Goal: Information Seeking & Learning: Learn about a topic

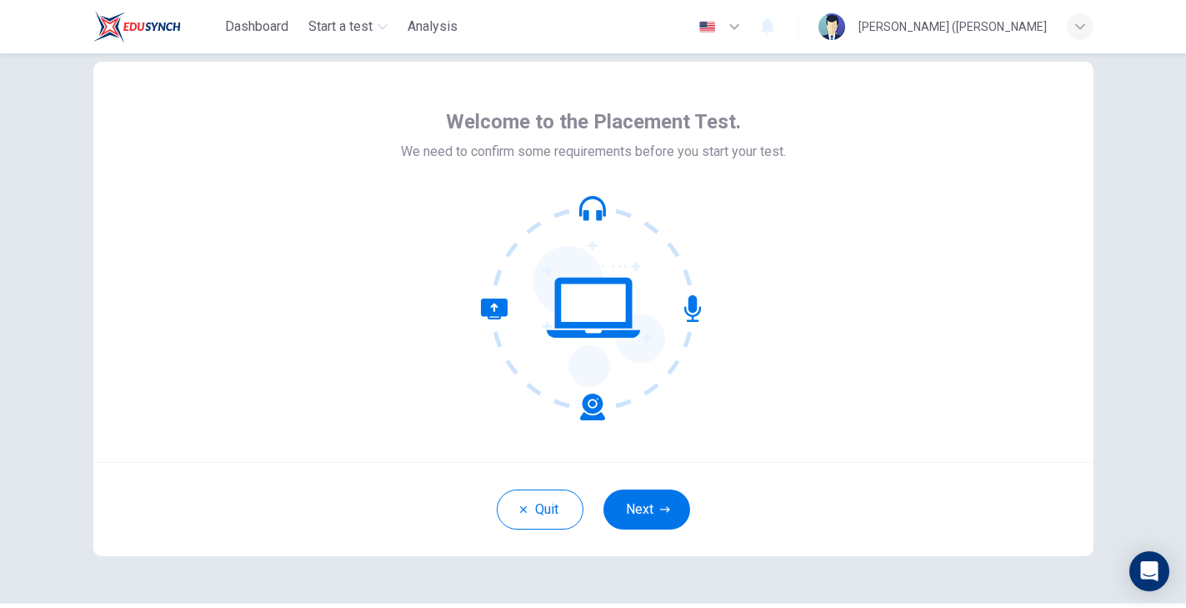
scroll to position [39, 0]
click at [643, 508] on button "Next" at bounding box center [646, 508] width 87 height 40
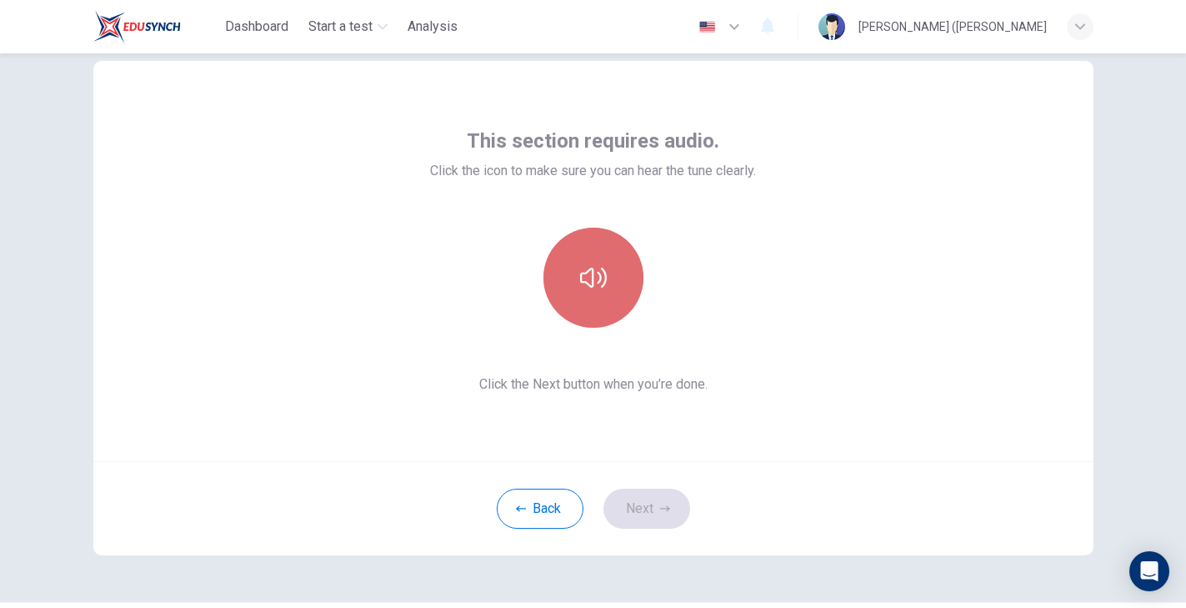
click at [593, 289] on icon "button" at bounding box center [593, 277] width 27 height 27
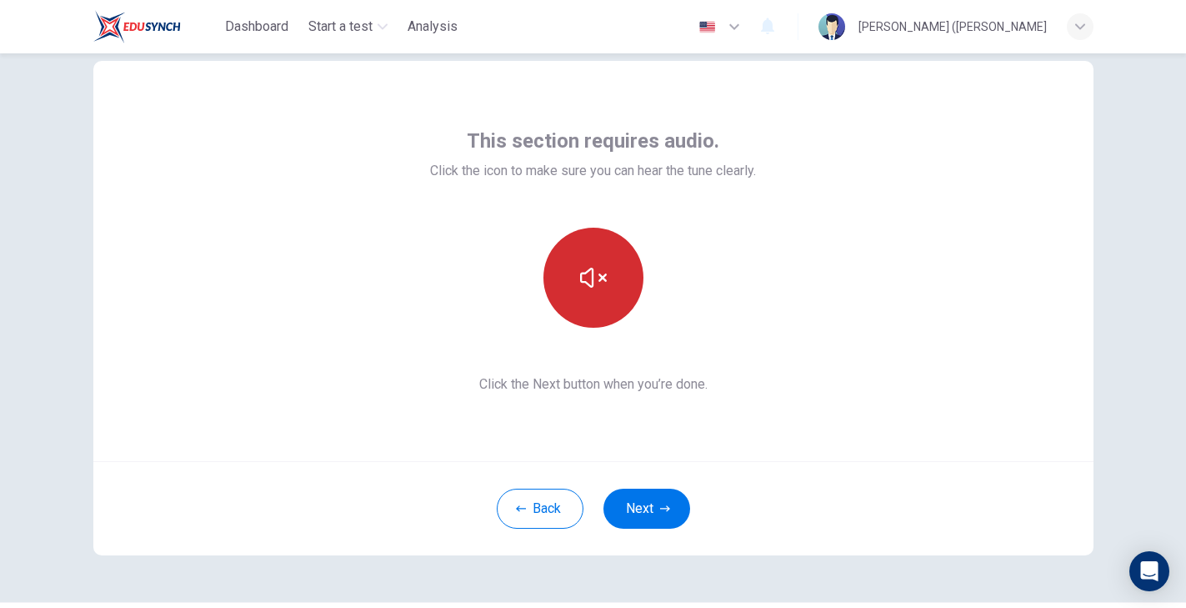
click at [593, 289] on icon "button" at bounding box center [593, 277] width 27 height 27
click at [581, 288] on icon "button" at bounding box center [593, 277] width 27 height 27
click at [815, 280] on div "This section requires audio. Click the icon to make sure you can hear the tune …" at bounding box center [593, 261] width 1000 height 400
click at [582, 288] on icon "button" at bounding box center [593, 277] width 27 height 27
click at [582, 286] on icon "button" at bounding box center [593, 277] width 27 height 27
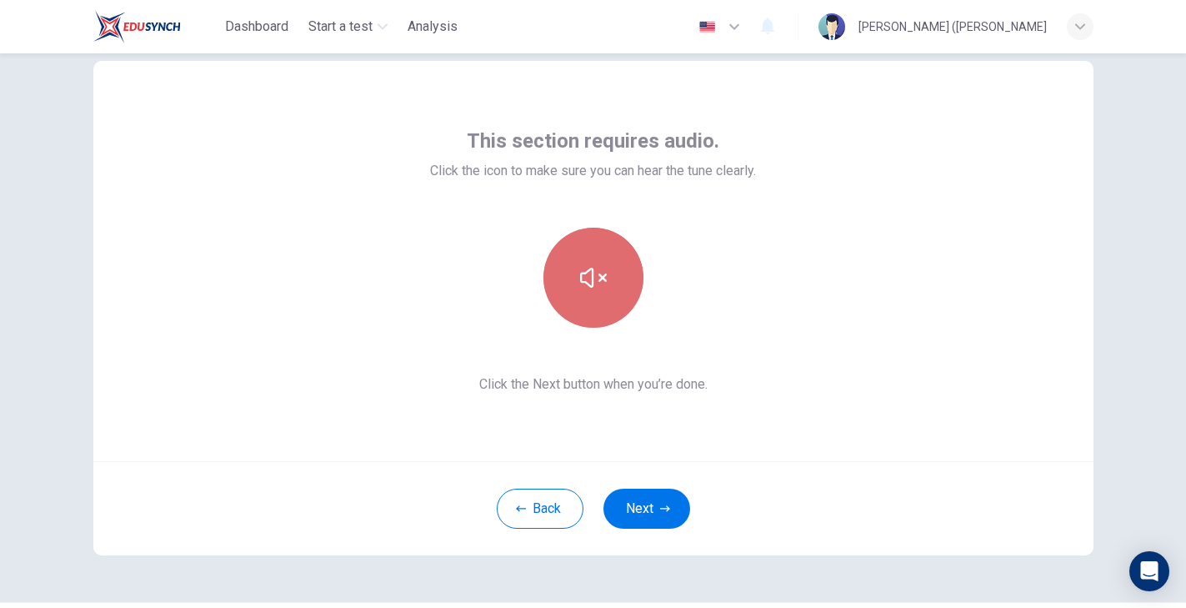
click at [582, 286] on icon "button" at bounding box center [593, 277] width 27 height 27
click at [684, 297] on div at bounding box center [593, 278] width 326 height 100
click at [322, 348] on div "This section requires audio. Click the icon to make sure you can hear the tune …" at bounding box center [593, 261] width 1000 height 400
click at [583, 284] on icon "button" at bounding box center [593, 277] width 27 height 27
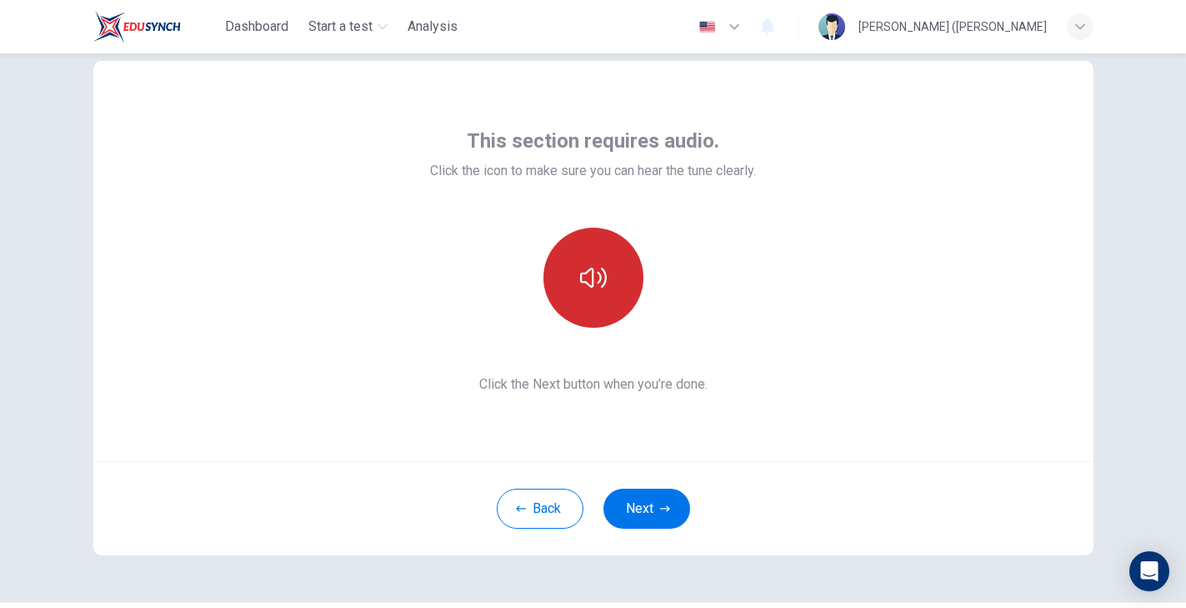
click at [583, 284] on icon "button" at bounding box center [593, 277] width 27 height 27
click at [807, 328] on div "This section requires audio. Click the icon to make sure you can hear the tune …" at bounding box center [593, 261] width 1000 height 400
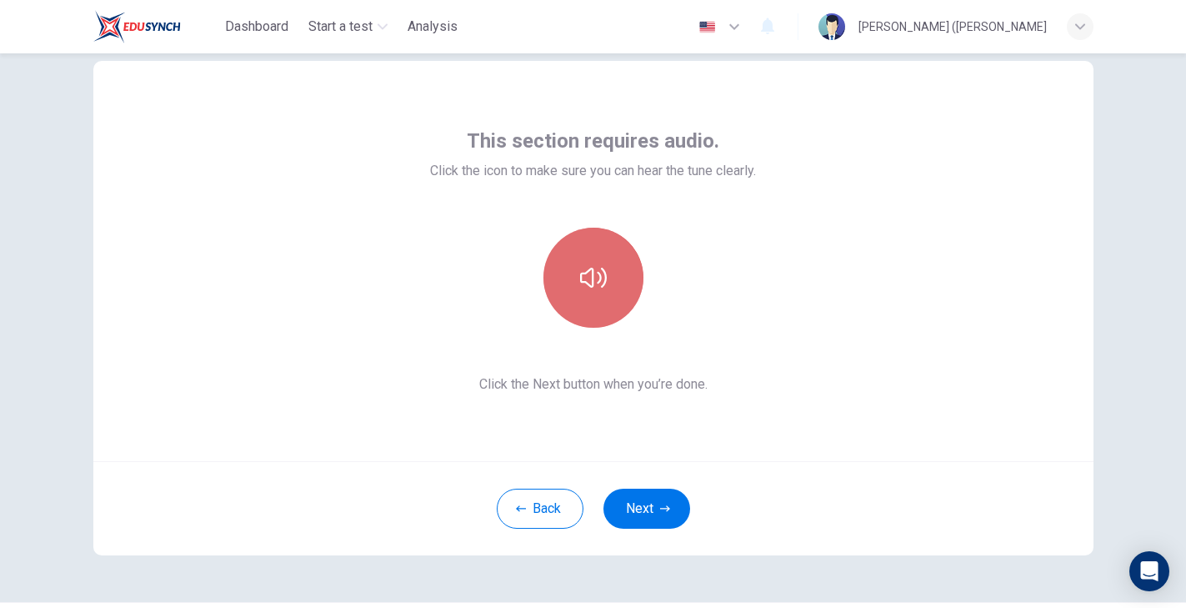
click at [564, 283] on button "button" at bounding box center [593, 278] width 100 height 100
click at [583, 286] on icon "button" at bounding box center [593, 277] width 27 height 27
click at [603, 281] on icon "button" at bounding box center [593, 277] width 27 height 27
click at [603, 281] on icon "button" at bounding box center [593, 278] width 27 height 20
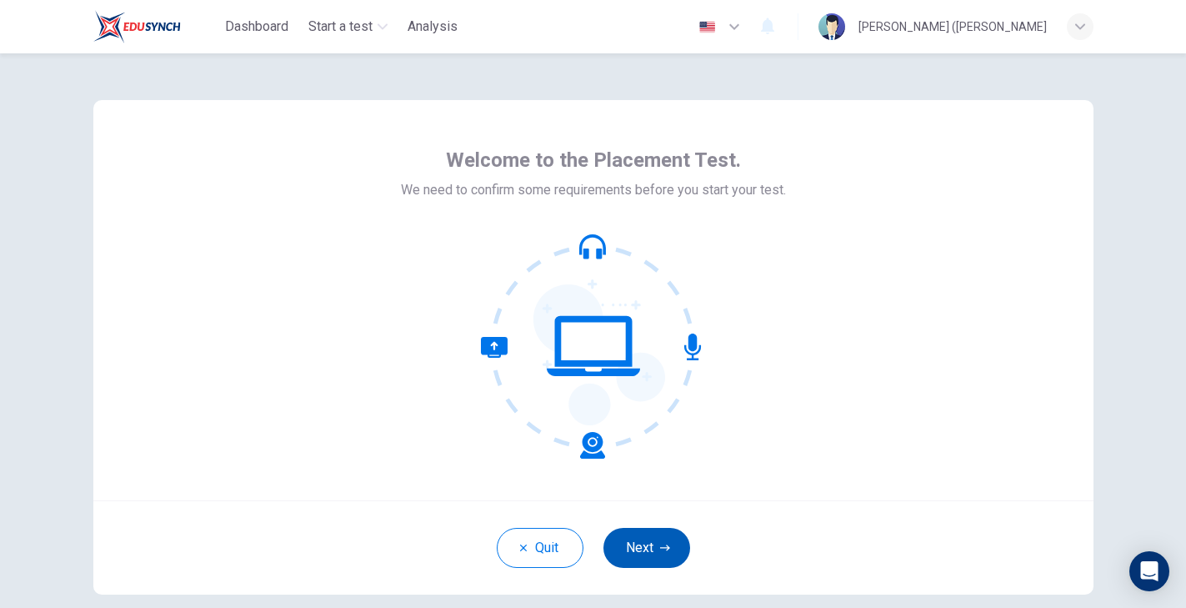
click at [651, 539] on button "Next" at bounding box center [646, 548] width 87 height 40
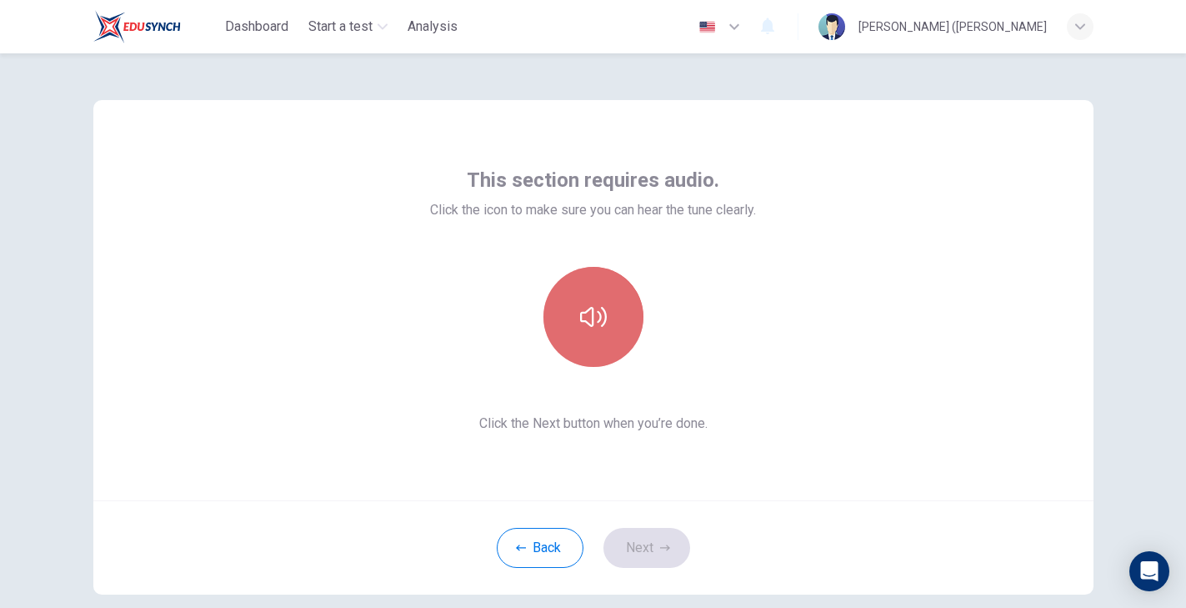
click at [560, 315] on button "button" at bounding box center [593, 317] width 100 height 100
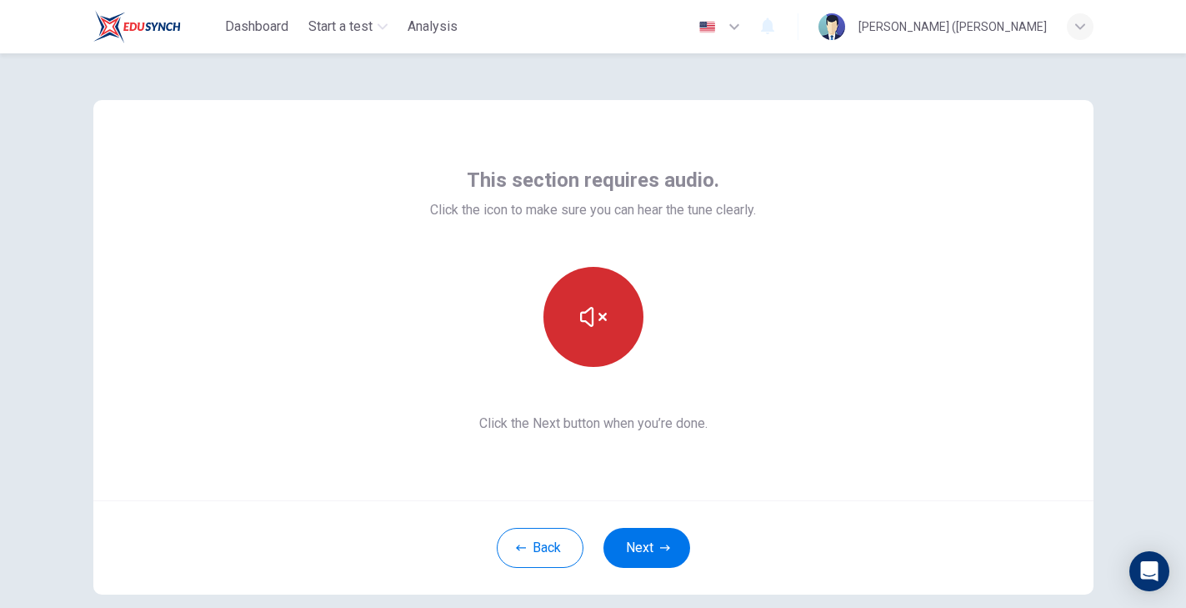
click at [560, 315] on button "button" at bounding box center [593, 317] width 100 height 100
click at [559, 320] on button "button" at bounding box center [593, 317] width 100 height 100
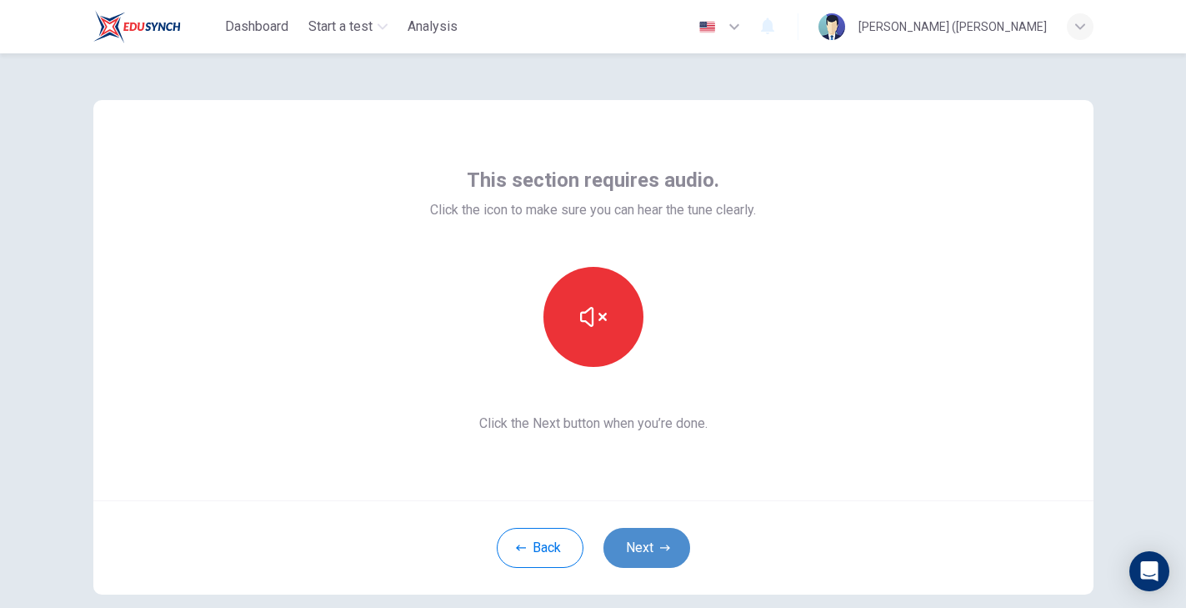
click at [644, 548] on button "Next" at bounding box center [646, 548] width 87 height 40
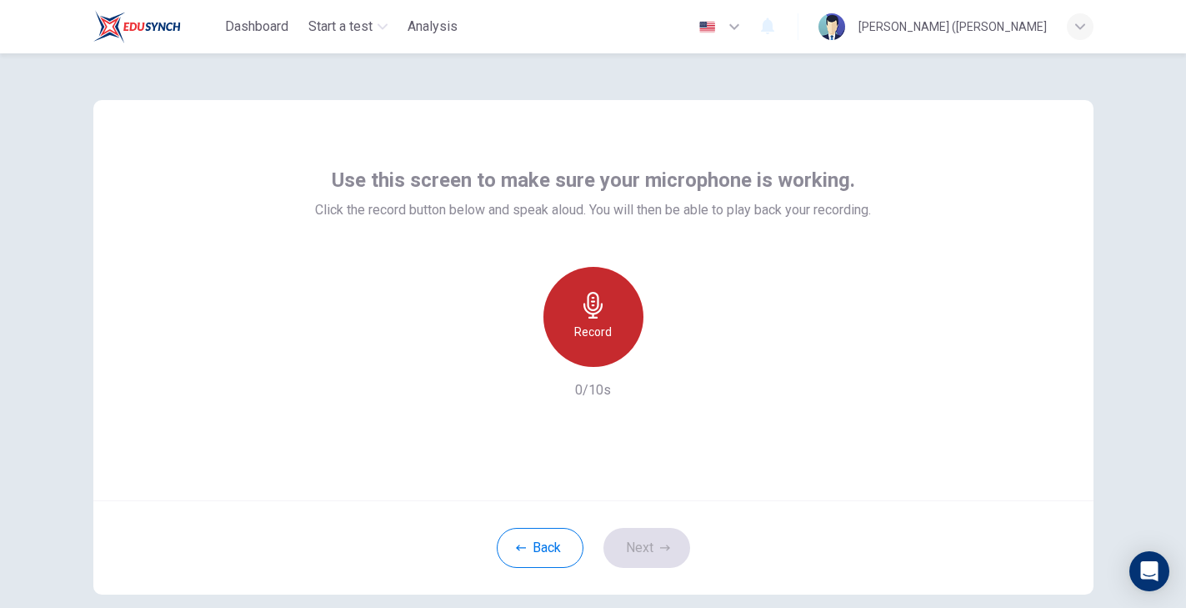
click at [580, 334] on h6 "Record" at bounding box center [593, 332] width 38 height 20
click at [581, 333] on h6 "Stop" at bounding box center [593, 332] width 25 height 20
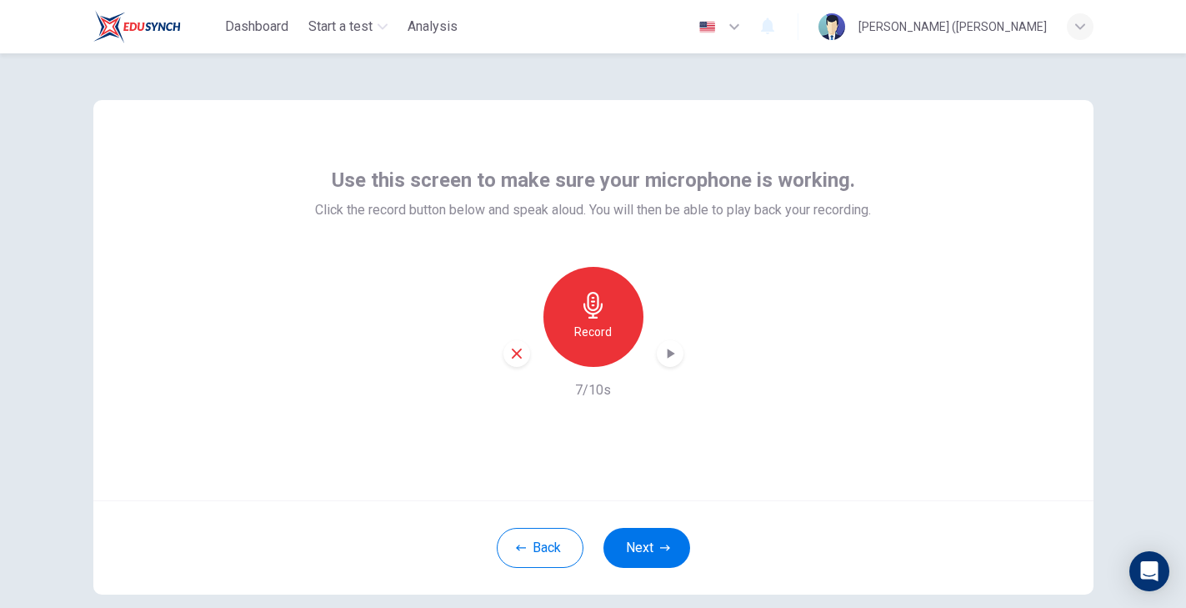
click at [658, 359] on div "button" at bounding box center [670, 353] width 27 height 27
click at [516, 360] on icon "button" at bounding box center [516, 353] width 15 height 15
click at [601, 331] on h6 "Record" at bounding box center [593, 332] width 38 height 20
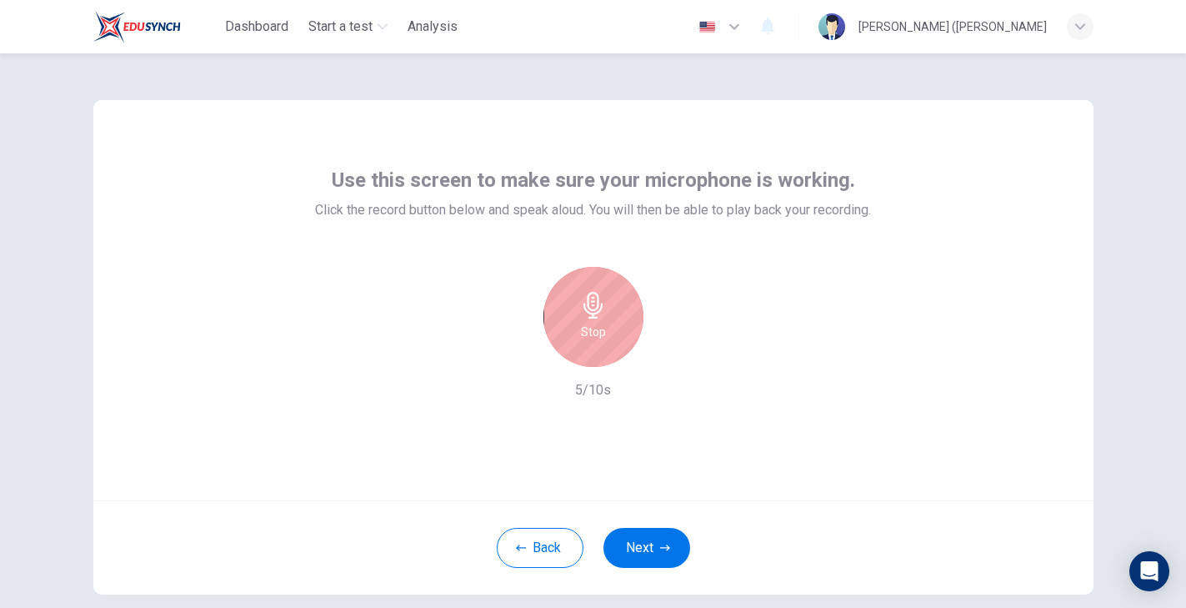
click at [575, 303] on div "Stop" at bounding box center [593, 317] width 100 height 100
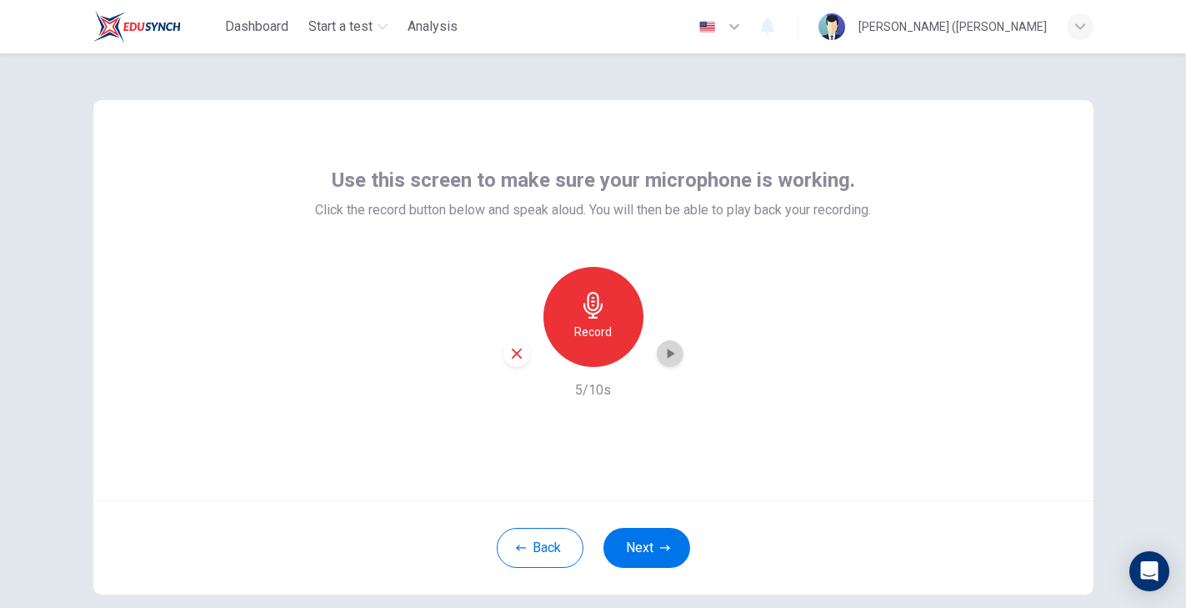
click at [681, 356] on div "button" at bounding box center [670, 353] width 27 height 27
click at [655, 546] on button "Next" at bounding box center [646, 548] width 87 height 40
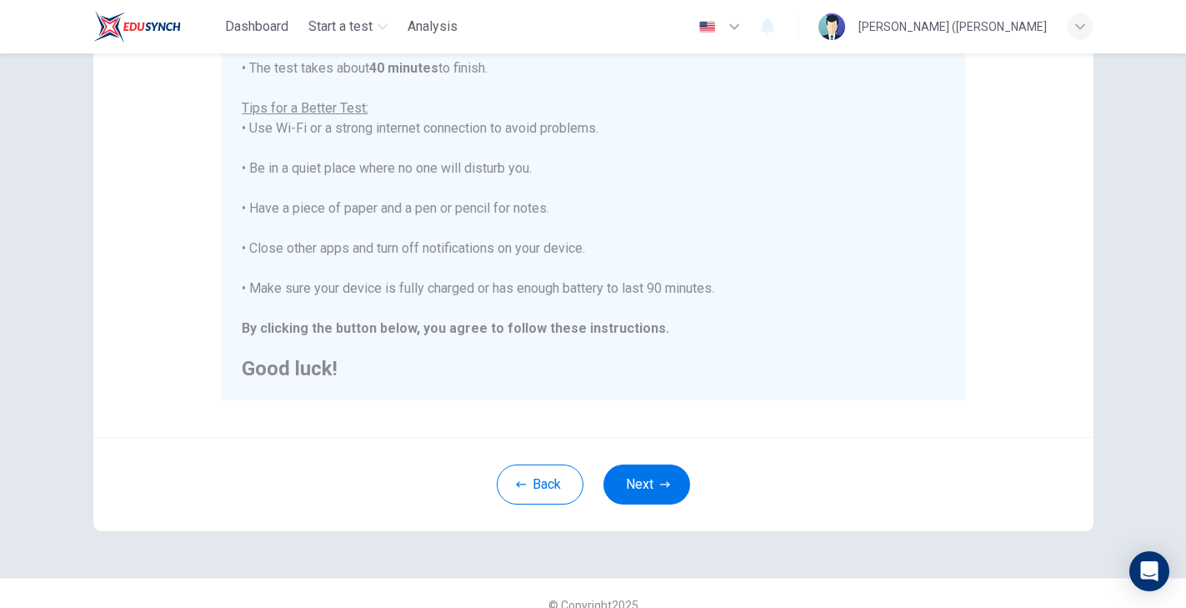
scroll to position [298, 0]
click at [643, 480] on button "Next" at bounding box center [646, 482] width 87 height 40
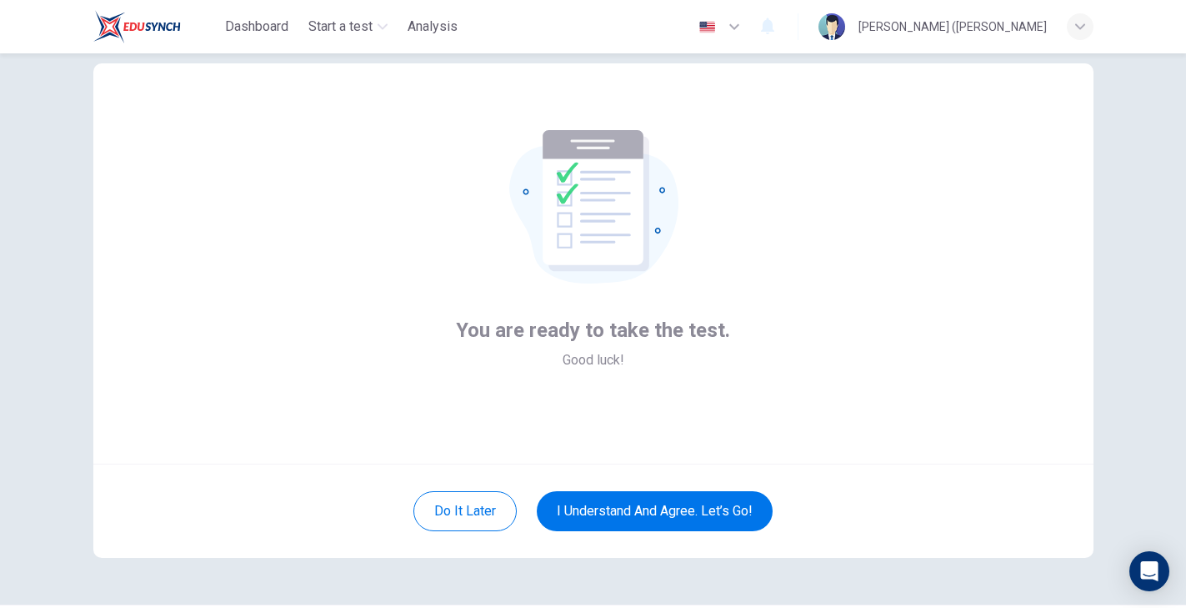
scroll to position [30, 0]
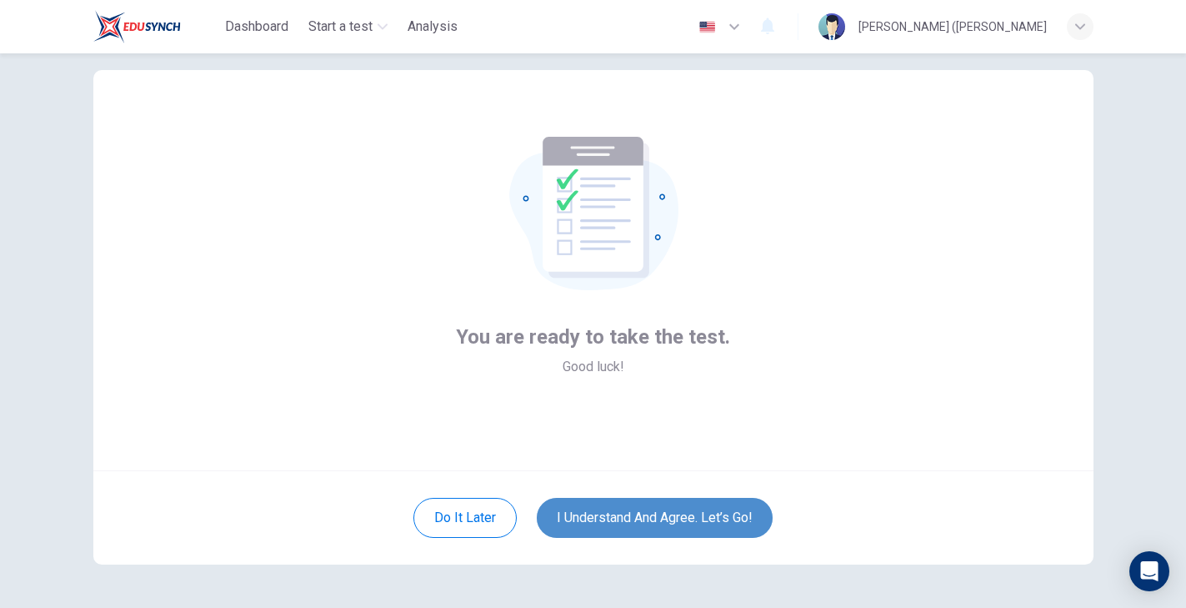
click at [694, 519] on button "I understand and agree. Let’s go!" at bounding box center [655, 518] width 236 height 40
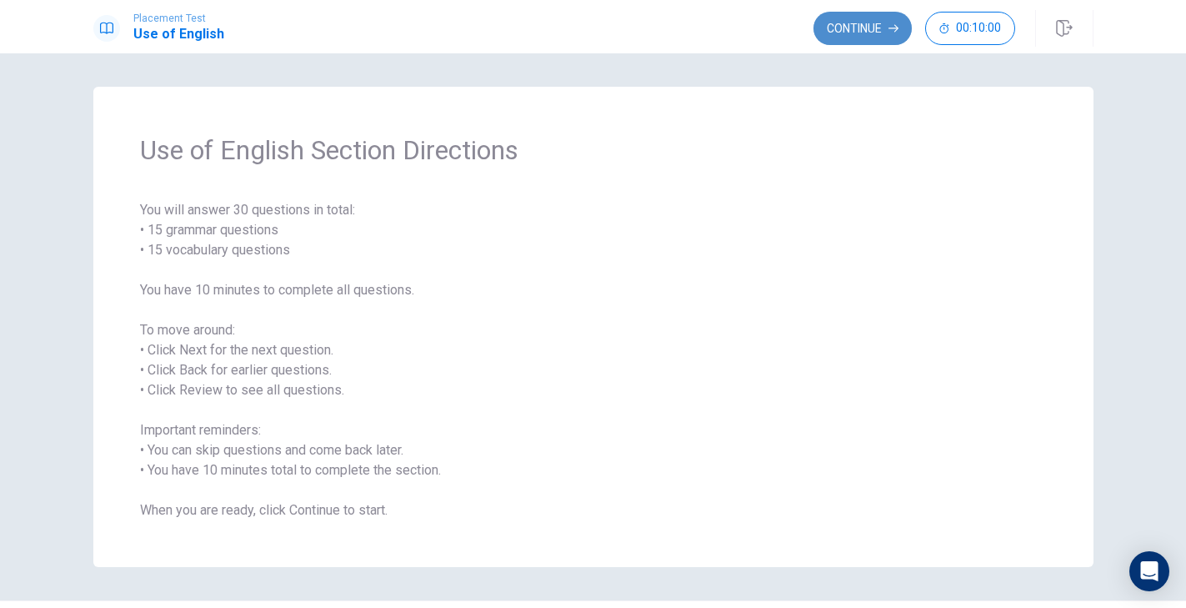
click at [854, 24] on button "Continue" at bounding box center [863, 28] width 98 height 33
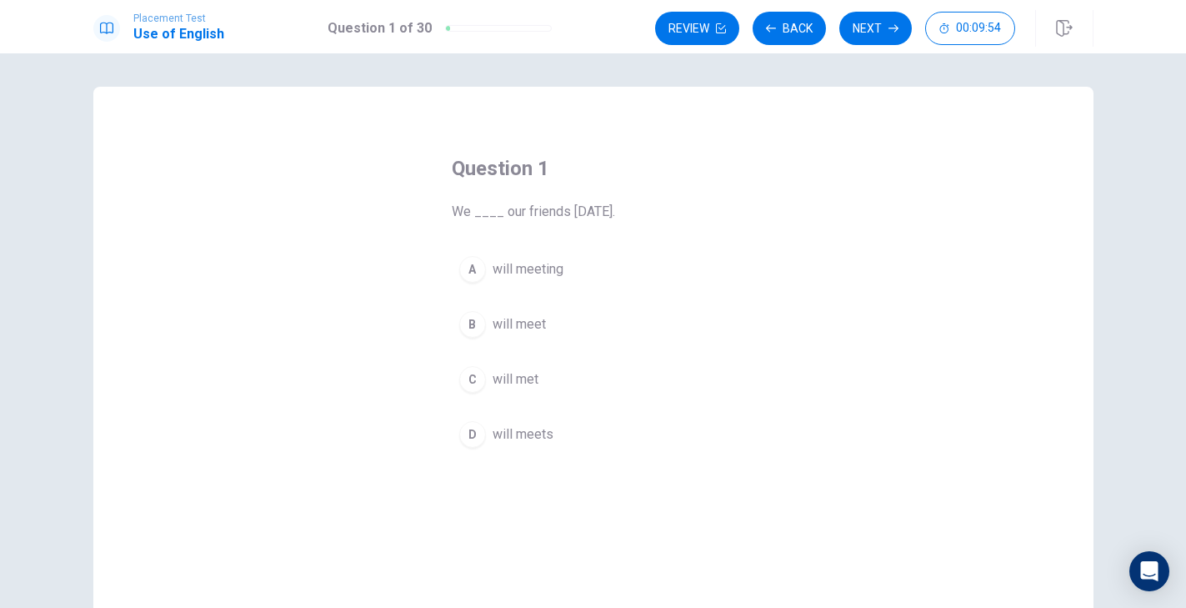
click at [472, 325] on div "B" at bounding box center [472, 324] width 27 height 27
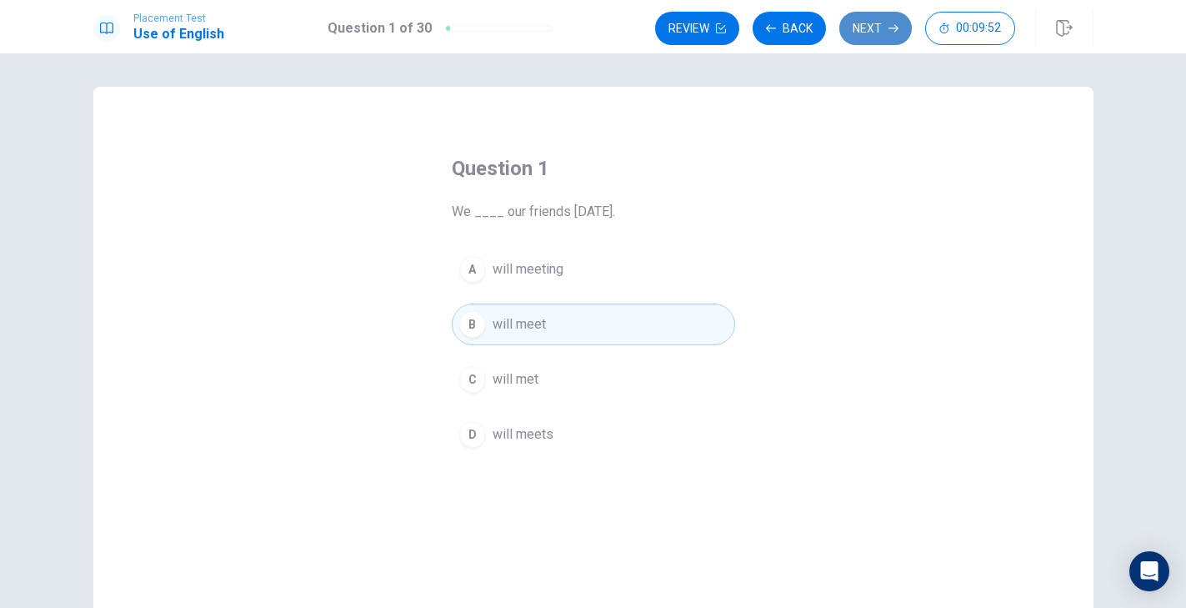
click at [862, 38] on button "Next" at bounding box center [875, 28] width 73 height 33
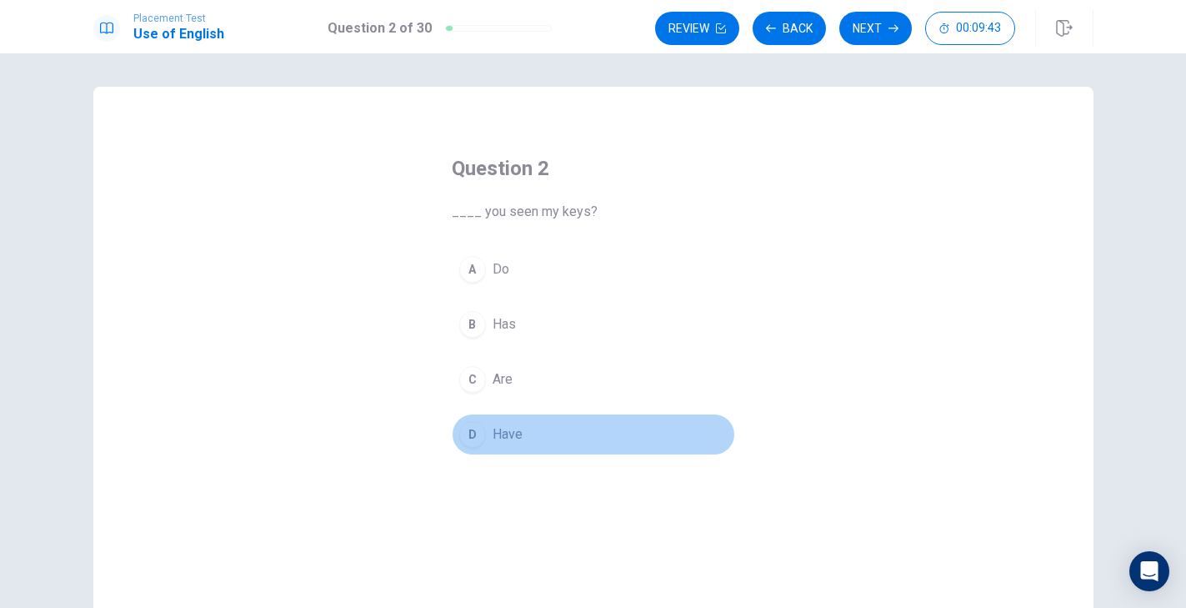
click at [474, 433] on div "D" at bounding box center [472, 434] width 27 height 27
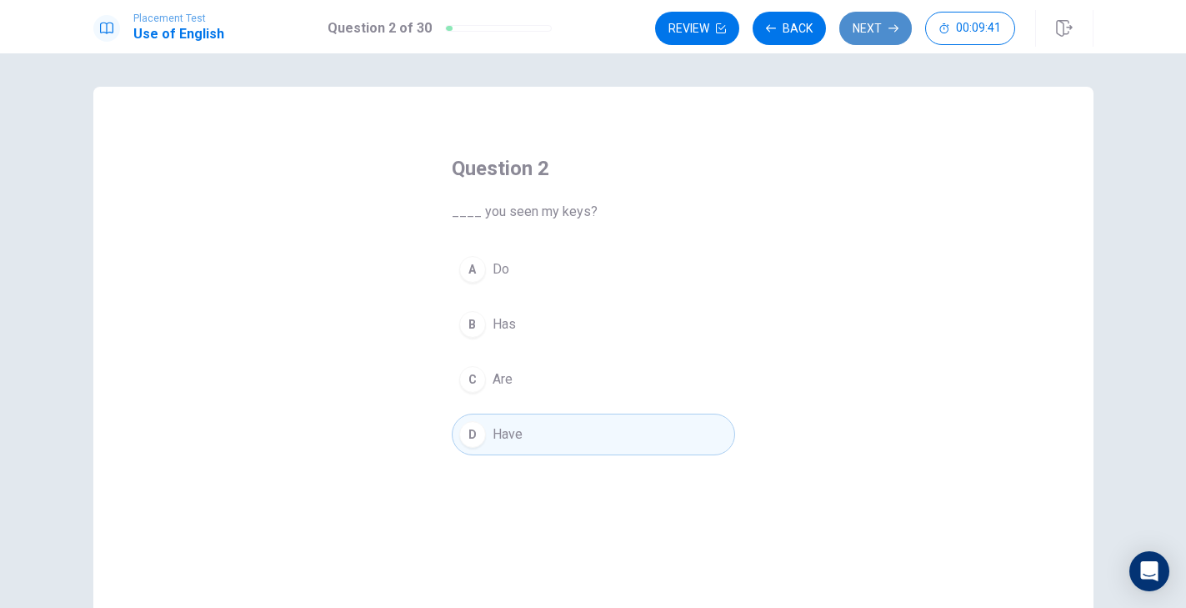
click at [860, 23] on button "Next" at bounding box center [875, 28] width 73 height 33
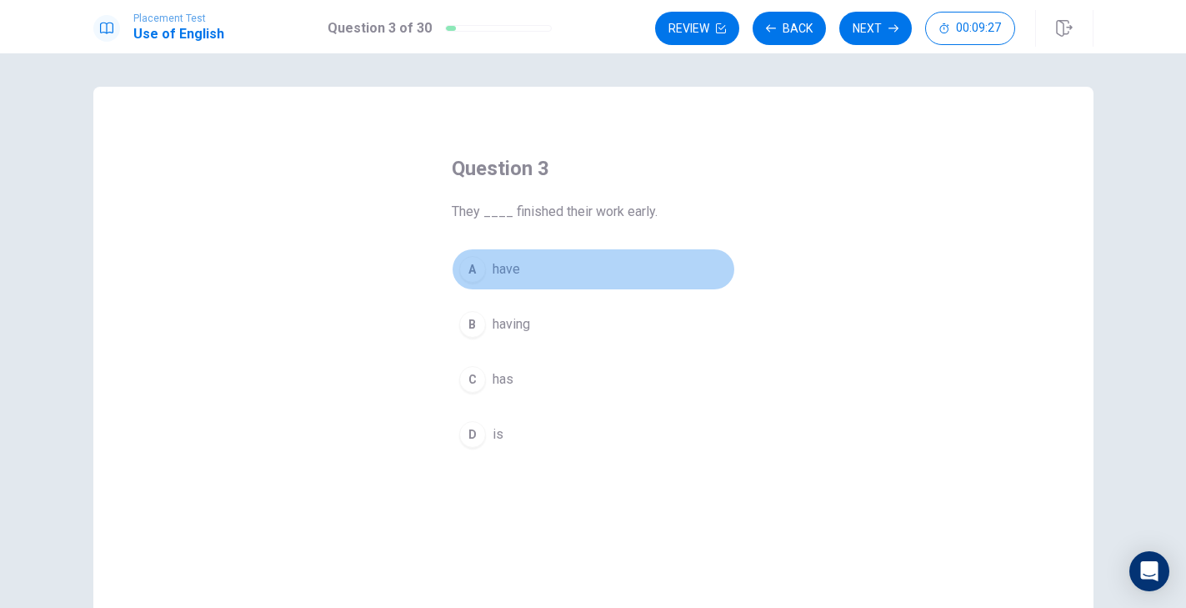
click at [473, 268] on div "A" at bounding box center [472, 269] width 27 height 27
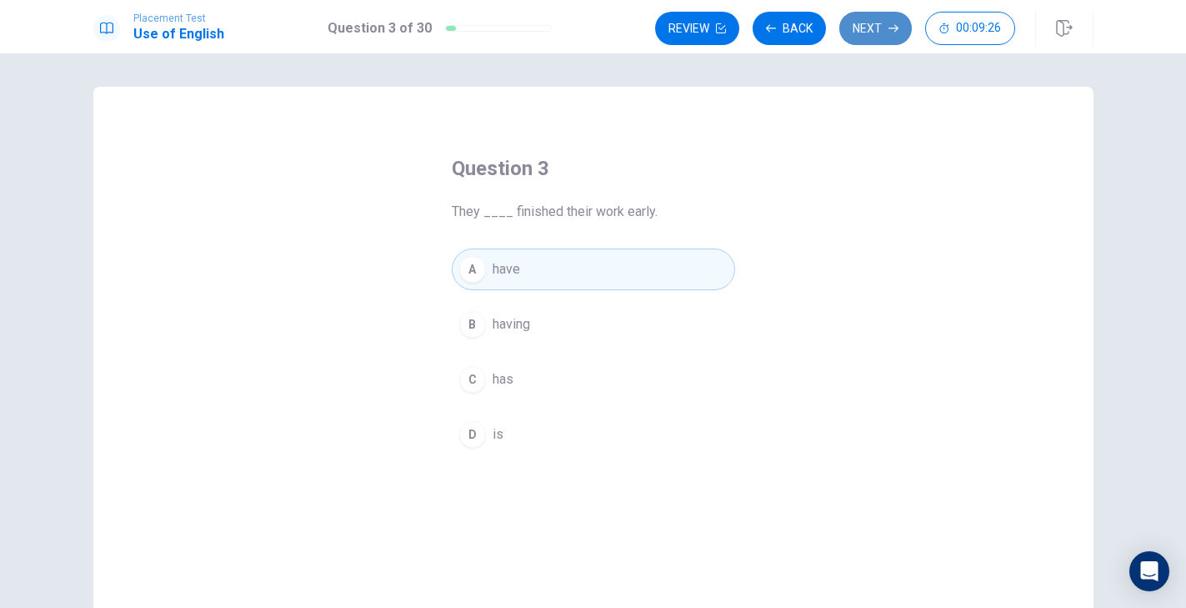
click at [869, 29] on button "Next" at bounding box center [875, 28] width 73 height 33
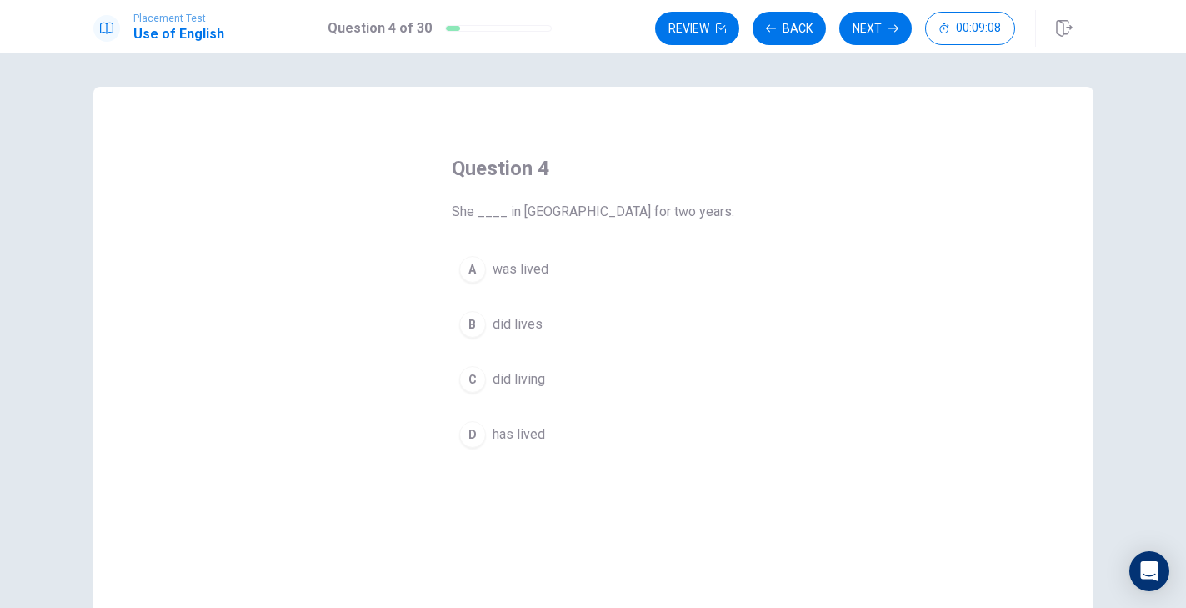
click at [472, 432] on div "D" at bounding box center [472, 434] width 27 height 27
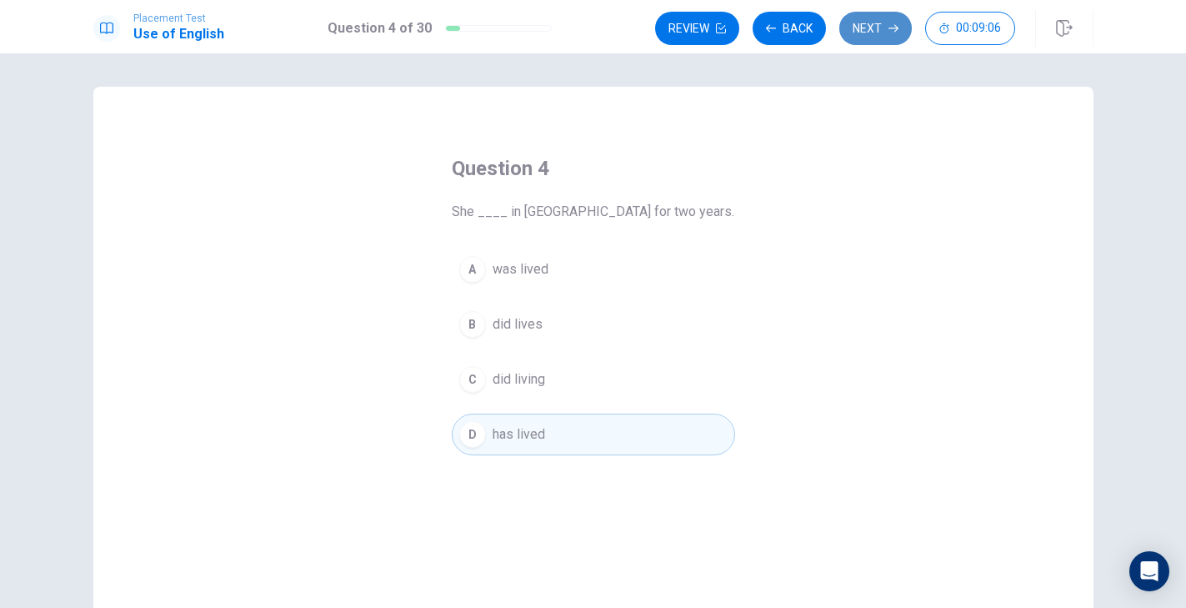
click at [856, 33] on button "Next" at bounding box center [875, 28] width 73 height 33
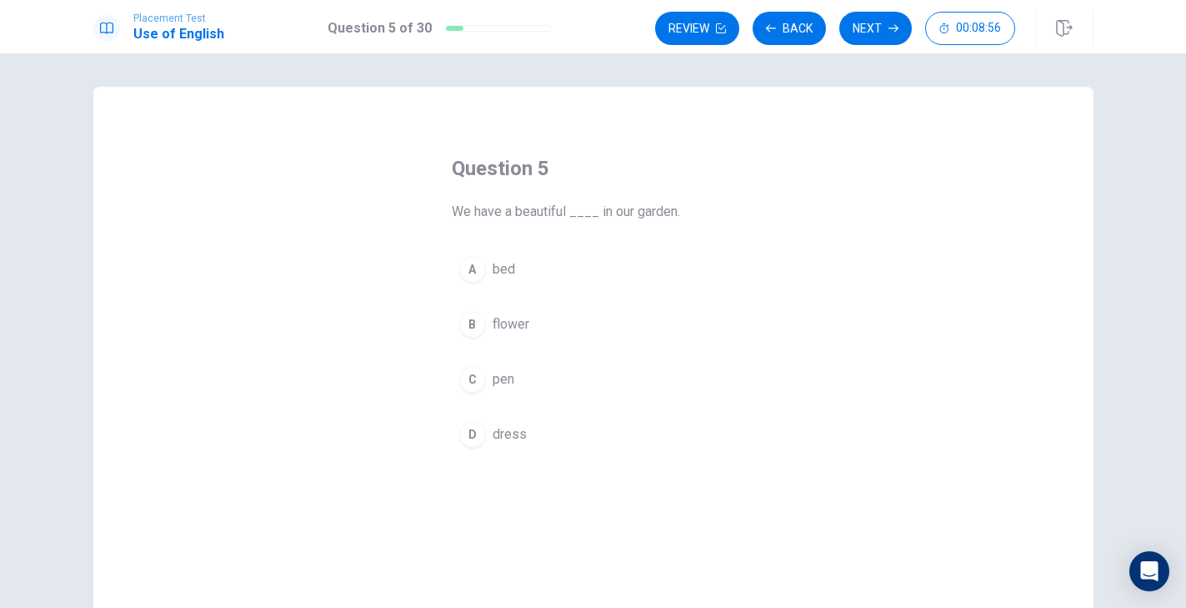
click at [473, 330] on div "B" at bounding box center [472, 324] width 27 height 27
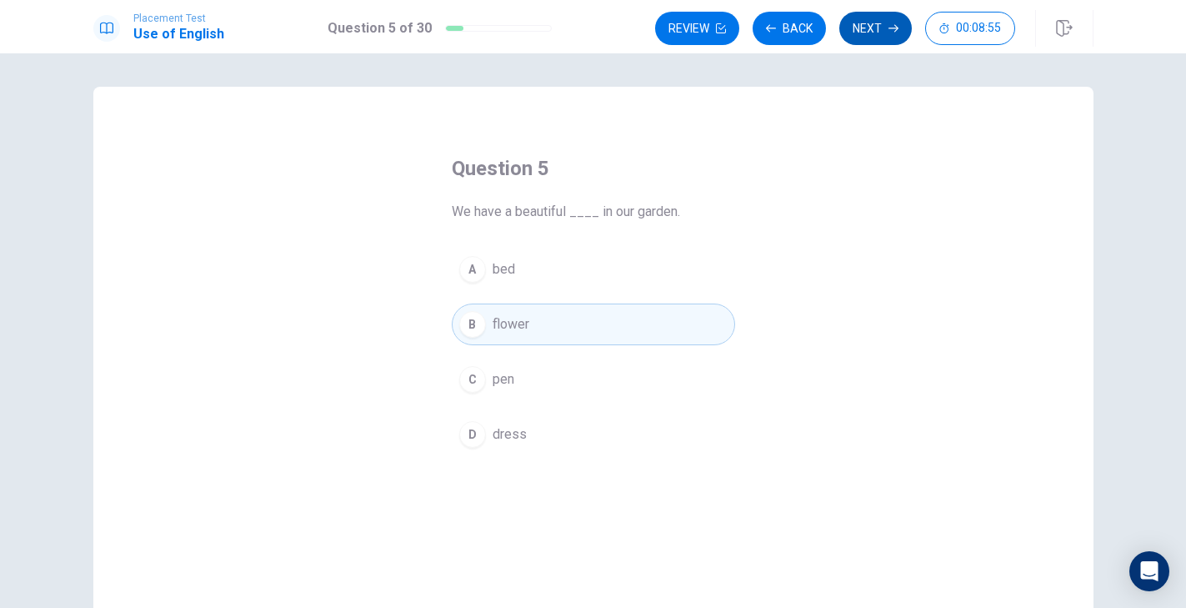
click at [880, 37] on button "Next" at bounding box center [875, 28] width 73 height 33
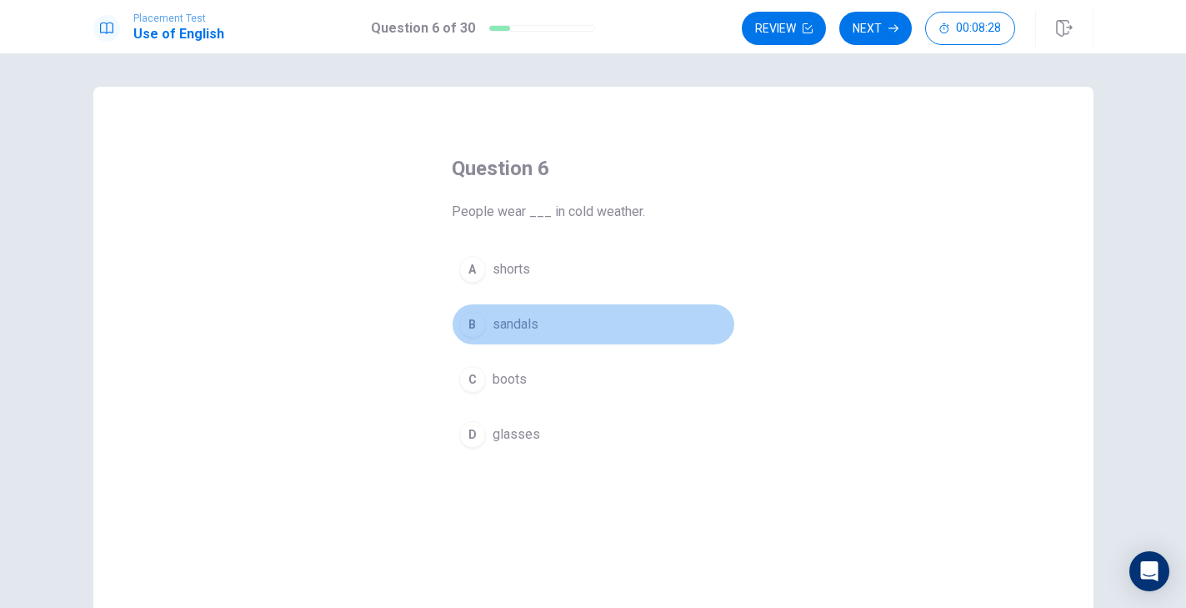
click at [473, 328] on div "B" at bounding box center [472, 324] width 27 height 27
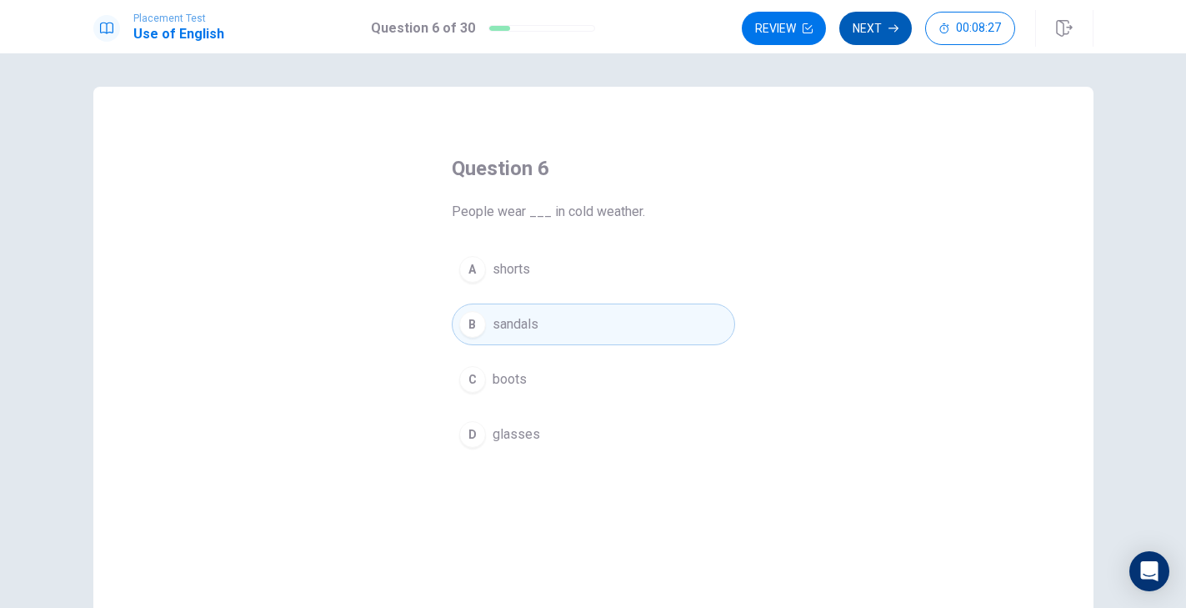
click at [869, 26] on button "Next" at bounding box center [875, 28] width 73 height 33
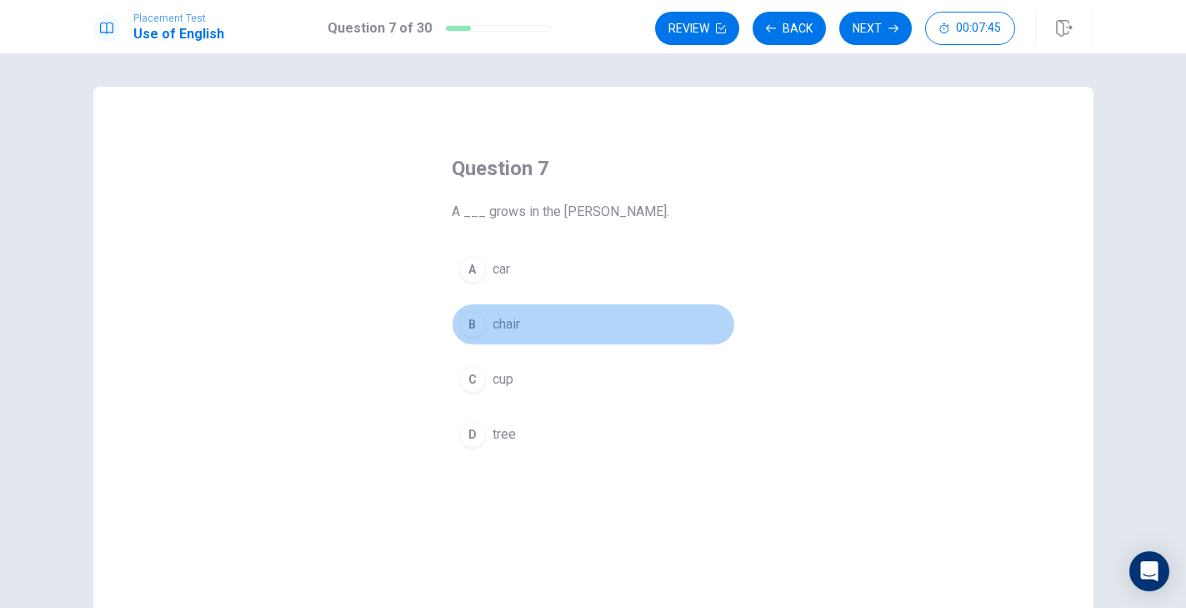
click at [476, 329] on div "B" at bounding box center [472, 324] width 27 height 27
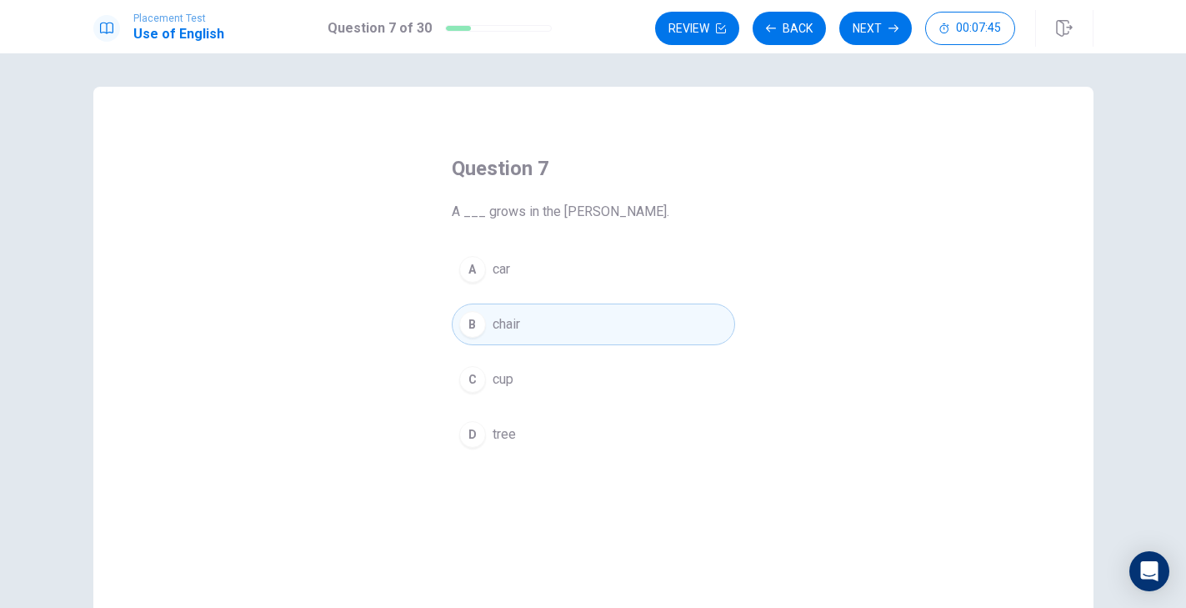
click at [876, 19] on button "Next" at bounding box center [875, 28] width 73 height 33
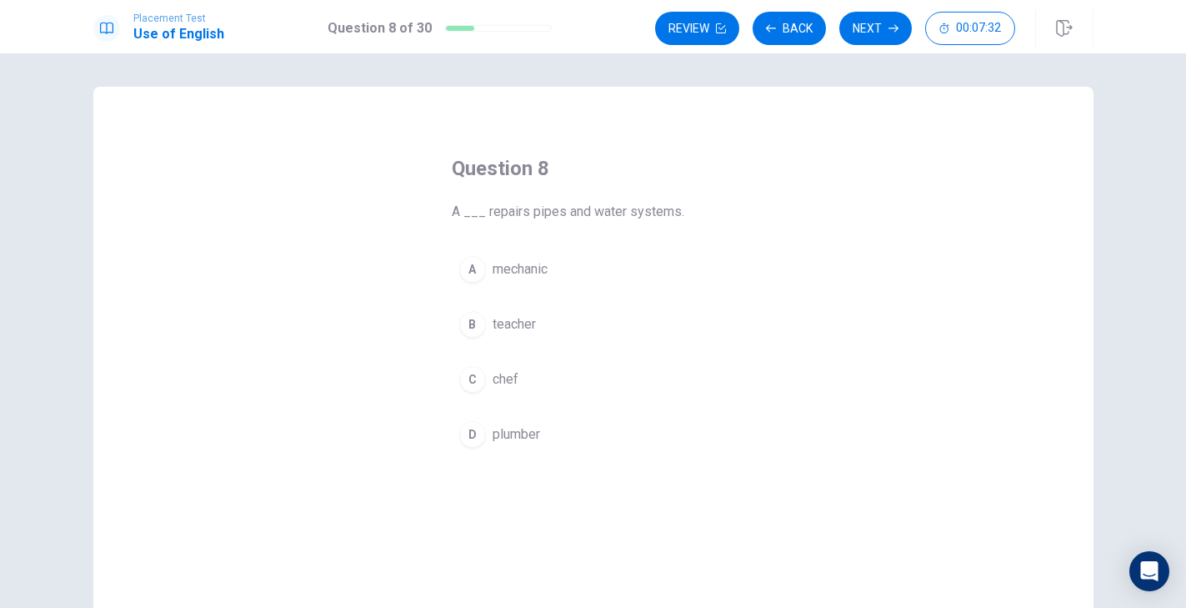
click at [472, 352] on div "A mechanic B teacher C chef D plumber" at bounding box center [593, 351] width 283 height 207
click at [469, 352] on div "A mechanic B teacher C chef D plumber" at bounding box center [593, 351] width 283 height 207
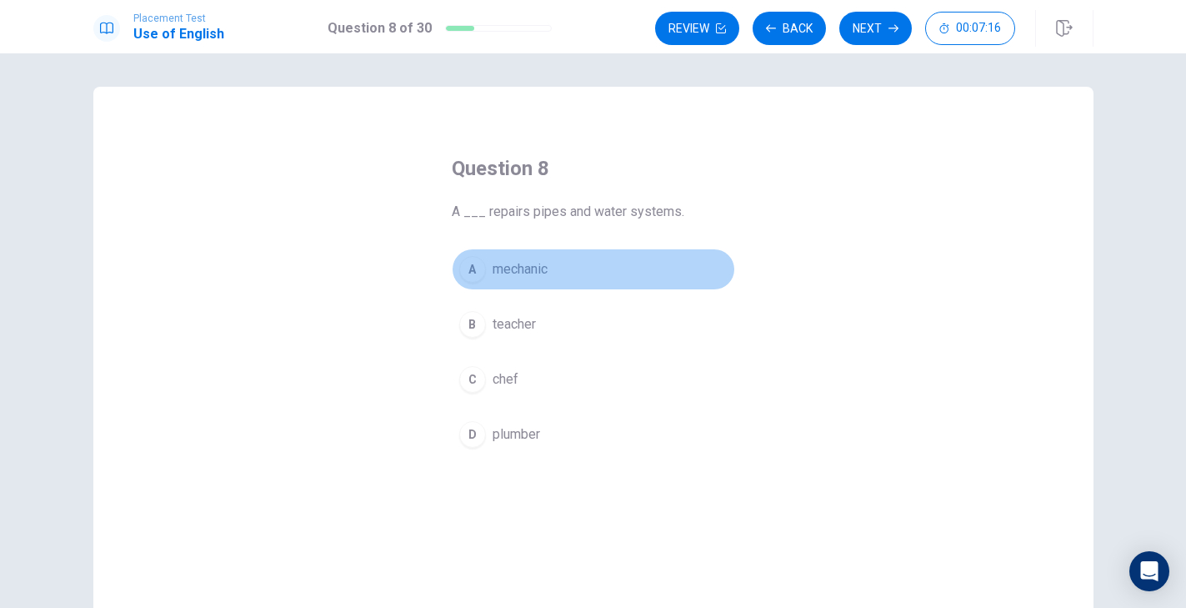
click at [468, 282] on button "A mechanic" at bounding box center [593, 269] width 283 height 42
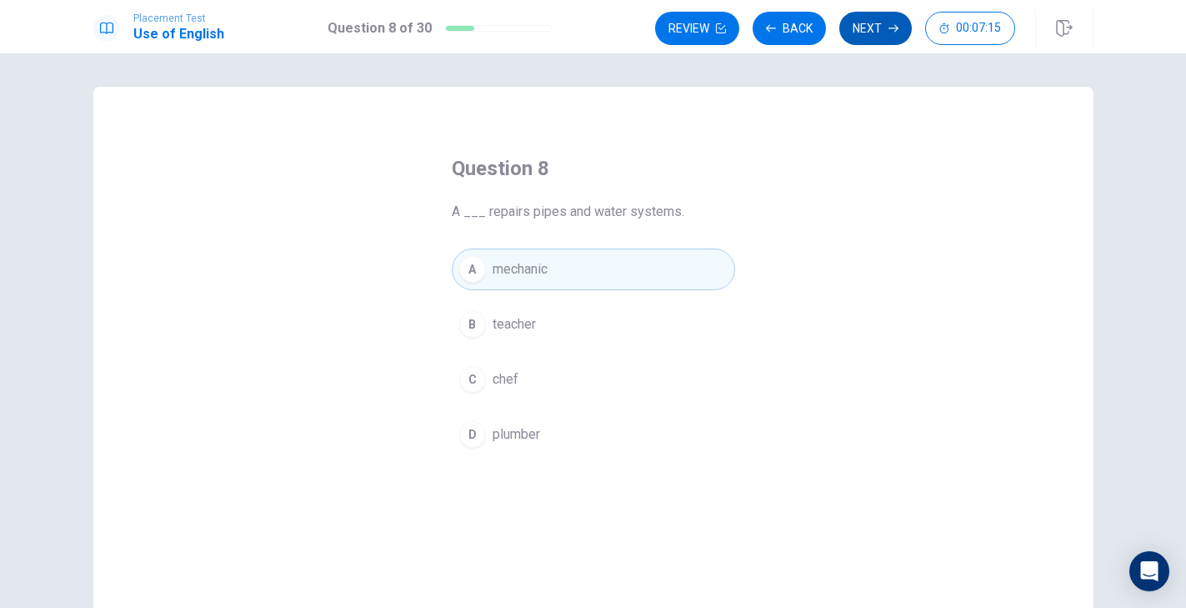
click at [865, 31] on button "Next" at bounding box center [875, 28] width 73 height 33
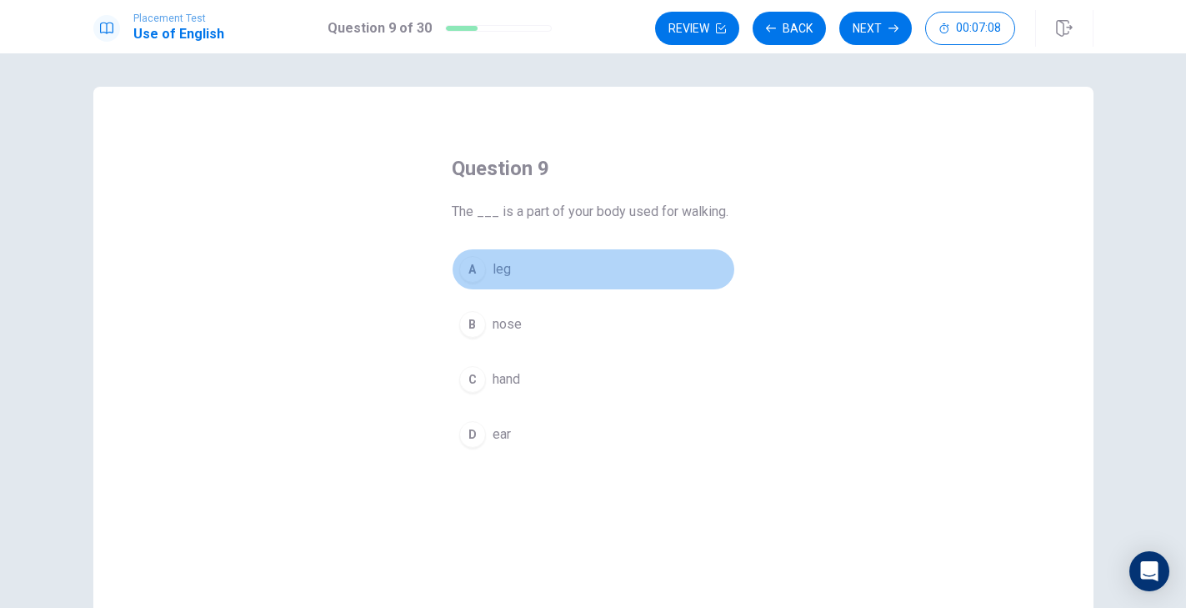
click at [477, 281] on div "A" at bounding box center [472, 269] width 27 height 27
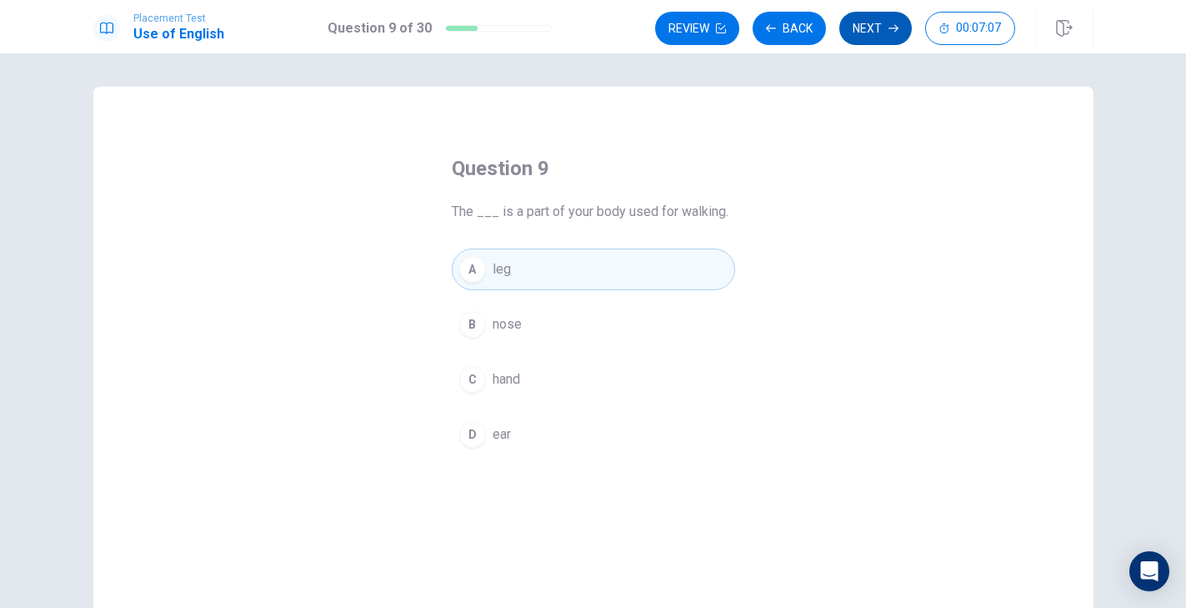
click at [874, 38] on button "Next" at bounding box center [875, 28] width 73 height 33
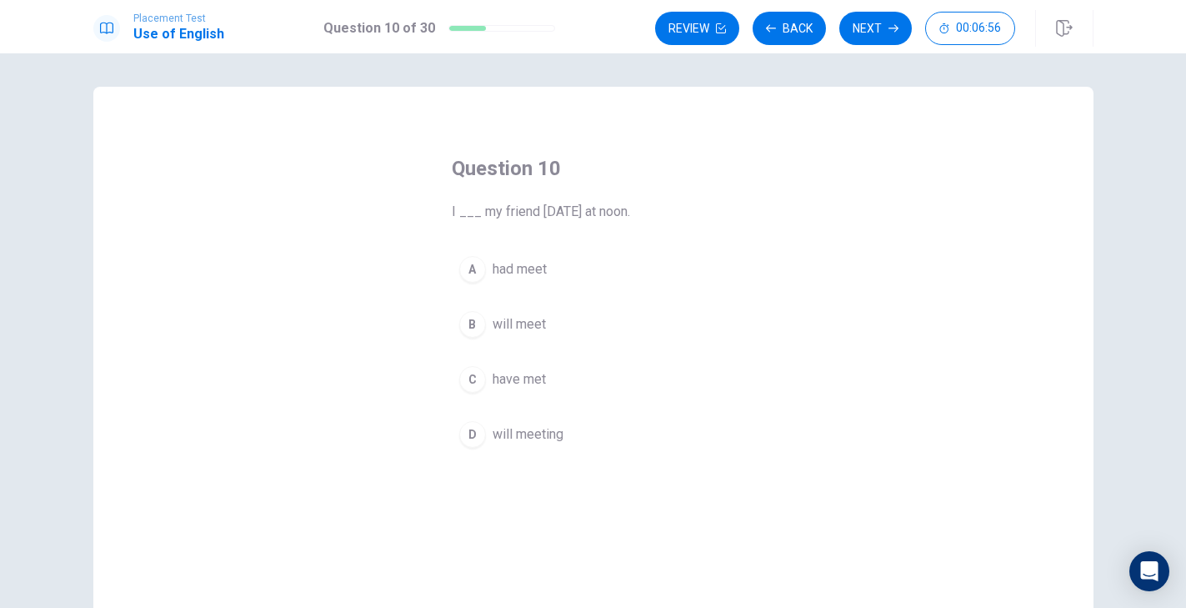
click at [471, 331] on div "B" at bounding box center [472, 324] width 27 height 27
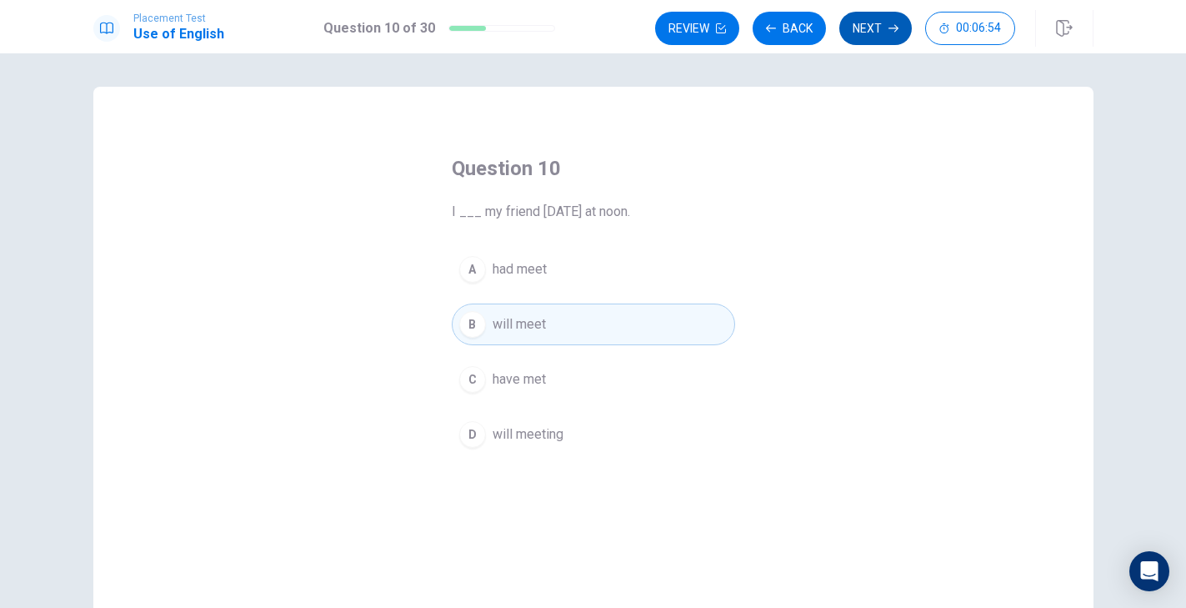
click at [891, 19] on button "Next" at bounding box center [875, 28] width 73 height 33
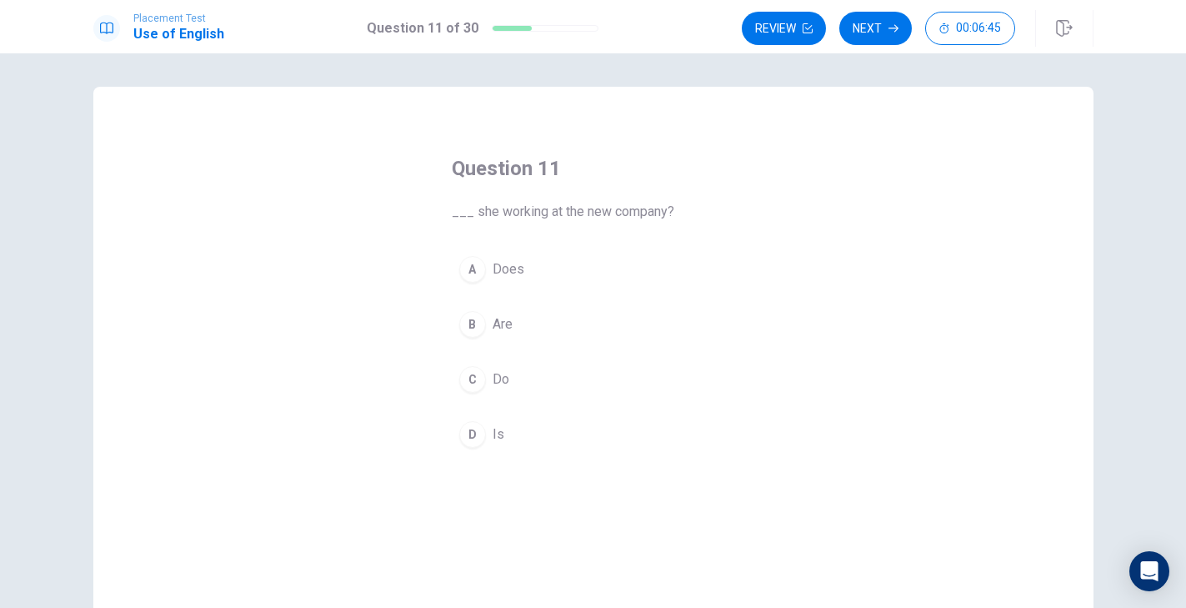
click at [854, 203] on div "Question 11 ___ she working at the new company? A Does B Are C Do D Is" at bounding box center [593, 376] width 1000 height 579
click at [473, 431] on div "D" at bounding box center [472, 434] width 27 height 27
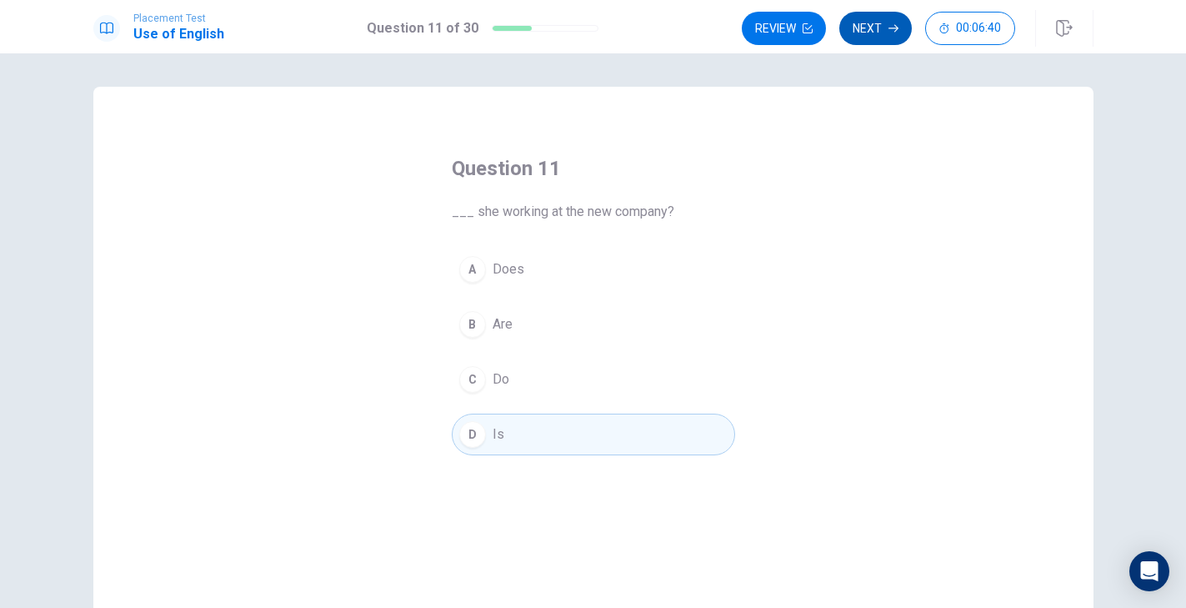
click at [872, 30] on button "Next" at bounding box center [875, 28] width 73 height 33
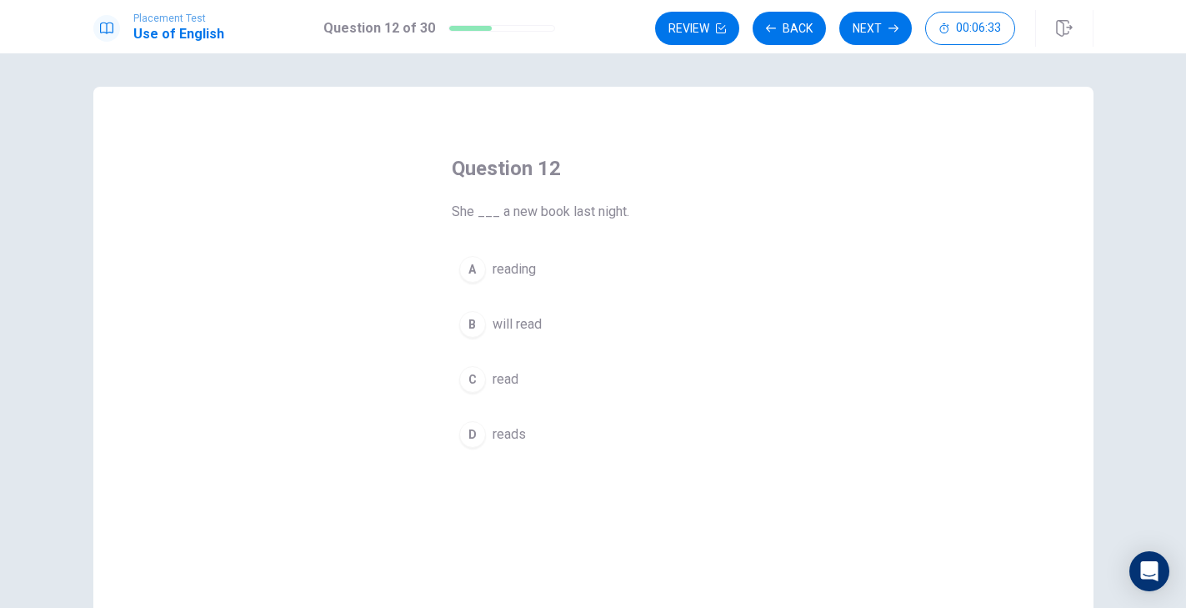
click at [479, 389] on div "C" at bounding box center [472, 379] width 27 height 27
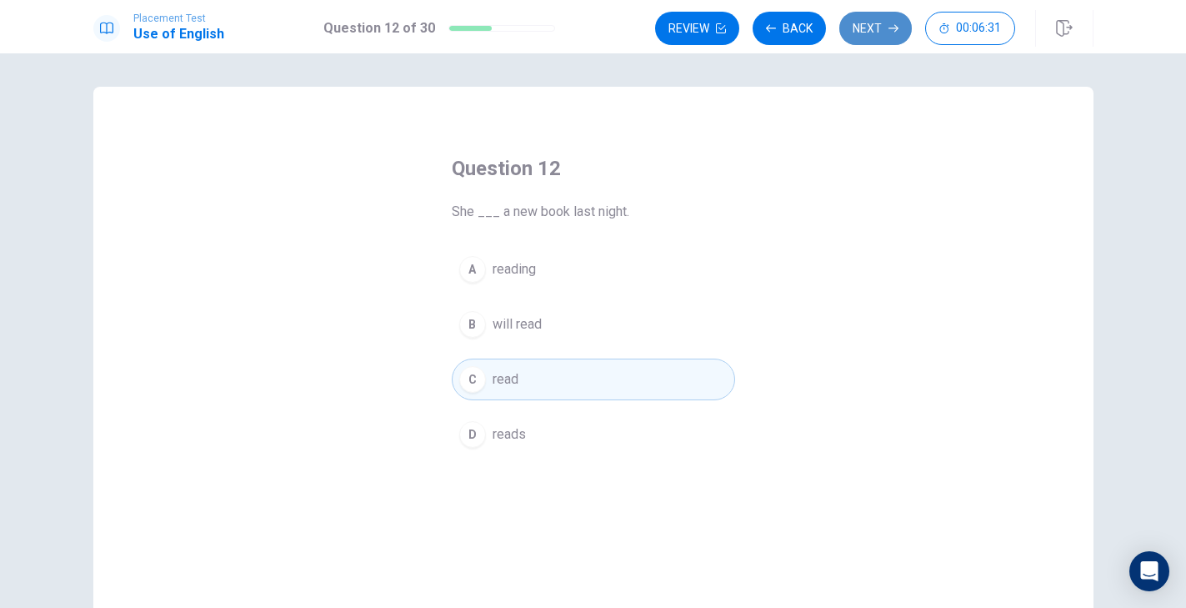
click at [855, 30] on button "Next" at bounding box center [875, 28] width 73 height 33
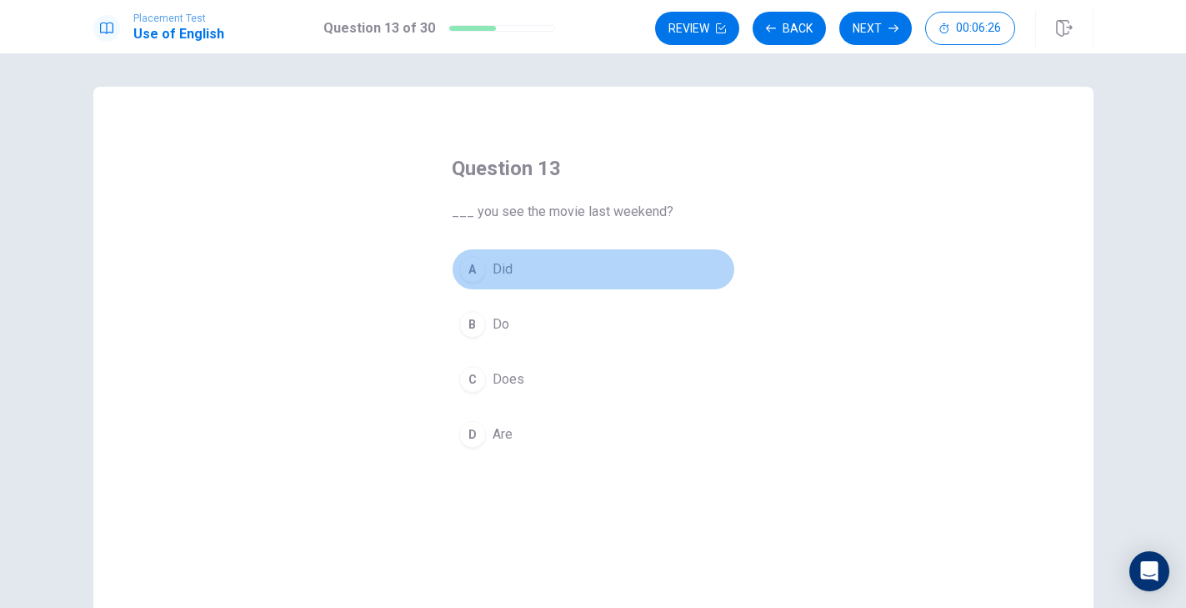
click at [474, 276] on div "A" at bounding box center [472, 269] width 27 height 27
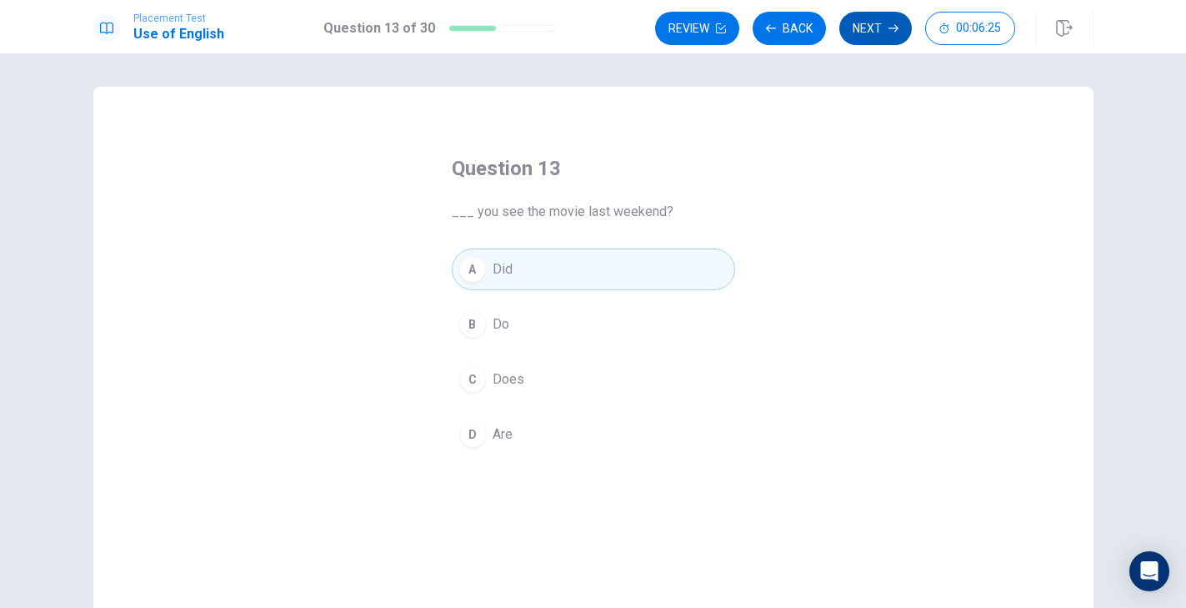
click at [878, 38] on button "Next" at bounding box center [875, 28] width 73 height 33
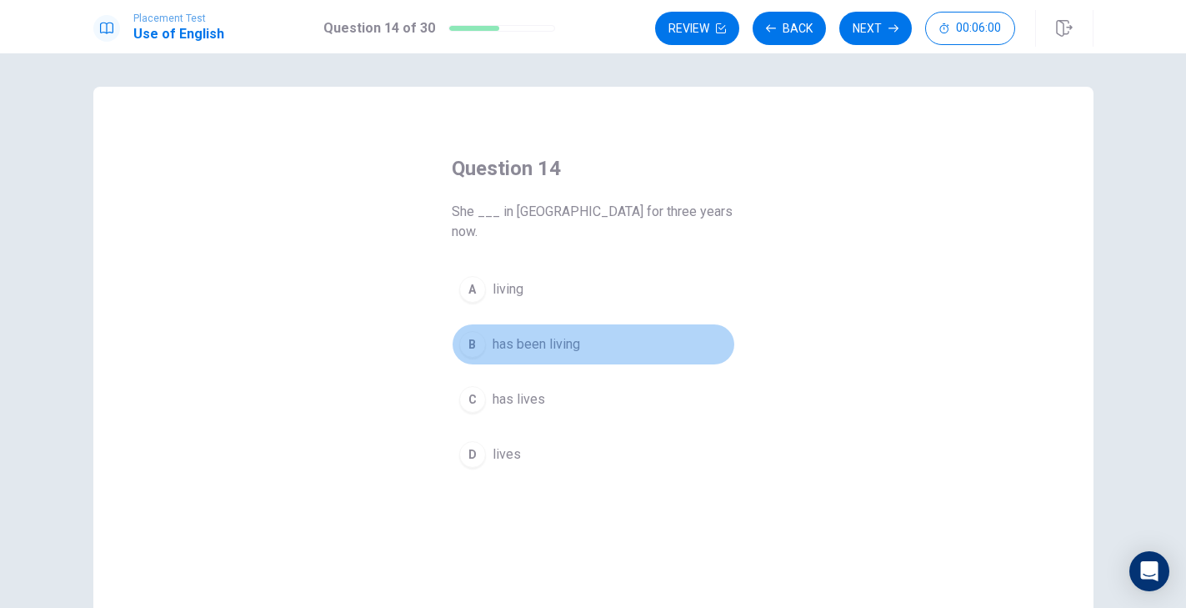
click at [474, 331] on div "B" at bounding box center [472, 344] width 27 height 27
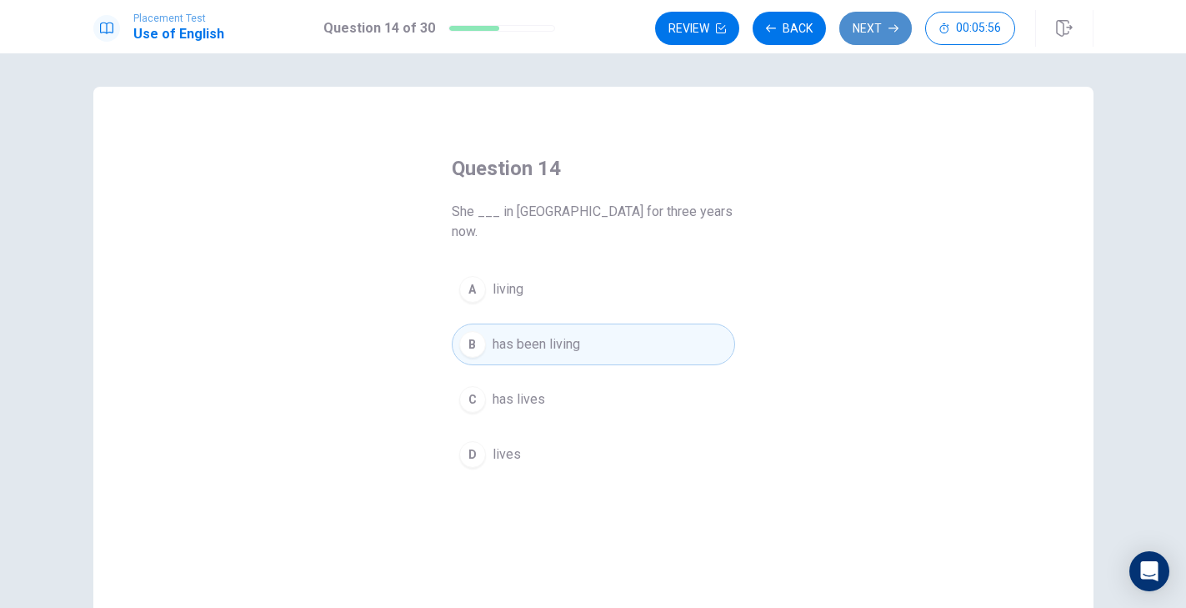
click at [865, 38] on button "Next" at bounding box center [875, 28] width 73 height 33
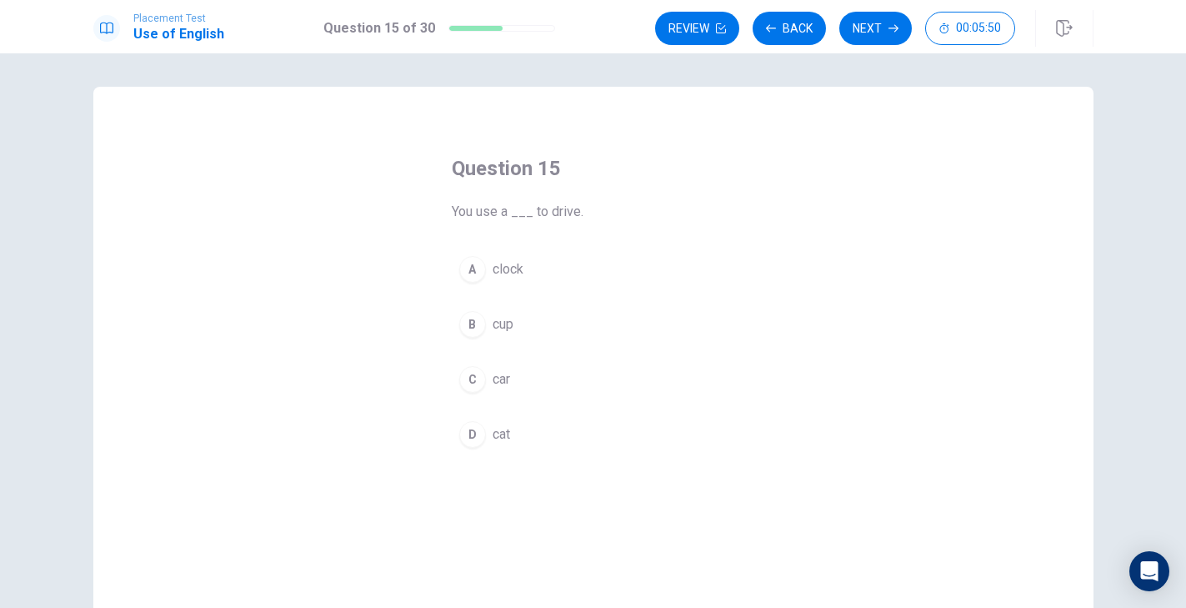
click at [474, 369] on div "C" at bounding box center [472, 379] width 27 height 27
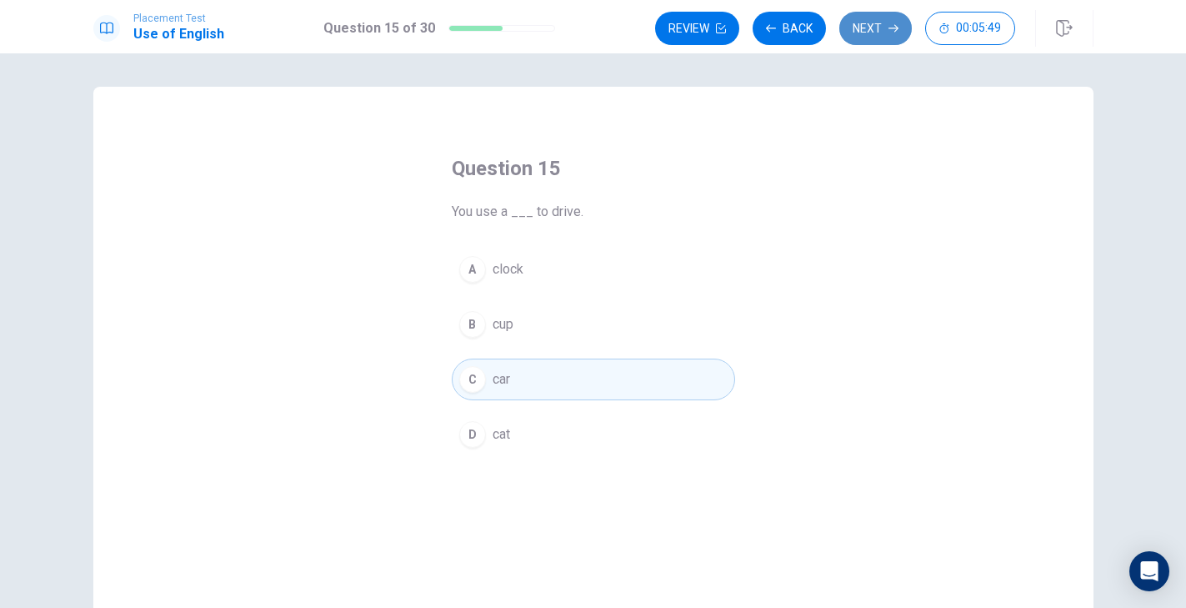
click at [863, 33] on button "Next" at bounding box center [875, 28] width 73 height 33
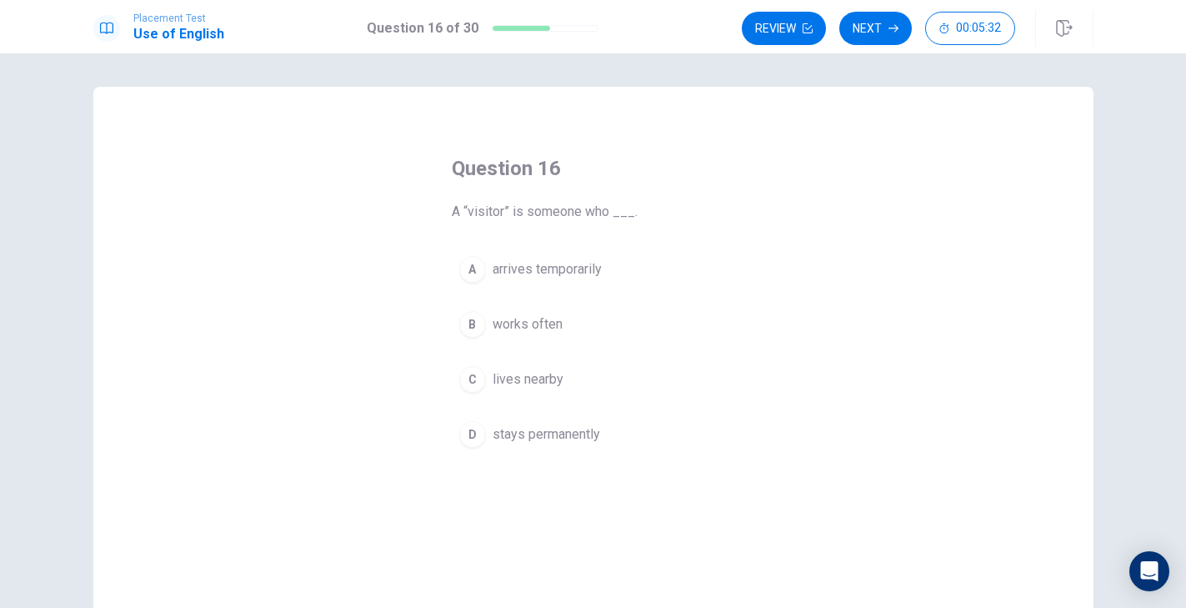
click at [482, 263] on div "A" at bounding box center [472, 269] width 27 height 27
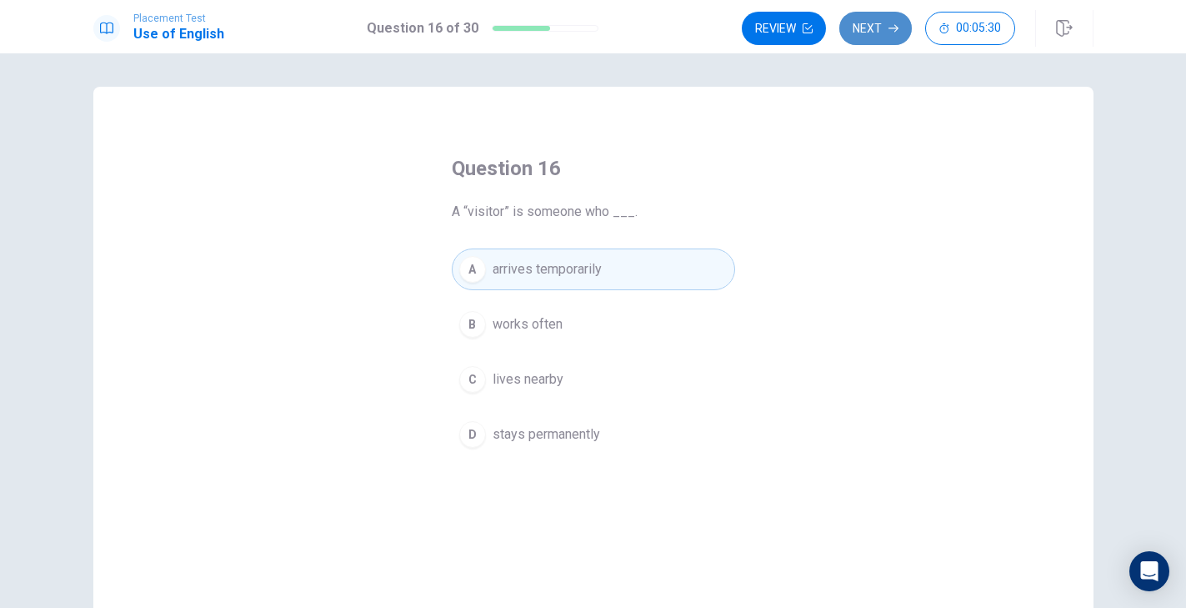
click at [886, 23] on button "Next" at bounding box center [875, 28] width 73 height 33
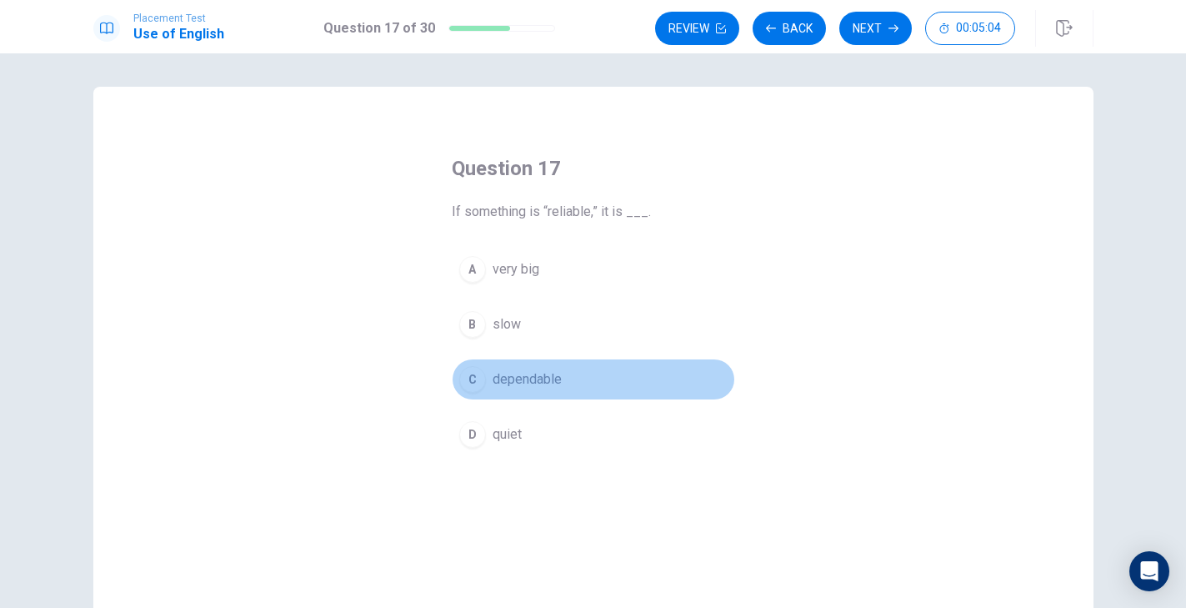
click at [473, 389] on div "C" at bounding box center [472, 379] width 27 height 27
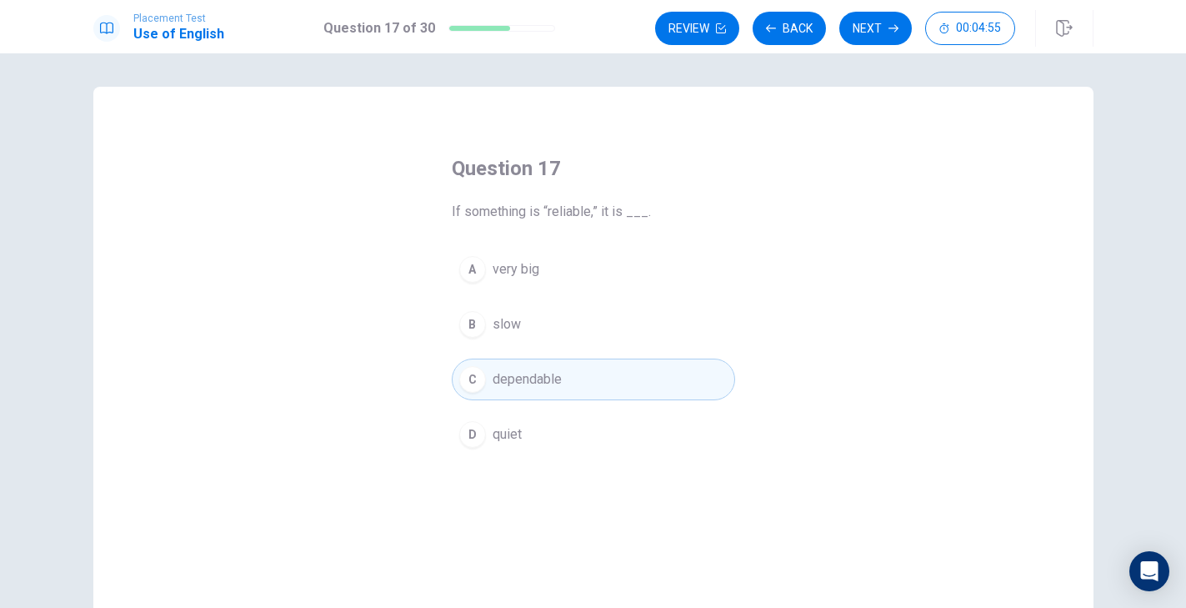
click at [500, 317] on span "slow" at bounding box center [507, 324] width 28 height 20
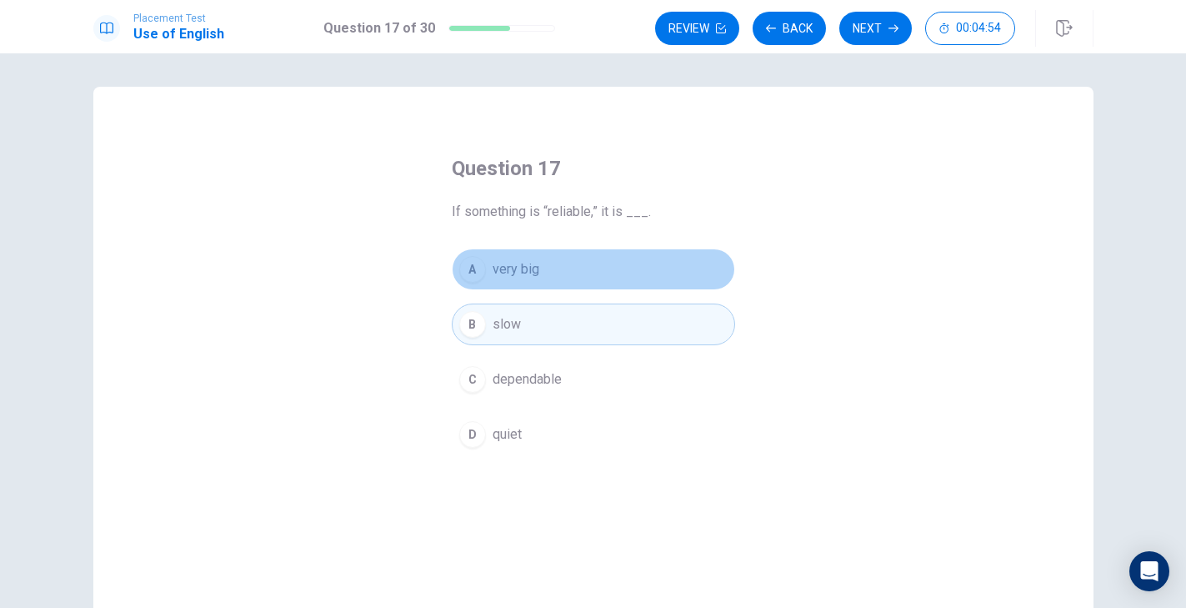
click at [516, 274] on span "very big" at bounding box center [516, 269] width 47 height 20
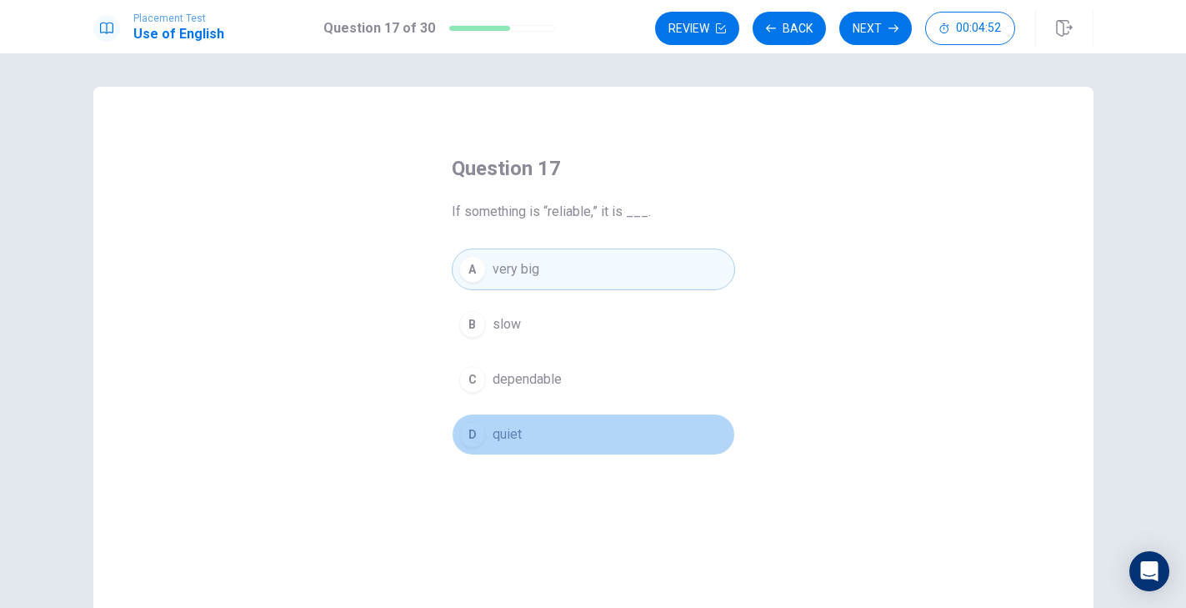
click at [514, 428] on span "quiet" at bounding box center [507, 434] width 29 height 20
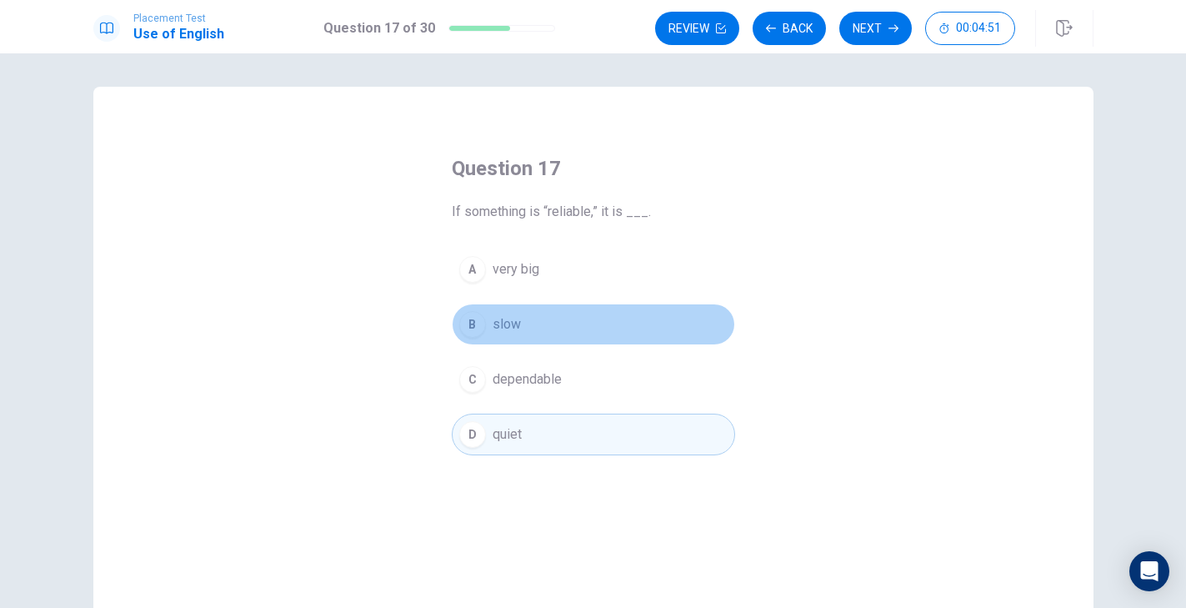
click at [522, 341] on button "B slow" at bounding box center [593, 324] width 283 height 42
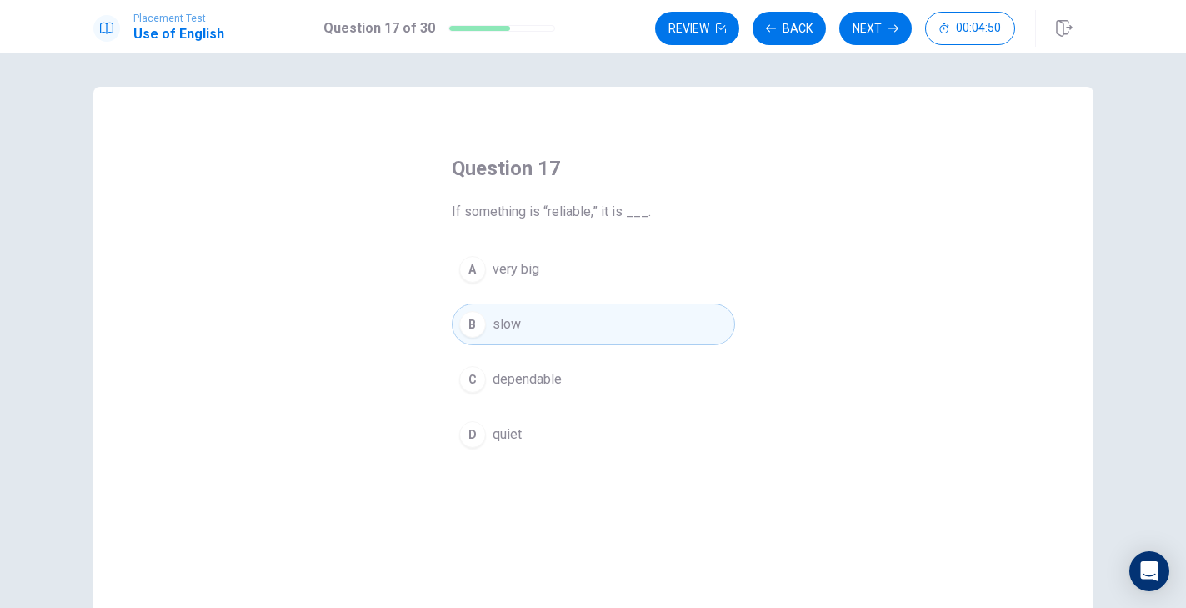
click at [518, 421] on button "D quiet" at bounding box center [593, 434] width 283 height 42
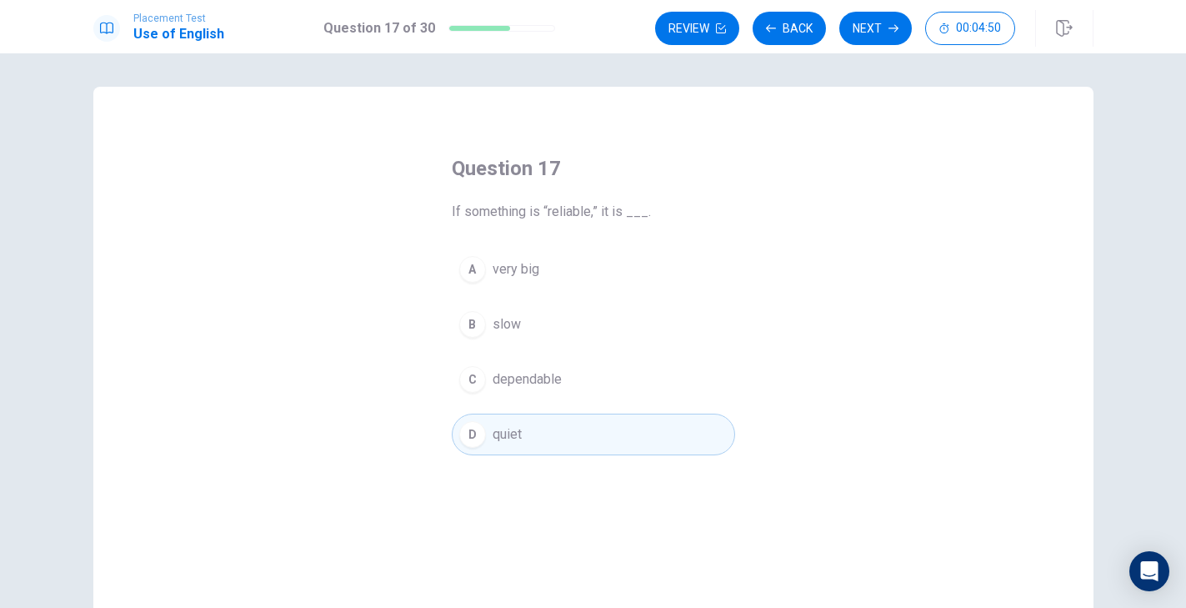
click at [522, 357] on div "A very big B slow C dependable D quiet" at bounding box center [593, 351] width 283 height 207
click at [549, 264] on button "A very big" at bounding box center [593, 269] width 283 height 42
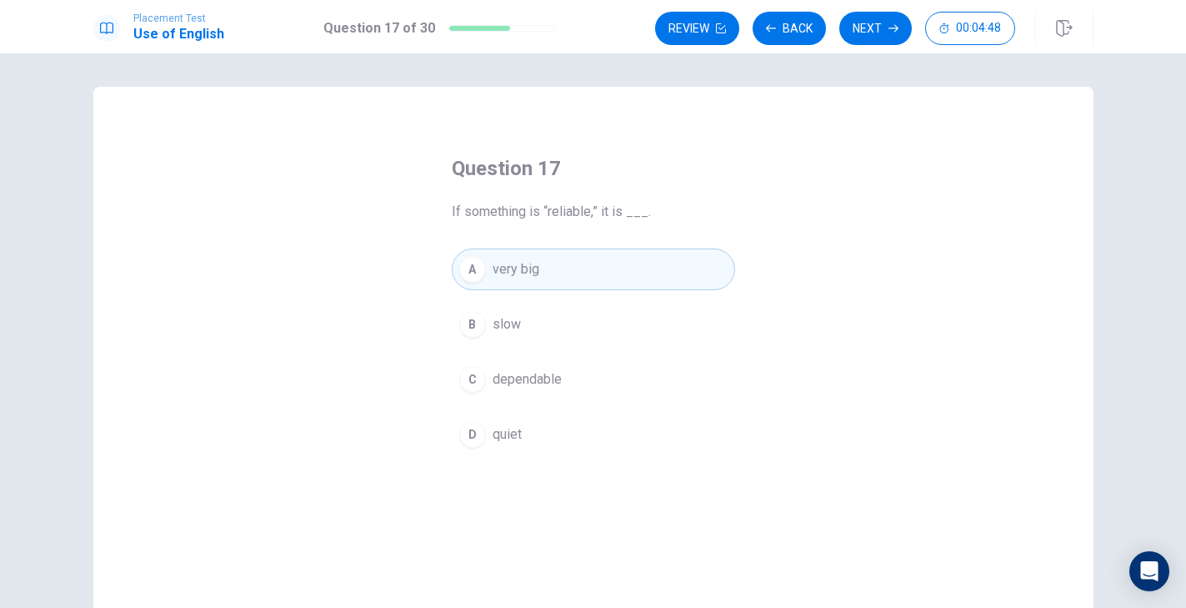
click at [531, 307] on button "B slow" at bounding box center [593, 324] width 283 height 42
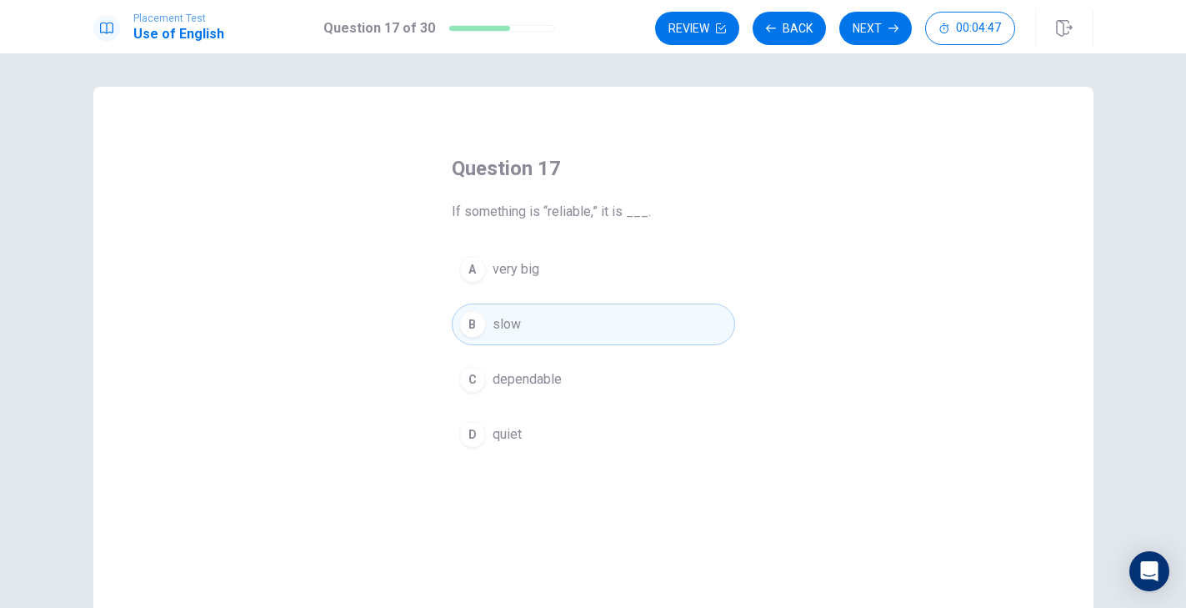
click at [512, 406] on div "A very big B slow C dependable D quiet" at bounding box center [593, 351] width 283 height 207
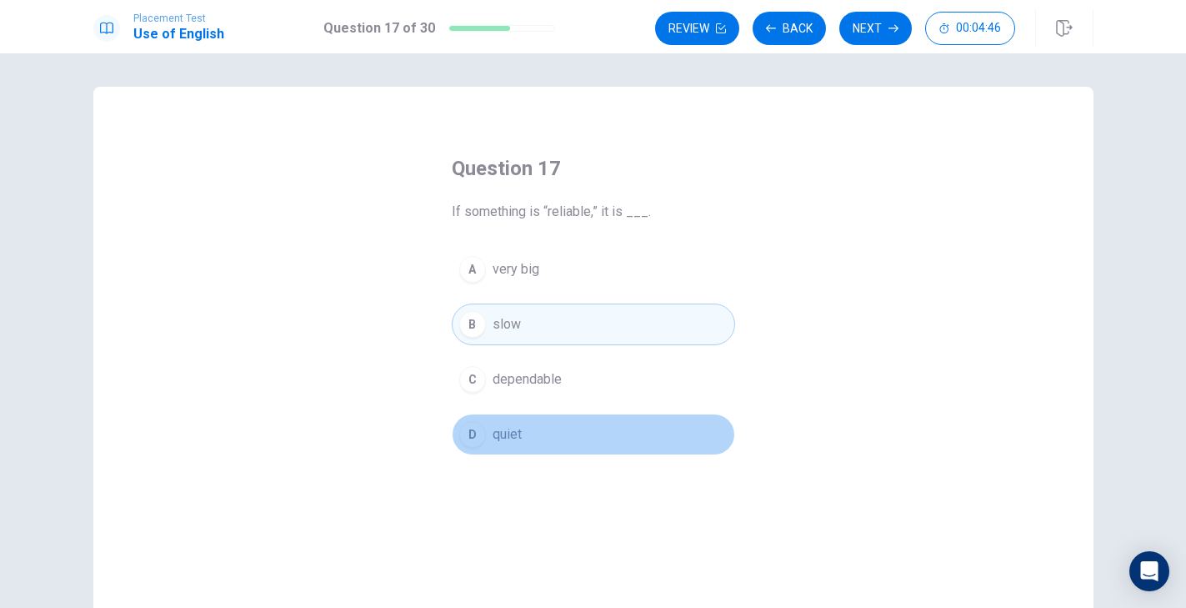
click at [512, 418] on button "D quiet" at bounding box center [593, 434] width 283 height 42
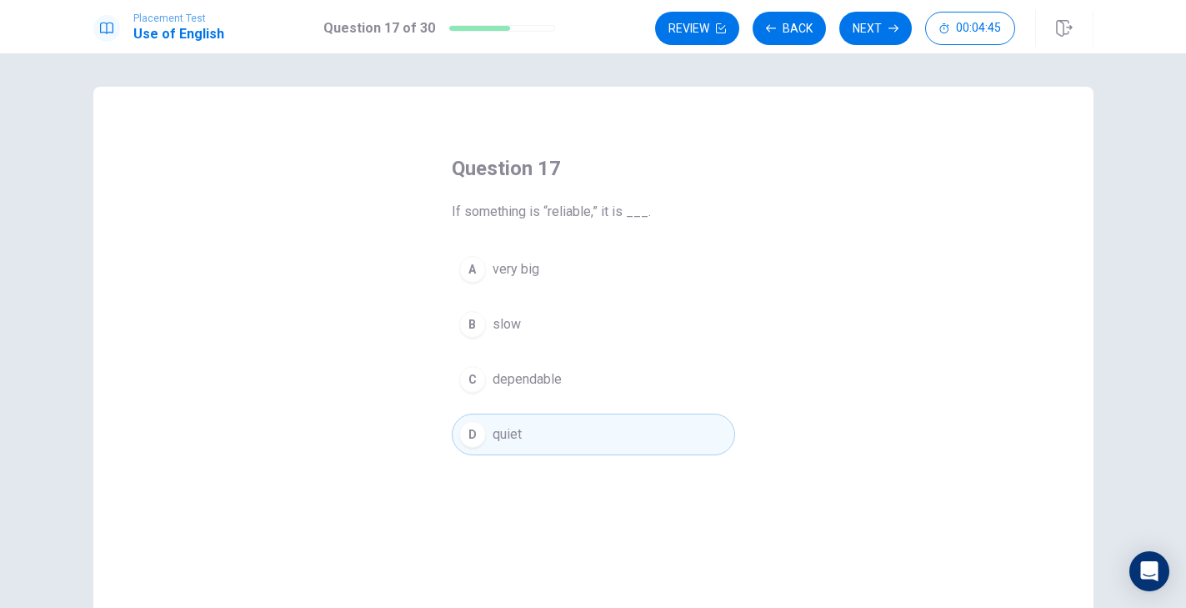
click at [528, 333] on button "B slow" at bounding box center [593, 324] width 283 height 42
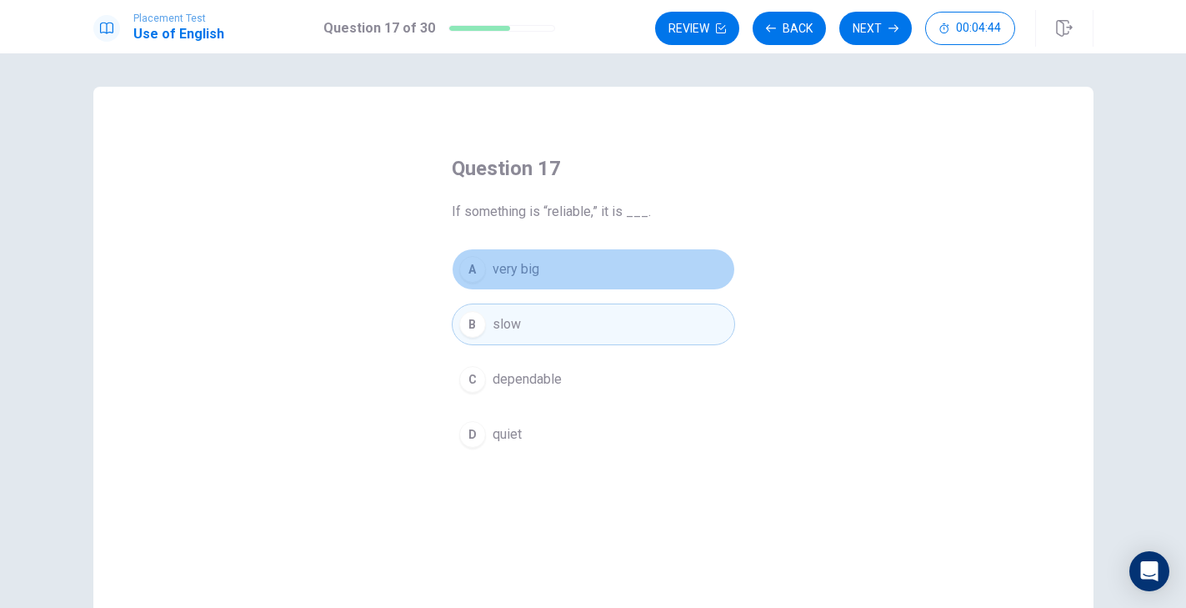
click at [551, 275] on button "A very big" at bounding box center [593, 269] width 283 height 42
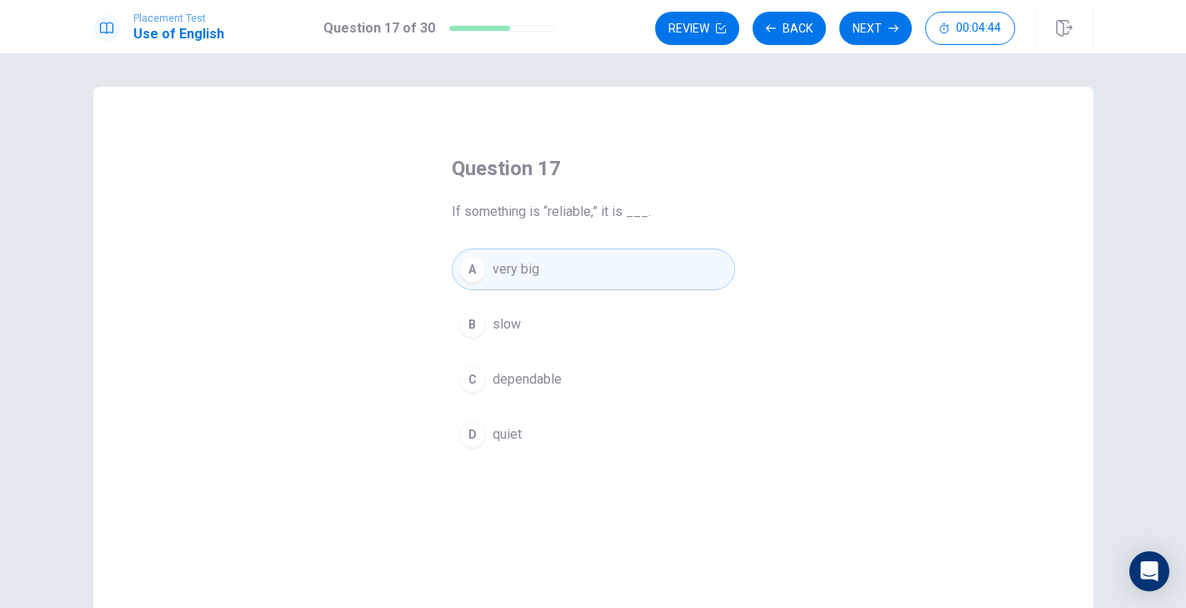
click at [540, 317] on button "B slow" at bounding box center [593, 324] width 283 height 42
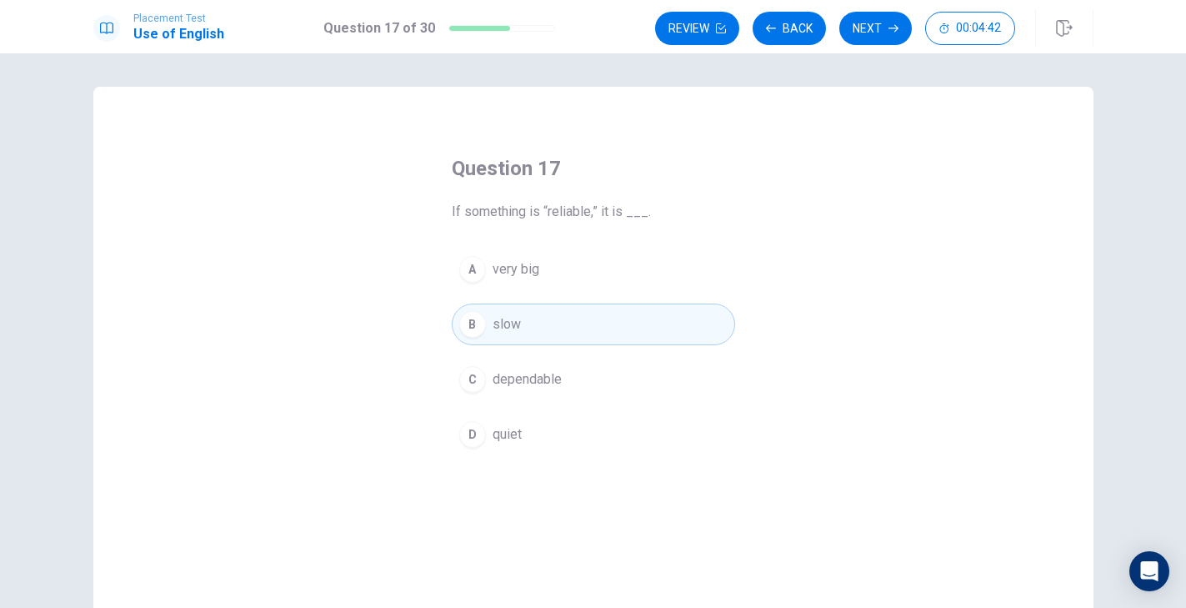
click at [535, 417] on button "D quiet" at bounding box center [593, 434] width 283 height 42
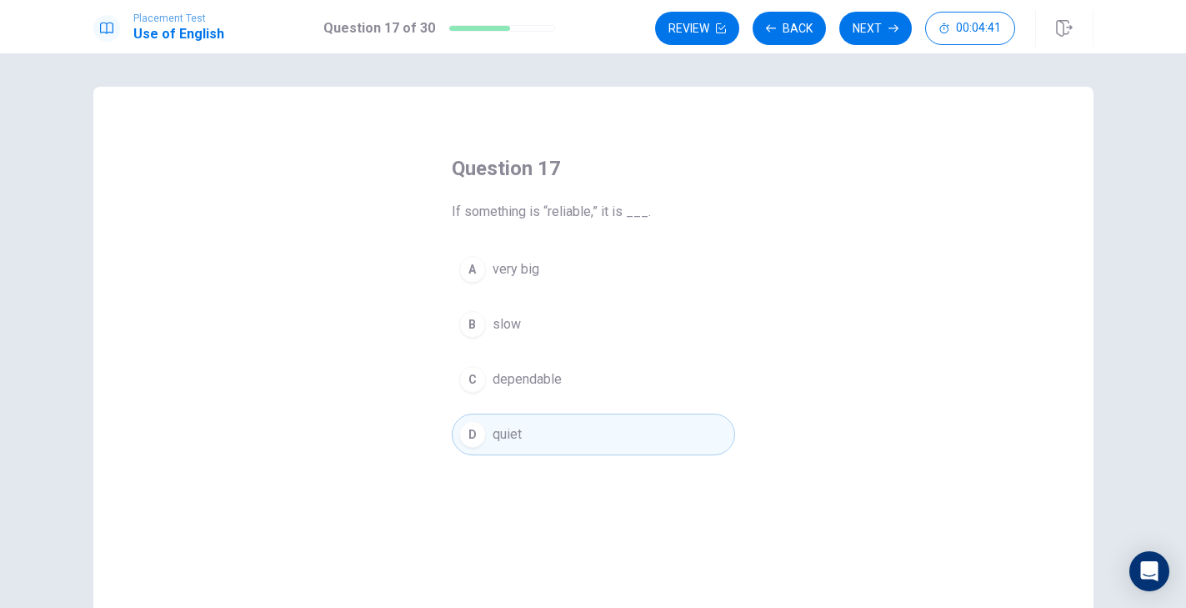
click at [539, 338] on button "B slow" at bounding box center [593, 324] width 283 height 42
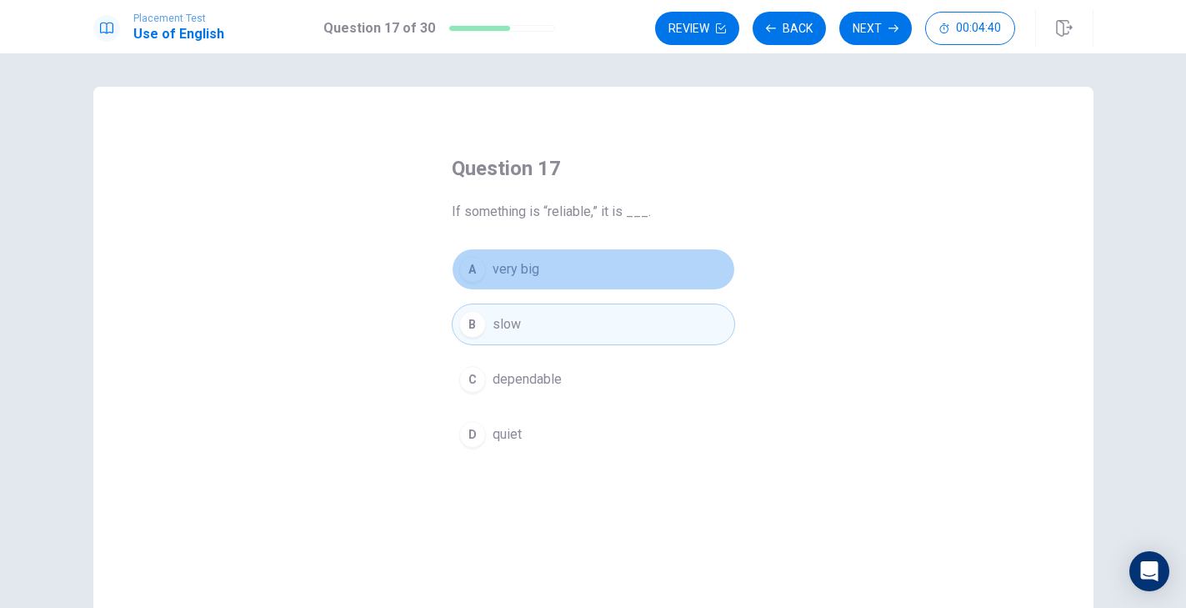
click at [557, 263] on button "A very big" at bounding box center [593, 269] width 283 height 42
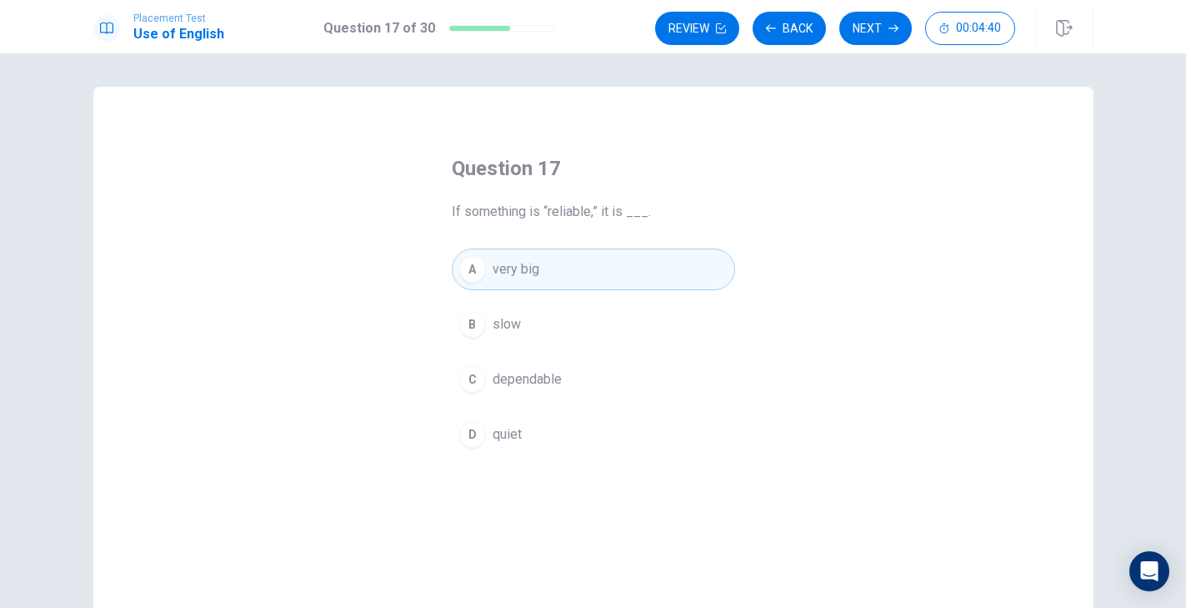
click at [536, 338] on button "B slow" at bounding box center [593, 324] width 283 height 42
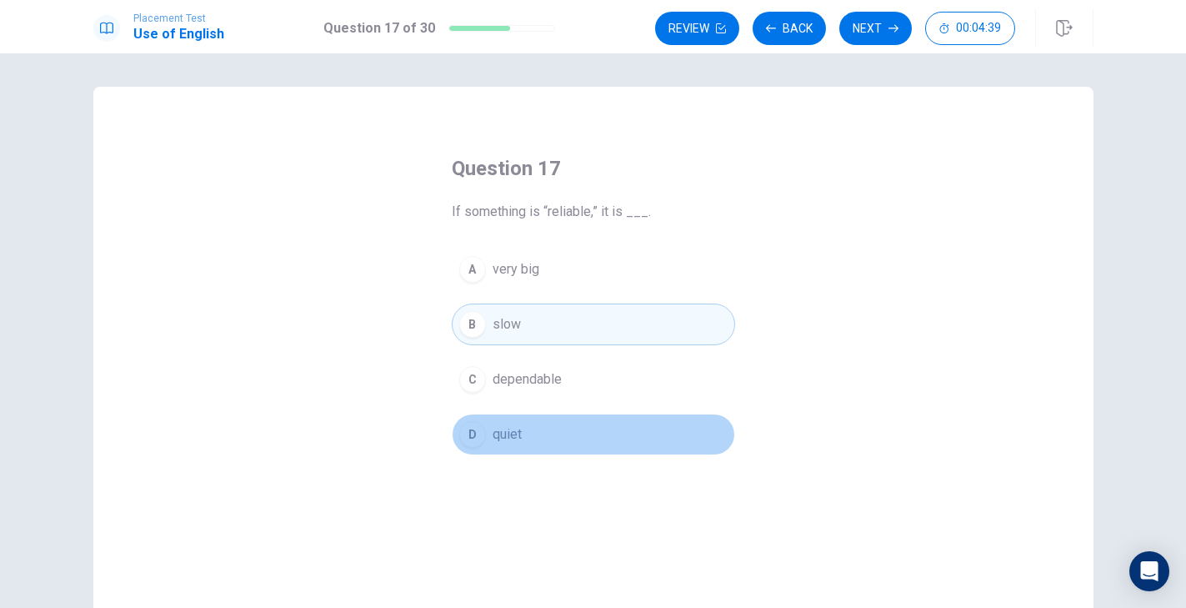
click at [519, 425] on span "quiet" at bounding box center [507, 434] width 29 height 20
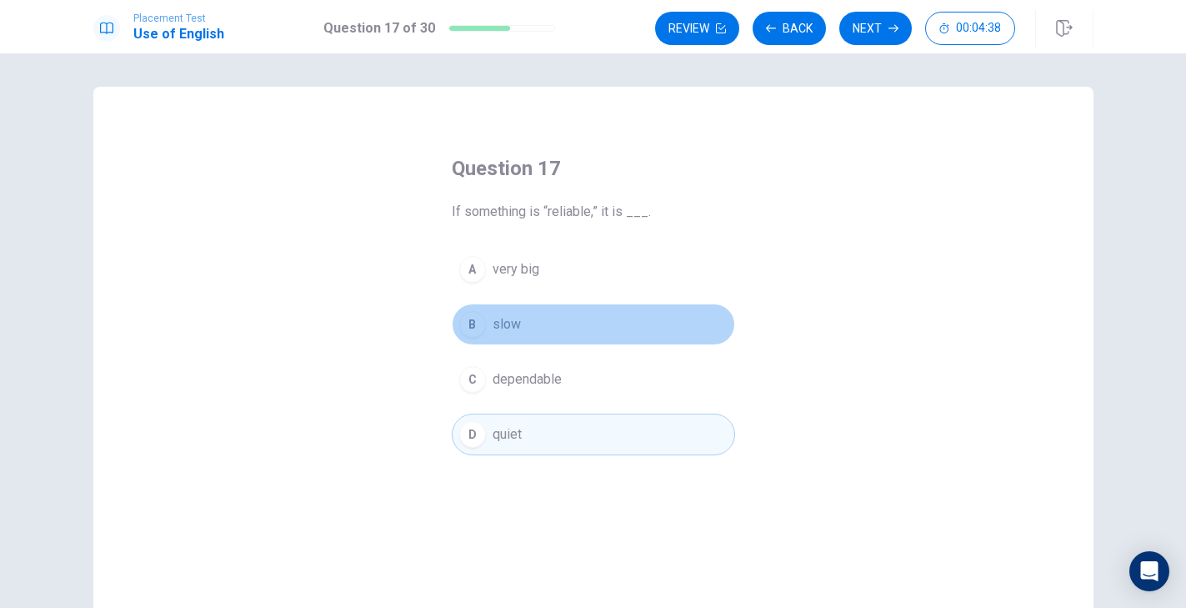
click at [543, 308] on button "B slow" at bounding box center [593, 324] width 283 height 42
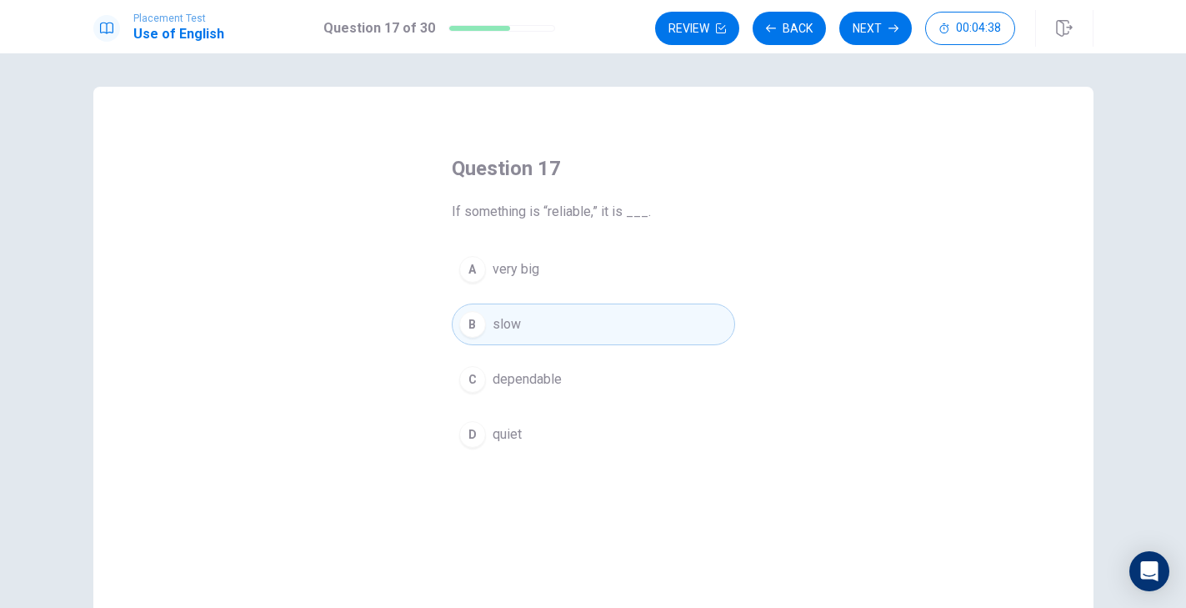
click at [546, 280] on button "A very big" at bounding box center [593, 269] width 283 height 42
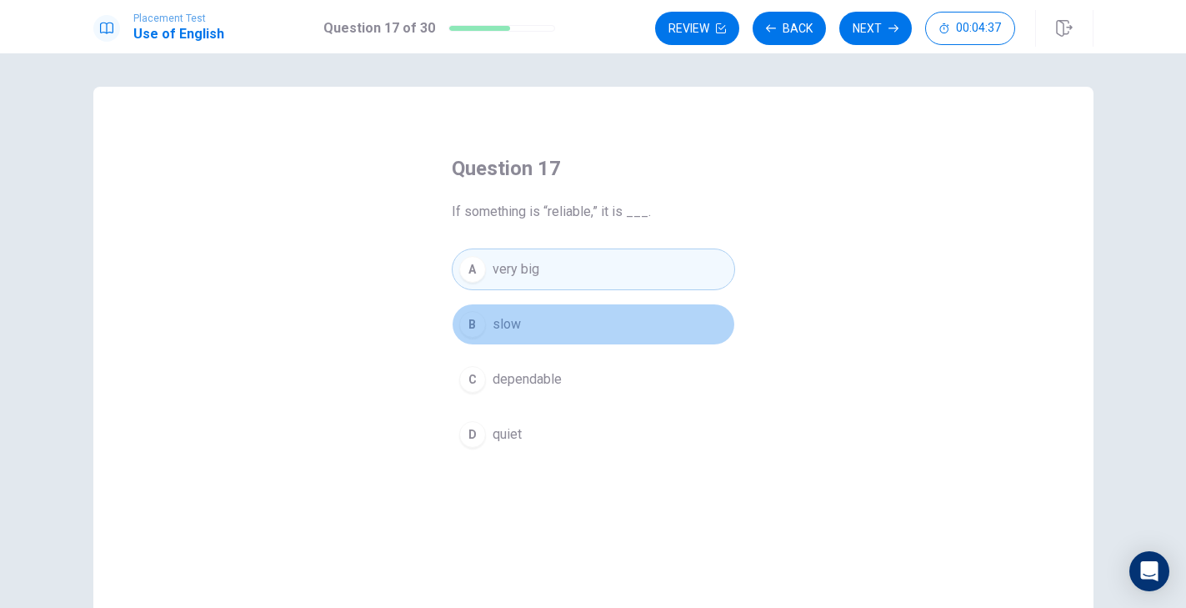
click at [542, 316] on button "B slow" at bounding box center [593, 324] width 283 height 42
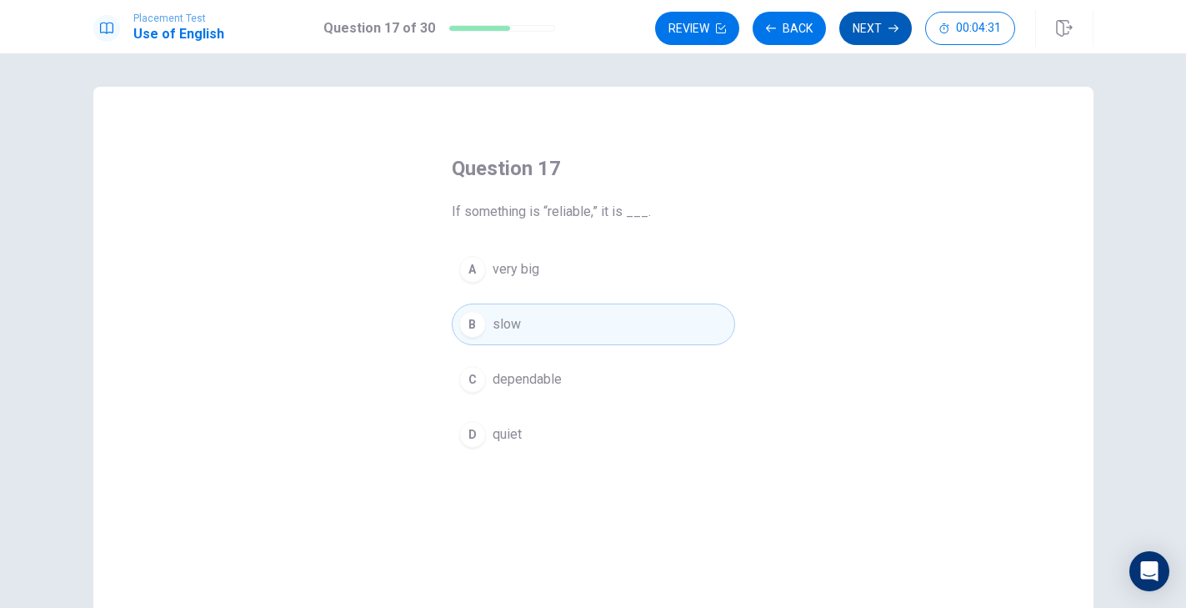
click at [869, 29] on button "Next" at bounding box center [875, 28] width 73 height 33
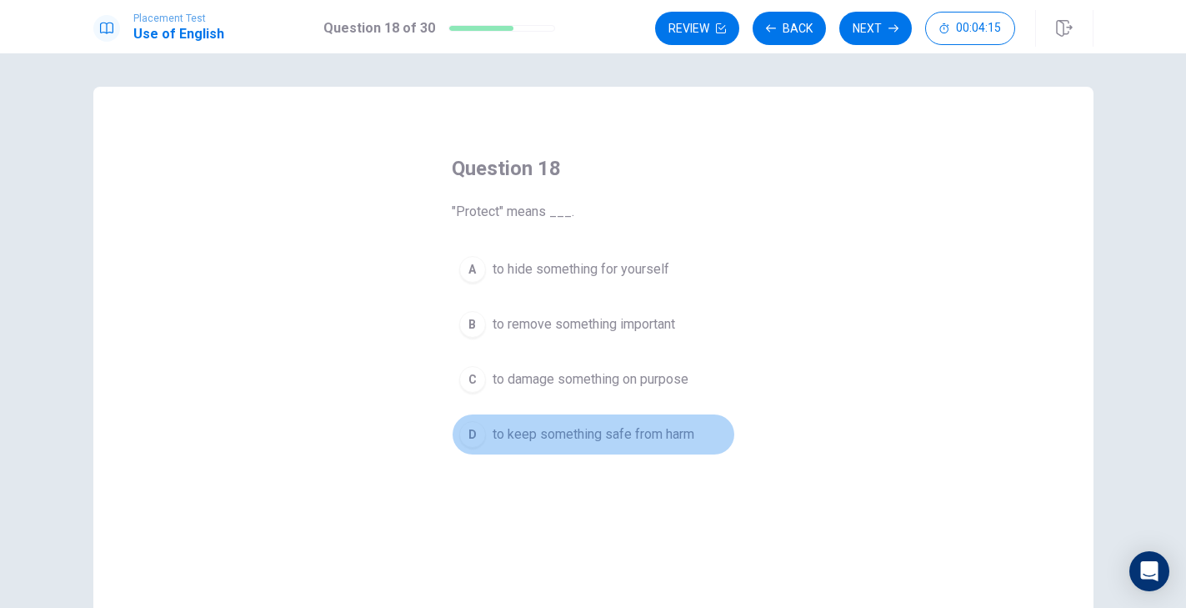
click at [538, 437] on span "to keep something safe from harm" at bounding box center [594, 434] width 202 height 20
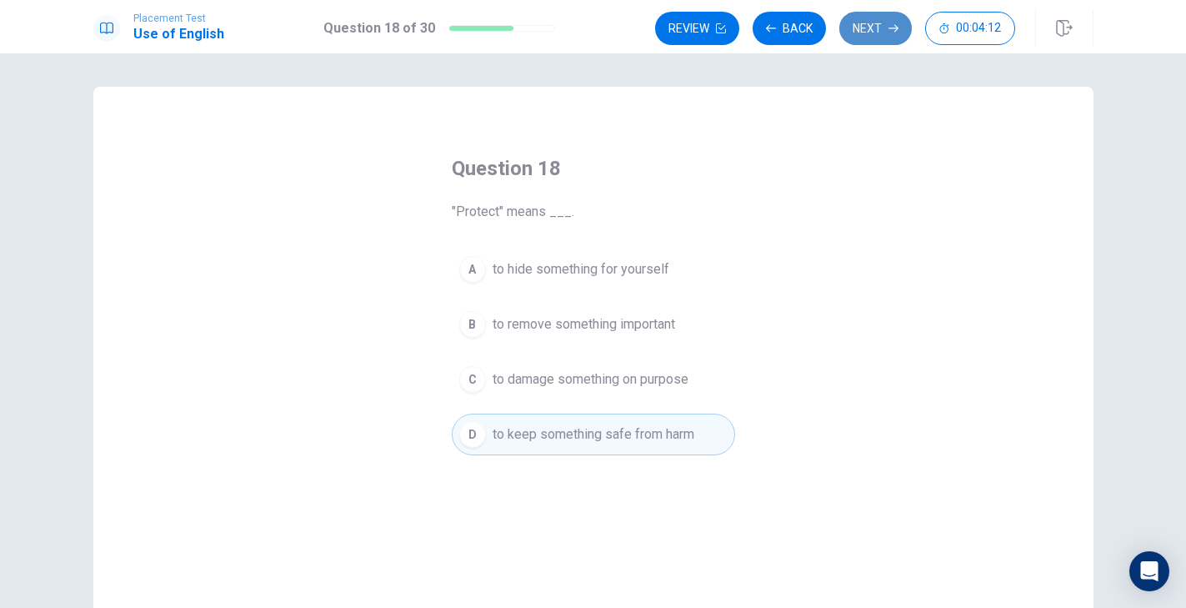
click at [872, 37] on button "Next" at bounding box center [875, 28] width 73 height 33
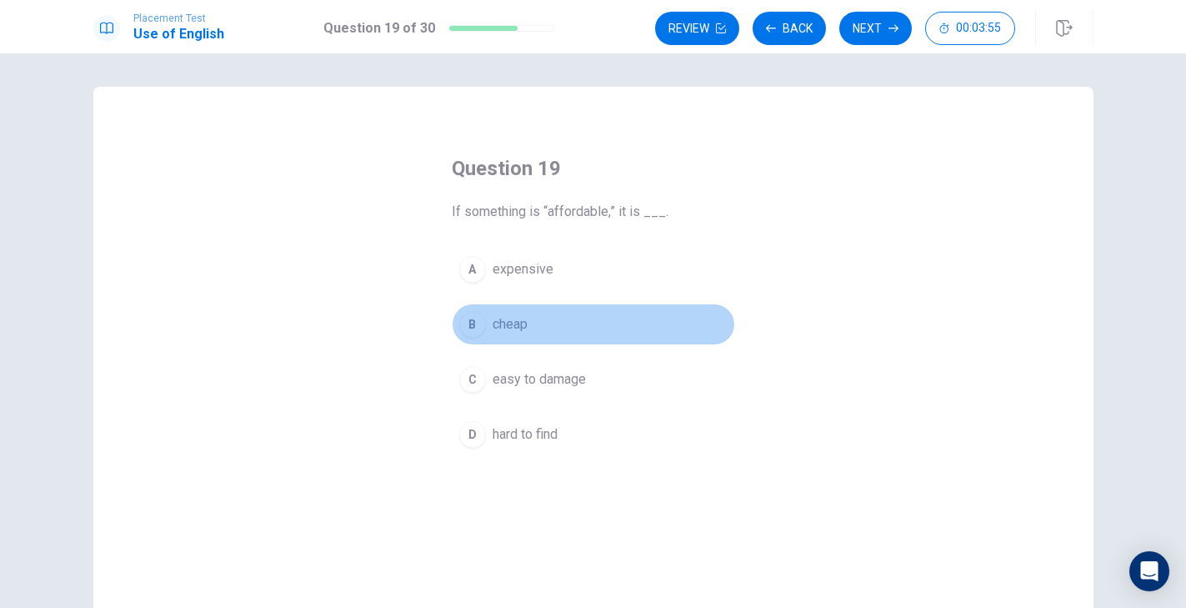
click at [534, 328] on button "B cheap" at bounding box center [593, 324] width 283 height 42
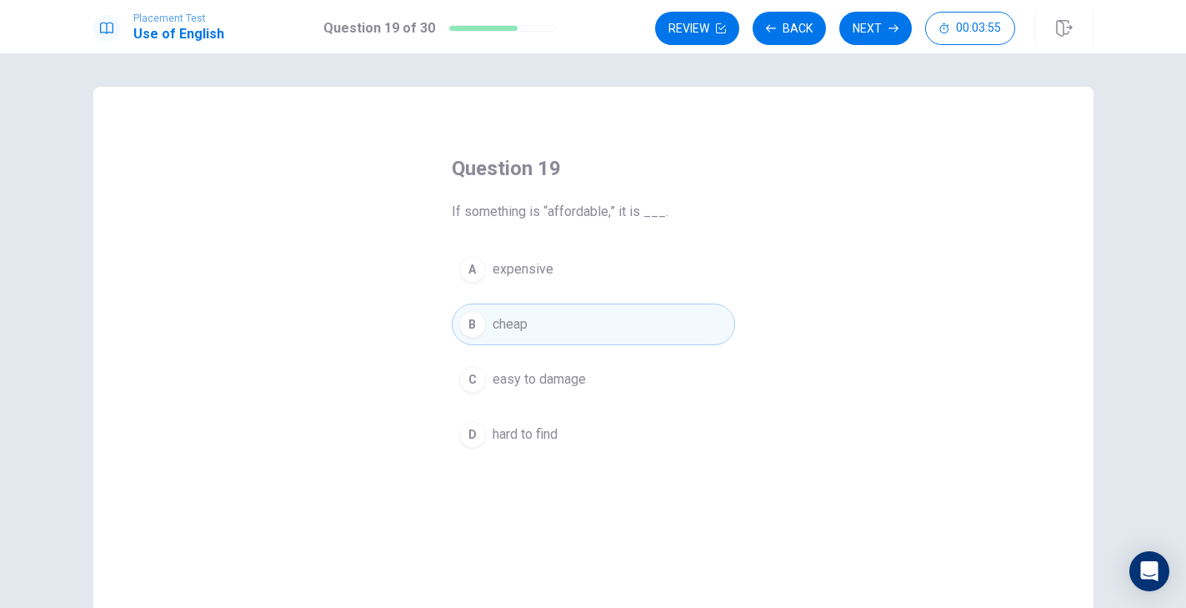
click at [542, 288] on button "A expensive" at bounding box center [593, 269] width 283 height 42
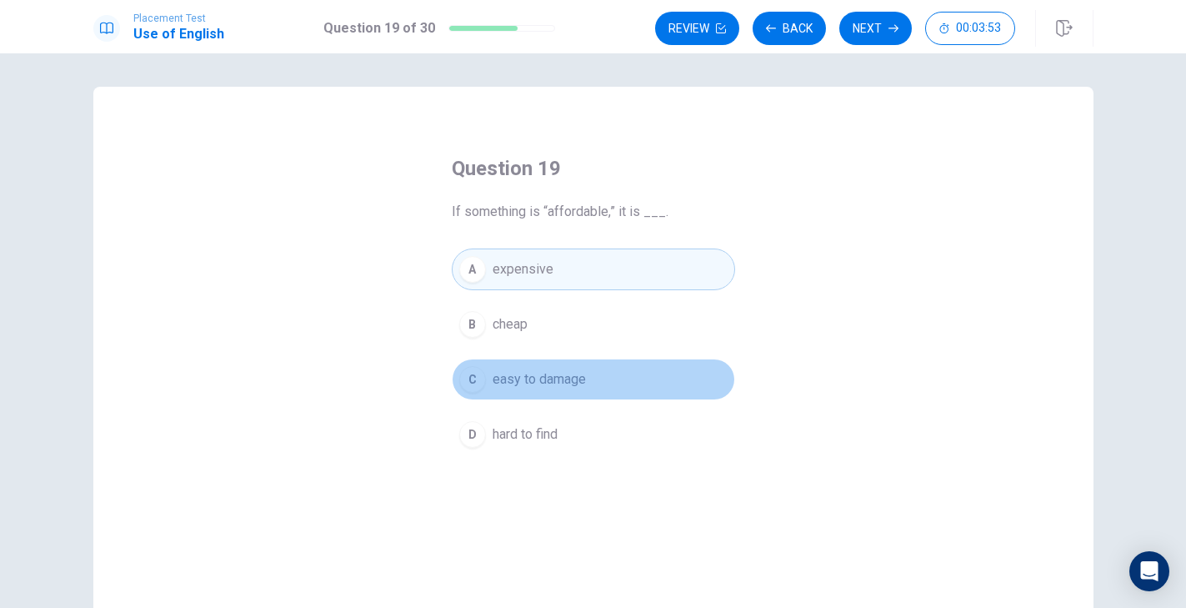
click at [526, 370] on span "easy to damage" at bounding box center [539, 379] width 93 height 20
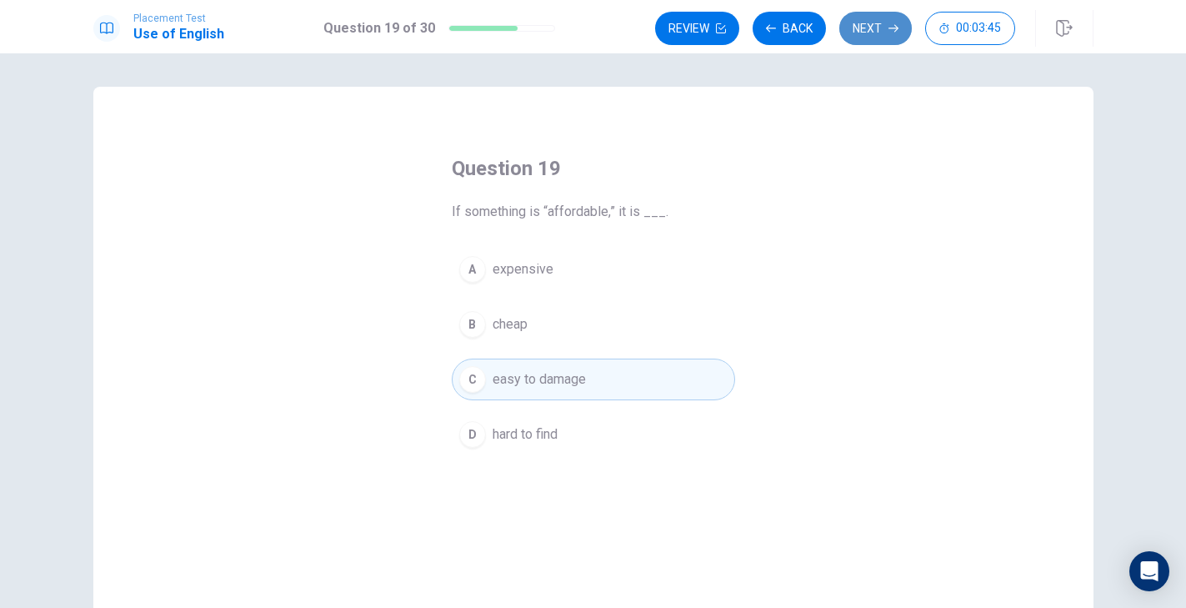
click at [869, 23] on button "Next" at bounding box center [875, 28] width 73 height 33
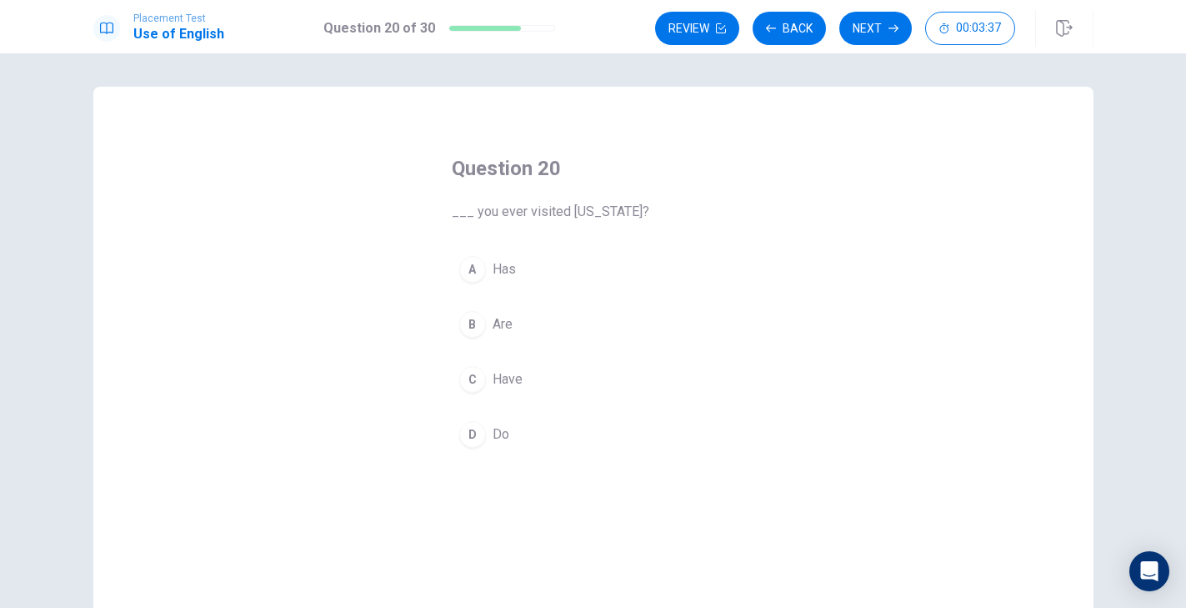
click at [477, 381] on div "C" at bounding box center [472, 379] width 27 height 27
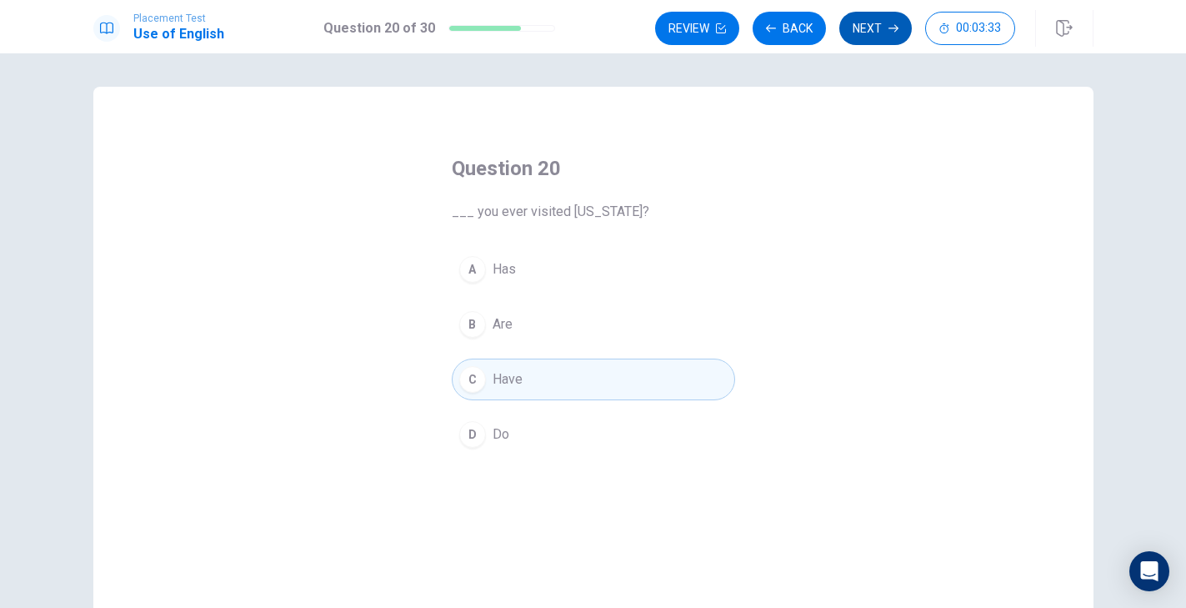
click at [859, 29] on button "Next" at bounding box center [875, 28] width 73 height 33
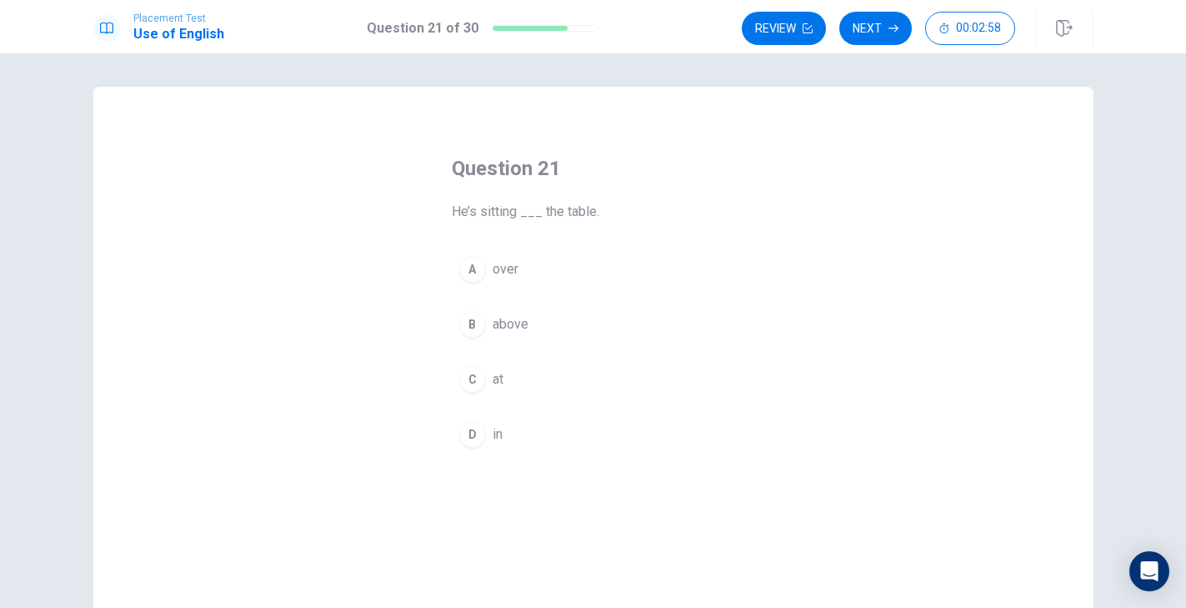
click at [480, 275] on div "A" at bounding box center [472, 269] width 27 height 27
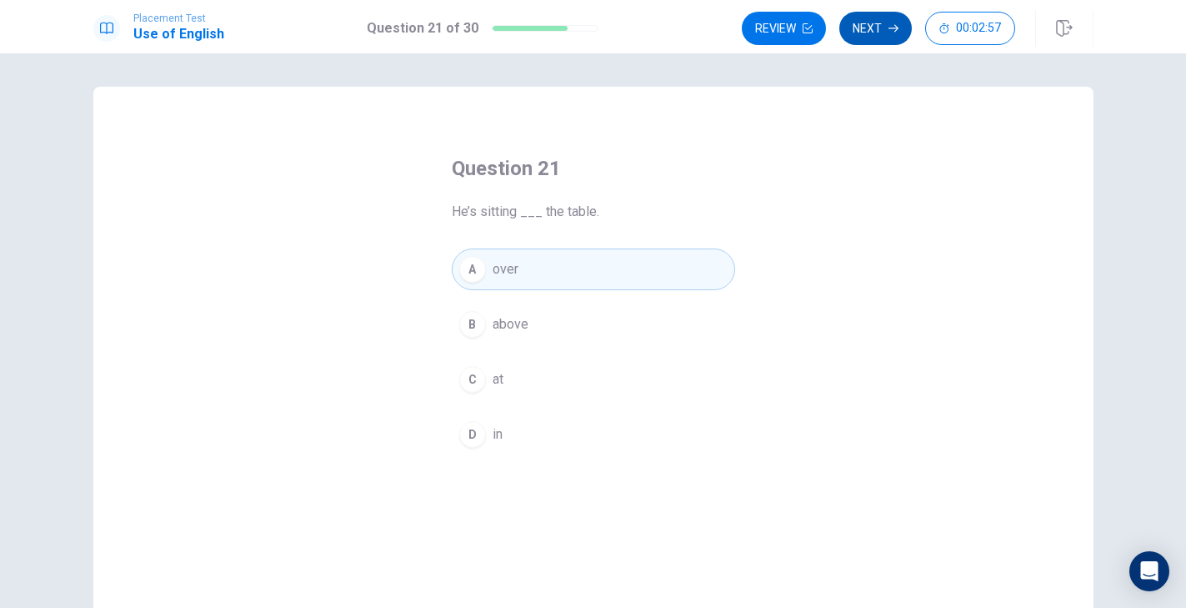
click at [870, 37] on button "Next" at bounding box center [875, 28] width 73 height 33
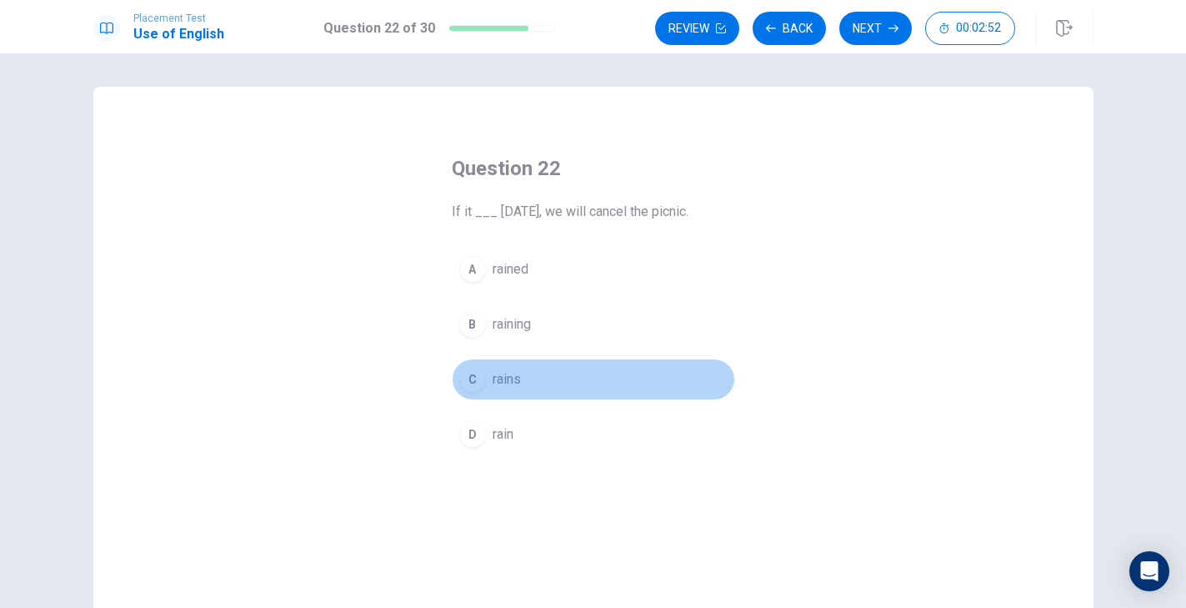
click at [472, 379] on div "C" at bounding box center [472, 379] width 27 height 27
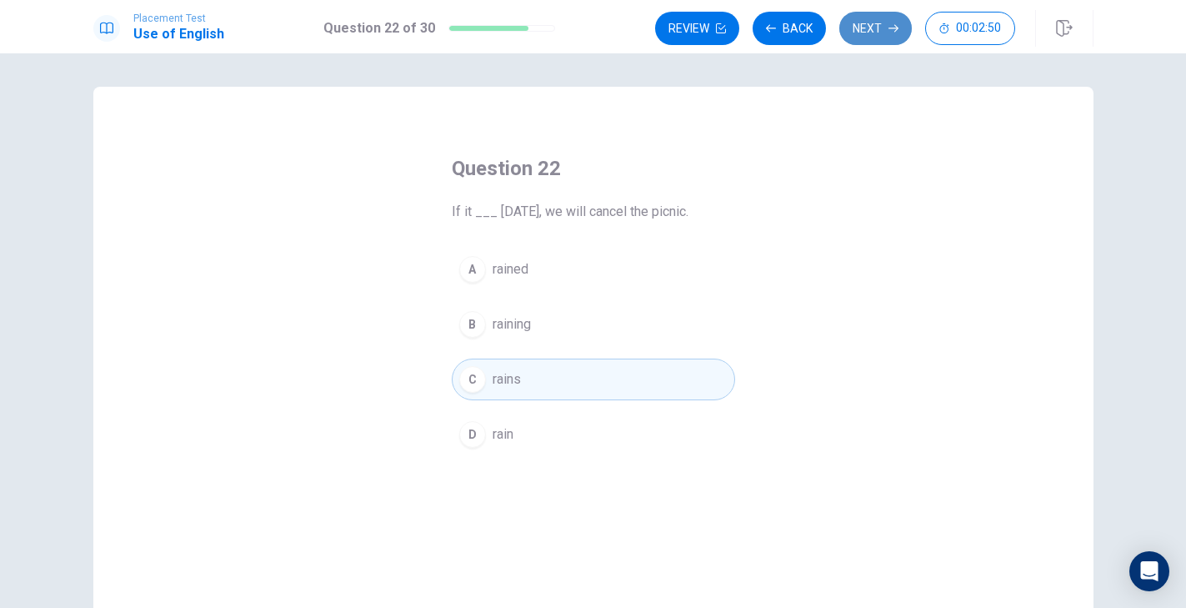
click at [865, 33] on button "Next" at bounding box center [875, 28] width 73 height 33
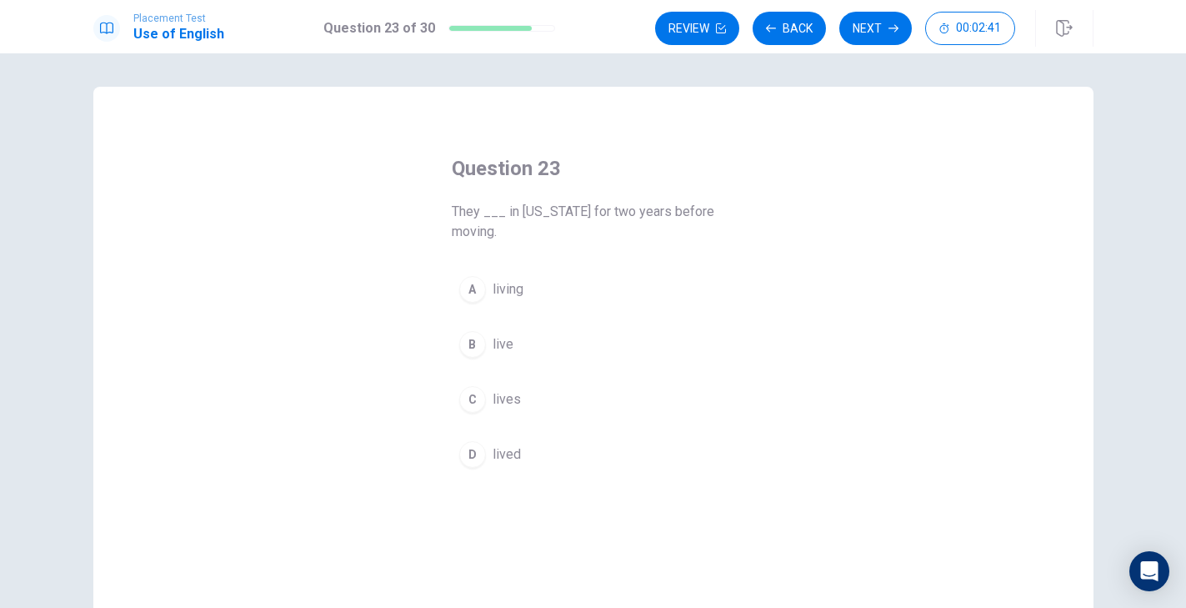
click at [473, 450] on div "D" at bounding box center [472, 454] width 27 height 27
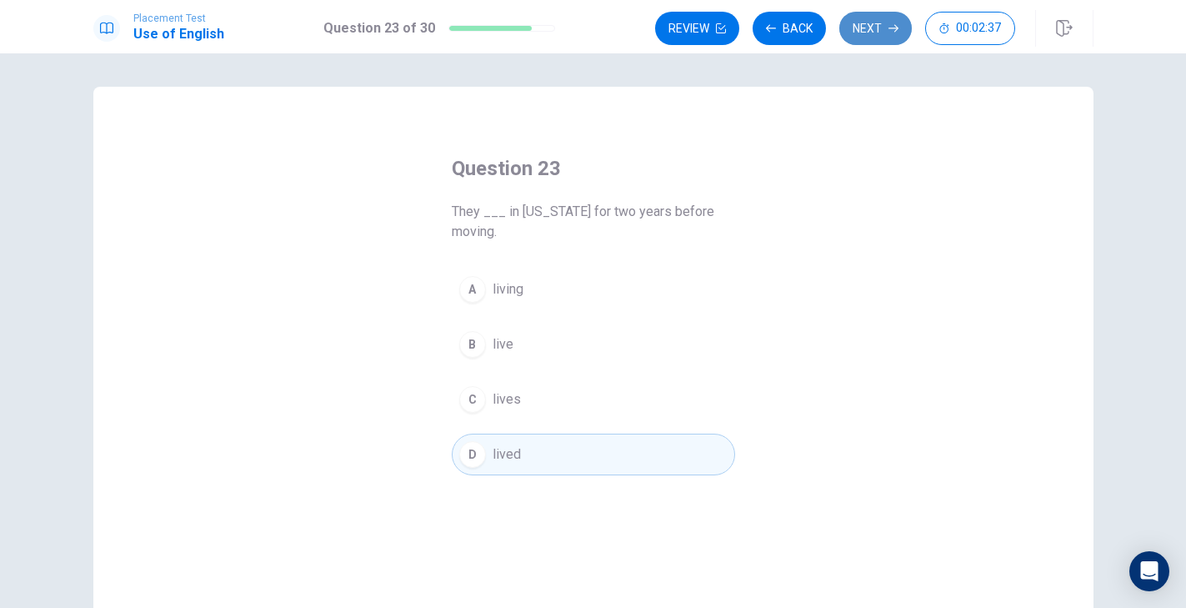
click at [860, 32] on button "Next" at bounding box center [875, 28] width 73 height 33
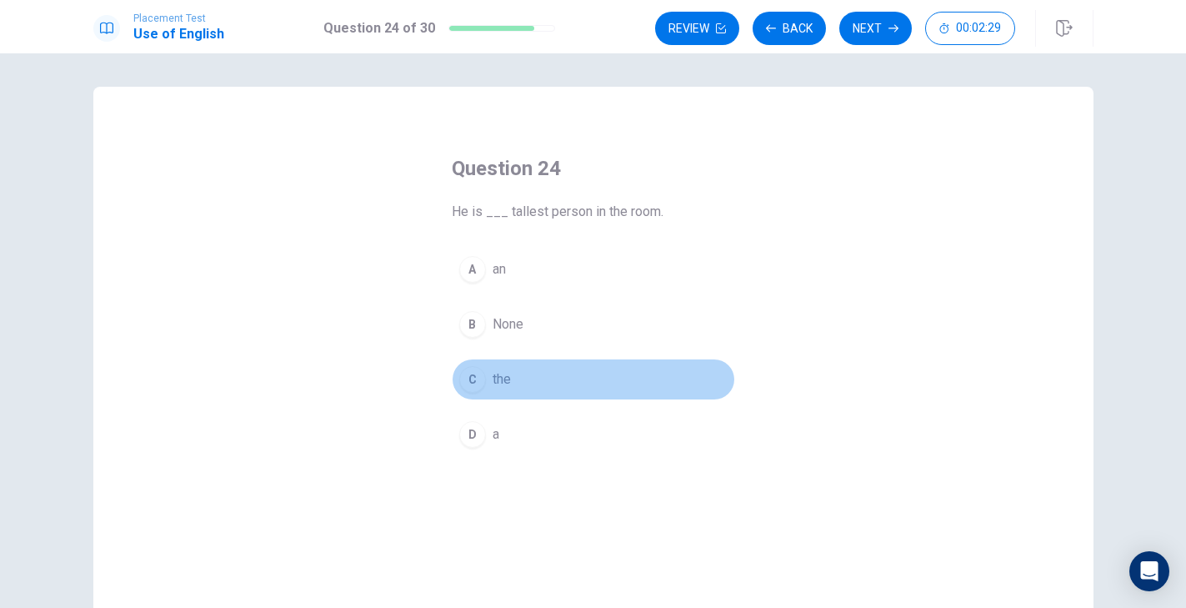
click at [470, 385] on div "C" at bounding box center [472, 379] width 27 height 27
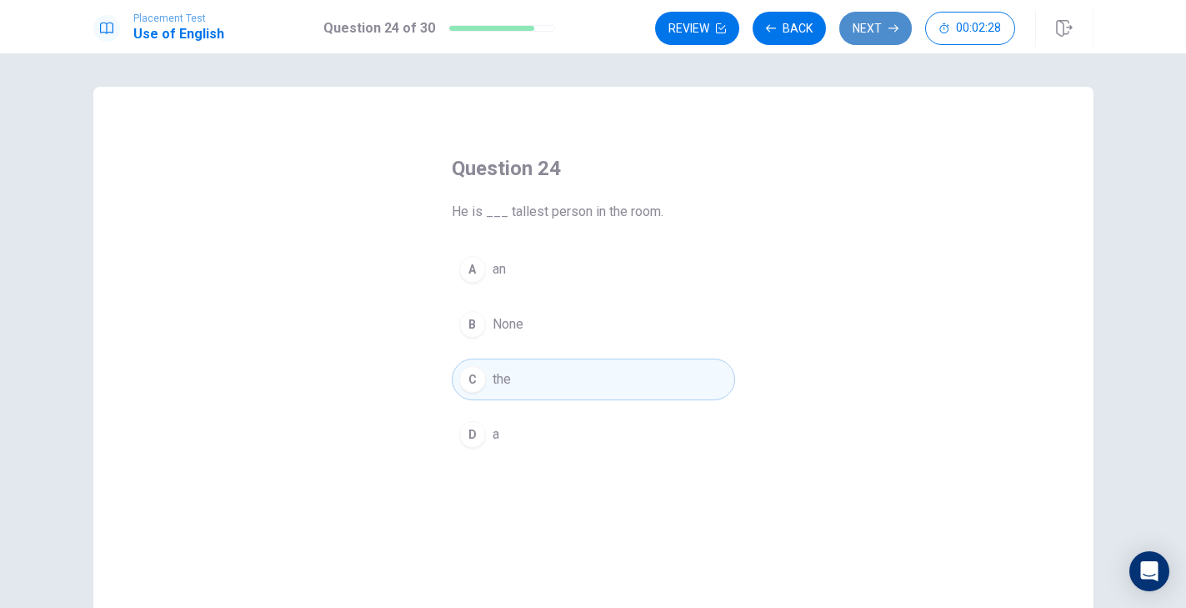
click at [877, 41] on button "Next" at bounding box center [875, 28] width 73 height 33
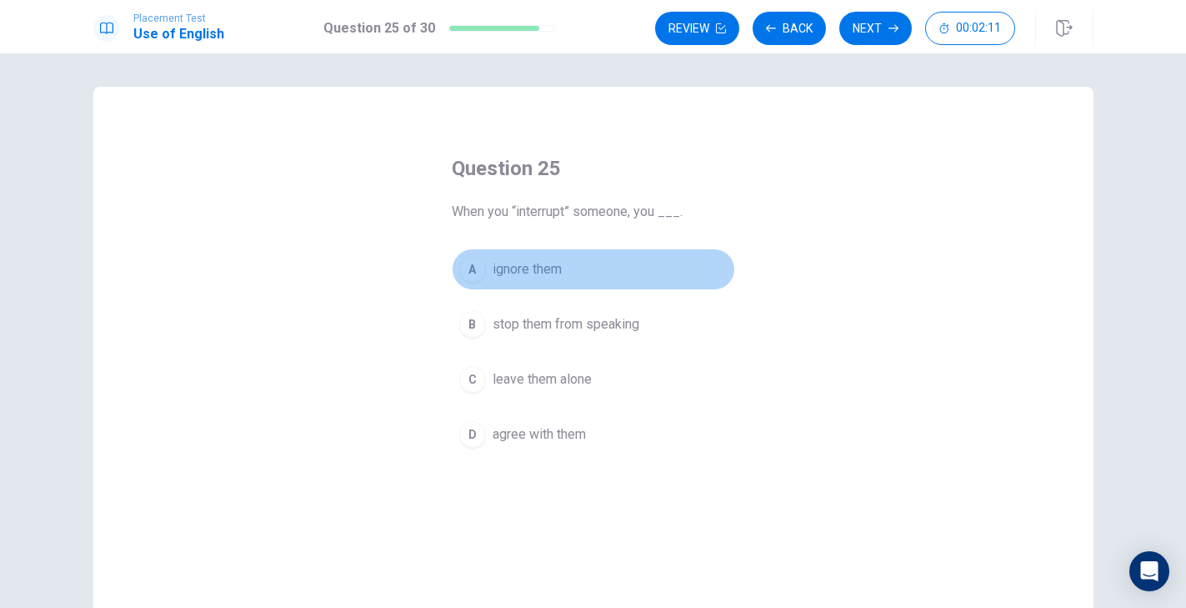
click at [474, 263] on div "A" at bounding box center [472, 269] width 27 height 27
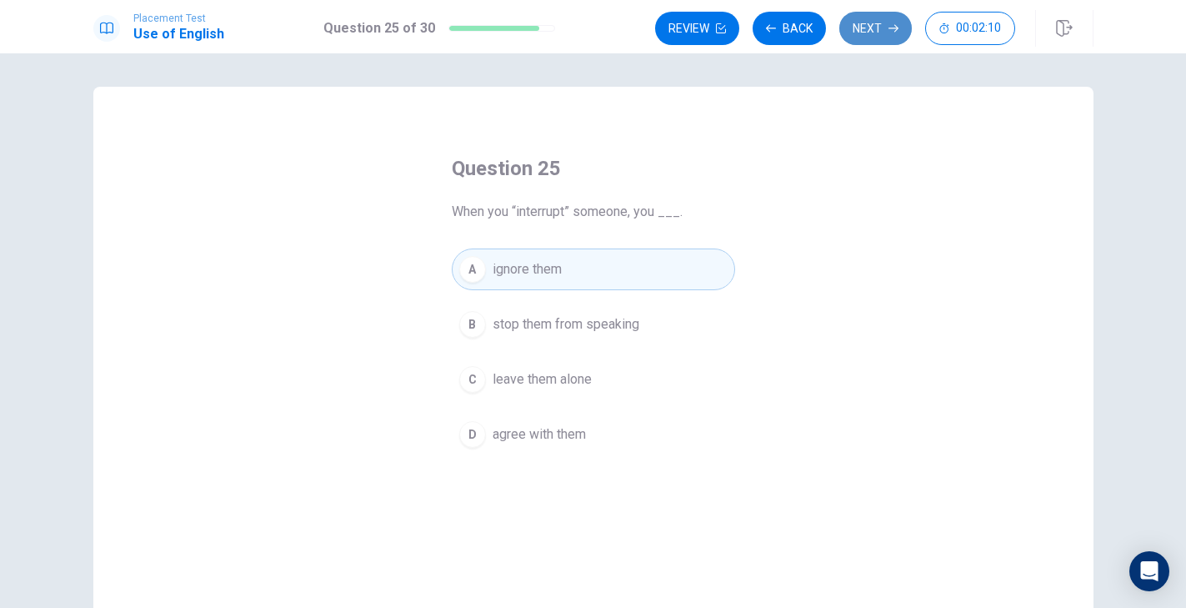
click at [870, 39] on button "Next" at bounding box center [875, 28] width 73 height 33
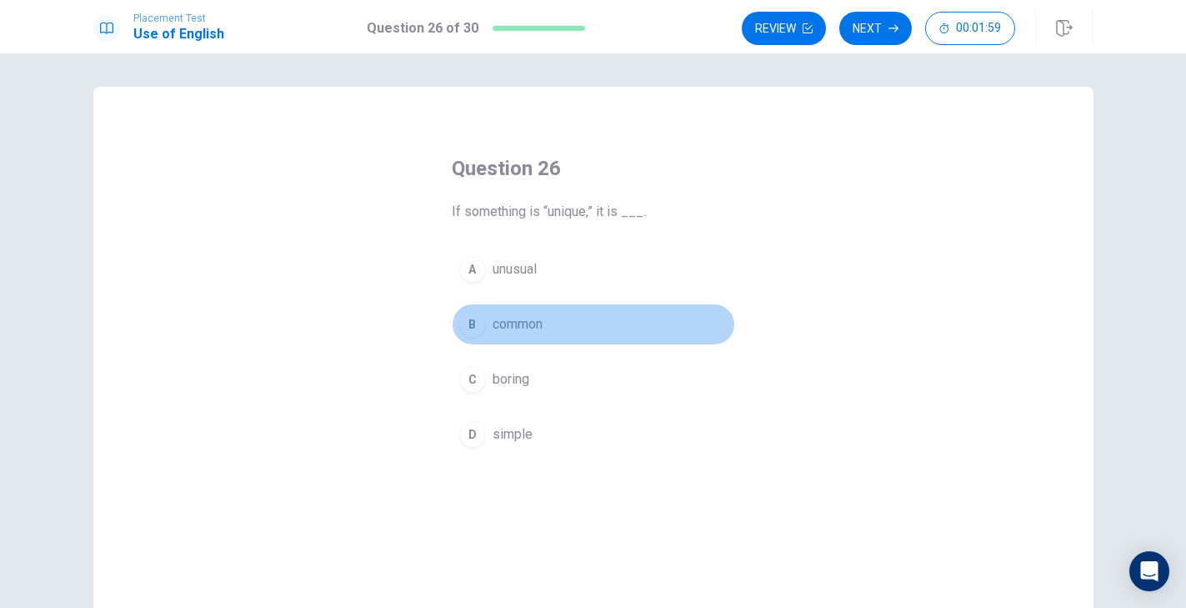
click at [541, 313] on button "B common" at bounding box center [593, 324] width 283 height 42
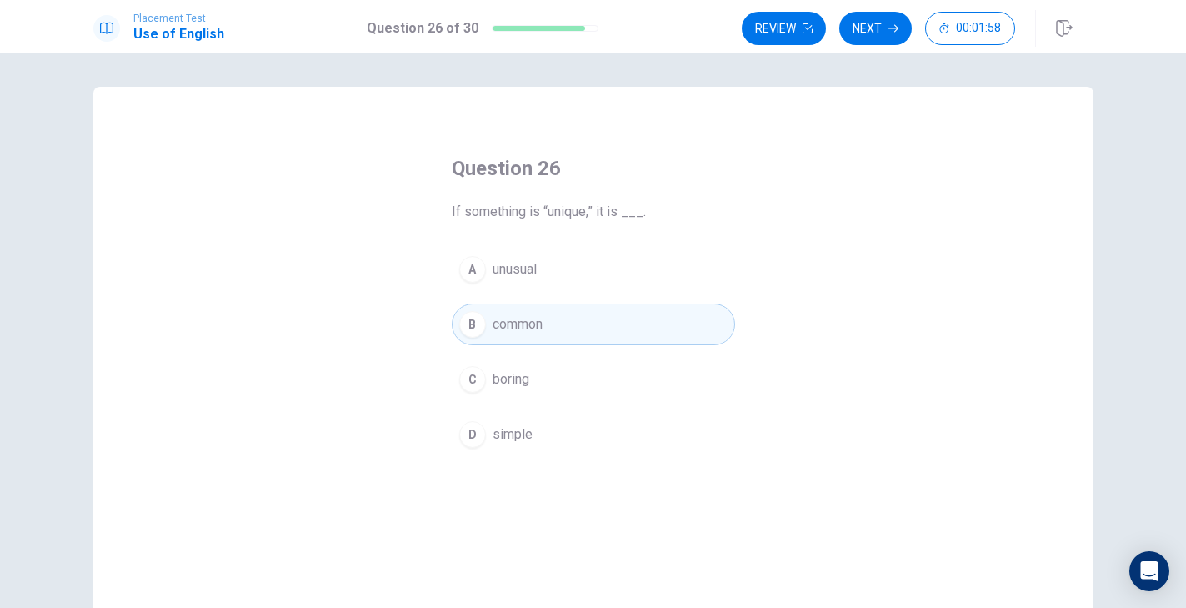
click at [579, 376] on button "C boring" at bounding box center [593, 379] width 283 height 42
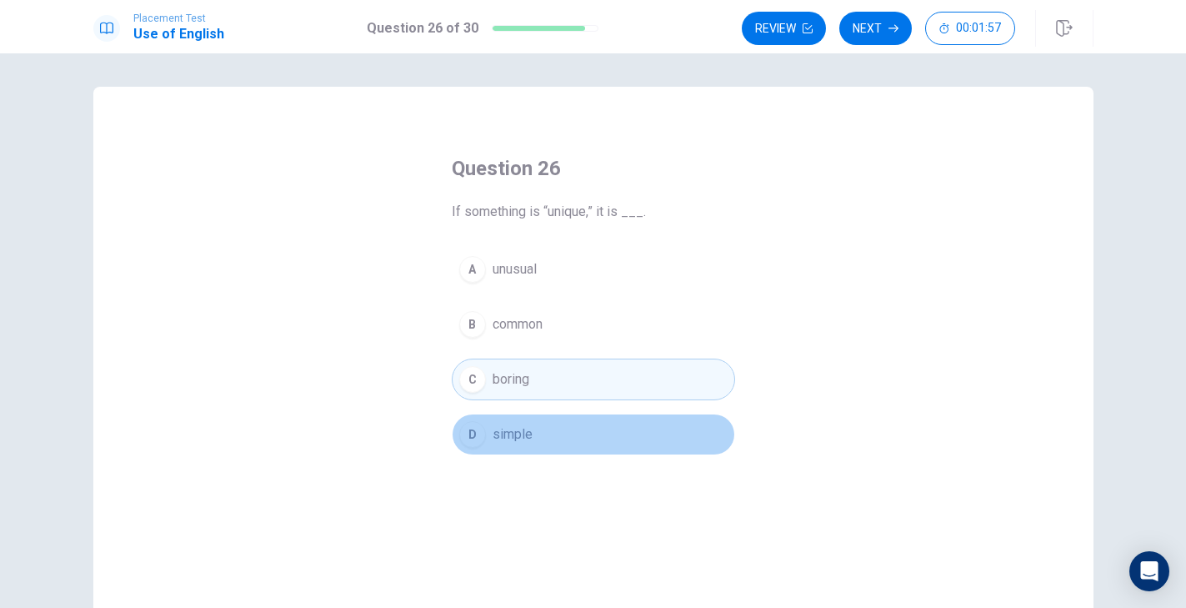
click at [566, 426] on button "D simple" at bounding box center [593, 434] width 283 height 42
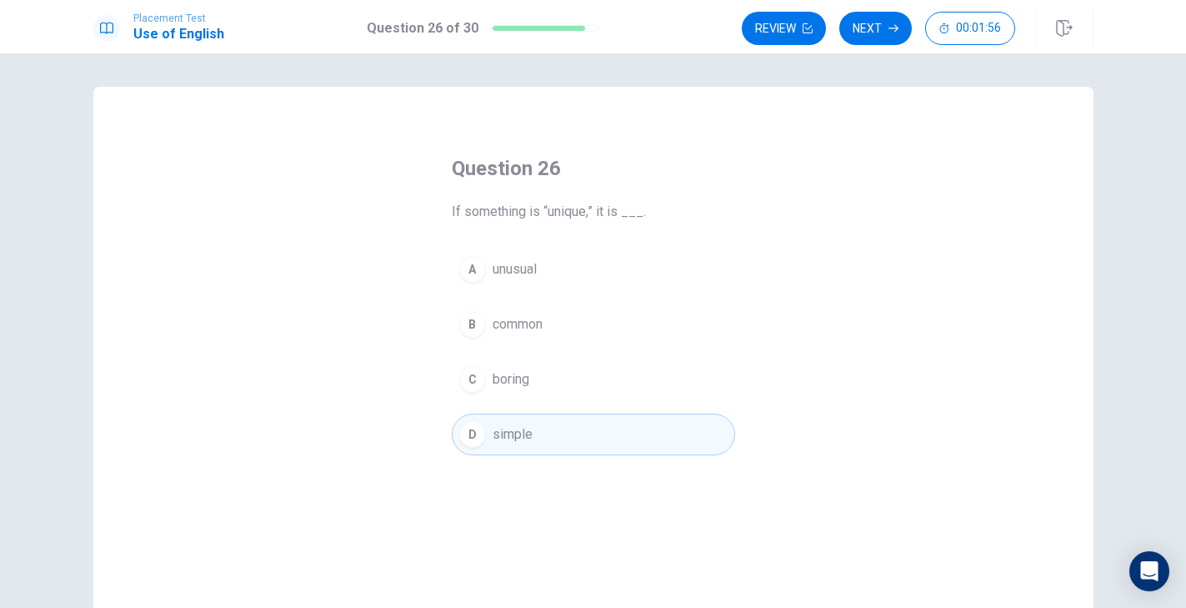
click at [568, 365] on button "C boring" at bounding box center [593, 379] width 283 height 42
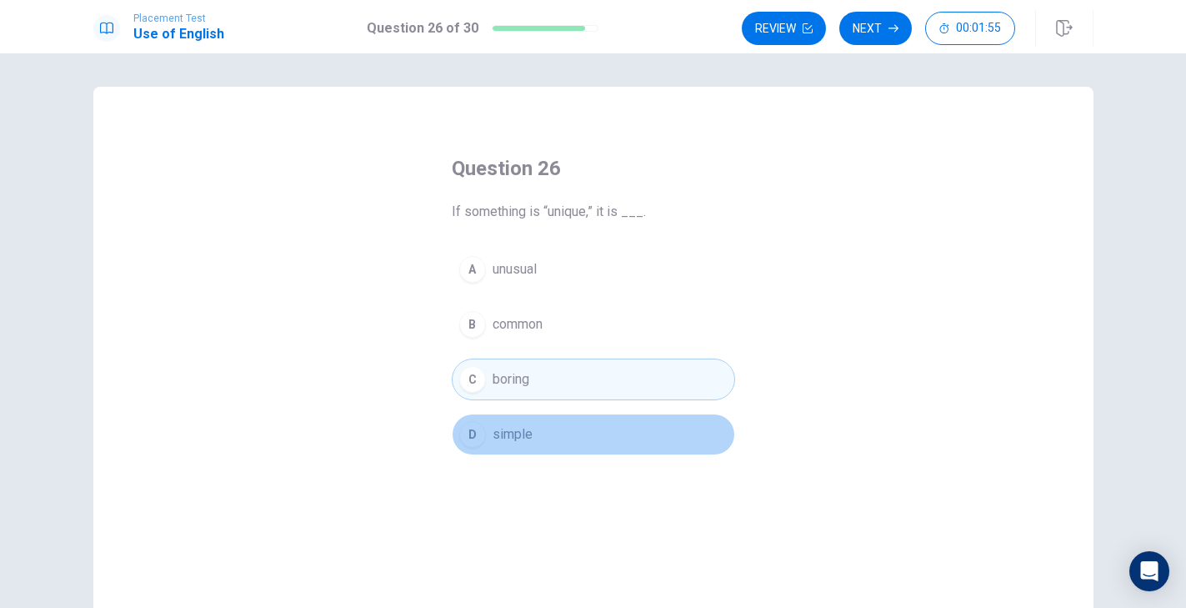
click at [552, 433] on button "D simple" at bounding box center [593, 434] width 283 height 42
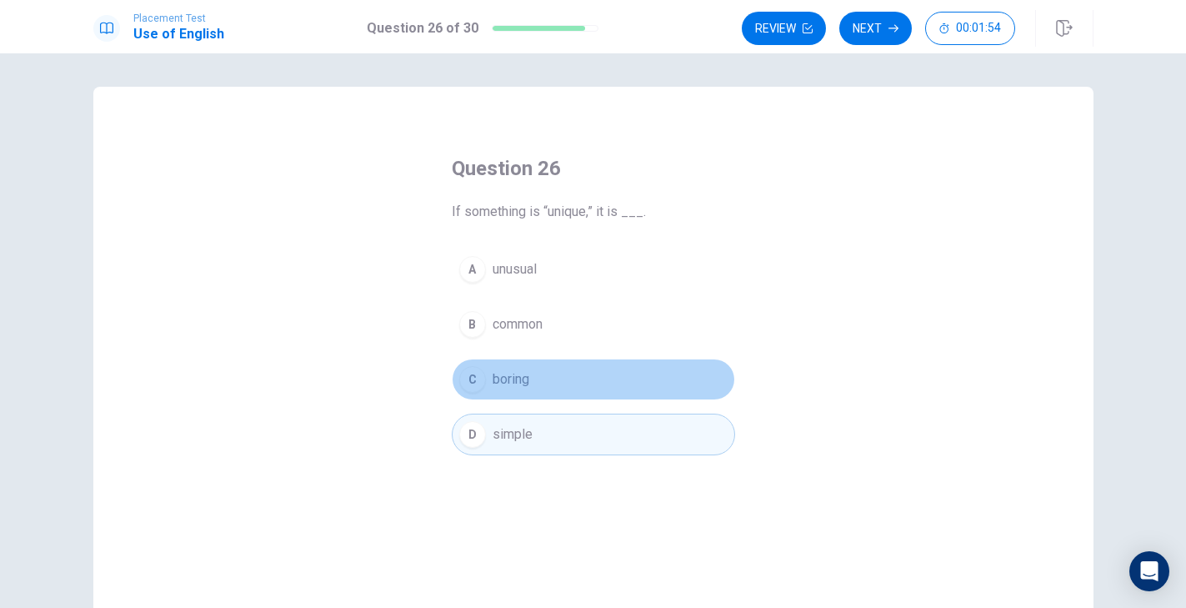
click at [552, 398] on button "C boring" at bounding box center [593, 379] width 283 height 42
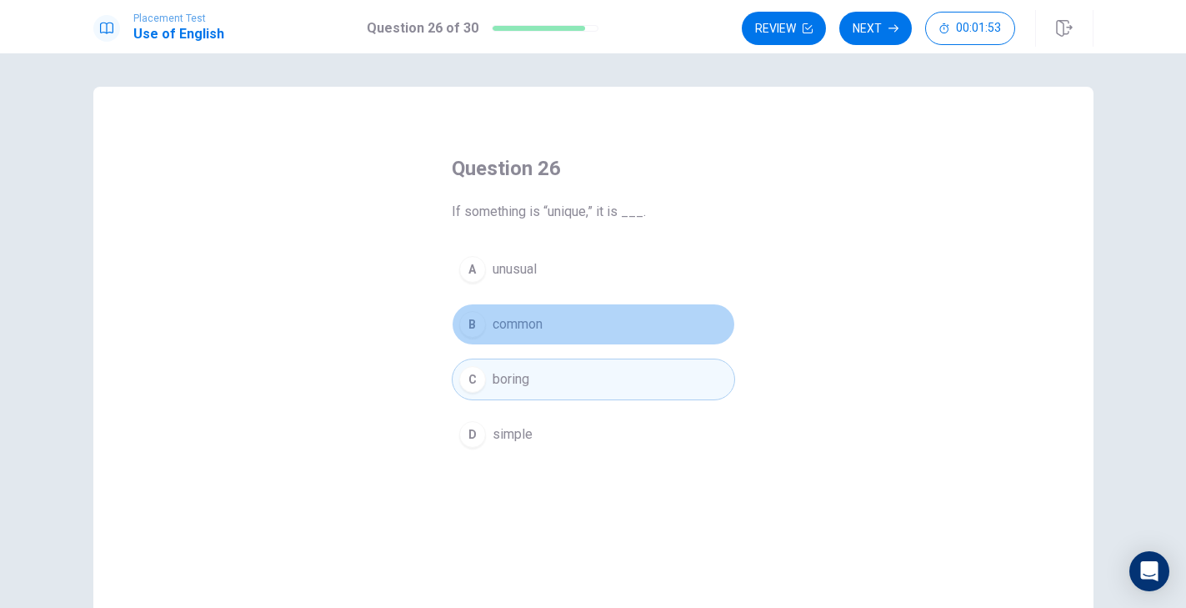
click at [568, 338] on button "B common" at bounding box center [593, 324] width 283 height 42
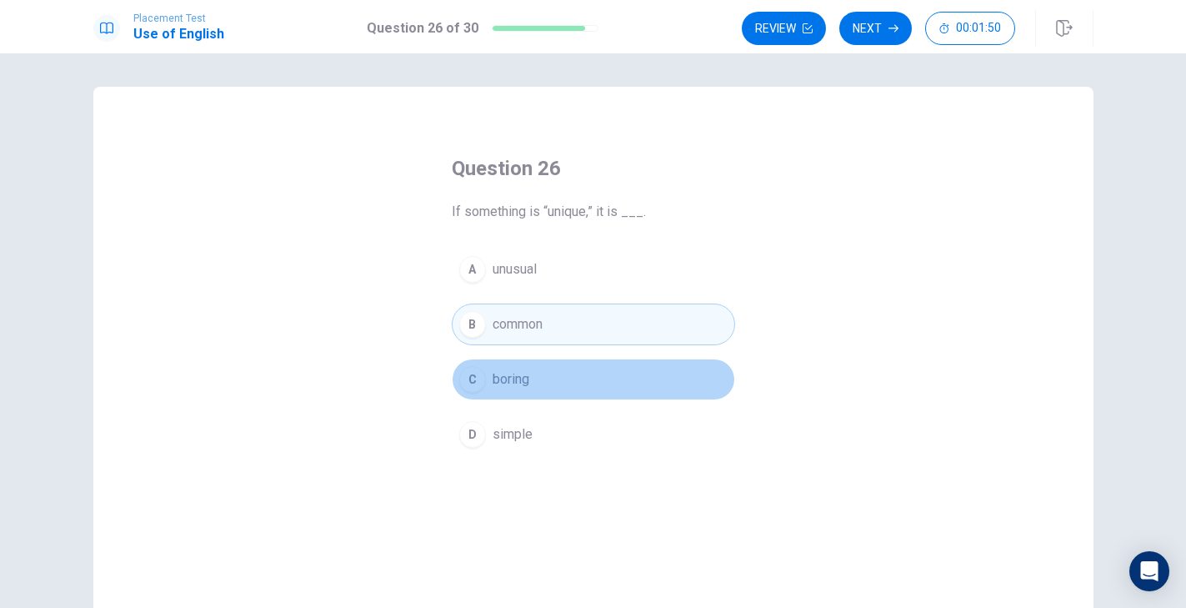
click at [555, 374] on button "C boring" at bounding box center [593, 379] width 283 height 42
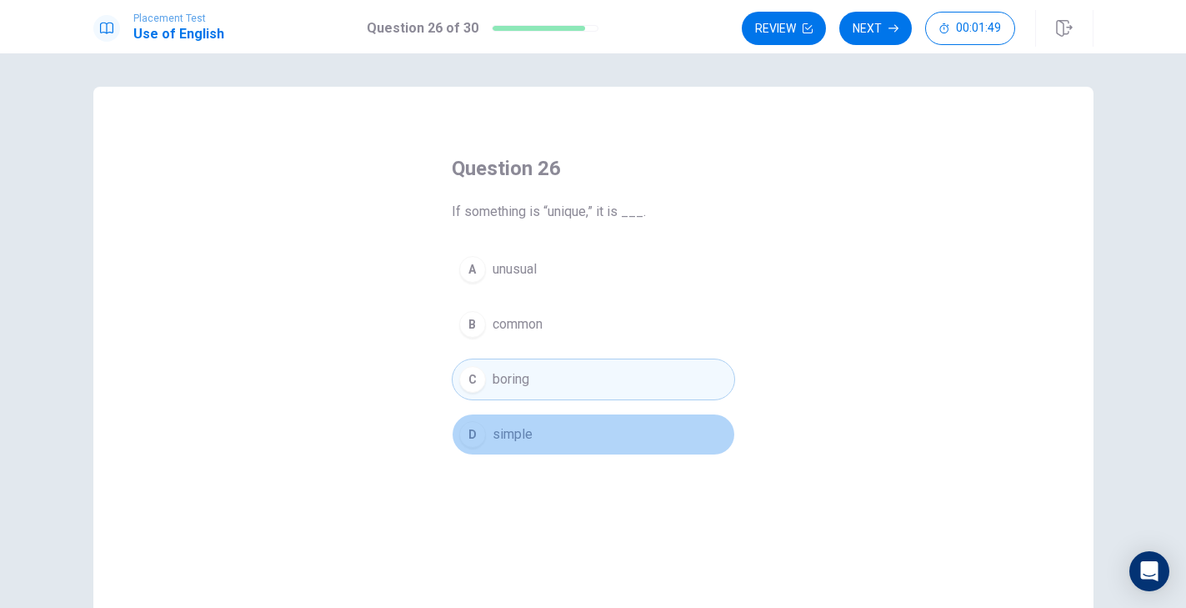
click at [549, 452] on button "D simple" at bounding box center [593, 434] width 283 height 42
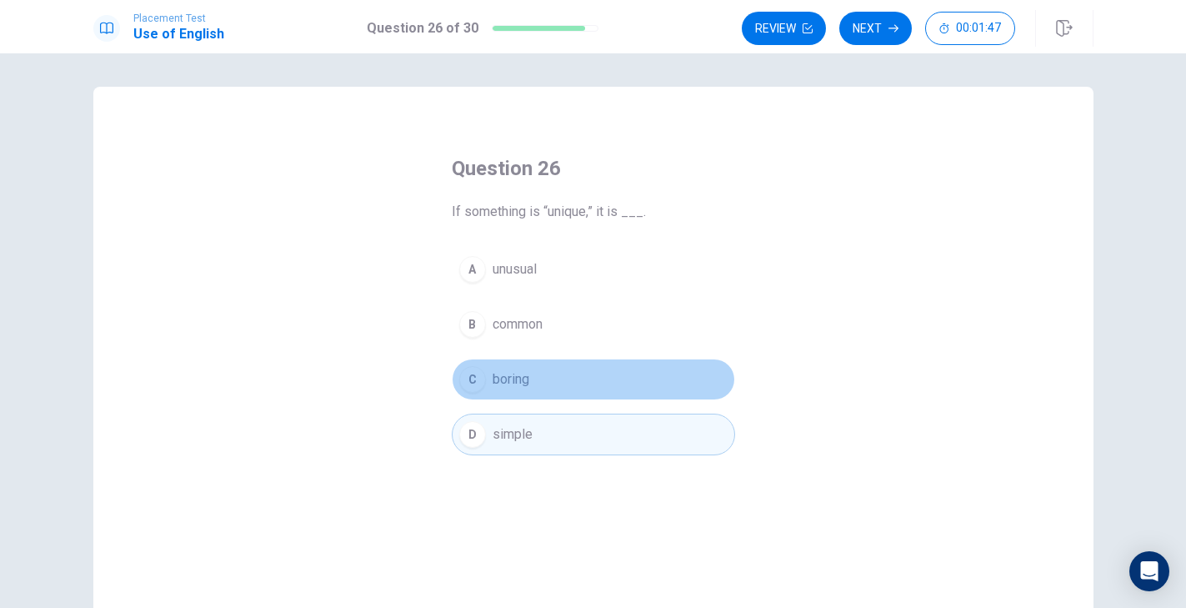
click at [542, 394] on button "C boring" at bounding box center [593, 379] width 283 height 42
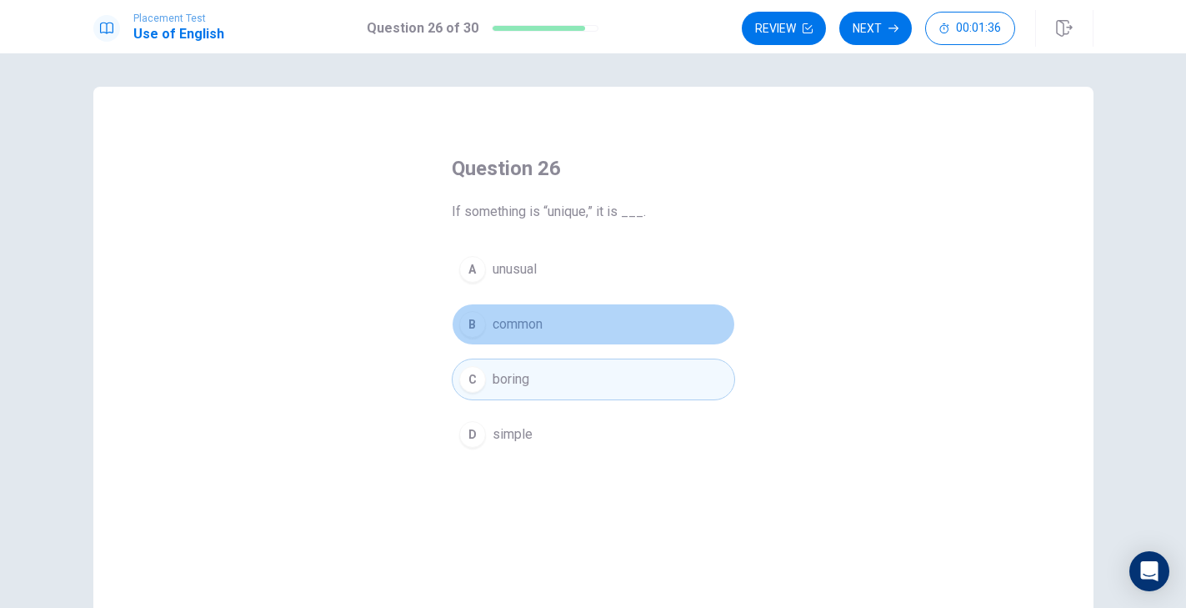
click at [607, 333] on button "B common" at bounding box center [593, 324] width 283 height 42
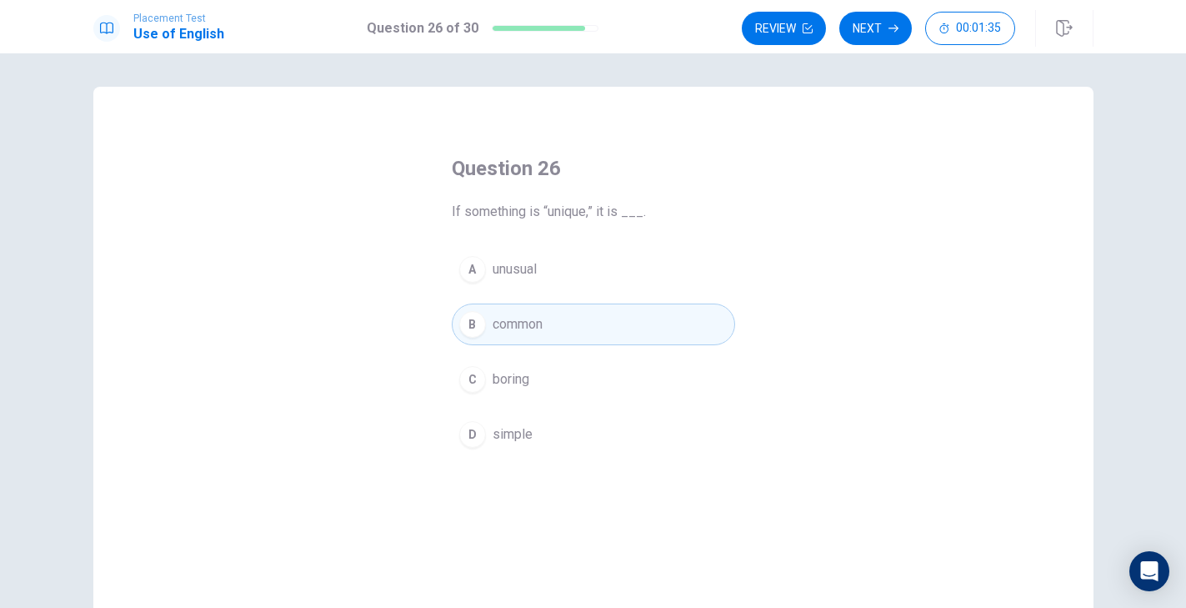
click at [616, 273] on button "A unusual" at bounding box center [593, 269] width 283 height 42
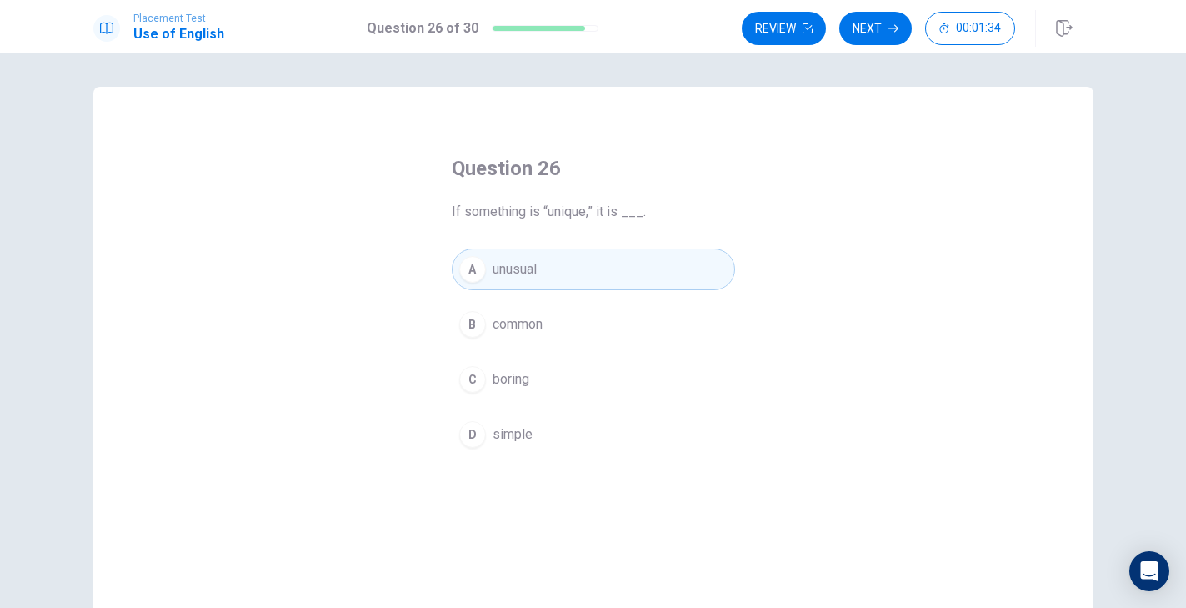
click at [588, 372] on button "C boring" at bounding box center [593, 379] width 283 height 42
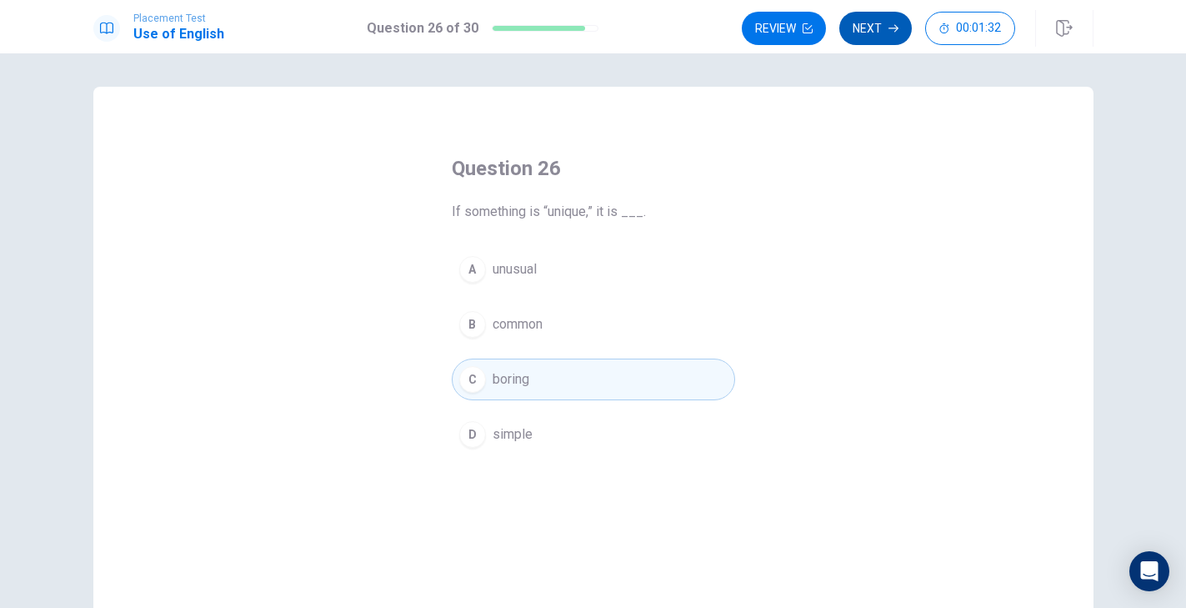
click at [868, 40] on button "Next" at bounding box center [875, 28] width 73 height 33
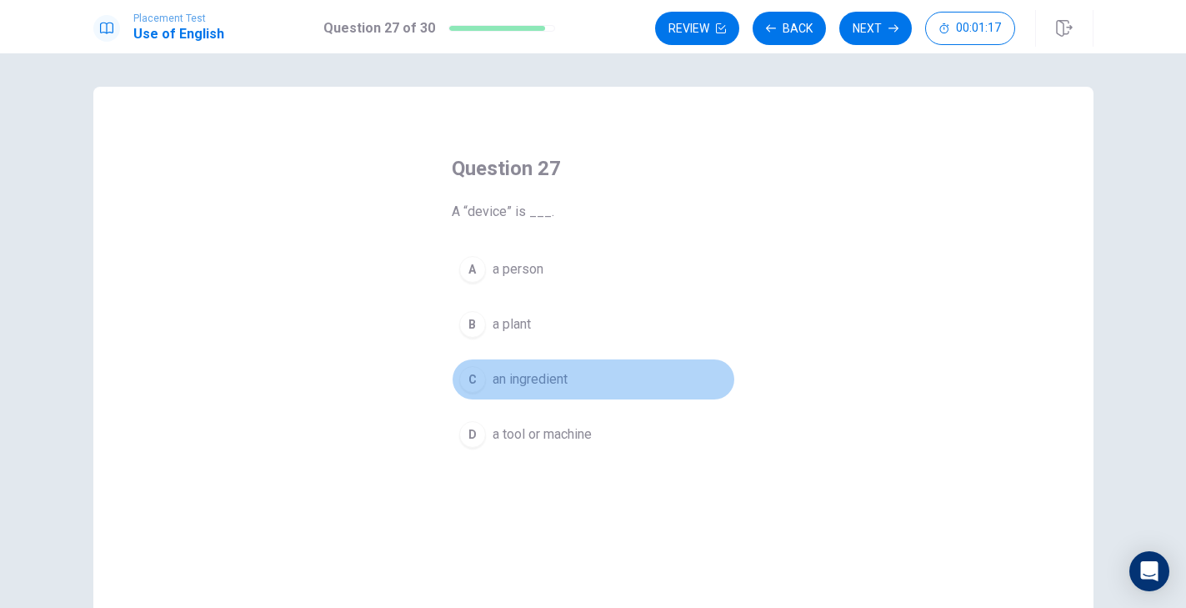
click at [547, 377] on span "an ingredient" at bounding box center [530, 379] width 75 height 20
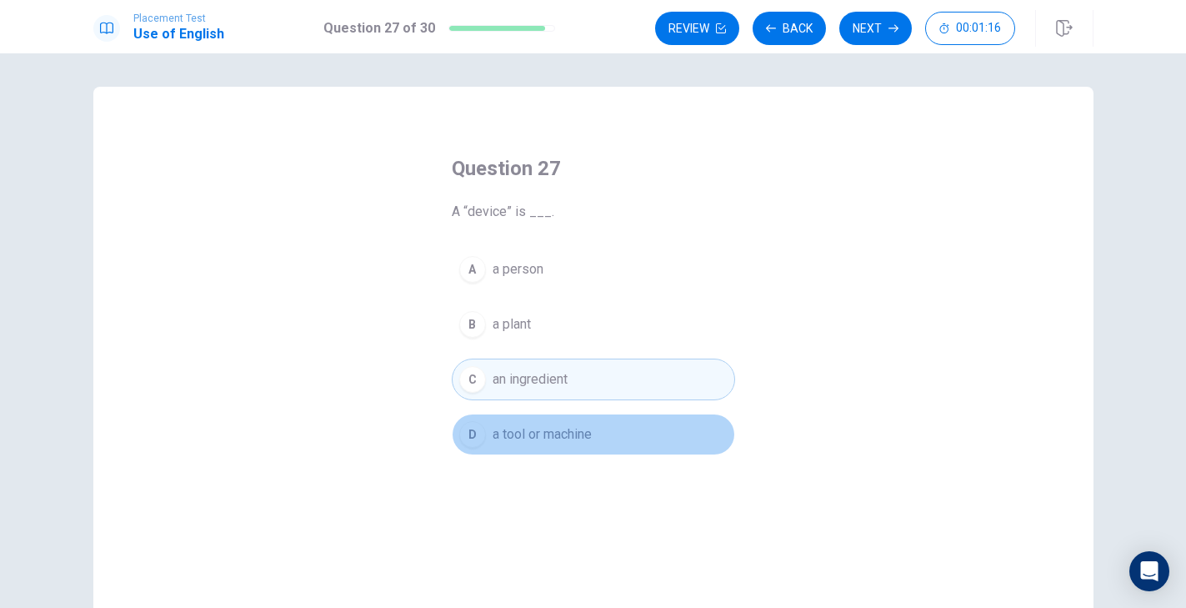
click at [548, 438] on span "a tool or machine" at bounding box center [542, 434] width 99 height 20
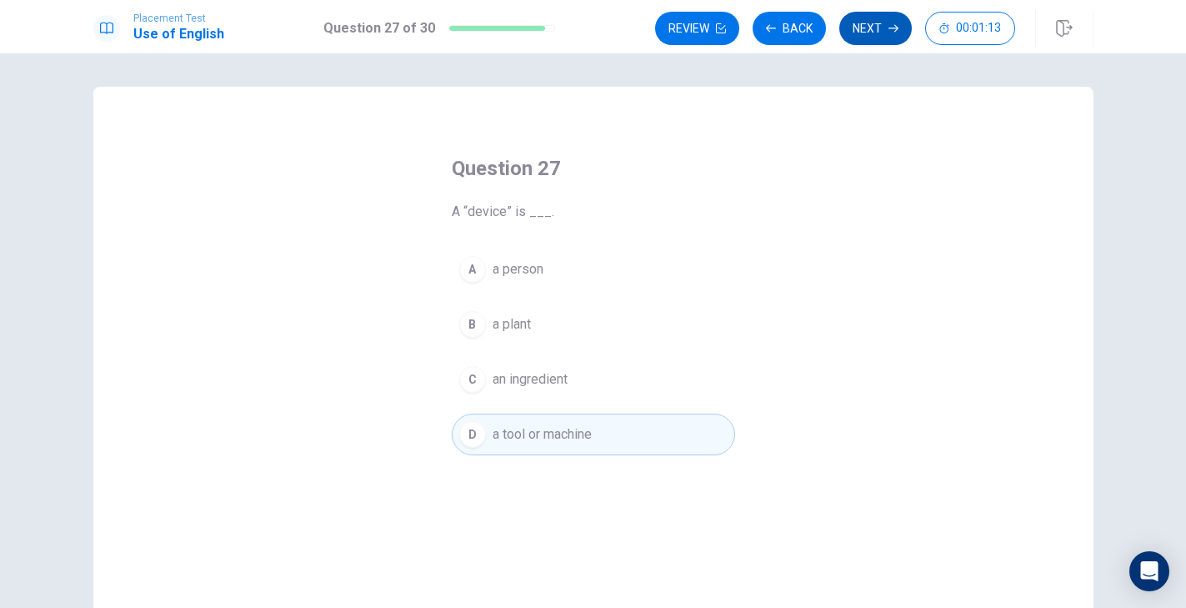
click at [863, 30] on button "Next" at bounding box center [875, 28] width 73 height 33
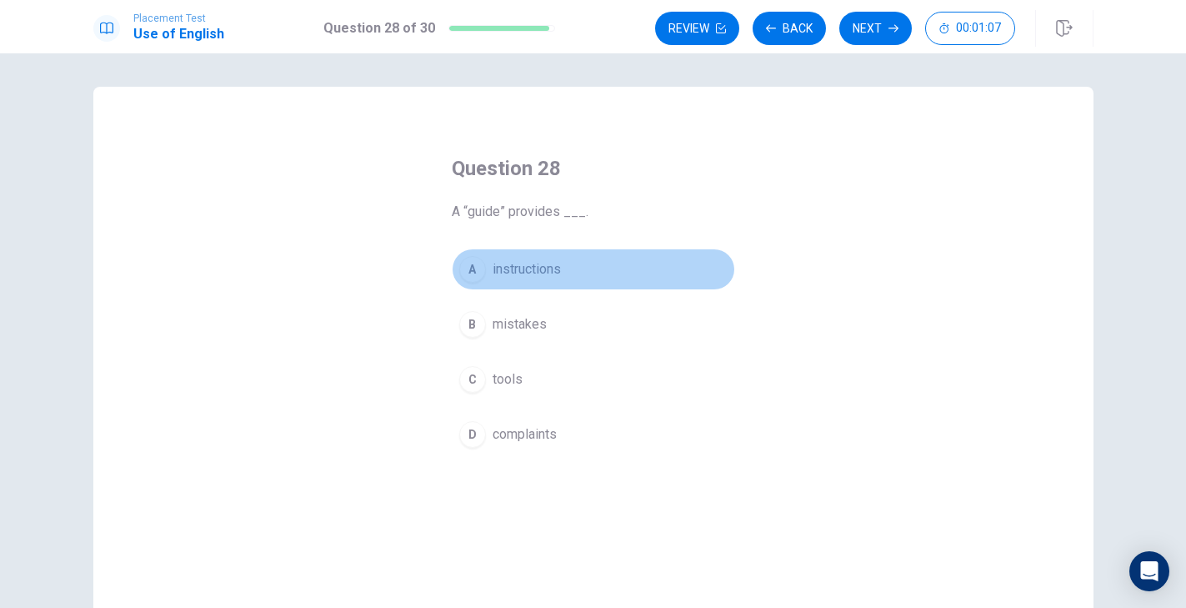
click at [600, 279] on button "A instructions" at bounding box center [593, 269] width 283 height 42
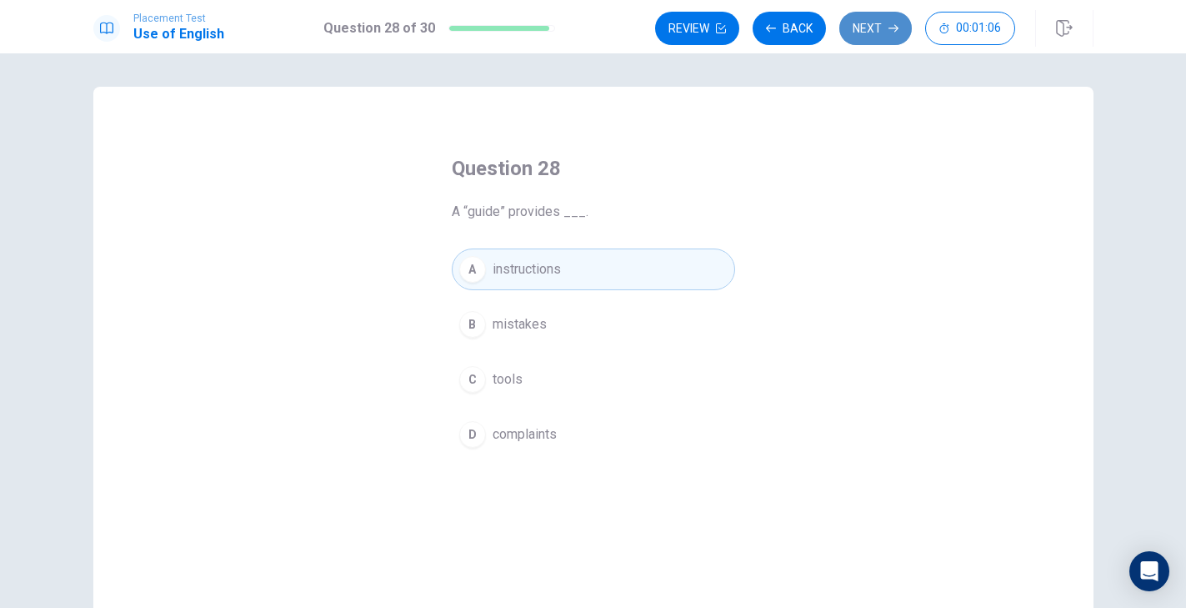
click at [869, 32] on button "Next" at bounding box center [875, 28] width 73 height 33
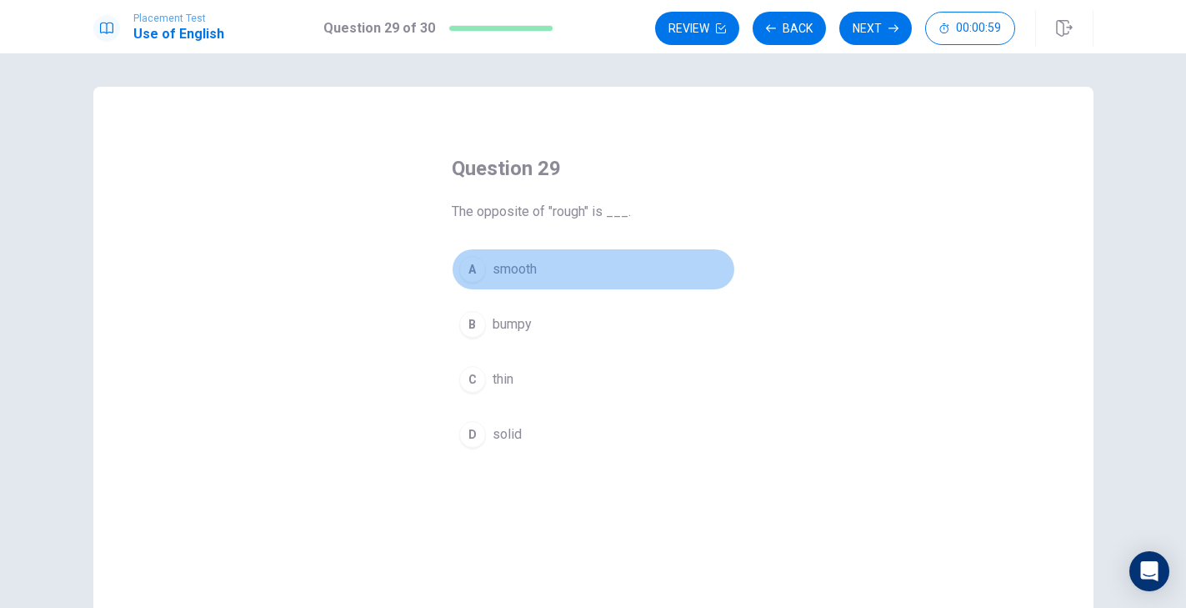
click at [535, 272] on span "smooth" at bounding box center [515, 269] width 44 height 20
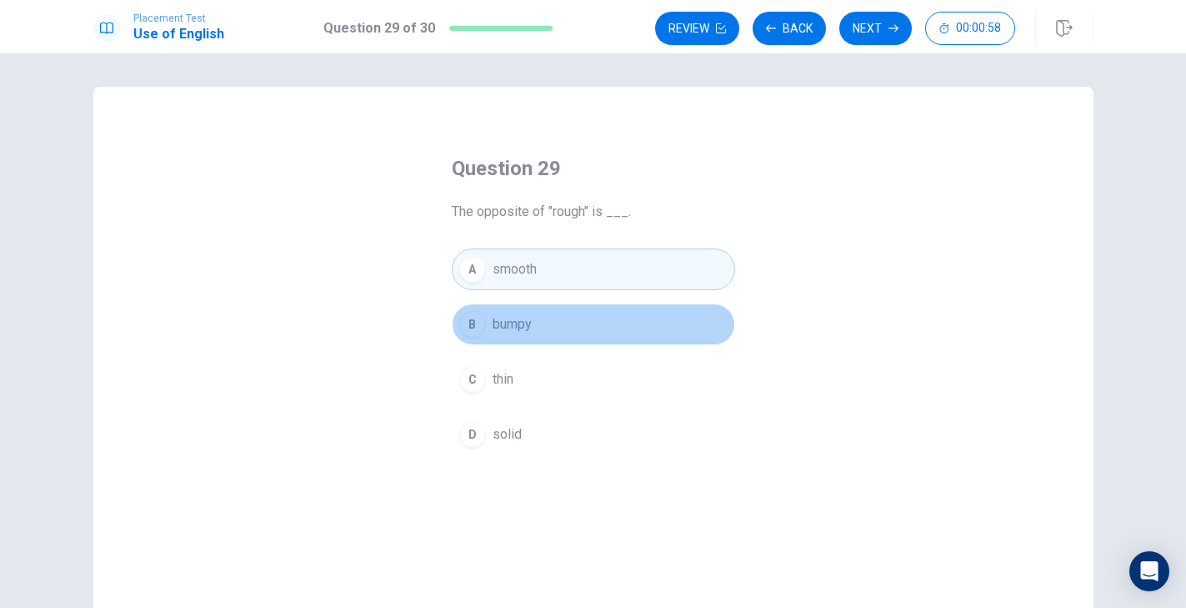
click at [598, 328] on button "B bumpy" at bounding box center [593, 324] width 283 height 42
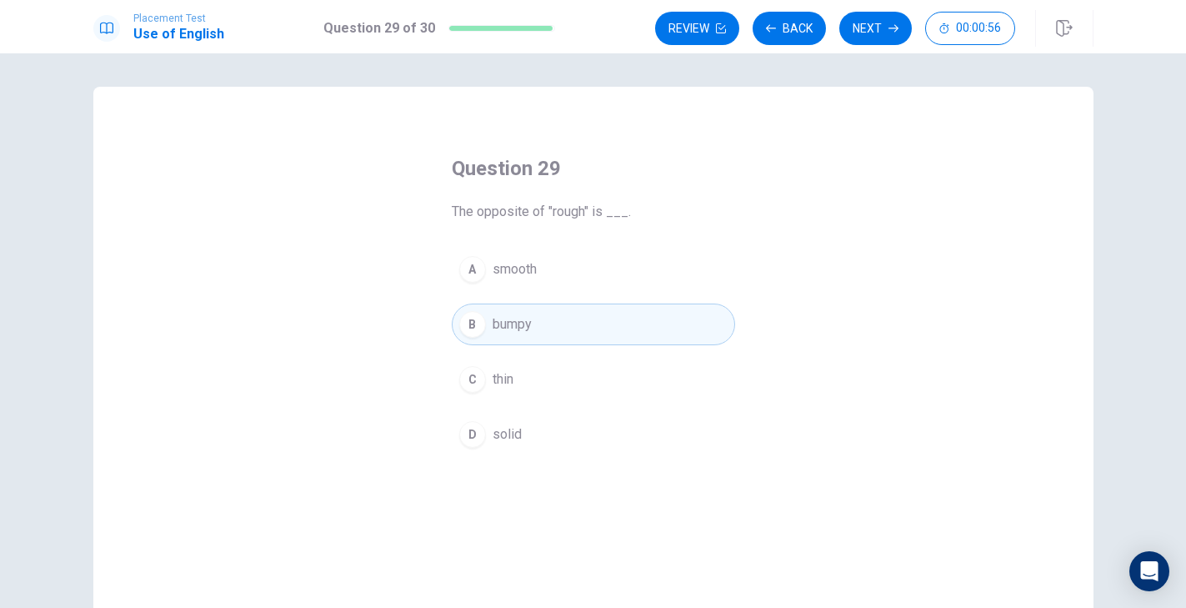
click at [594, 352] on div "A smooth B bumpy C thin D solid" at bounding box center [593, 351] width 283 height 207
click at [591, 369] on button "C thin" at bounding box center [593, 379] width 283 height 42
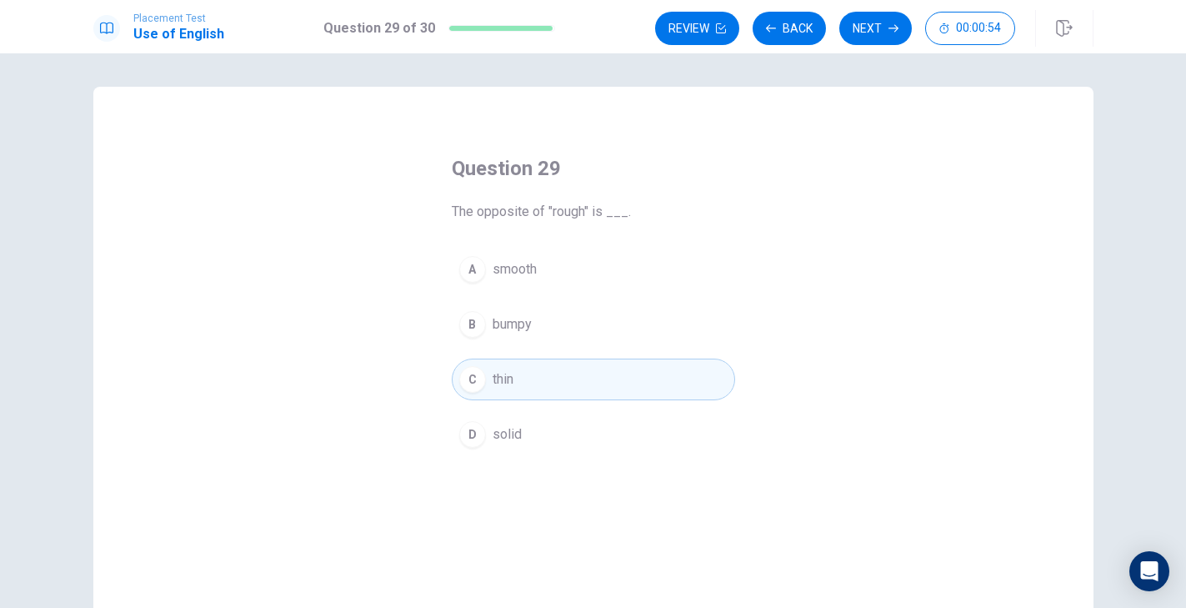
click at [595, 337] on button "B bumpy" at bounding box center [593, 324] width 283 height 42
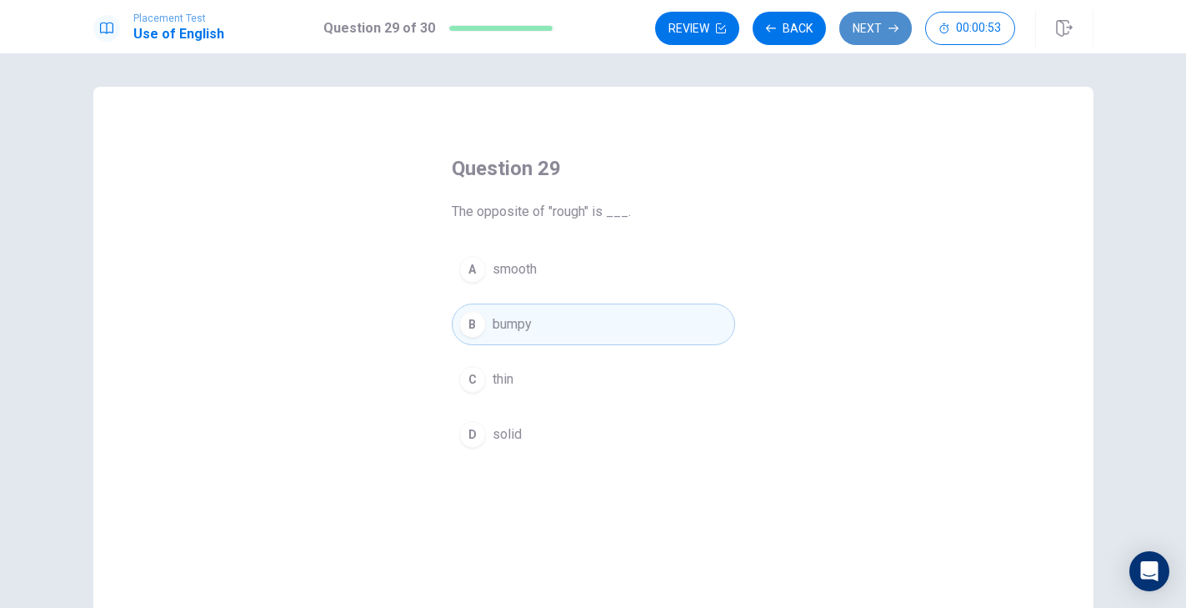
click at [866, 32] on button "Next" at bounding box center [875, 28] width 73 height 33
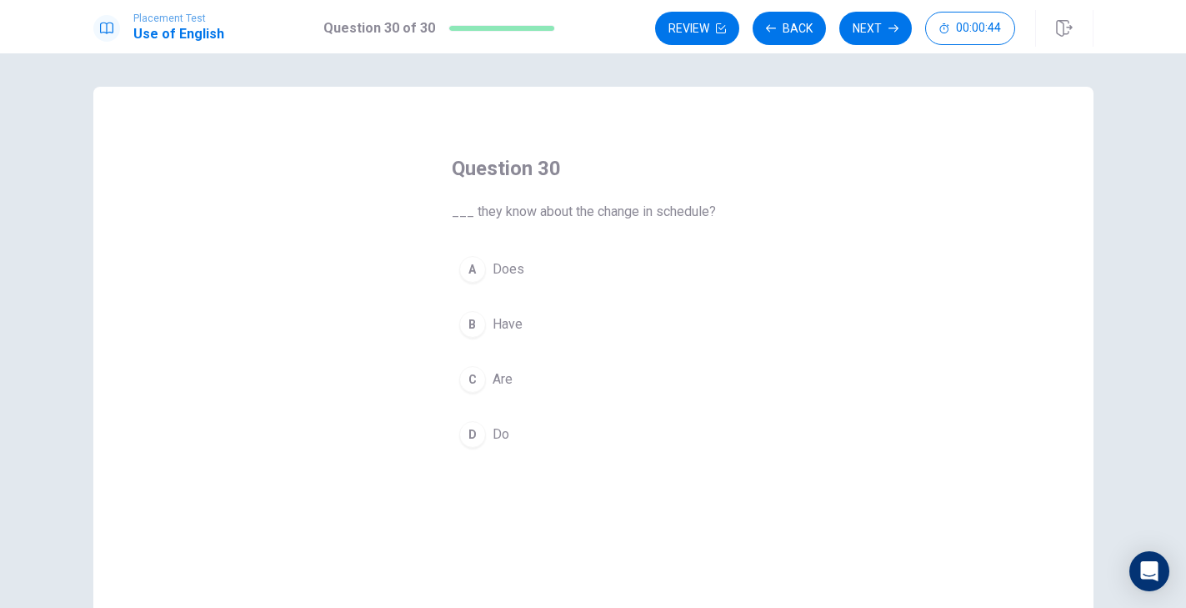
click at [503, 427] on span "Do" at bounding box center [501, 434] width 17 height 20
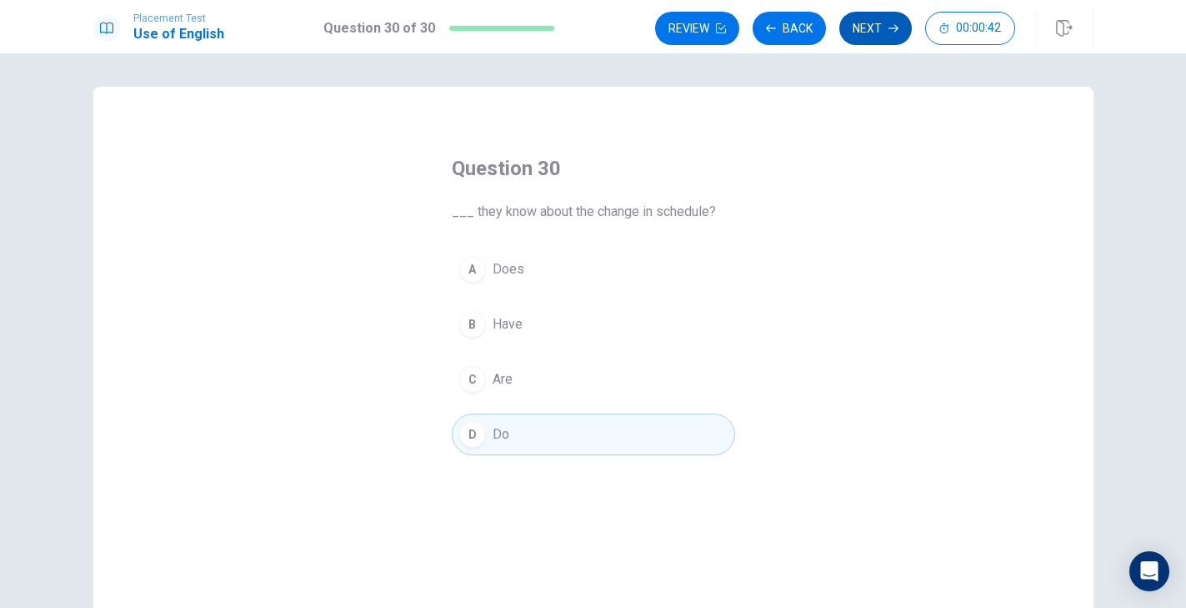
click at [889, 27] on icon "button" at bounding box center [894, 28] width 10 height 10
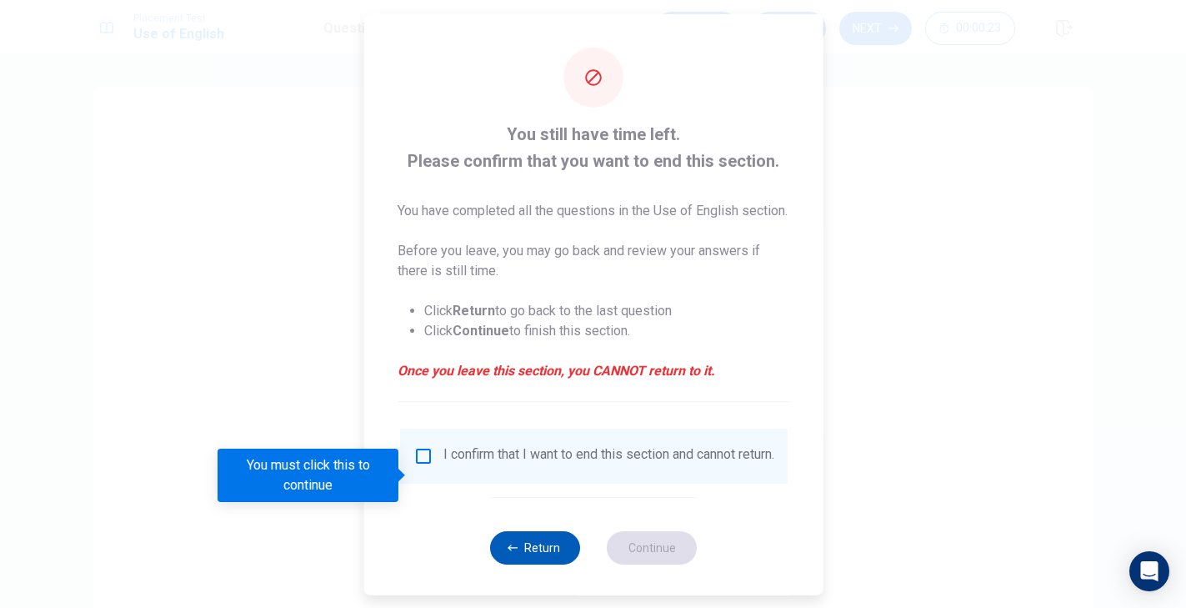
click at [543, 563] on button "Return" at bounding box center [535, 546] width 90 height 33
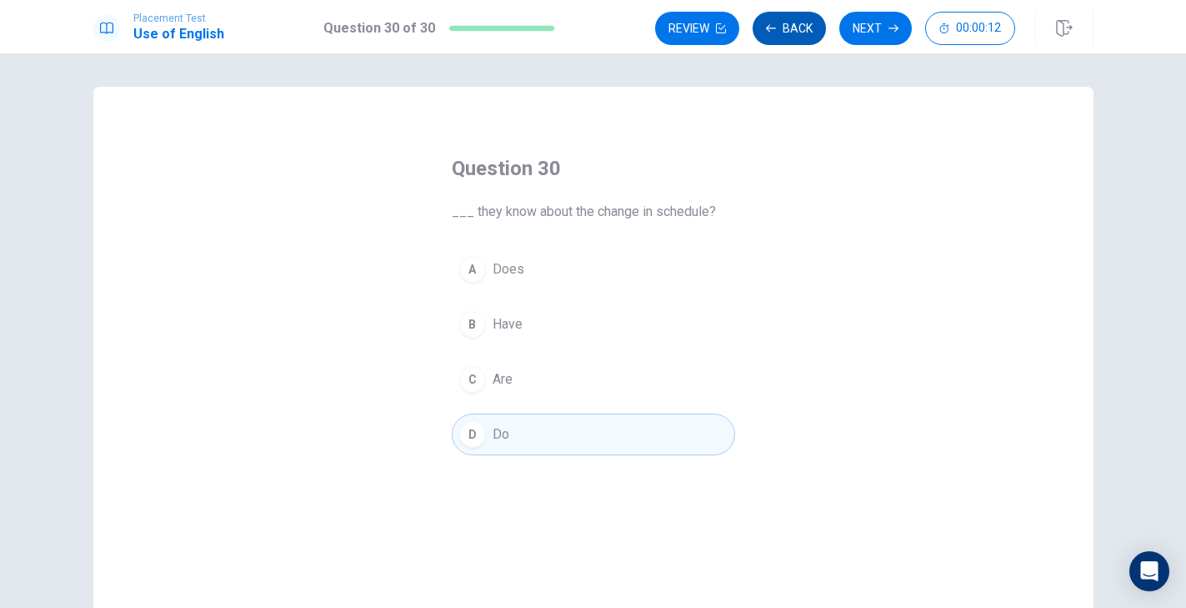
click at [779, 34] on button "Back" at bounding box center [789, 28] width 73 height 33
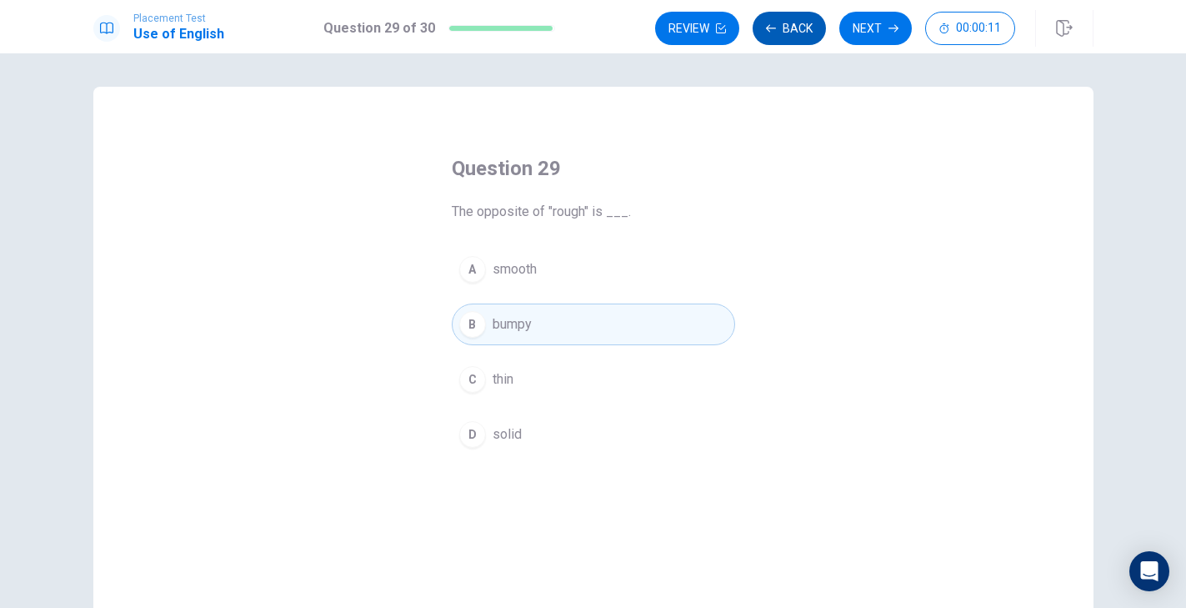
click at [779, 34] on button "Back" at bounding box center [789, 28] width 73 height 33
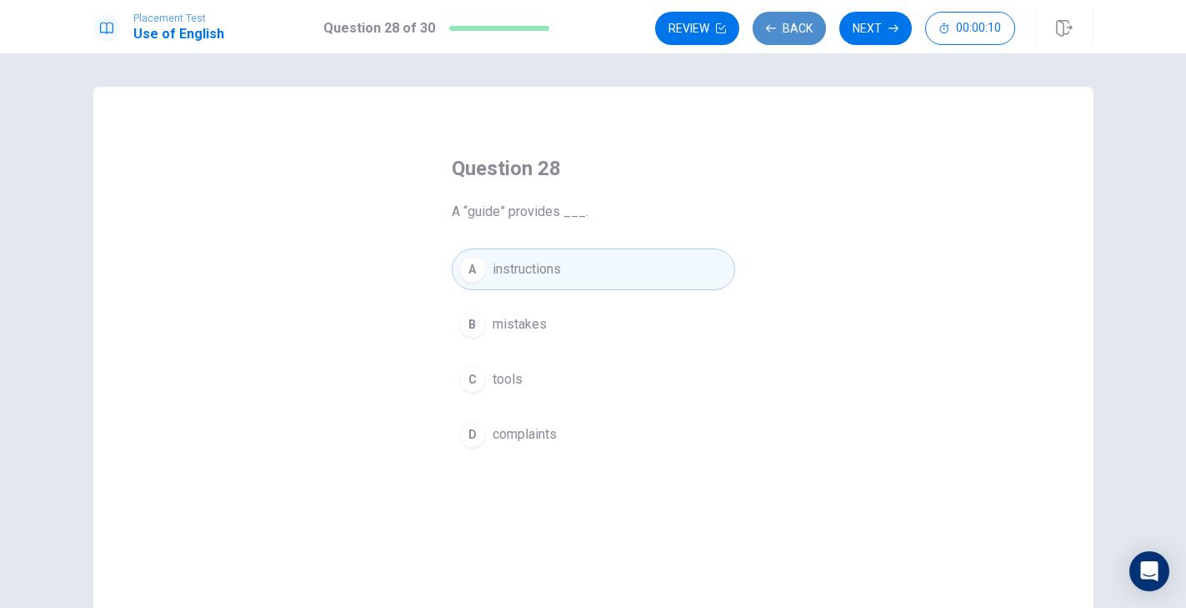
click at [780, 33] on button "Back" at bounding box center [789, 28] width 73 height 33
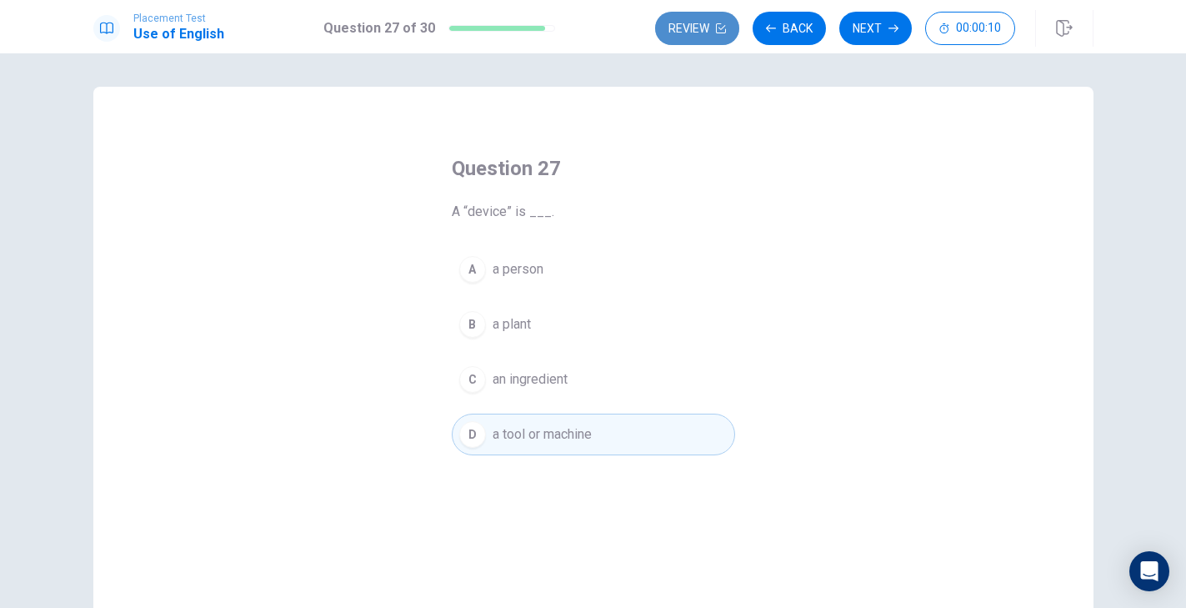
click at [699, 28] on button "Review" at bounding box center [697, 28] width 84 height 33
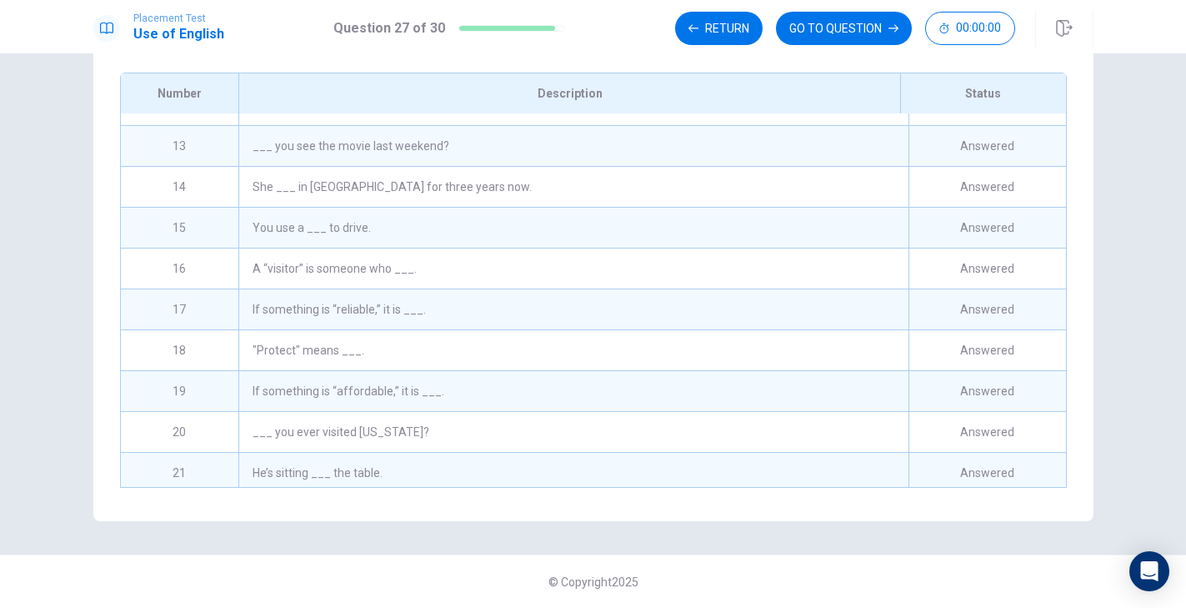
scroll to position [851, 0]
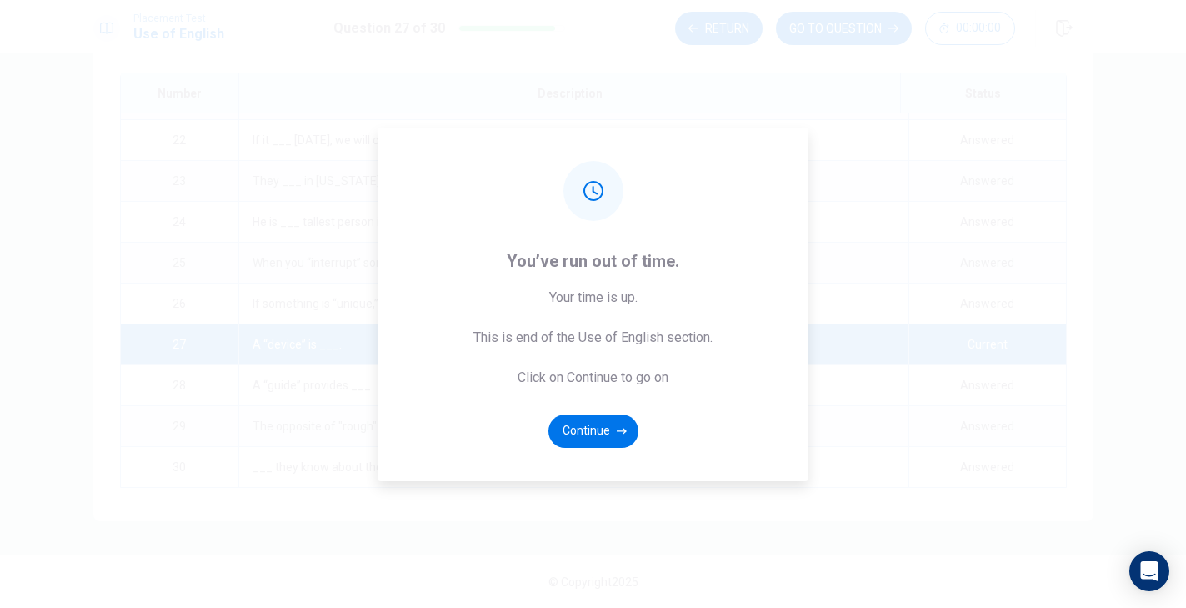
click at [819, 318] on div "You’ve run out of time. Your time is up. This is end of the Use of English sect…" at bounding box center [593, 304] width 1186 height 608
click at [605, 428] on button "Continue" at bounding box center [593, 430] width 90 height 33
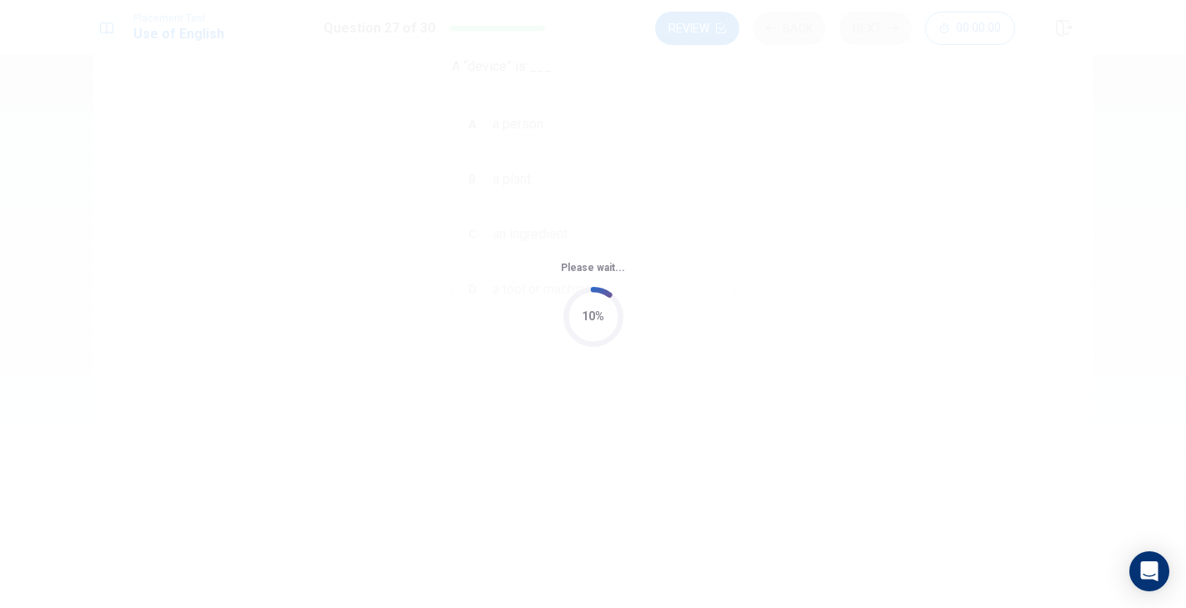
scroll to position [0, 0]
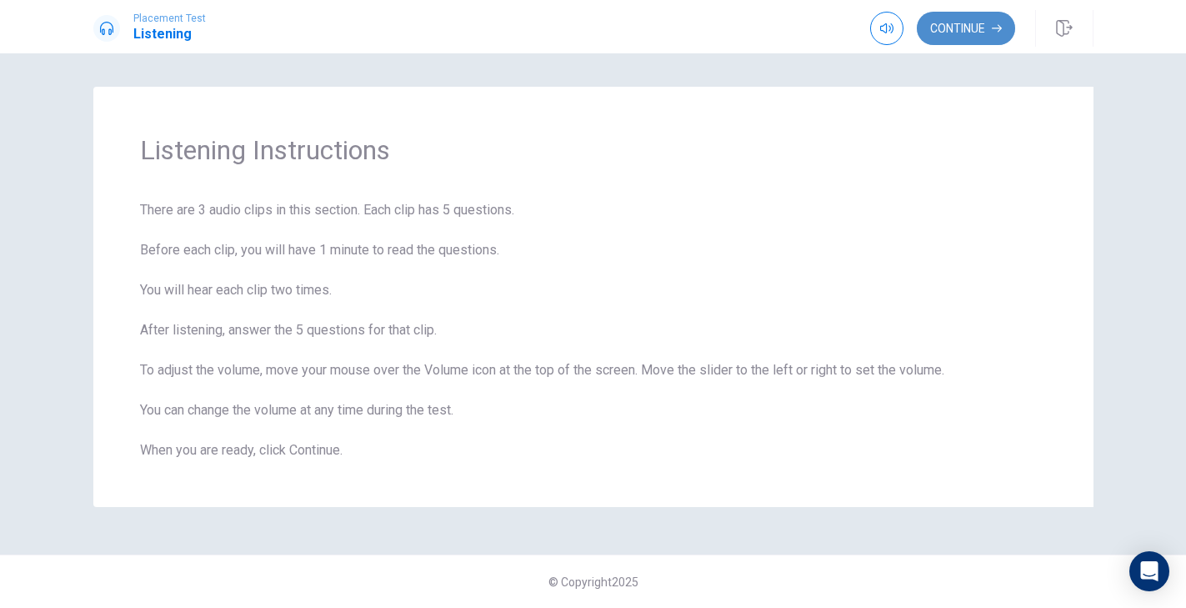
click at [955, 39] on button "Continue" at bounding box center [966, 28] width 98 height 33
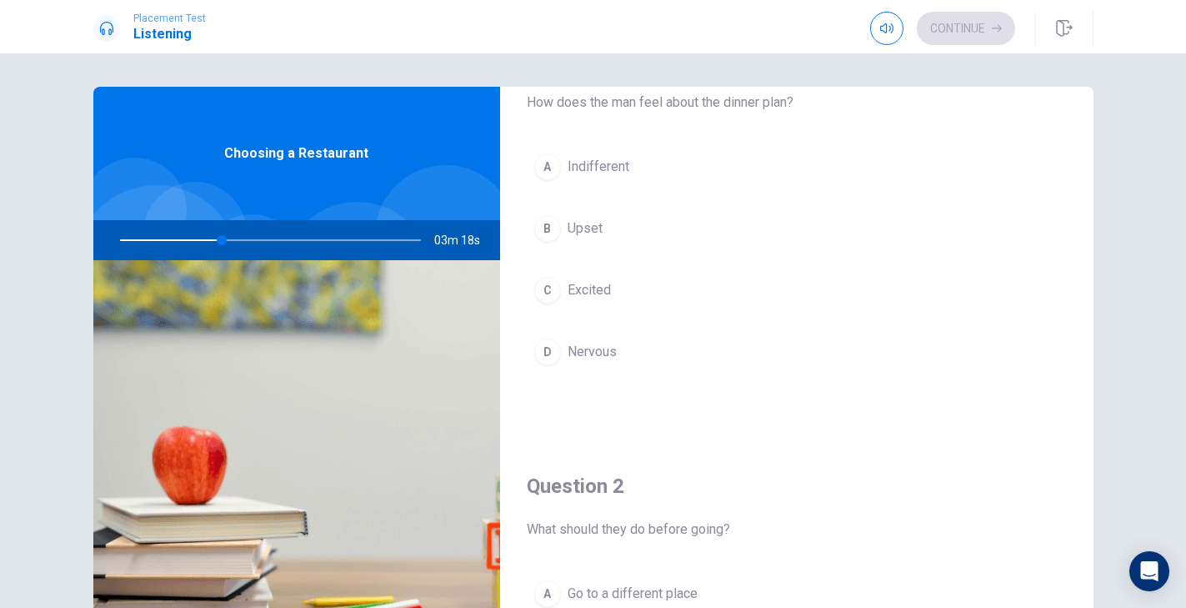
scroll to position [73, 0]
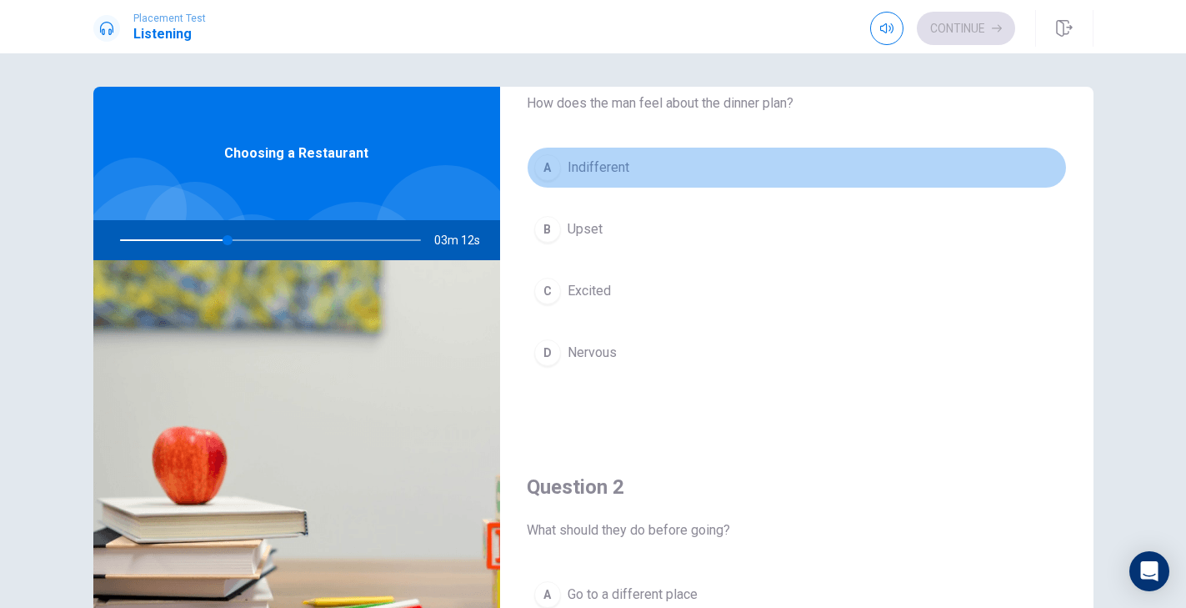
click at [540, 167] on div "A" at bounding box center [547, 167] width 27 height 27
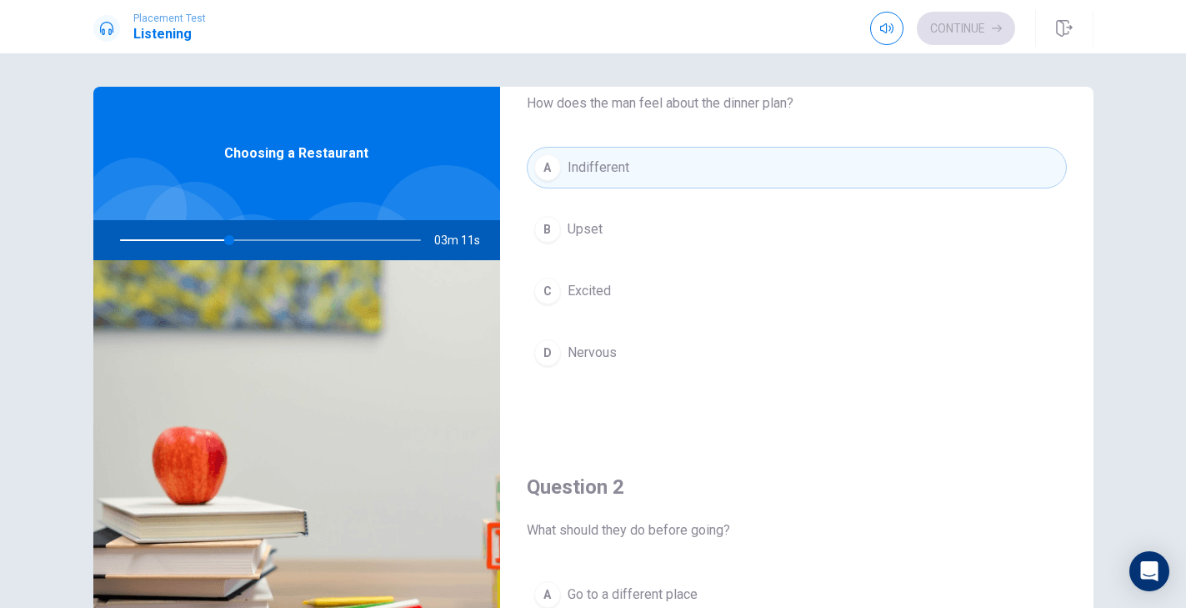
click at [544, 233] on div "B" at bounding box center [547, 229] width 27 height 27
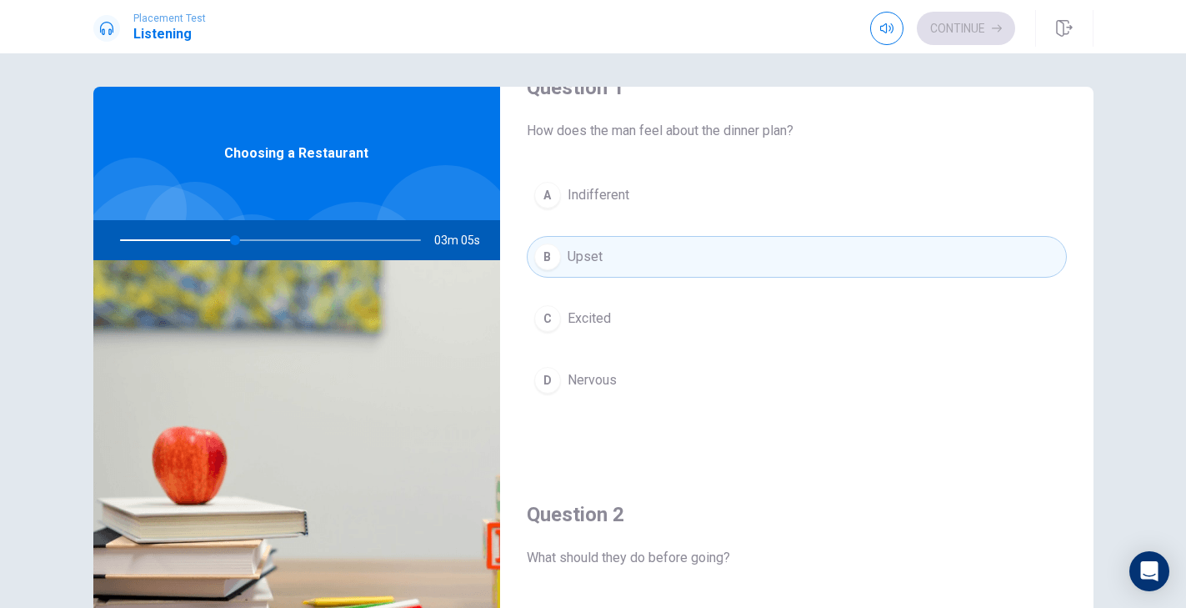
scroll to position [0, 0]
click at [549, 209] on button "A Indifferent" at bounding box center [797, 195] width 540 height 42
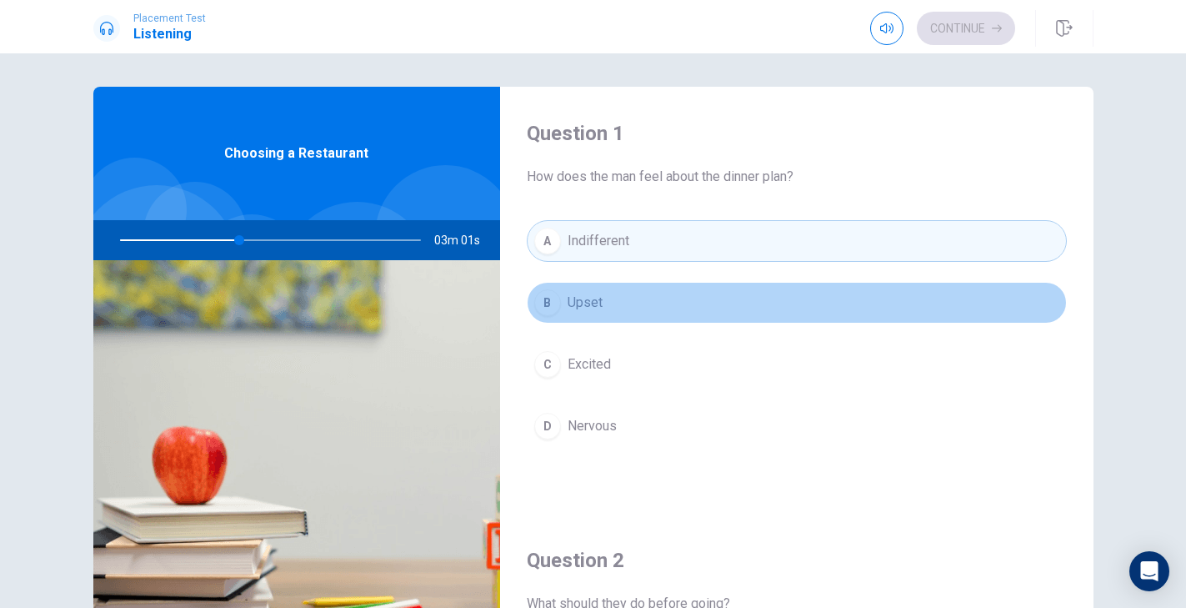
click at [580, 293] on span "Upset" at bounding box center [585, 303] width 35 height 20
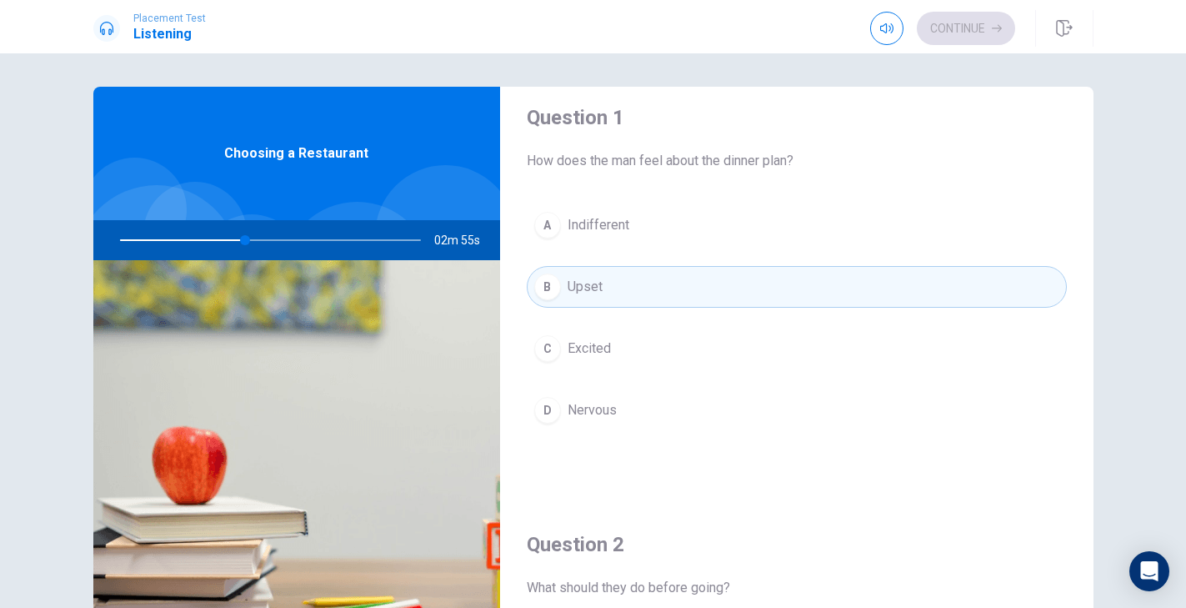
scroll to position [22, 0]
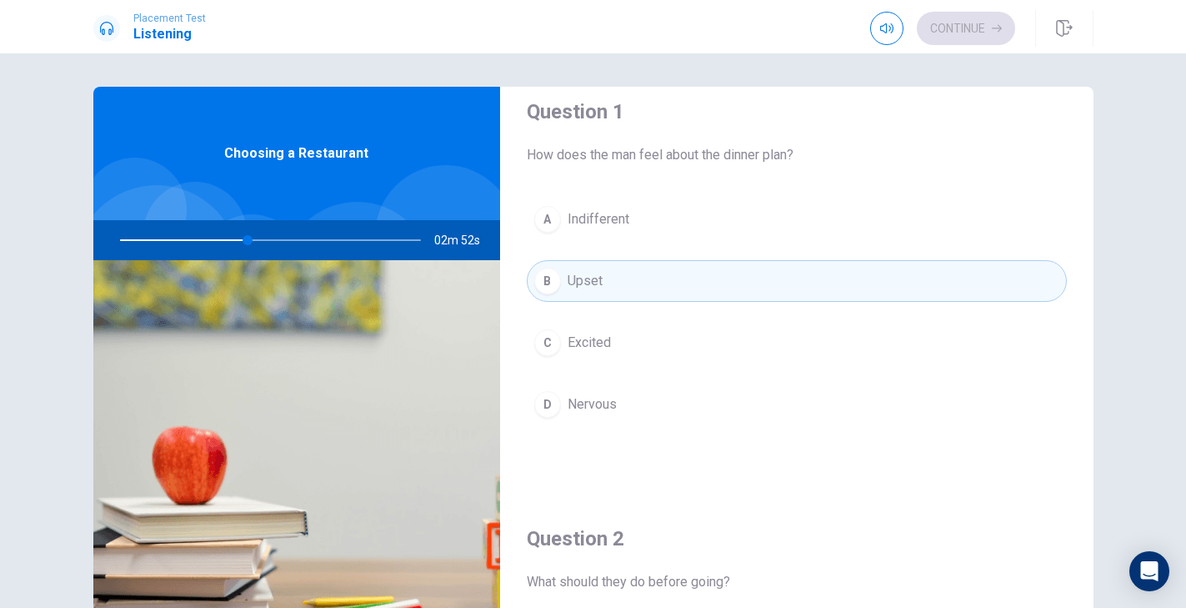
click at [586, 408] on span "Nervous" at bounding box center [592, 404] width 49 height 20
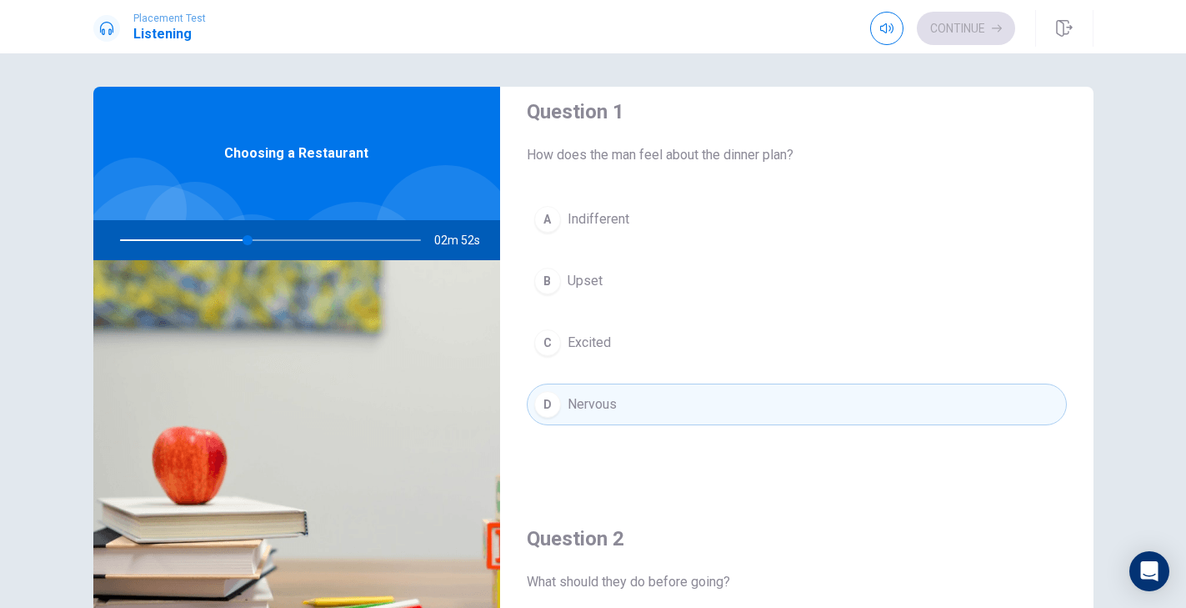
click at [583, 338] on span "Excited" at bounding box center [589, 343] width 43 height 20
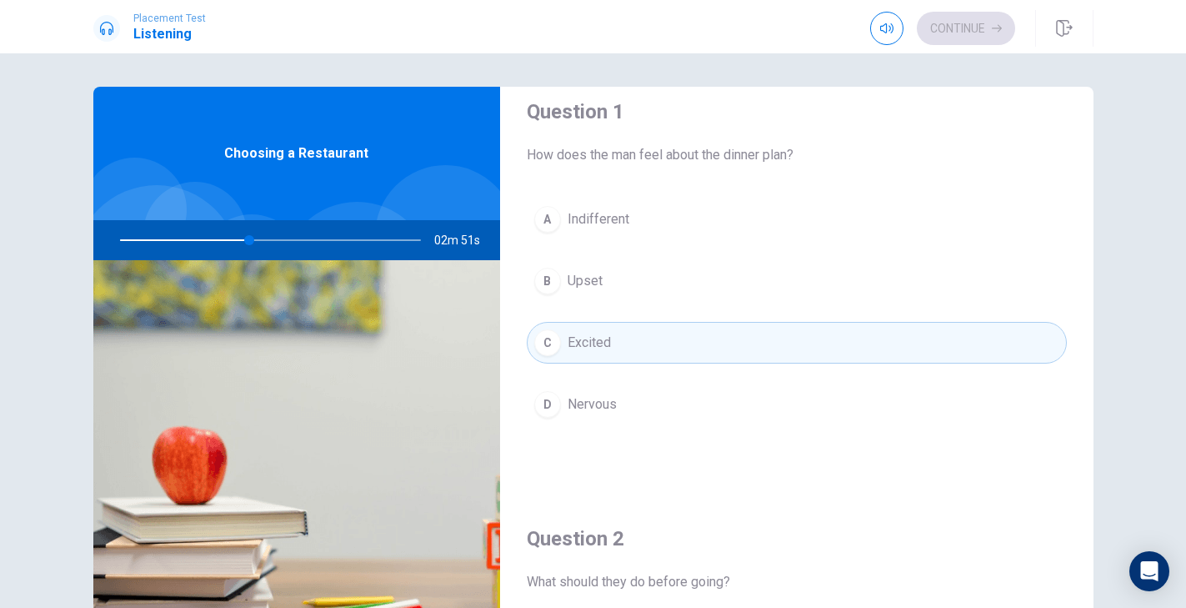
click at [572, 228] on span "Indifferent" at bounding box center [599, 219] width 62 height 20
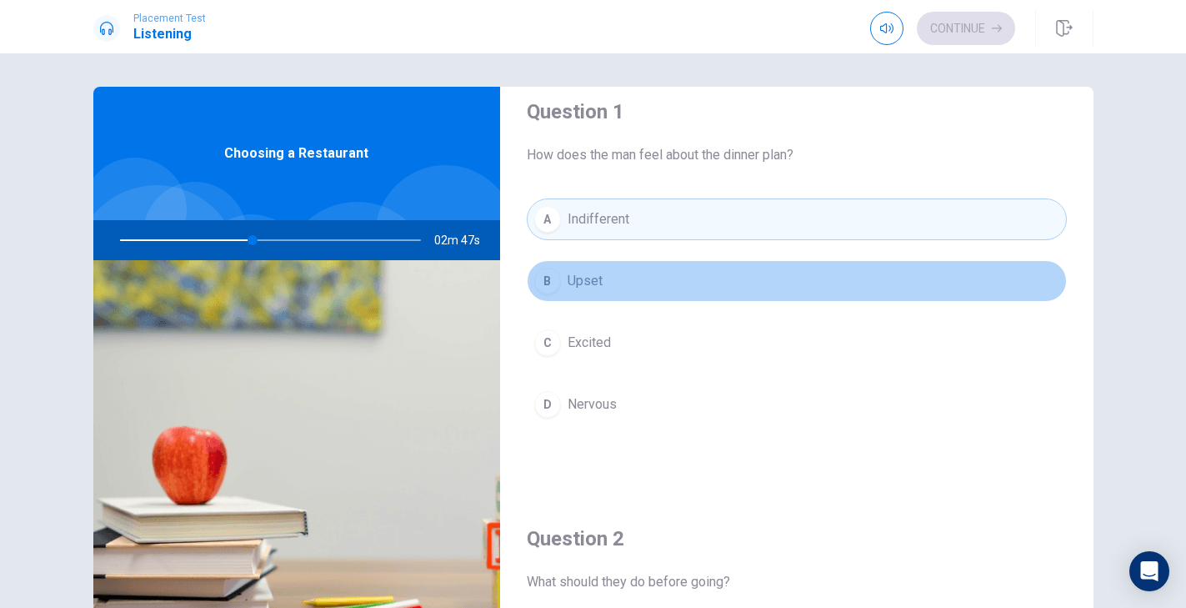
click at [613, 298] on button "B Upset" at bounding box center [797, 281] width 540 height 42
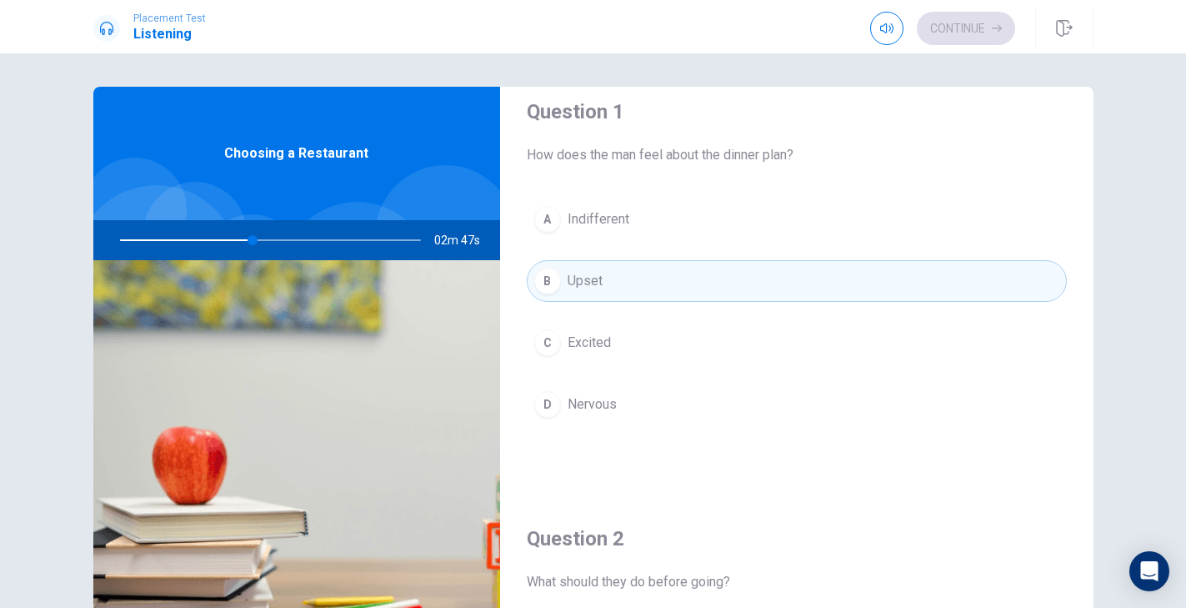
click at [615, 344] on button "C Excited" at bounding box center [797, 343] width 540 height 42
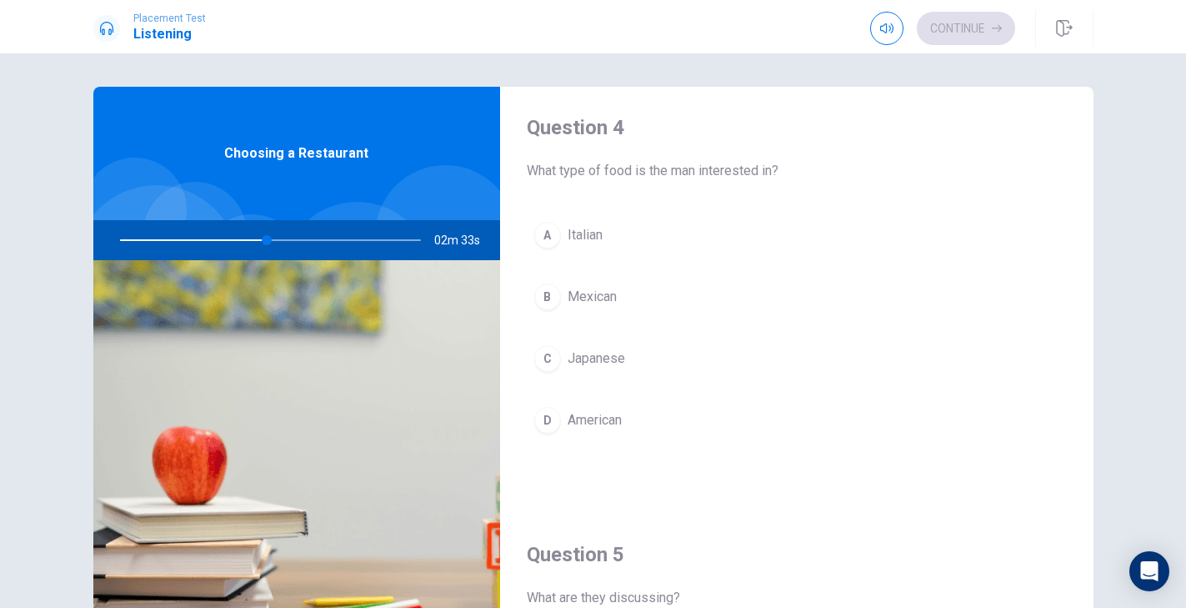
scroll to position [1291, 0]
click at [608, 235] on button "A Italian" at bounding box center [797, 230] width 540 height 42
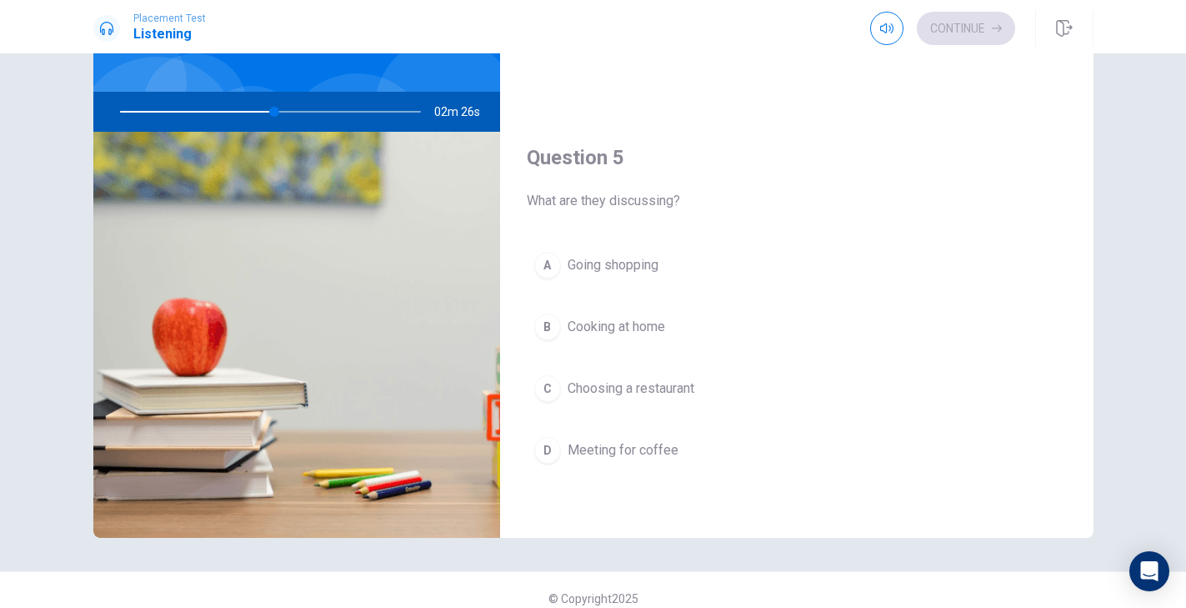
scroll to position [145, 0]
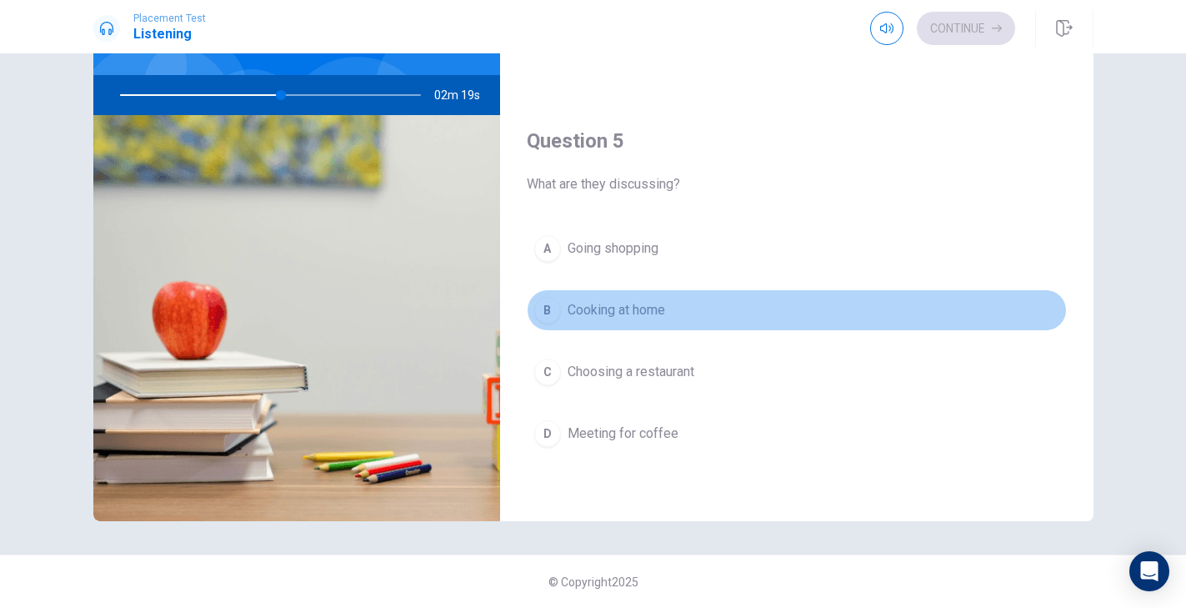
click at [593, 318] on span "Cooking at home" at bounding box center [617, 310] width 98 height 20
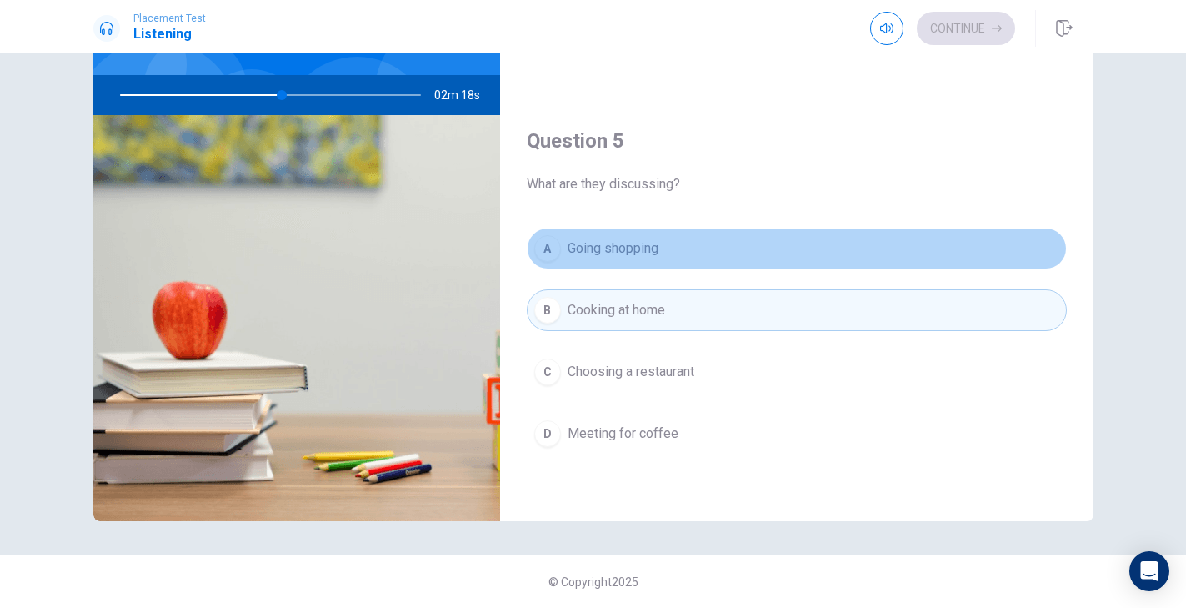
click at [594, 262] on button "A Going shopping" at bounding box center [797, 249] width 540 height 42
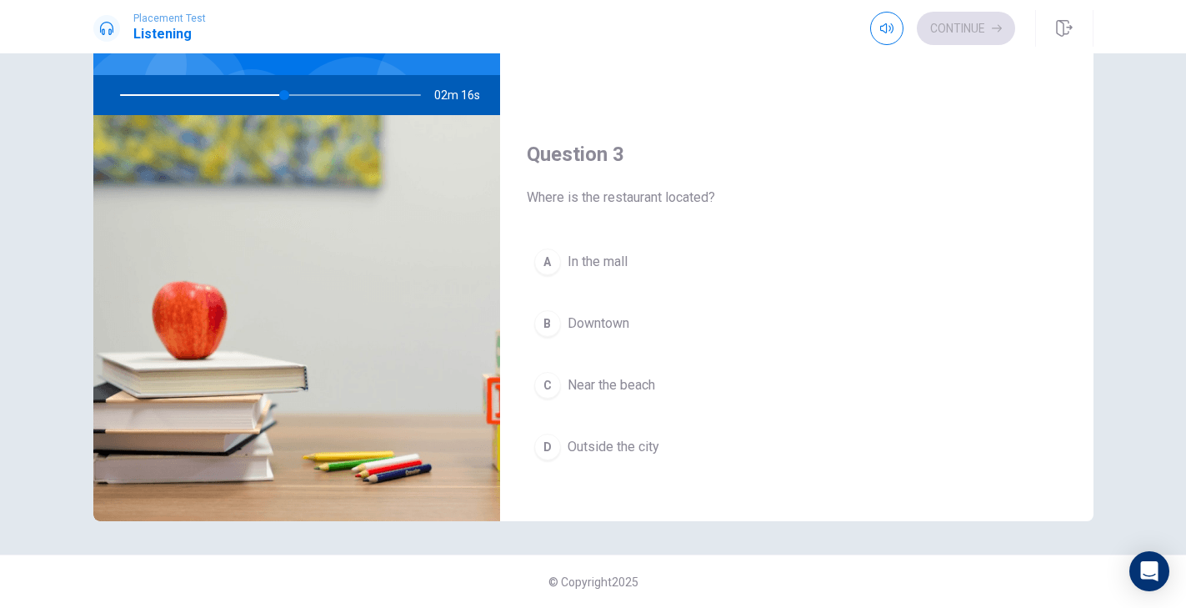
scroll to position [691, 0]
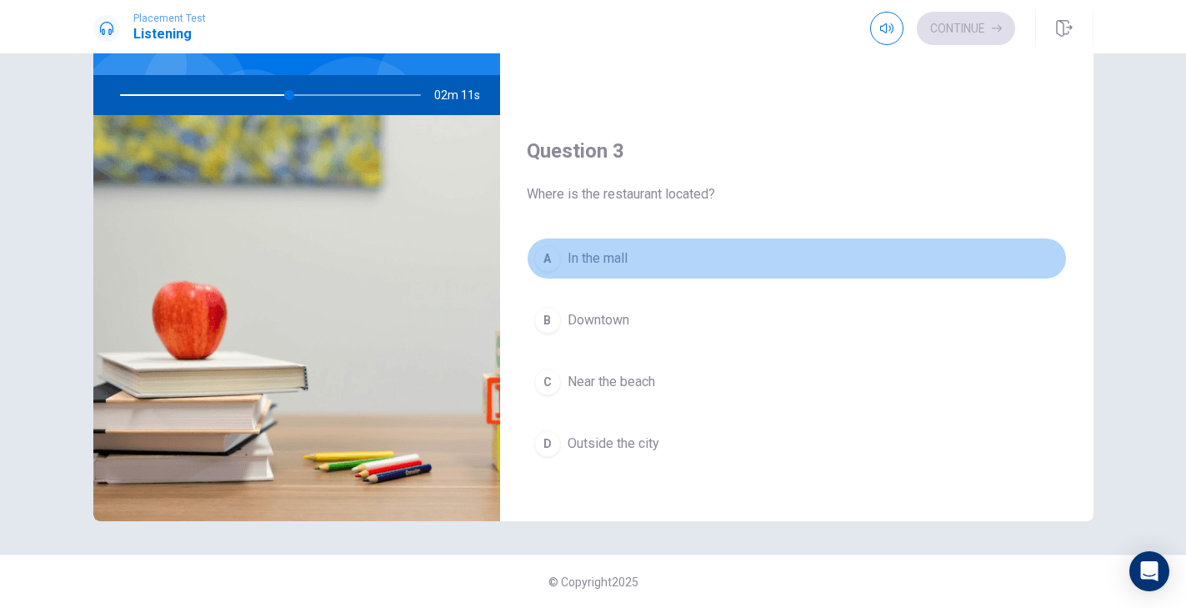
click at [605, 272] on button "A In the mall" at bounding box center [797, 259] width 540 height 42
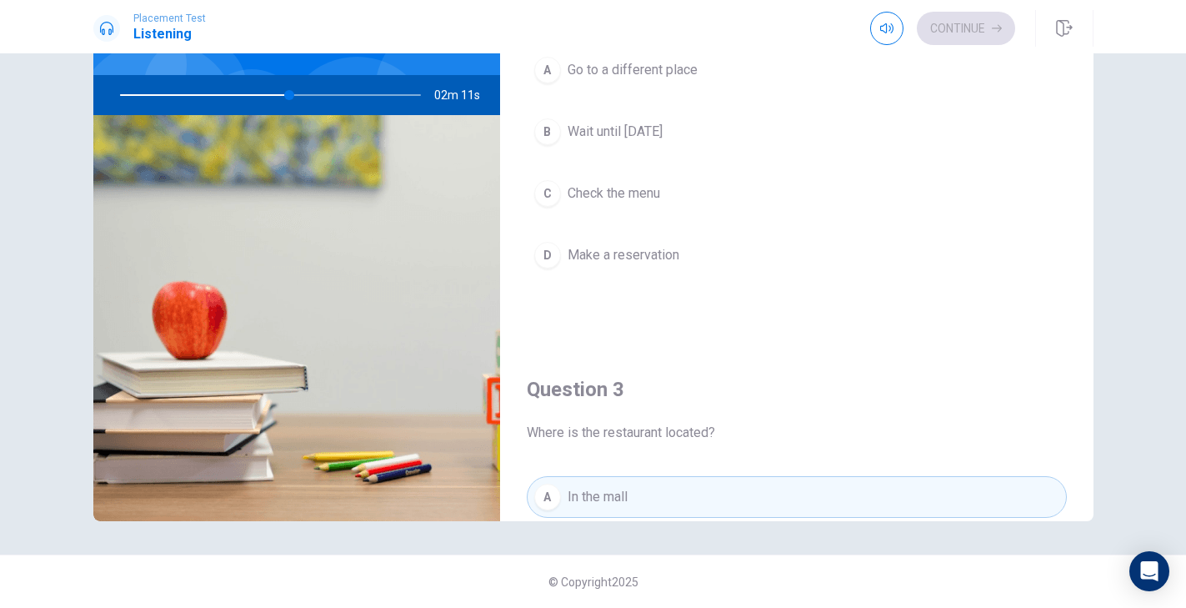
scroll to position [280, 0]
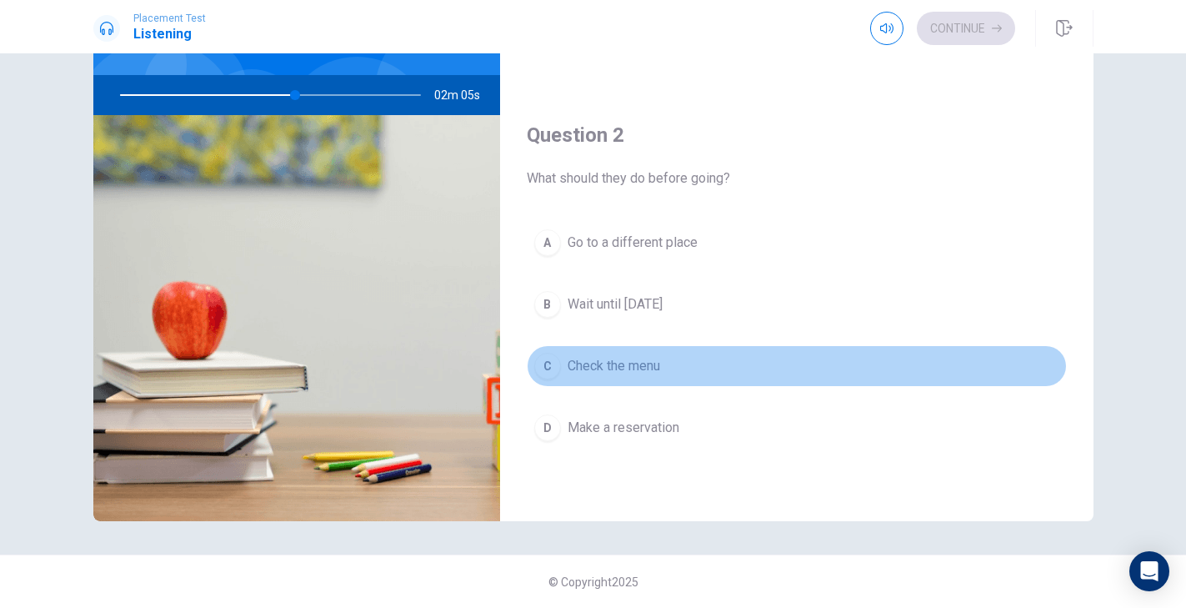
click at [621, 386] on button "C Check the menu" at bounding box center [797, 366] width 540 height 42
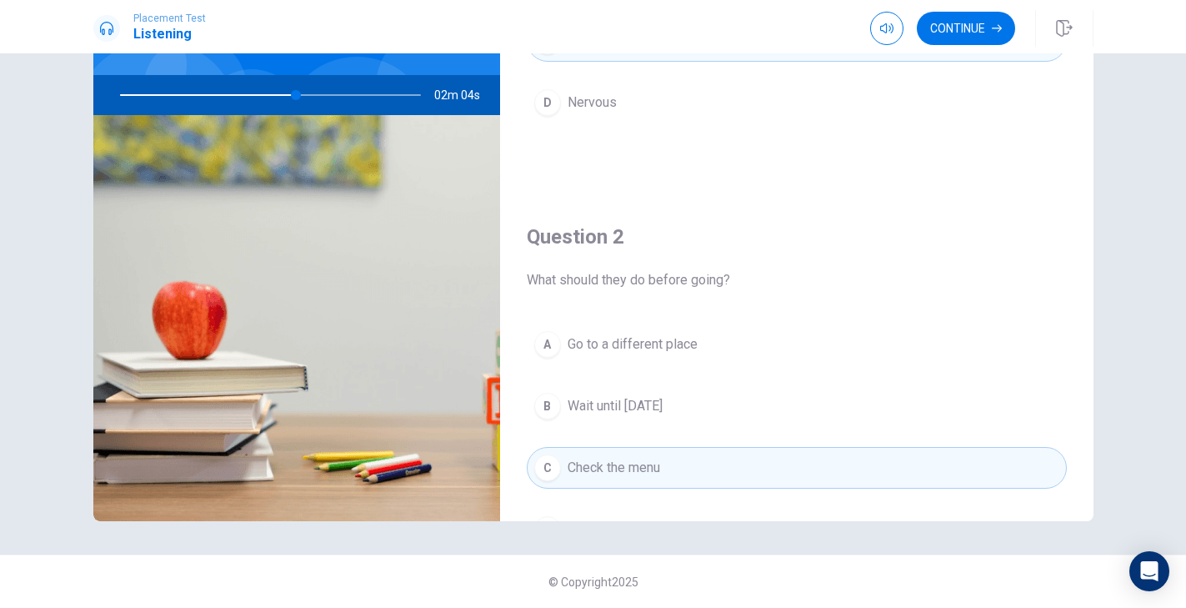
scroll to position [0, 0]
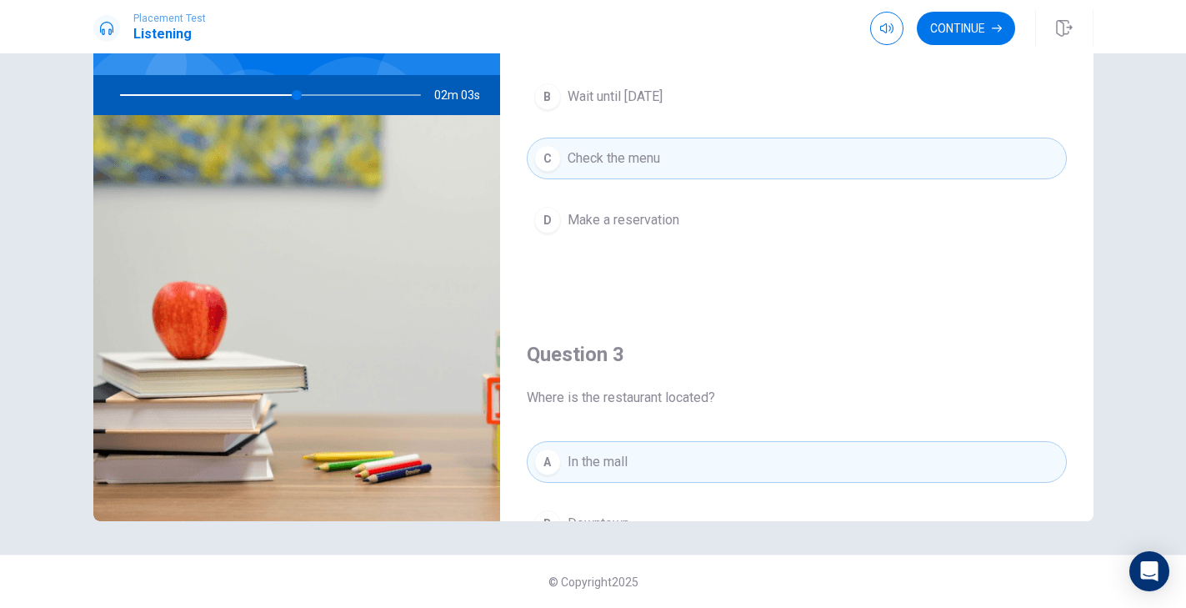
click at [629, 212] on span "Make a reservation" at bounding box center [624, 220] width 112 height 20
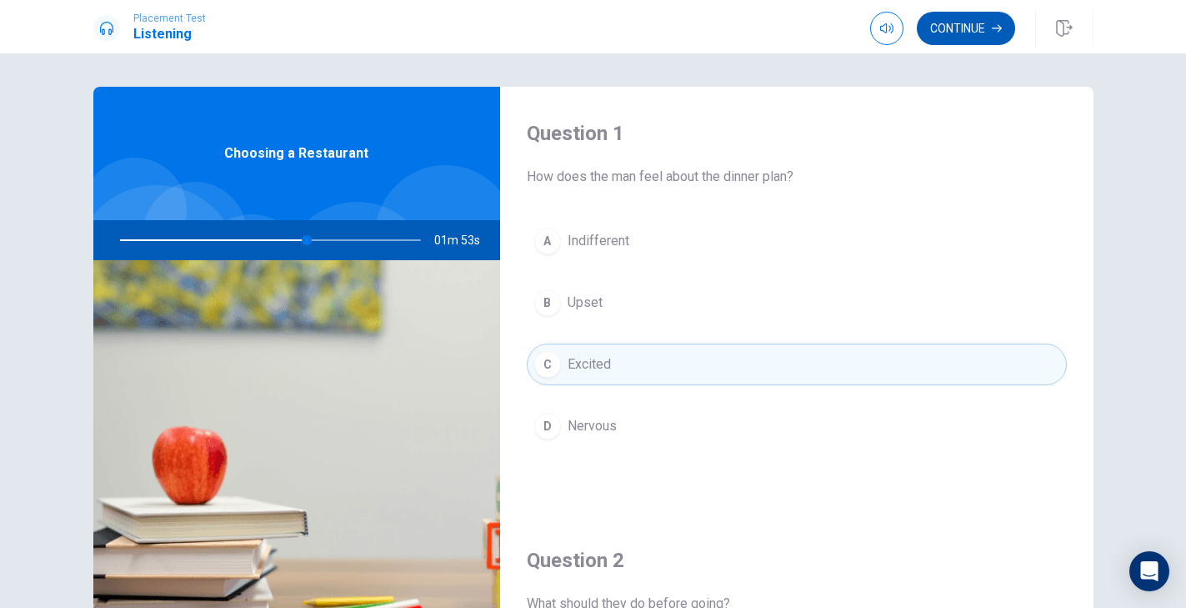
click at [967, 23] on button "Continue" at bounding box center [966, 28] width 98 height 33
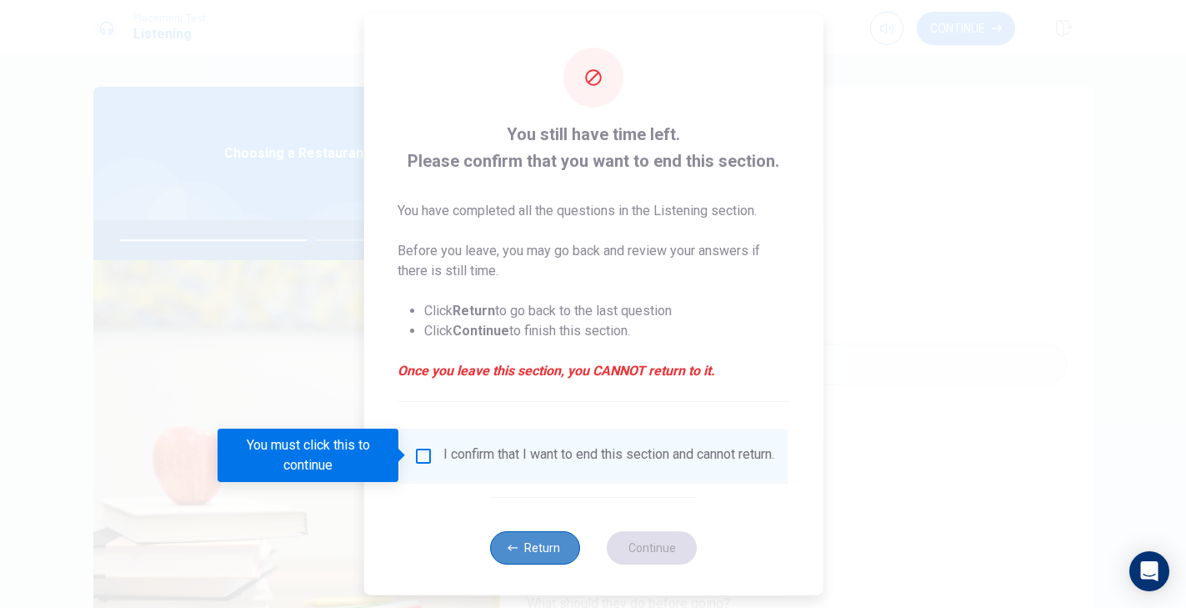
click at [519, 558] on button "Return" at bounding box center [535, 546] width 90 height 33
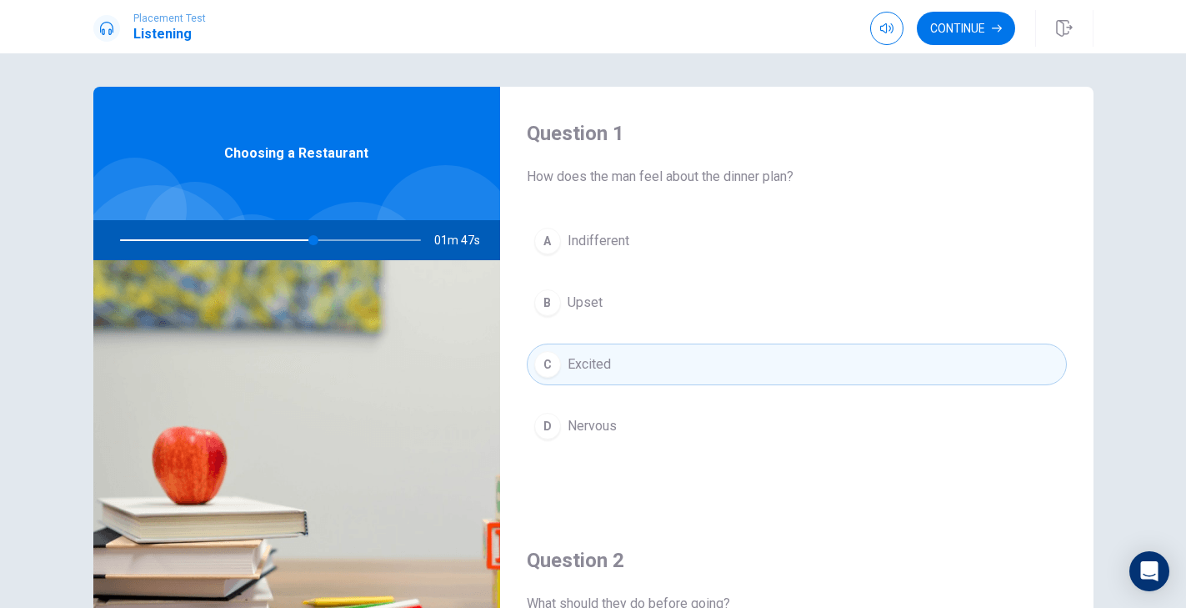
scroll to position [48, 0]
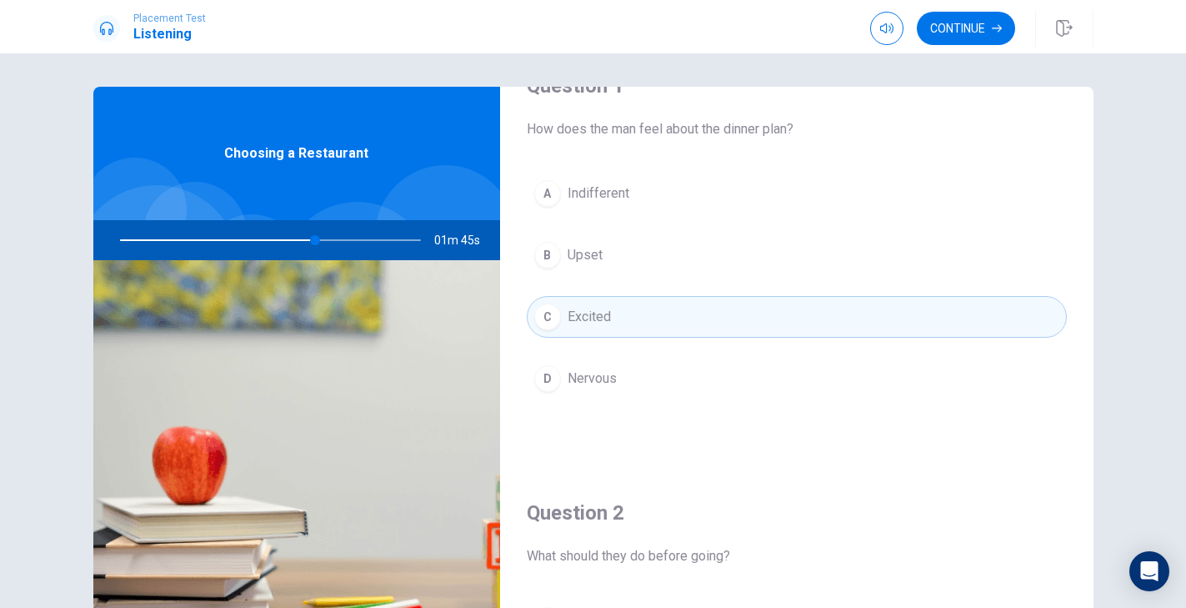
click at [400, 239] on div at bounding box center [267, 240] width 334 height 40
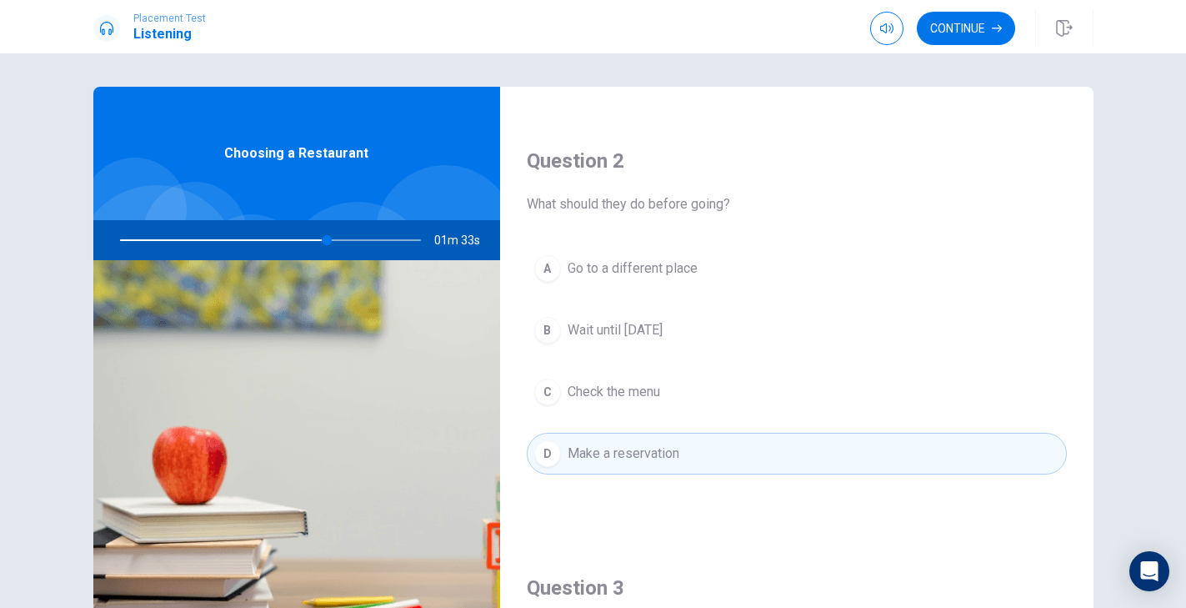
scroll to position [397, 0]
click at [594, 361] on div "A Go to a different place B Wait until [DATE] C Check the menu D Make a reserva…" at bounding box center [797, 380] width 540 height 260
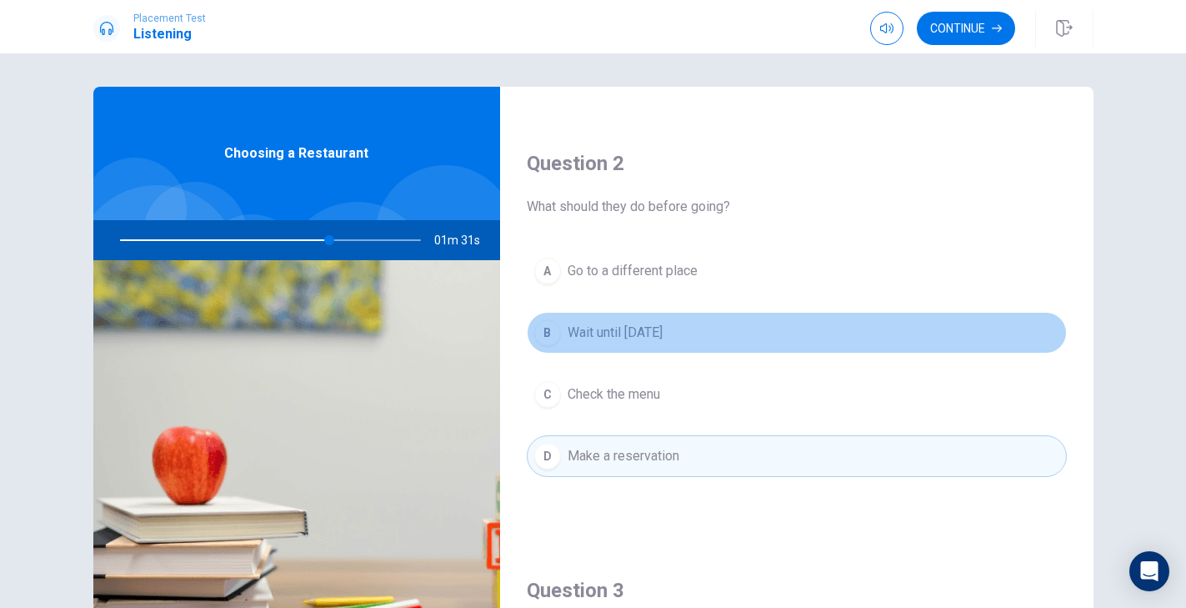
click at [594, 348] on button "B Wait until [DATE]" at bounding box center [797, 333] width 540 height 42
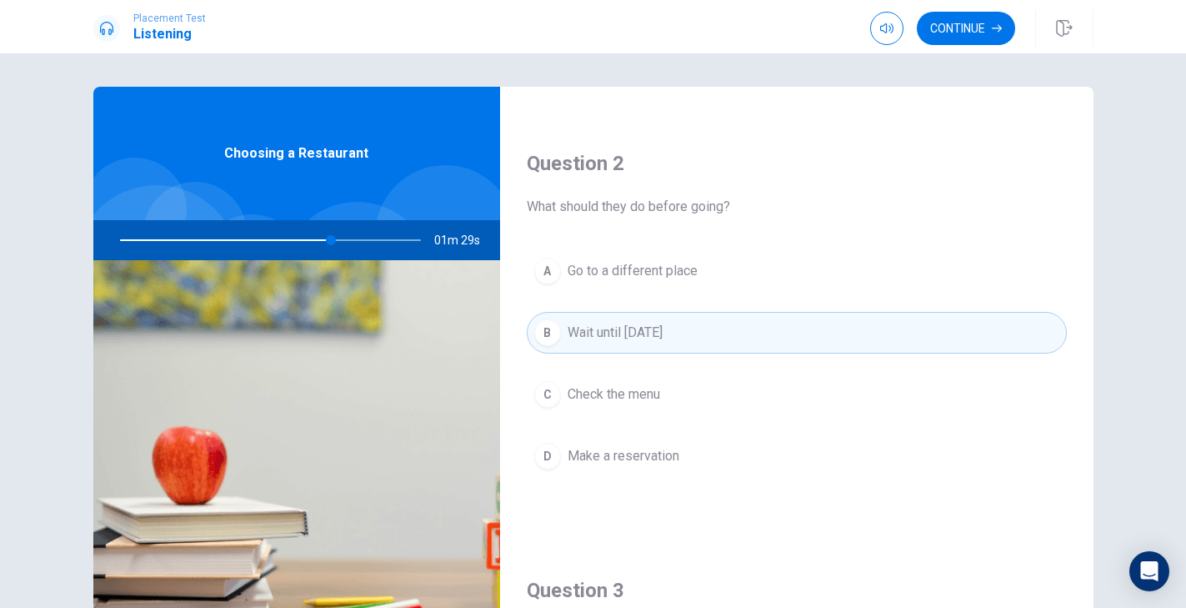
click at [590, 418] on div "A Go to a different place B Wait until [DATE] C Check the menu D Make a reserva…" at bounding box center [797, 380] width 540 height 260
click at [590, 393] on span "Check the menu" at bounding box center [614, 394] width 93 height 20
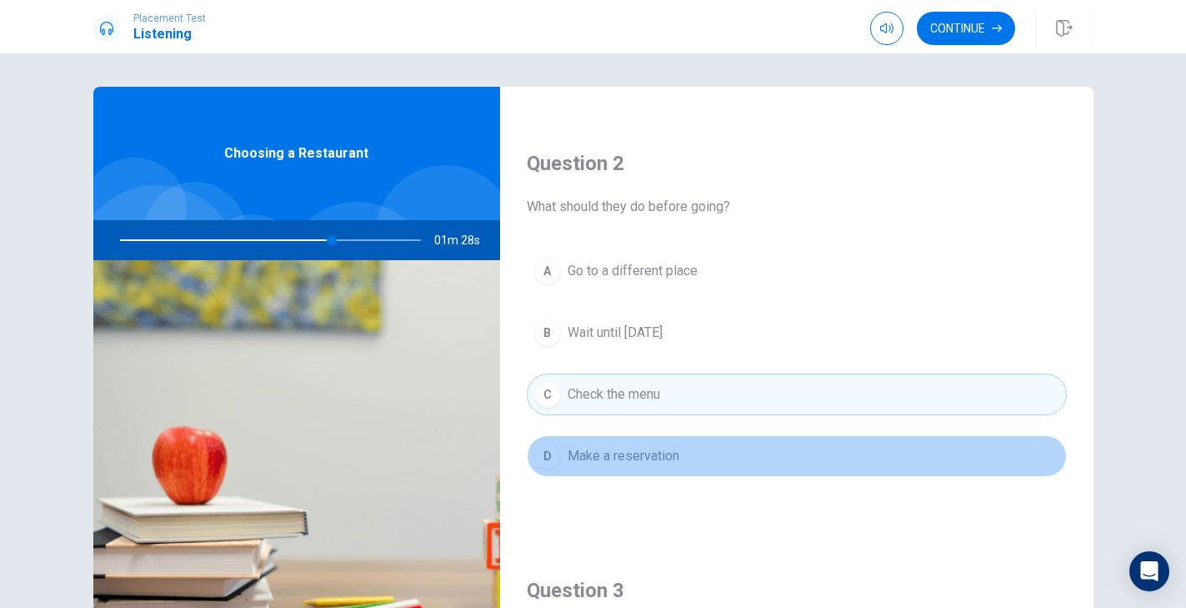
click at [590, 475] on button "D Make a reservation" at bounding box center [797, 456] width 540 height 42
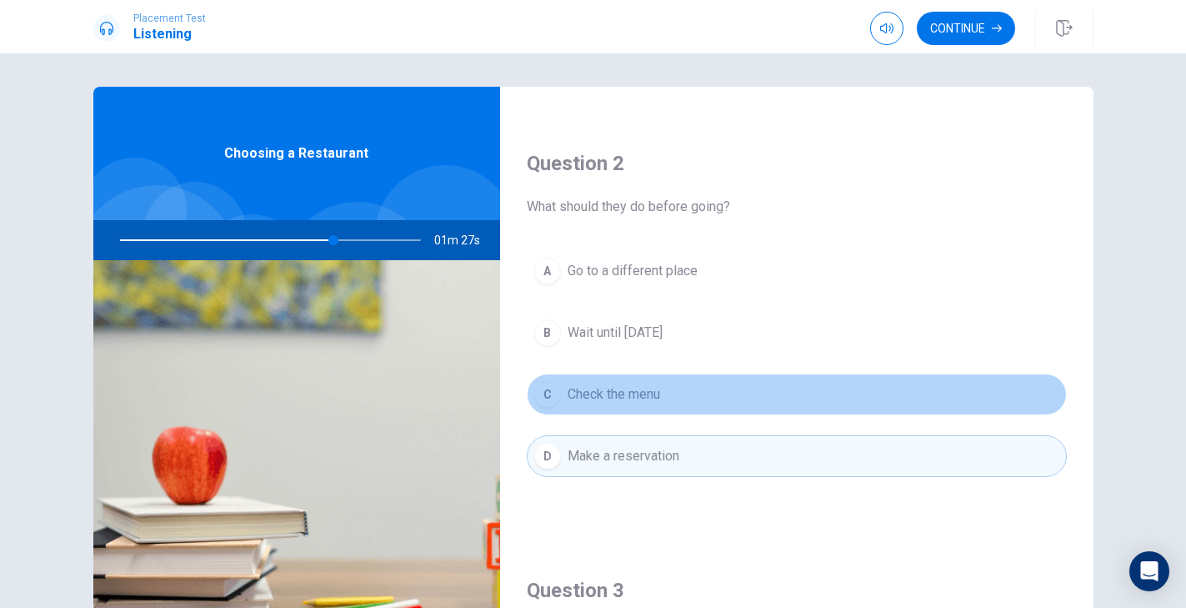
click at [587, 408] on button "C Check the menu" at bounding box center [797, 394] width 540 height 42
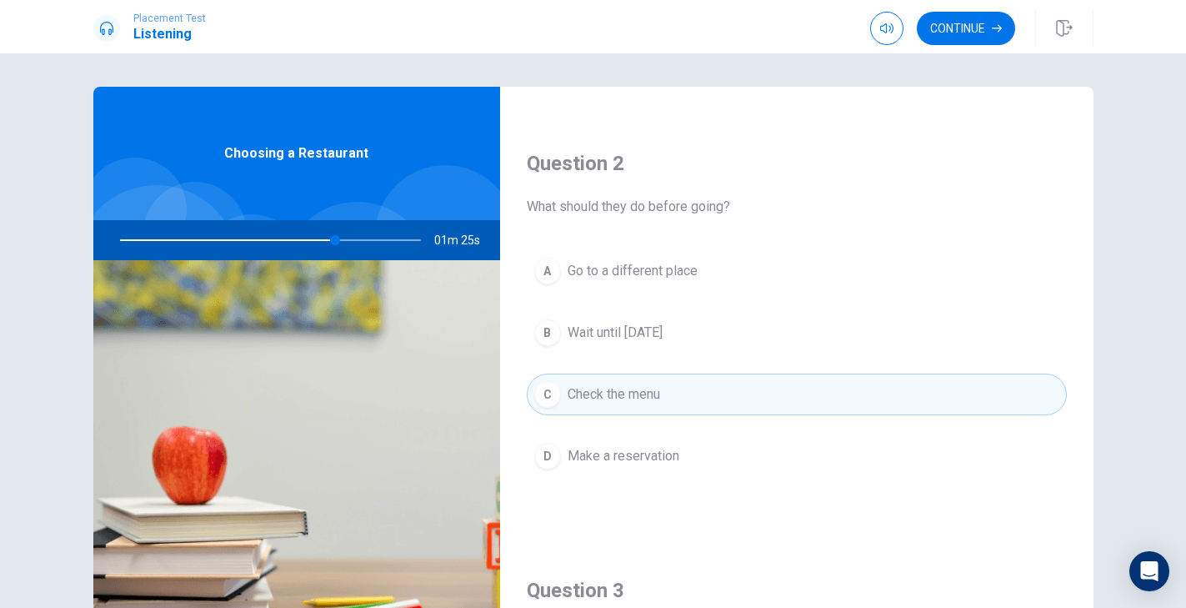
click at [597, 354] on div "A Go to a different place B Wait until [DATE] C Check the menu D Make a reserva…" at bounding box center [797, 380] width 540 height 260
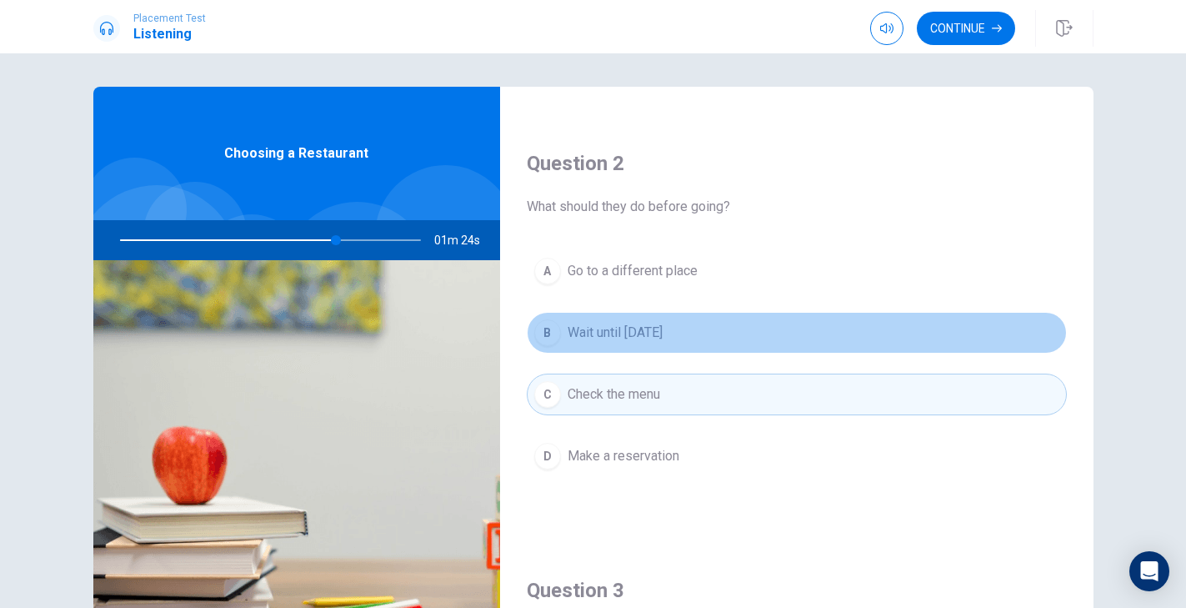
click at [598, 353] on button "B Wait until [DATE]" at bounding box center [797, 333] width 540 height 42
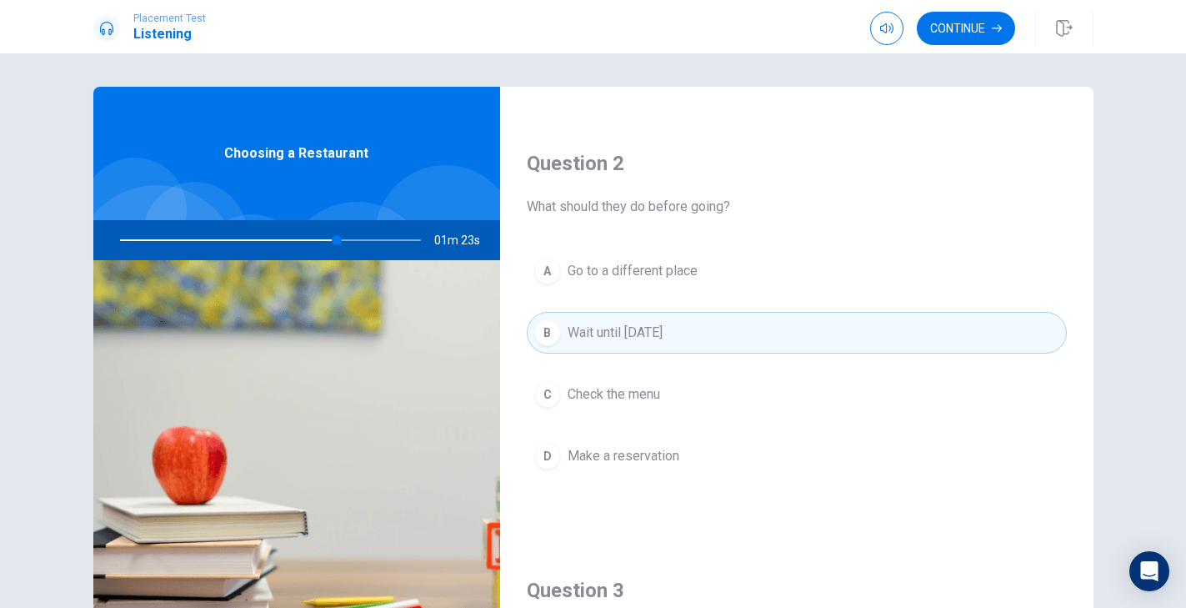
click at [628, 292] on div "A Go to a different place B Wait until [DATE] C Check the menu D Make a reserva…" at bounding box center [797, 380] width 540 height 260
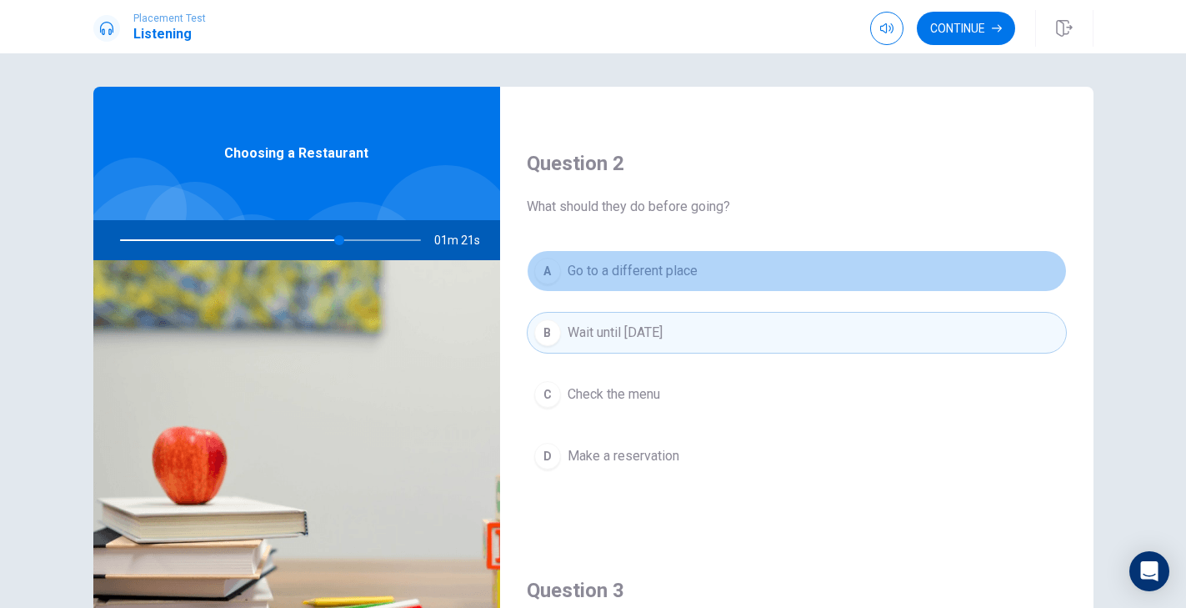
click at [633, 287] on button "A Go to a different place" at bounding box center [797, 271] width 540 height 42
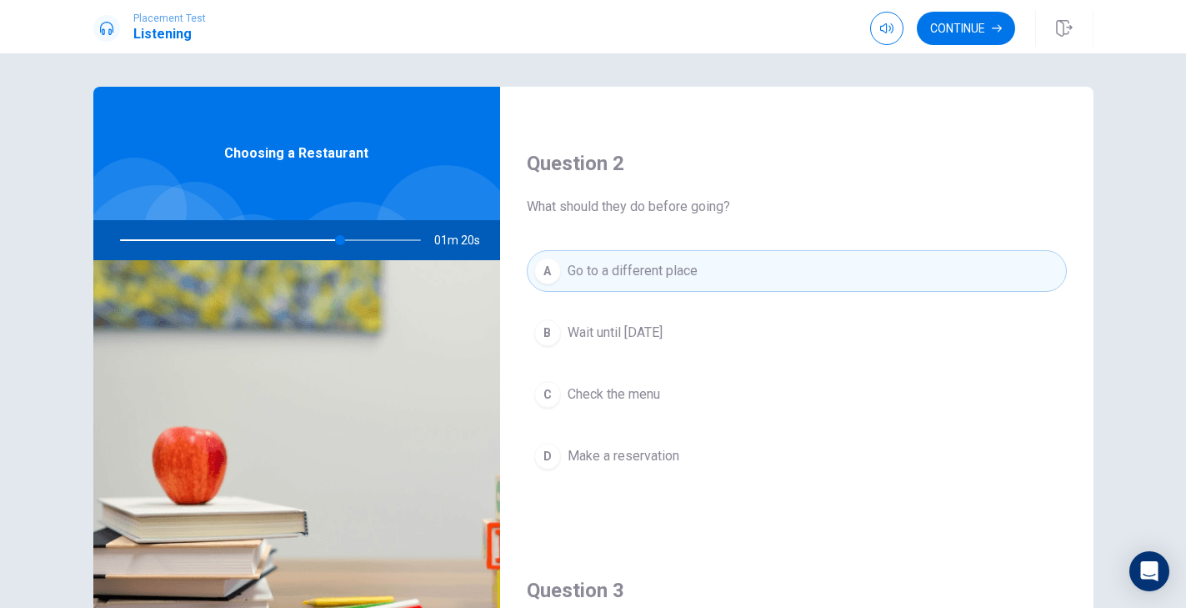
click at [588, 389] on span "Check the menu" at bounding box center [614, 394] width 93 height 20
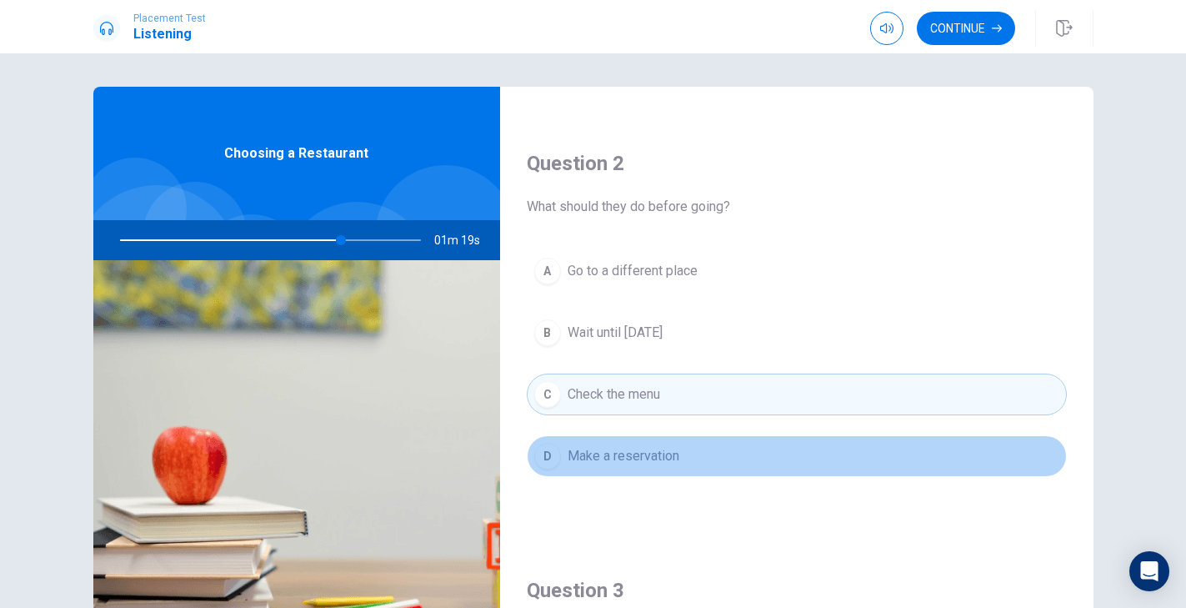
click at [603, 448] on span "Make a reservation" at bounding box center [624, 456] width 112 height 20
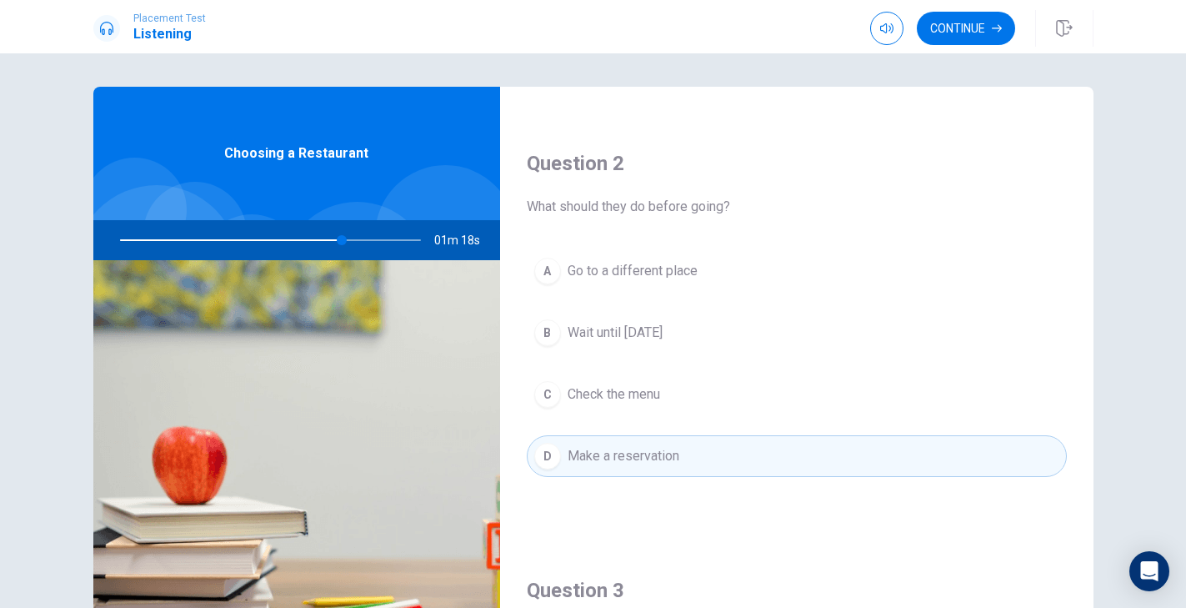
click at [618, 394] on span "Check the menu" at bounding box center [614, 394] width 93 height 20
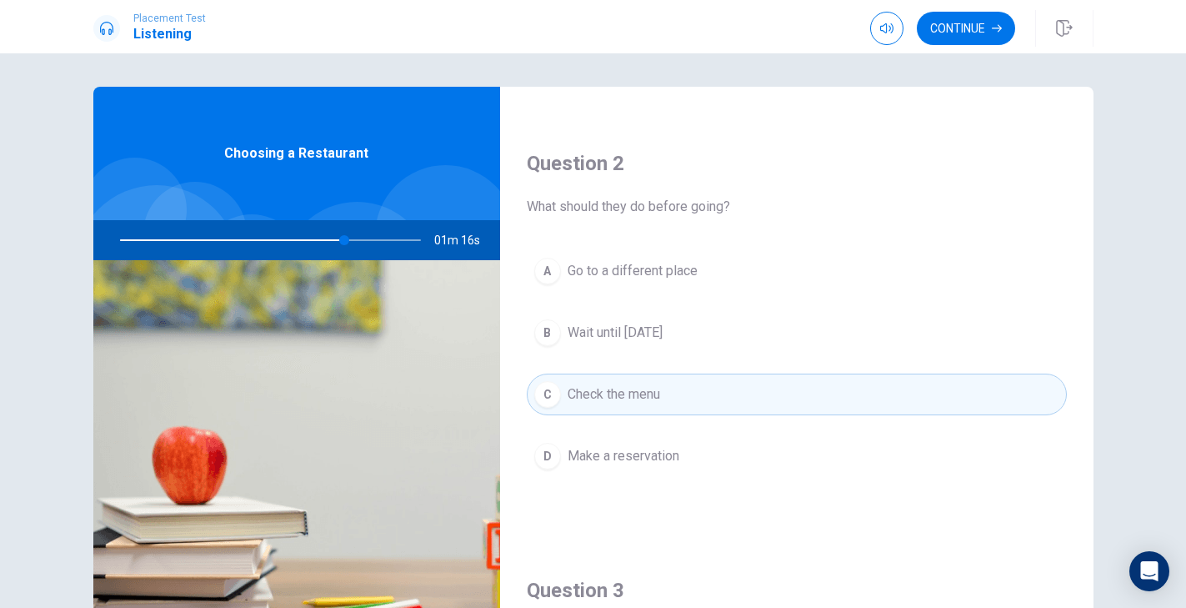
click at [664, 273] on span "Go to a different place" at bounding box center [633, 271] width 130 height 20
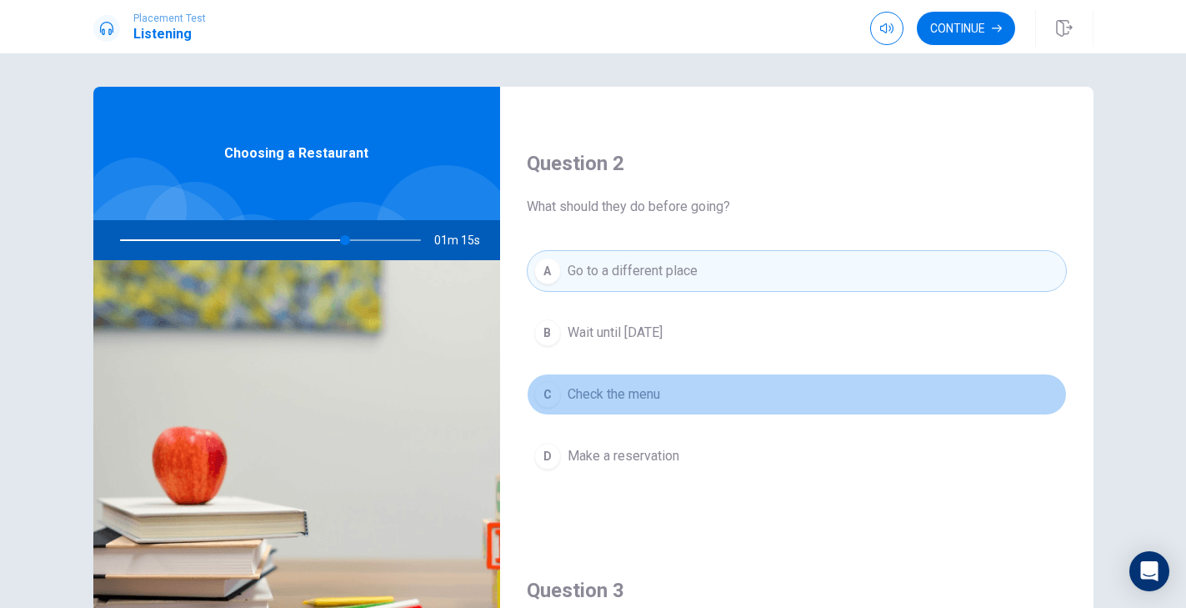
click at [643, 403] on span "Check the menu" at bounding box center [614, 394] width 93 height 20
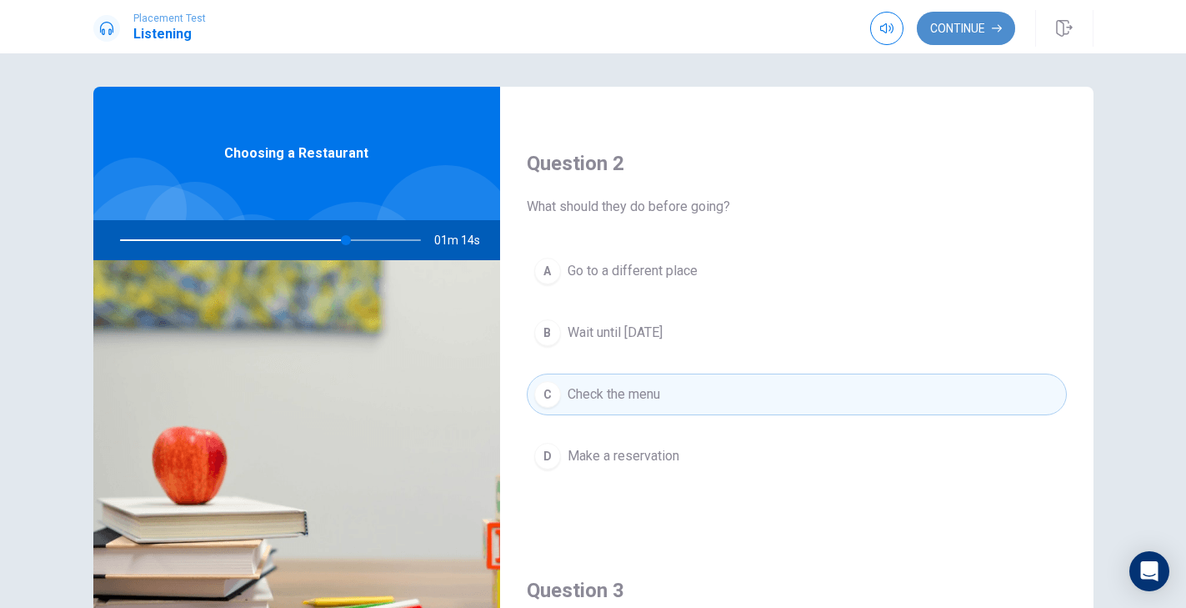
click at [949, 29] on button "Continue" at bounding box center [966, 28] width 98 height 33
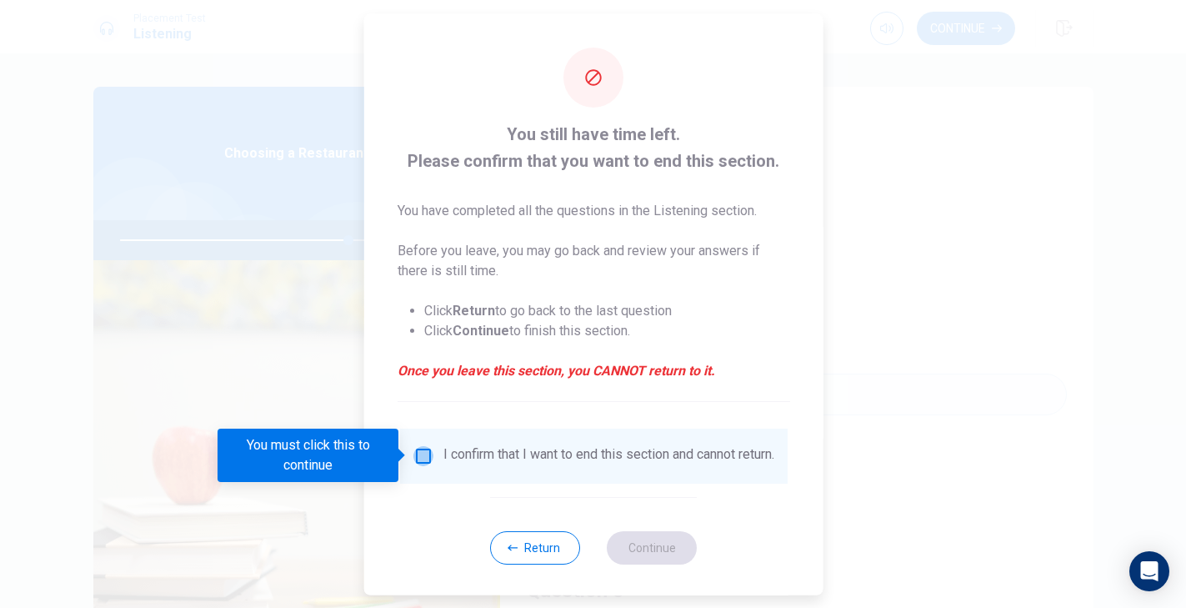
click at [419, 463] on input "You must click this to continue" at bounding box center [423, 455] width 20 height 20
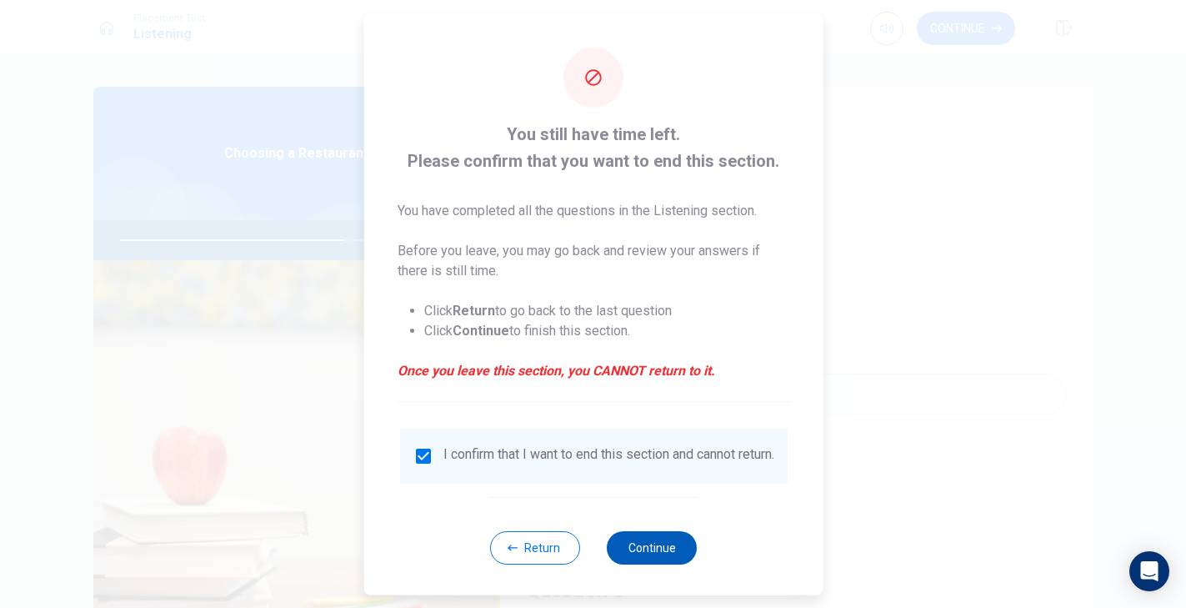
click at [652, 558] on button "Continue" at bounding box center [652, 546] width 90 height 33
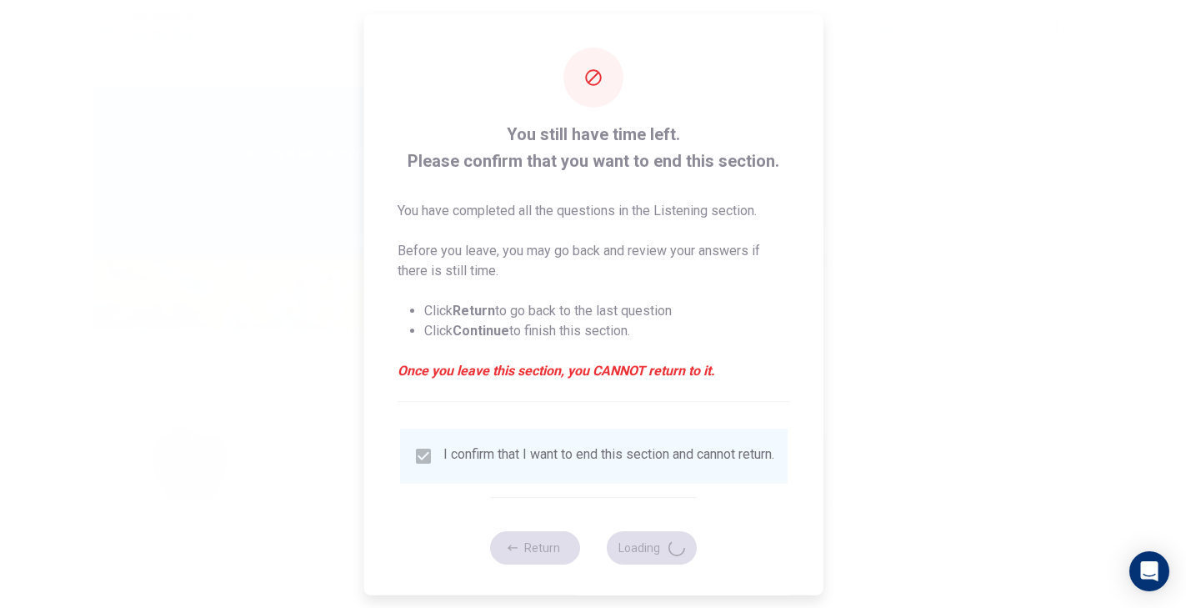
type input "77"
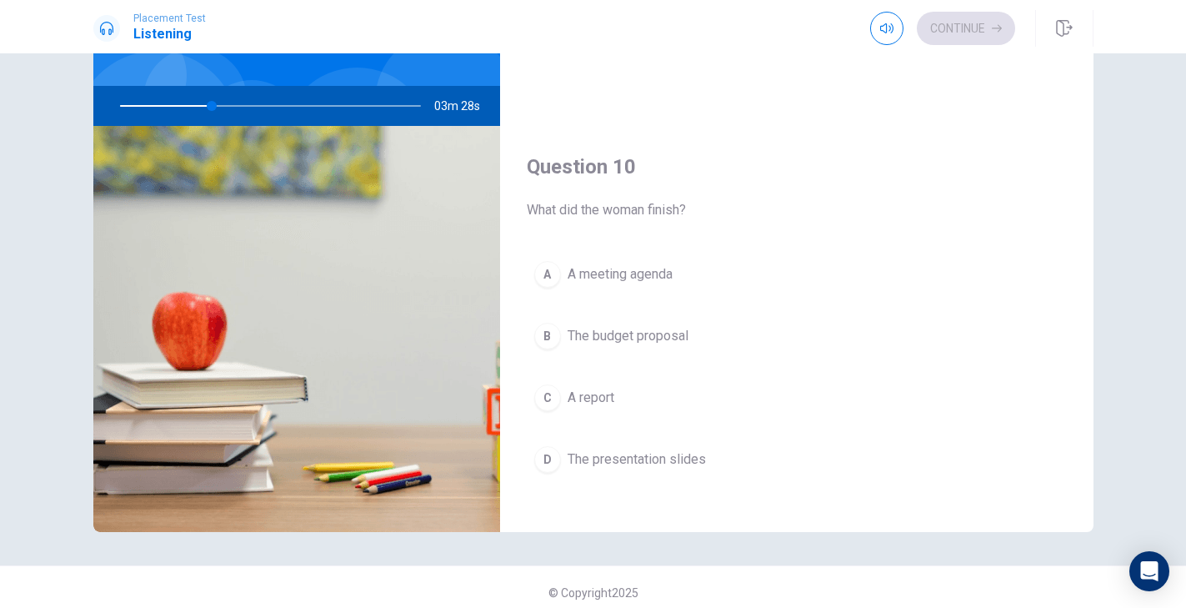
scroll to position [1540, 0]
click at [605, 387] on span "A report" at bounding box center [591, 397] width 47 height 20
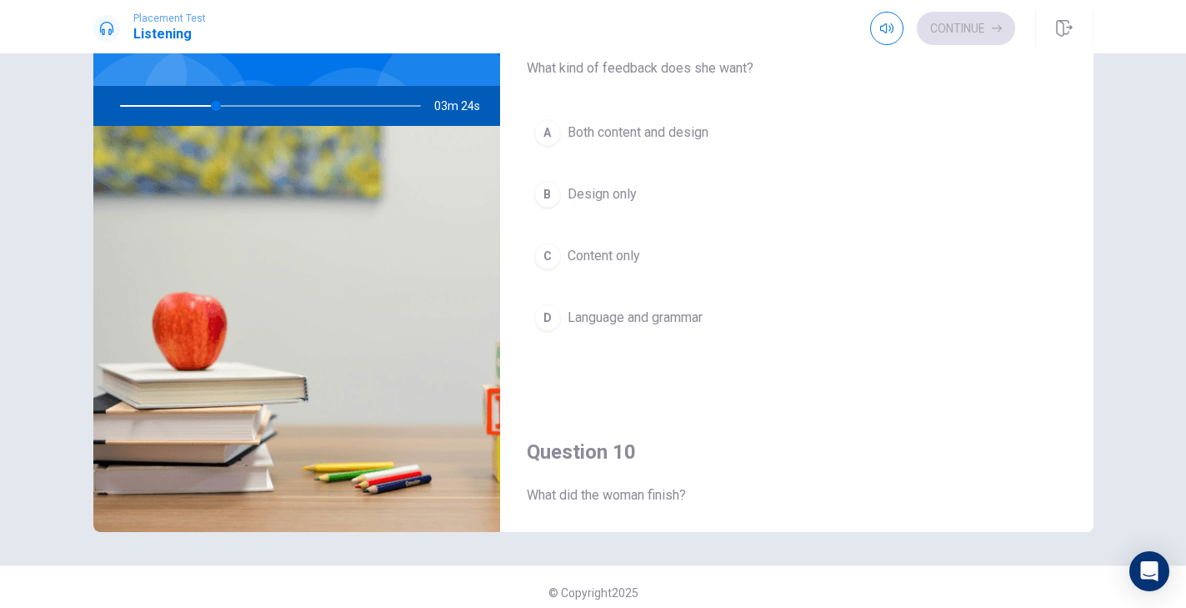
scroll to position [1255, 0]
click at [635, 133] on span "Both content and design" at bounding box center [638, 132] width 141 height 20
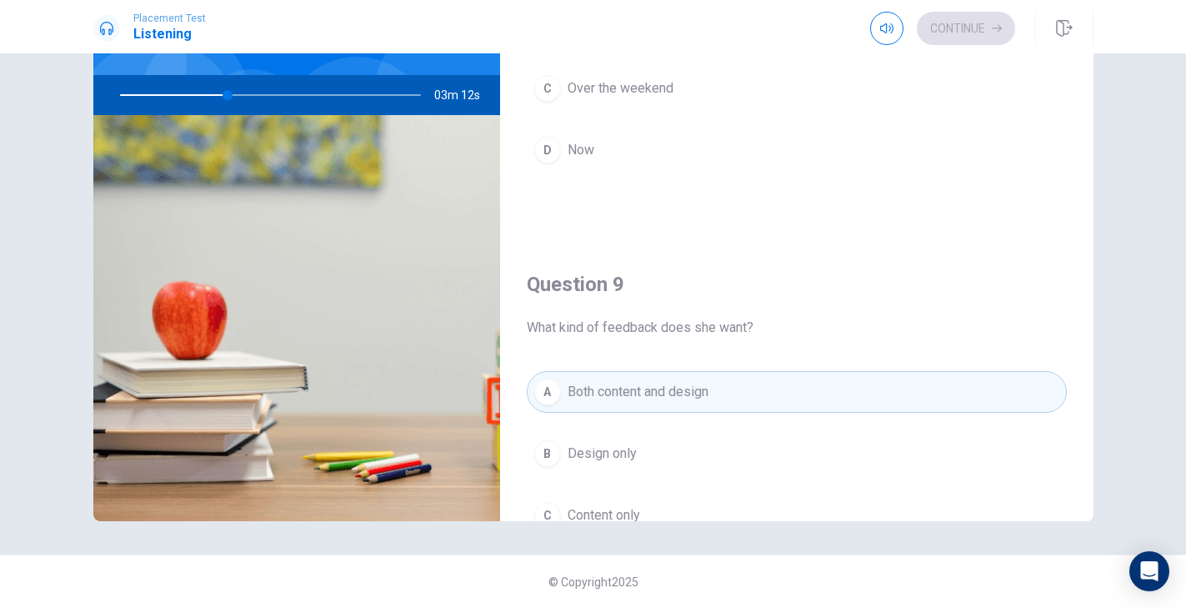
scroll to position [1555, 0]
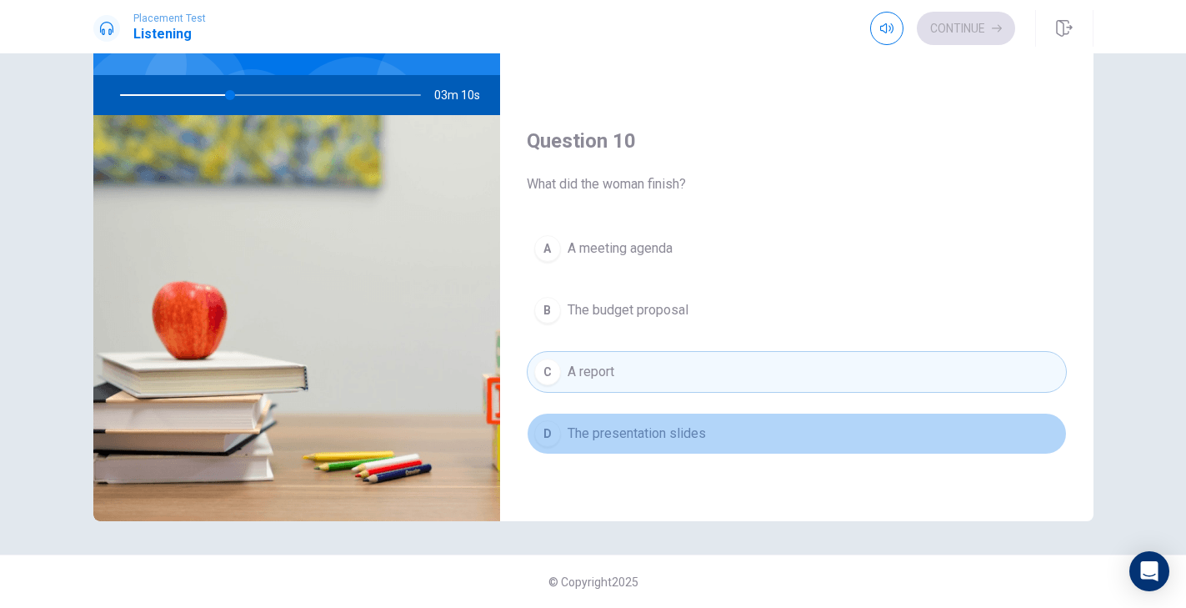
click at [609, 434] on span "The presentation slides" at bounding box center [637, 433] width 138 height 20
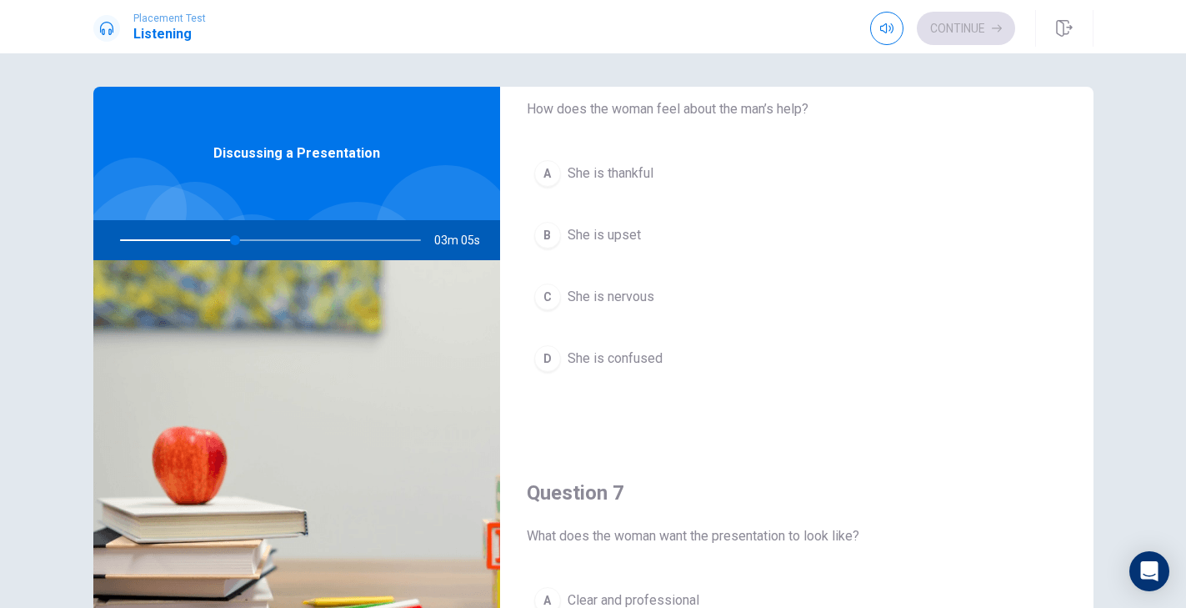
scroll to position [88, 0]
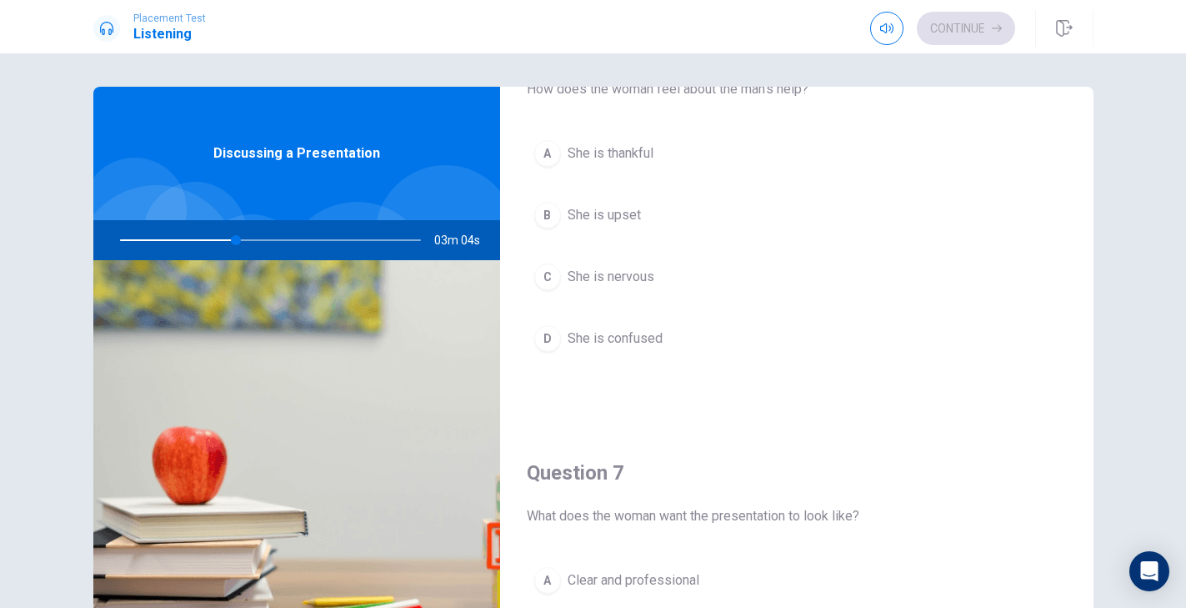
click at [588, 151] on span "She is thankful" at bounding box center [611, 153] width 86 height 20
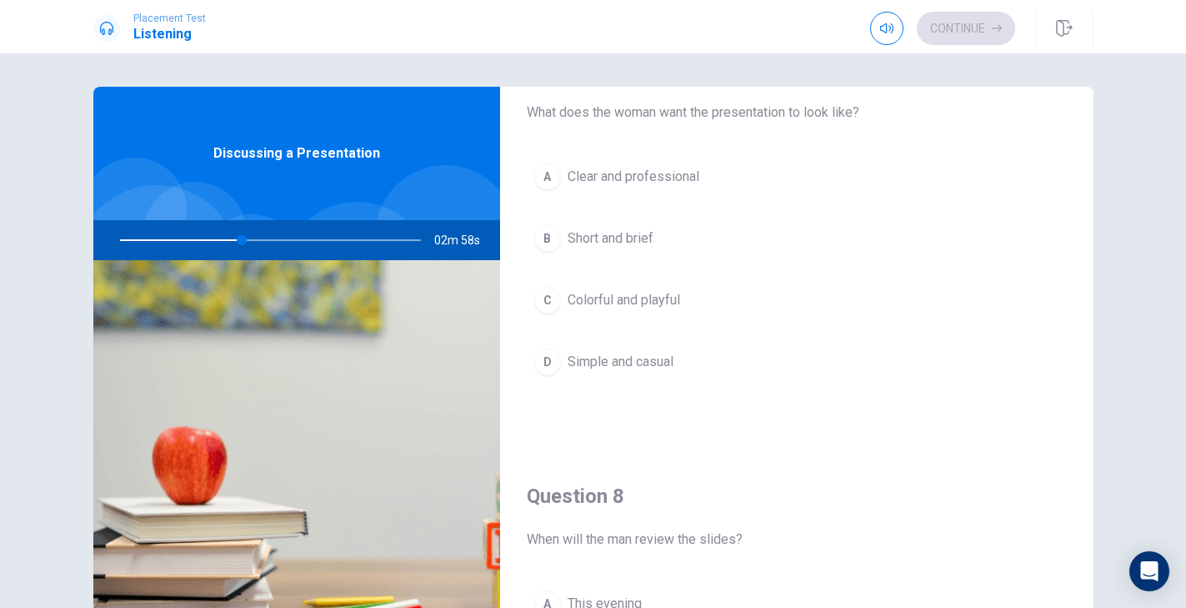
scroll to position [490, 0]
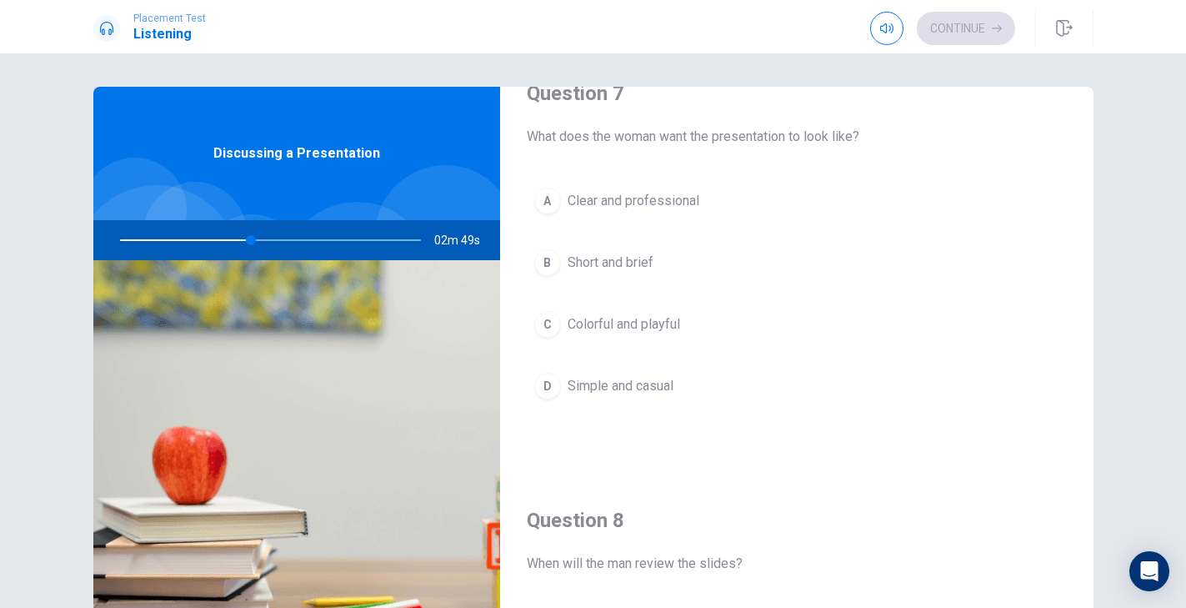
click at [611, 208] on span "Clear and professional" at bounding box center [634, 201] width 132 height 20
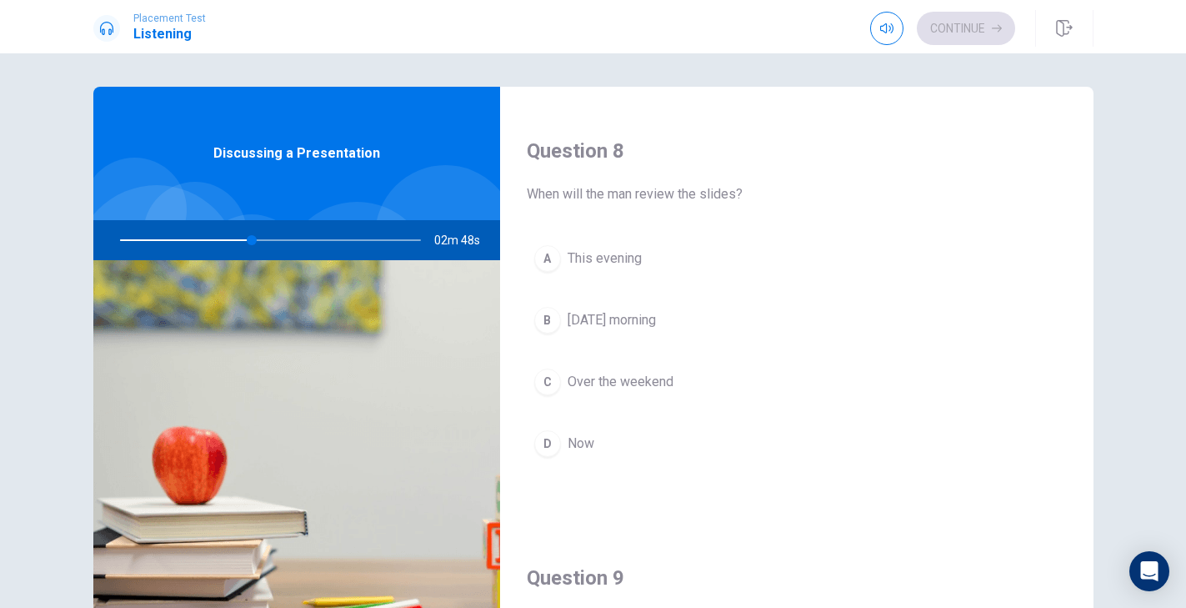
scroll to position [845, 0]
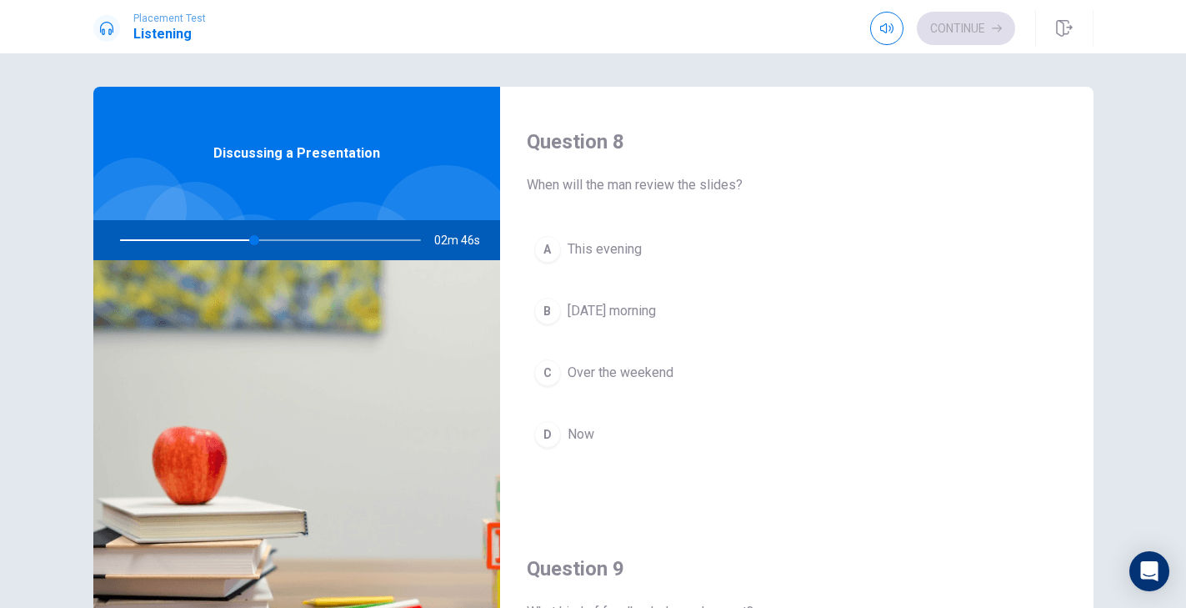
click at [626, 249] on span "This evening" at bounding box center [605, 249] width 74 height 20
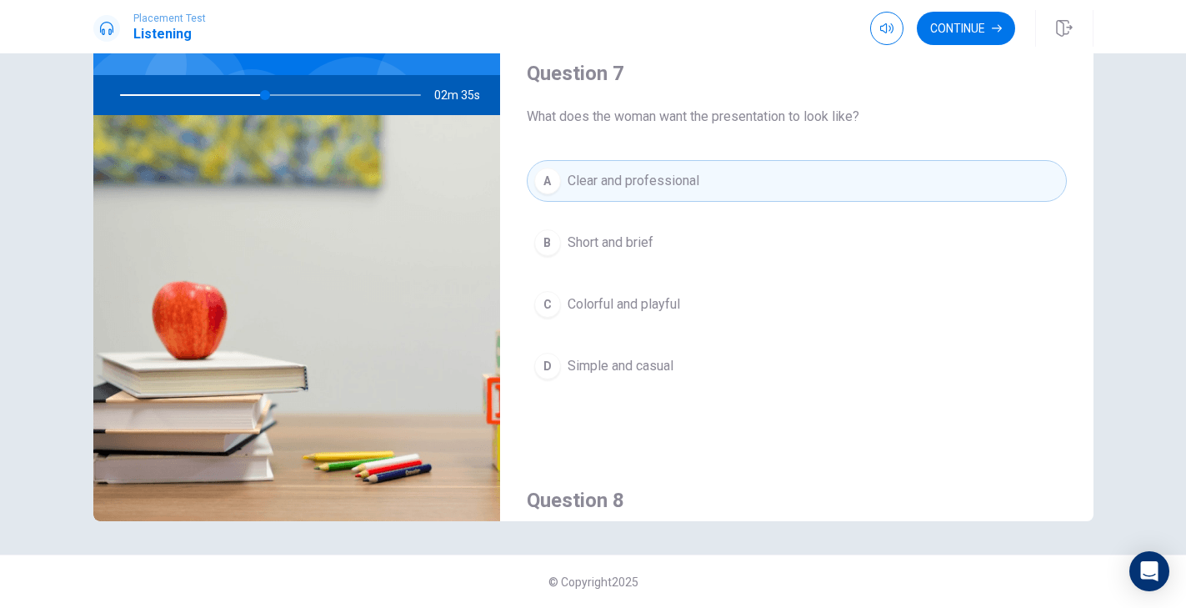
scroll to position [343, 0]
click at [979, 33] on button "Continue" at bounding box center [966, 28] width 98 height 33
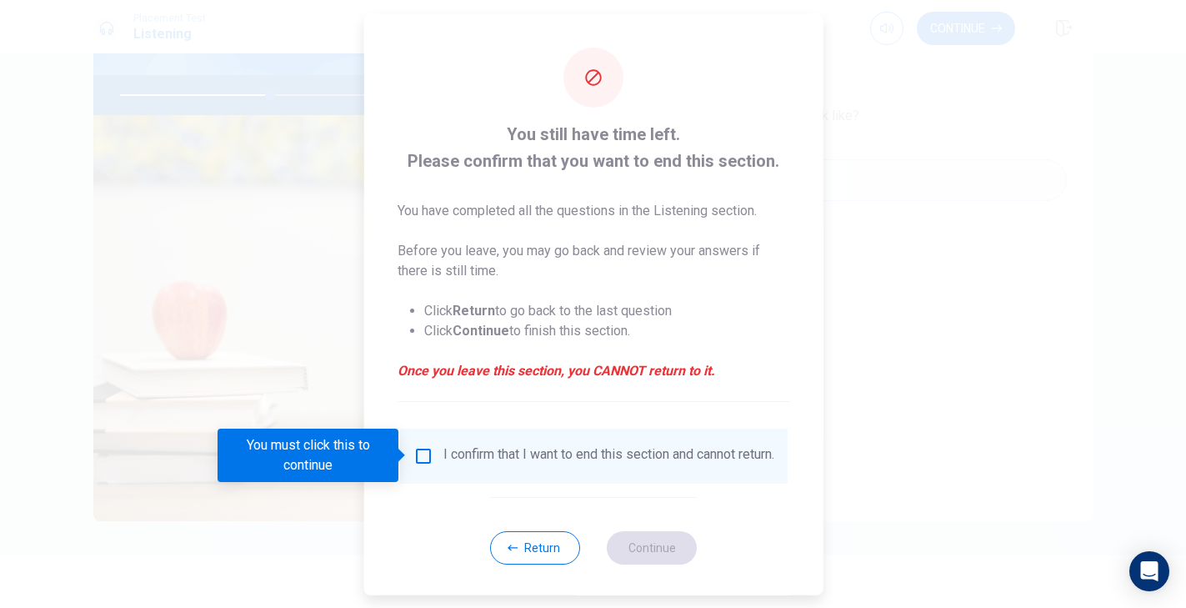
click at [413, 457] on input "You must click this to continue" at bounding box center [423, 455] width 20 height 20
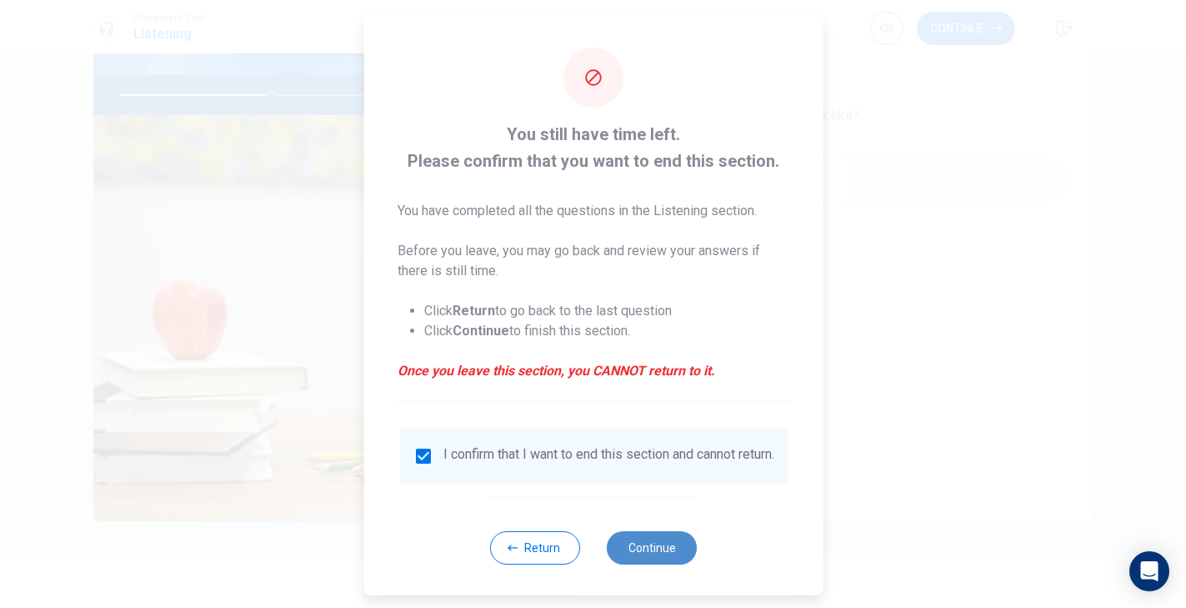
click at [650, 555] on button "Continue" at bounding box center [652, 546] width 90 height 33
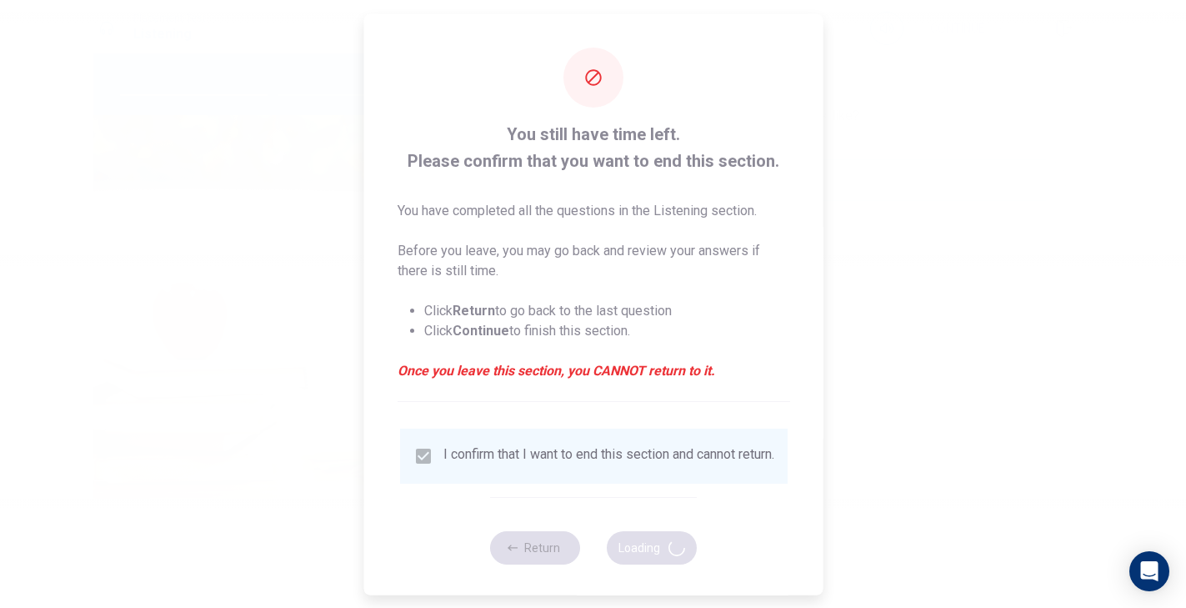
type input "51"
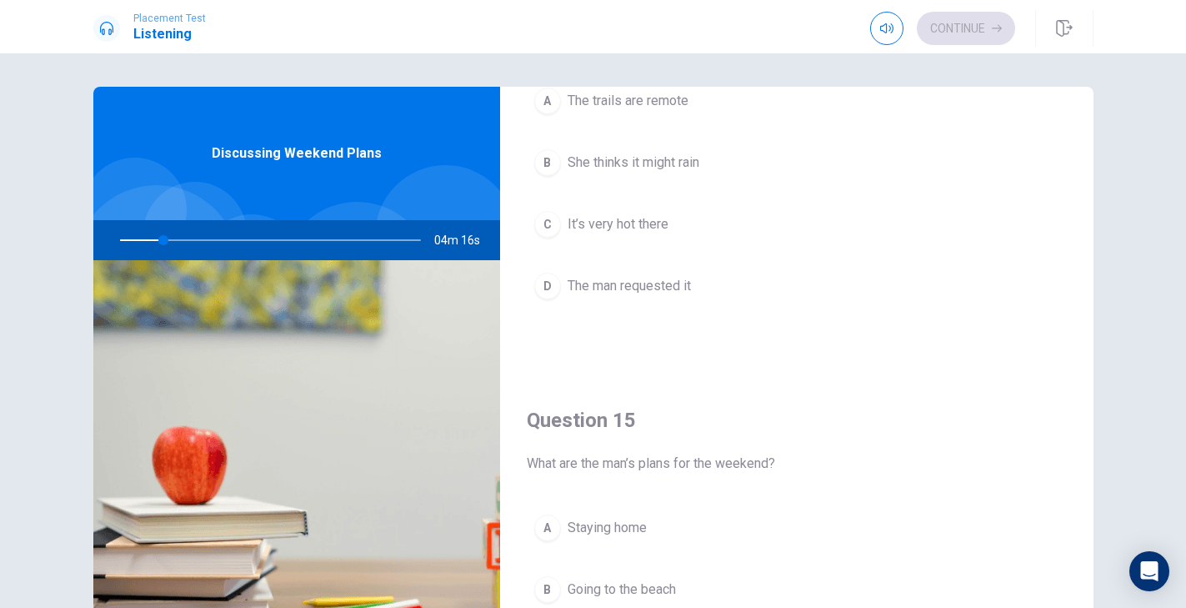
scroll to position [1555, 0]
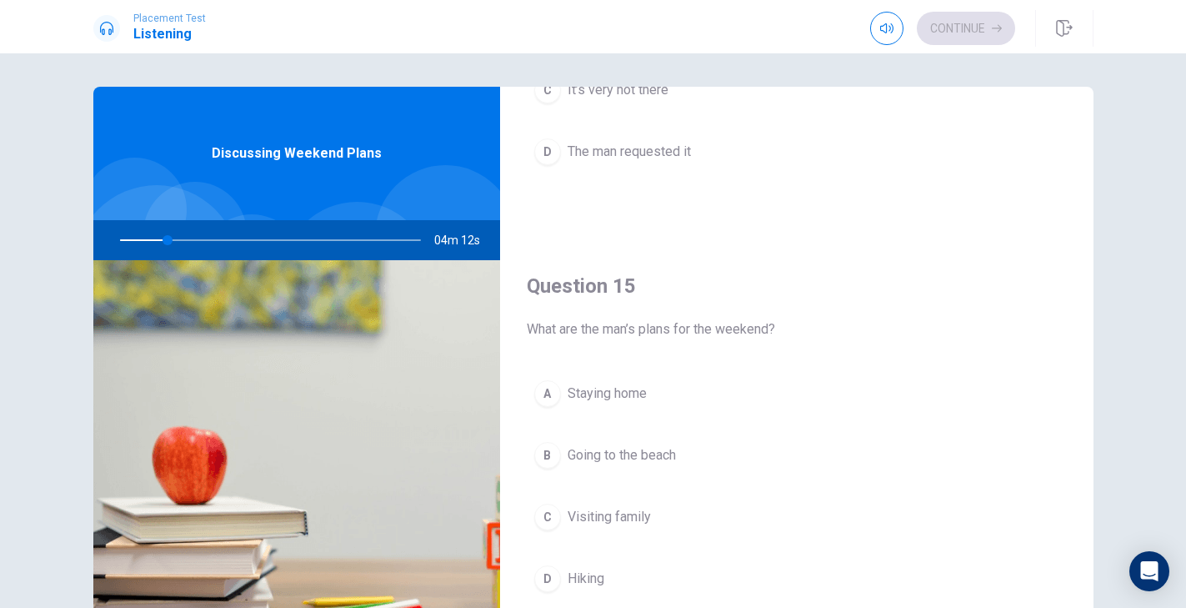
click at [573, 340] on div "Question 15 What are the man’s plans for the weekend? A Staying home B Going to…" at bounding box center [796, 452] width 593 height 427
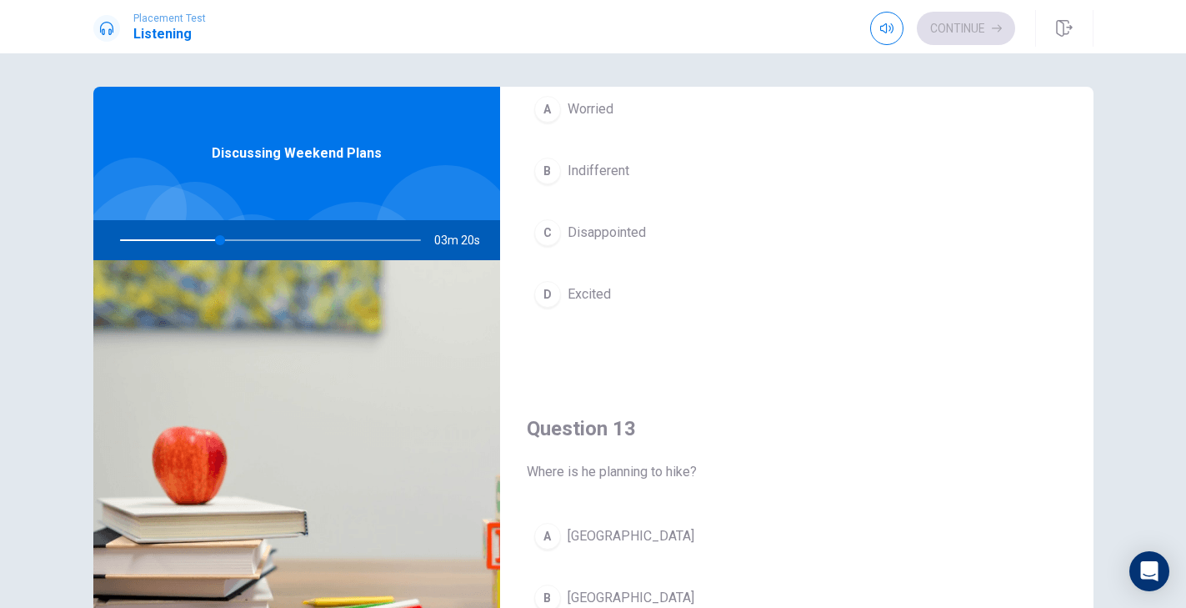
scroll to position [562, 0]
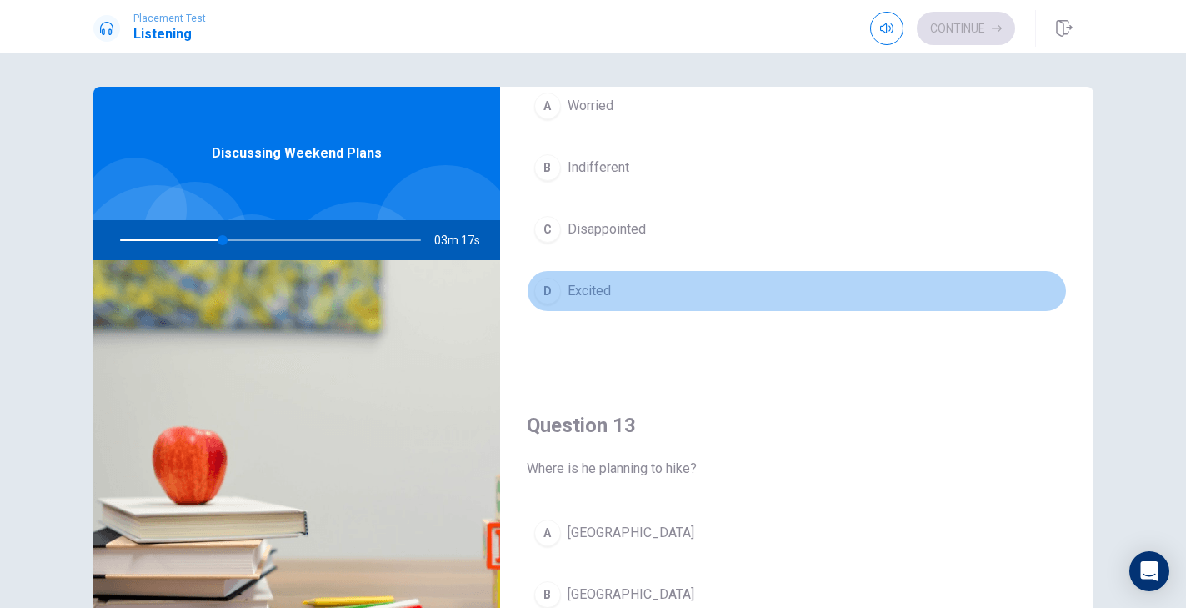
click at [547, 286] on div "D" at bounding box center [547, 291] width 27 height 27
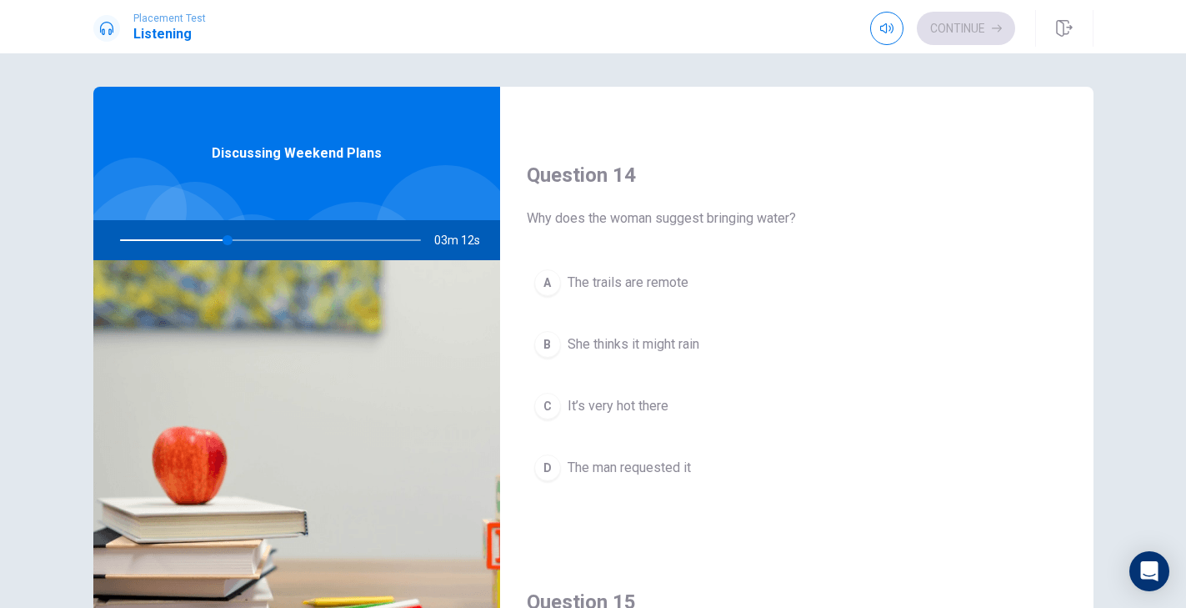
scroll to position [1240, 0]
click at [556, 279] on div "A" at bounding box center [547, 281] width 27 height 27
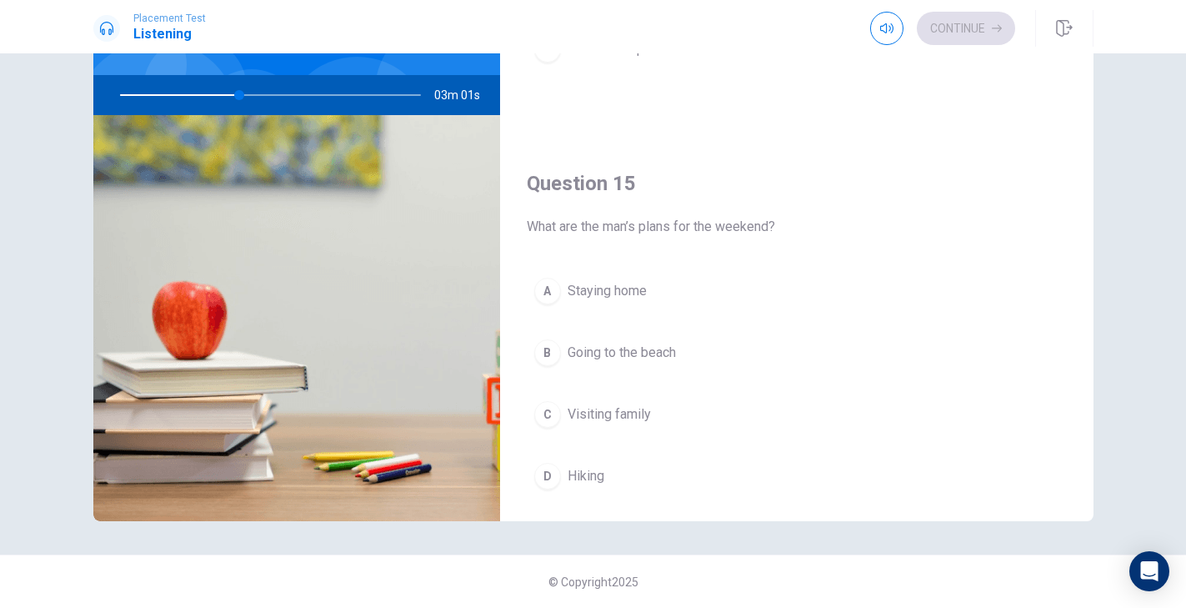
scroll to position [1555, 0]
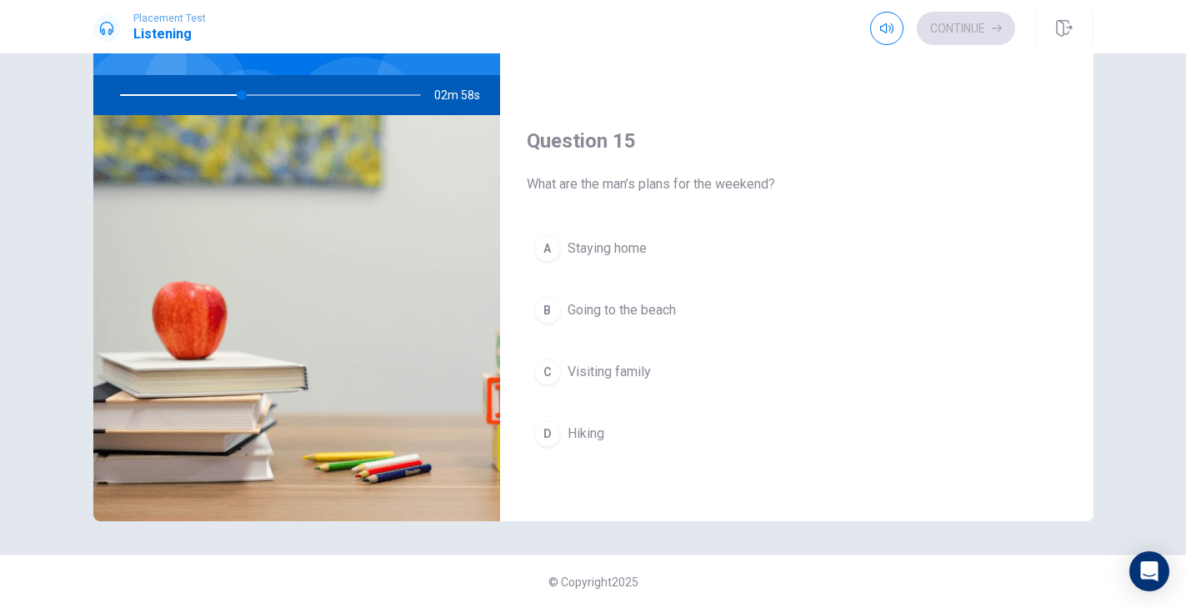
click at [553, 443] on div "D" at bounding box center [547, 433] width 27 height 27
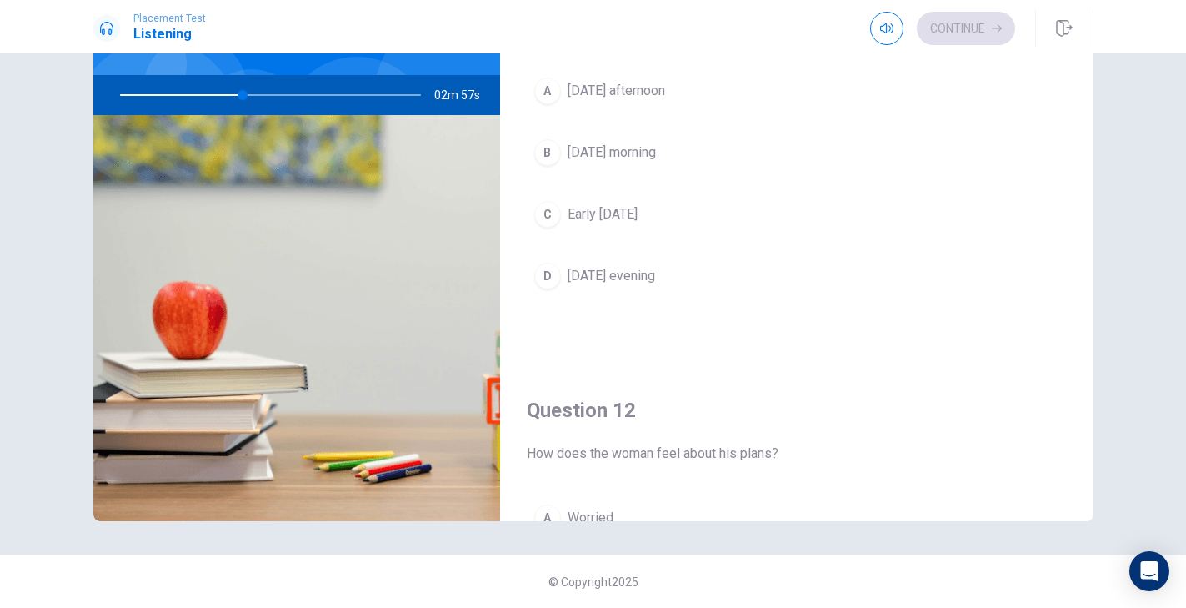
scroll to position [0, 0]
click at [555, 220] on div "C" at bounding box center [547, 219] width 27 height 27
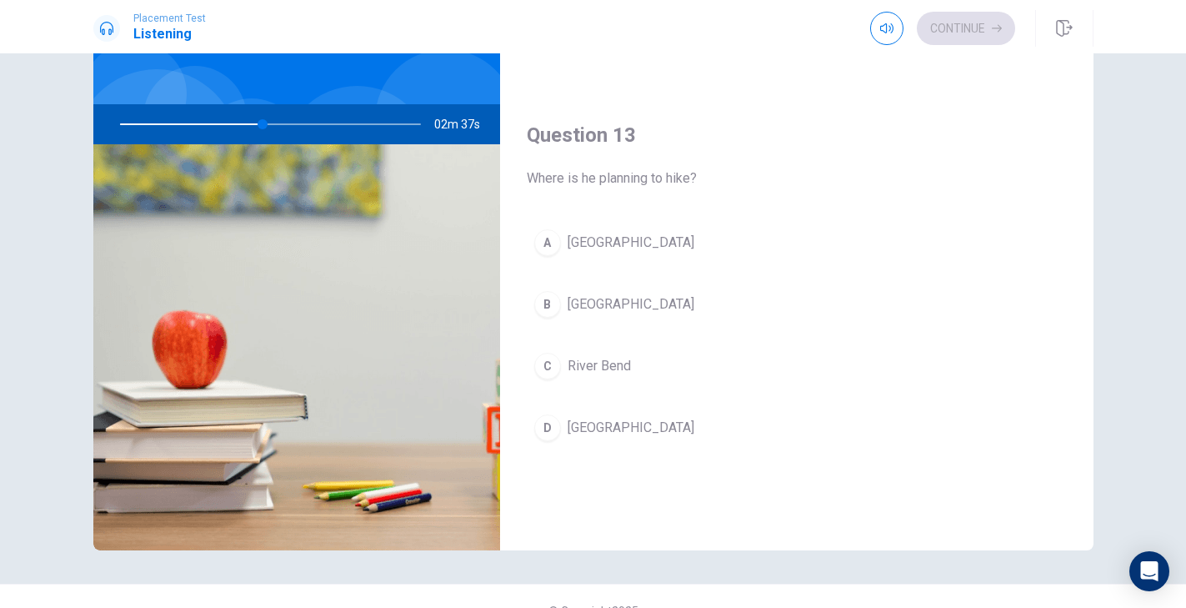
scroll to position [739, 0]
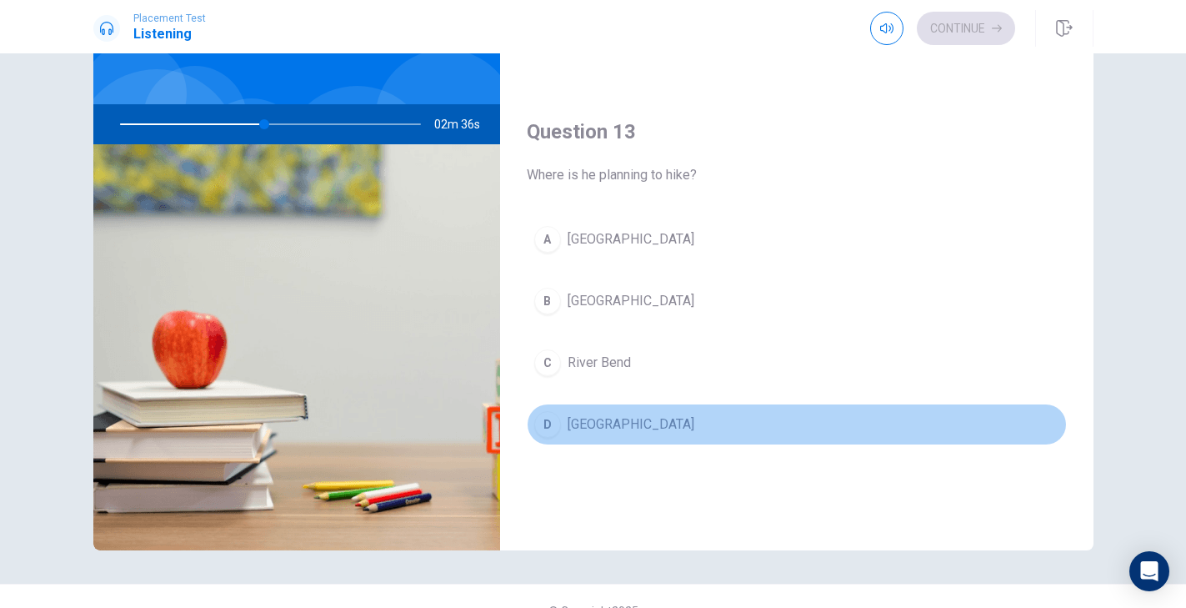
click at [544, 415] on div "D" at bounding box center [547, 424] width 27 height 27
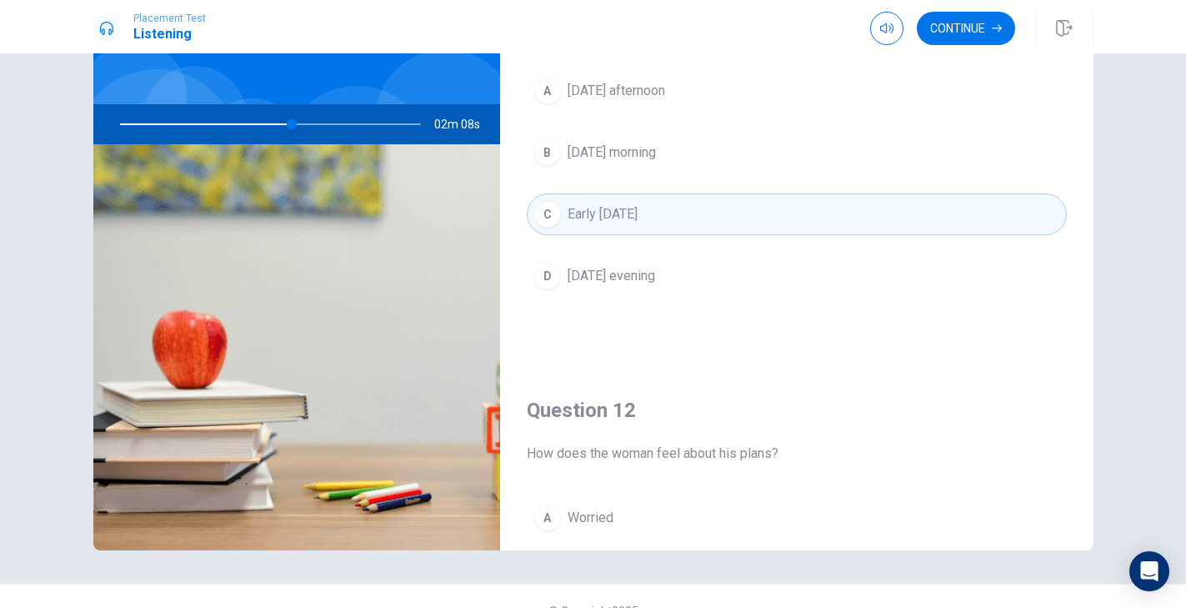
scroll to position [0, 0]
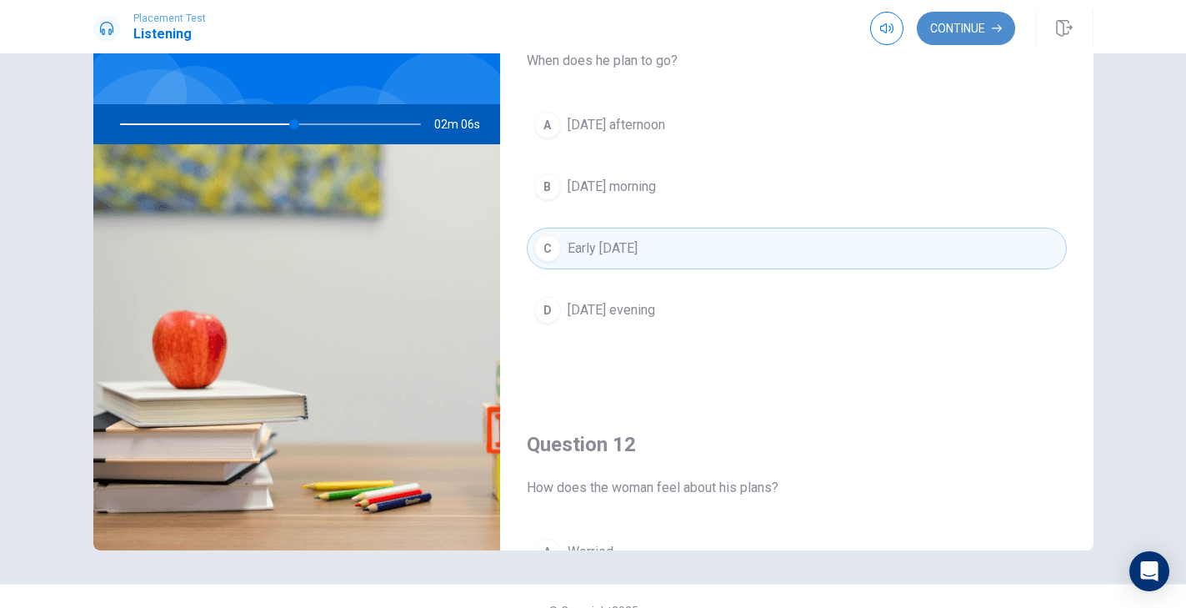
click at [963, 39] on button "Continue" at bounding box center [966, 28] width 98 height 33
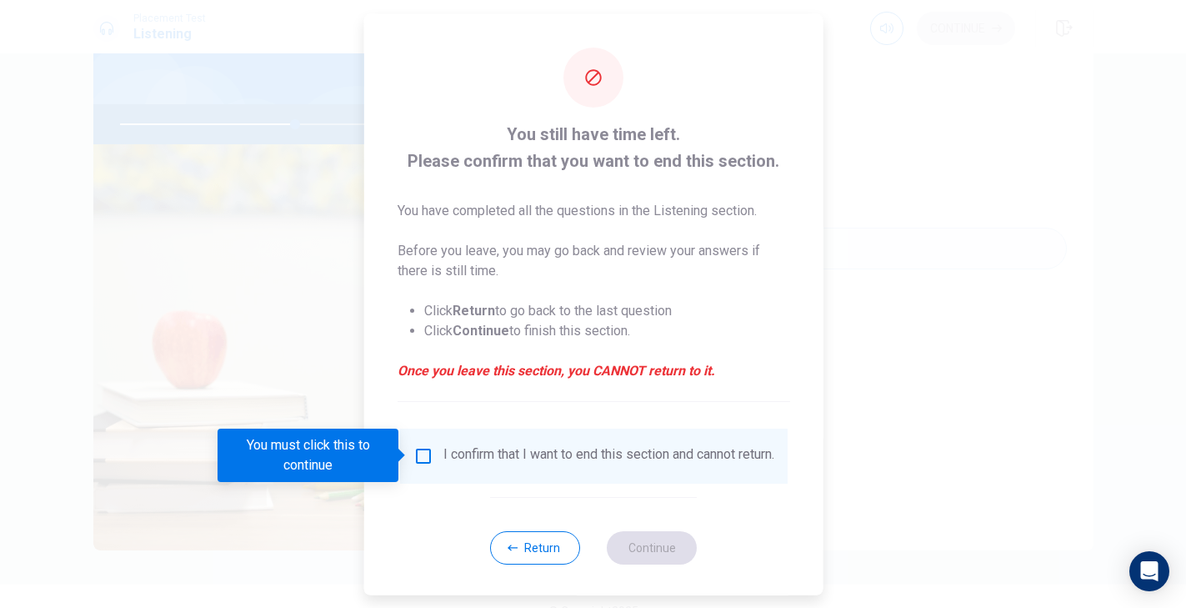
click at [409, 456] on div "You must click this to continue" at bounding box center [314, 454] width 193 height 53
click at [416, 455] on input "You must click this to continue" at bounding box center [423, 455] width 20 height 20
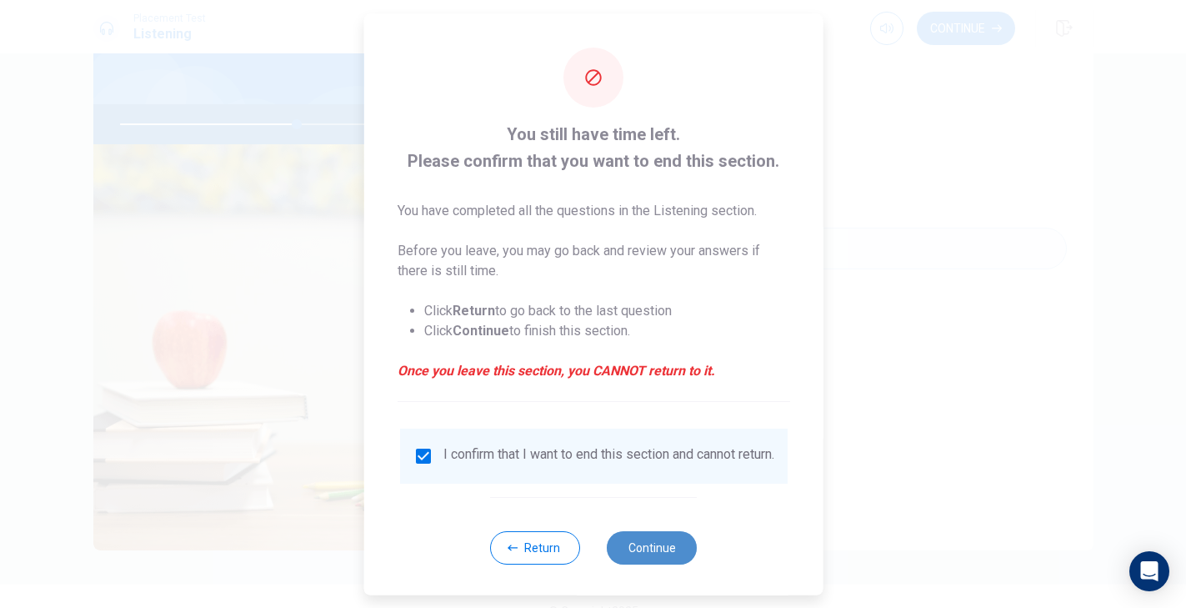
click at [643, 554] on button "Continue" at bounding box center [652, 546] width 90 height 33
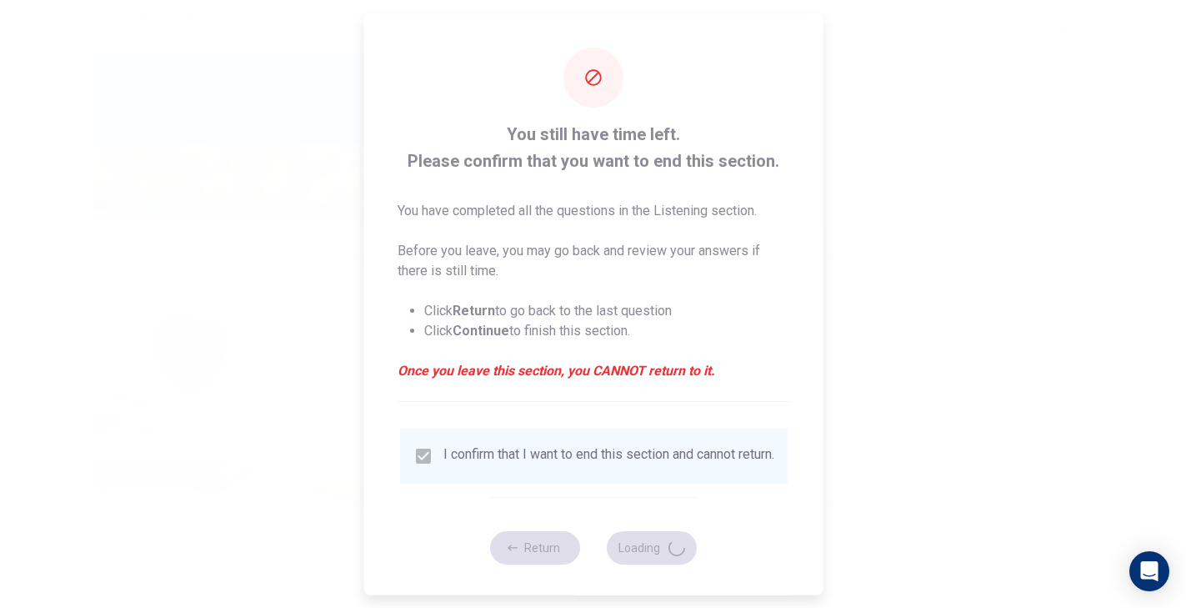
type input "60"
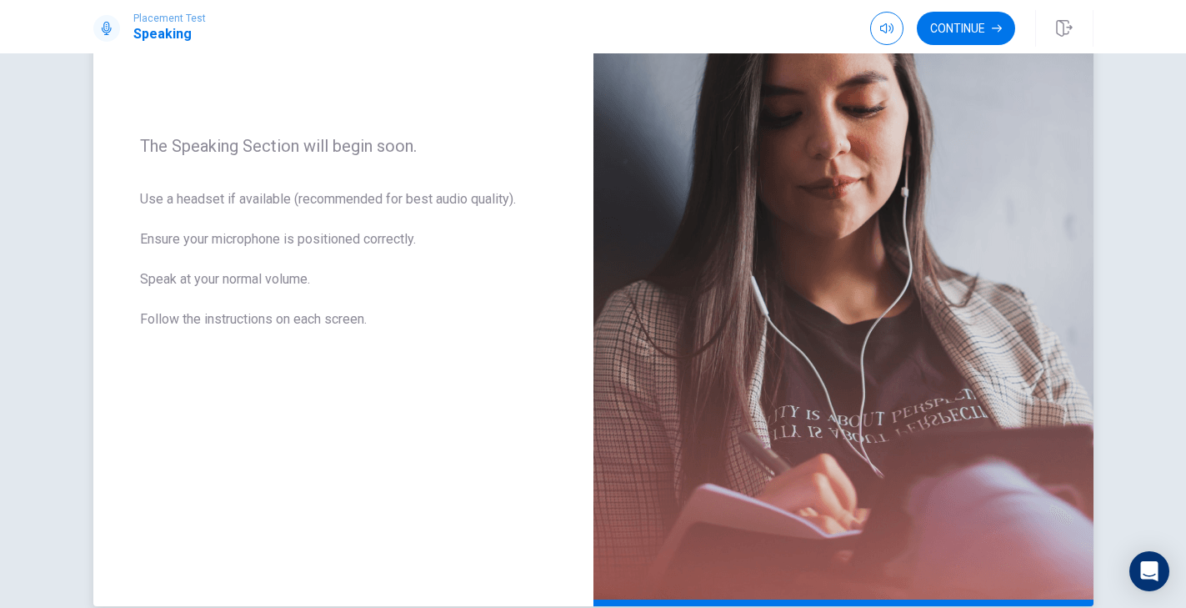
scroll to position [173, 0]
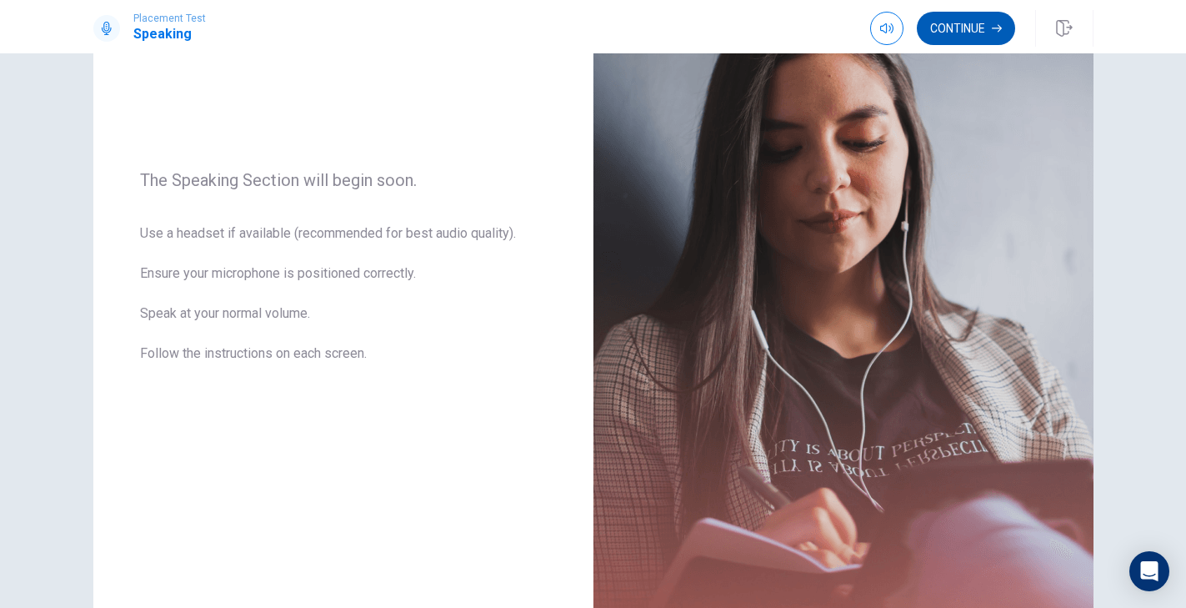
click at [939, 35] on button "Continue" at bounding box center [966, 28] width 98 height 33
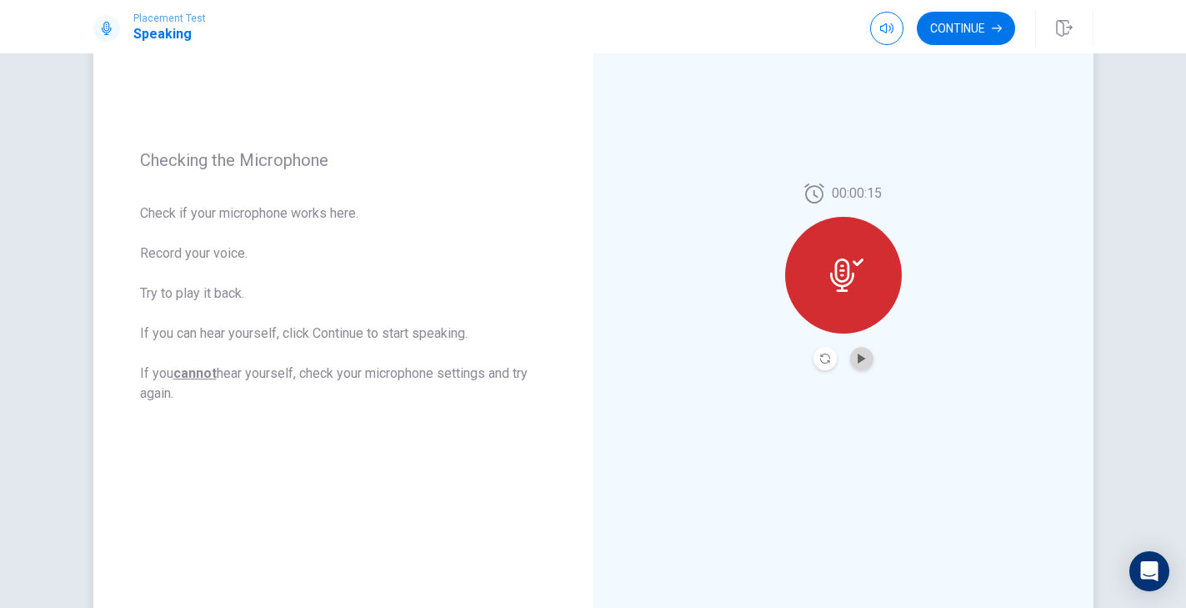
click at [854, 359] on button "Play Audio" at bounding box center [861, 358] width 23 height 23
click at [839, 282] on icon at bounding box center [842, 274] width 24 height 33
click at [833, 276] on icon at bounding box center [846, 274] width 33 height 33
click at [844, 261] on icon at bounding box center [842, 274] width 24 height 33
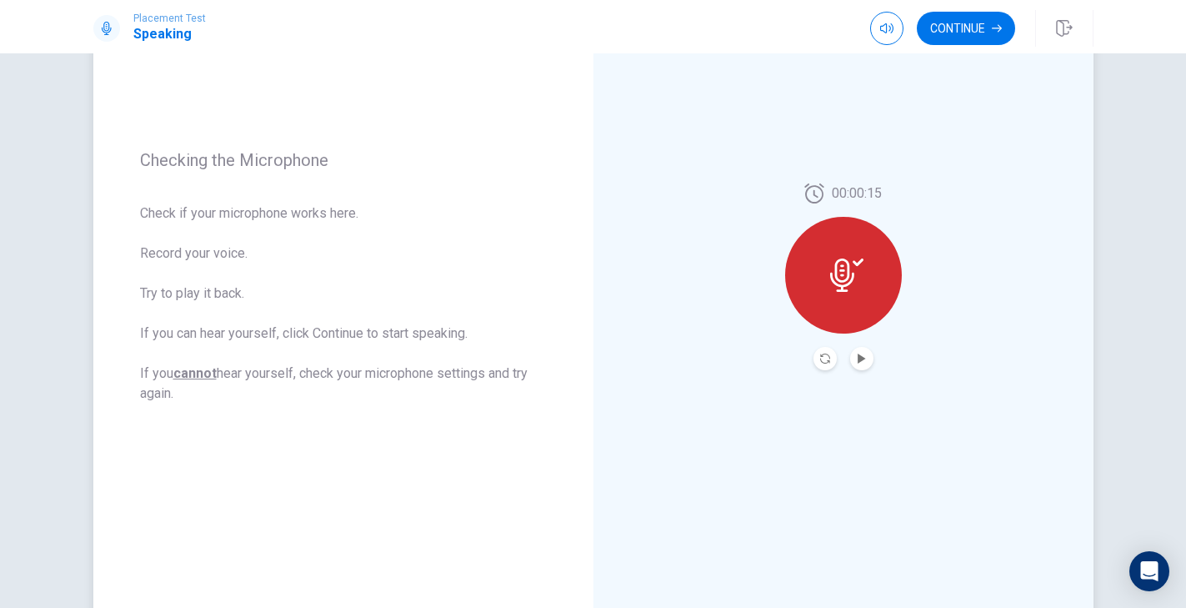
click at [844, 261] on icon at bounding box center [842, 274] width 24 height 33
click at [822, 358] on icon "Record Again" at bounding box center [825, 358] width 10 height 10
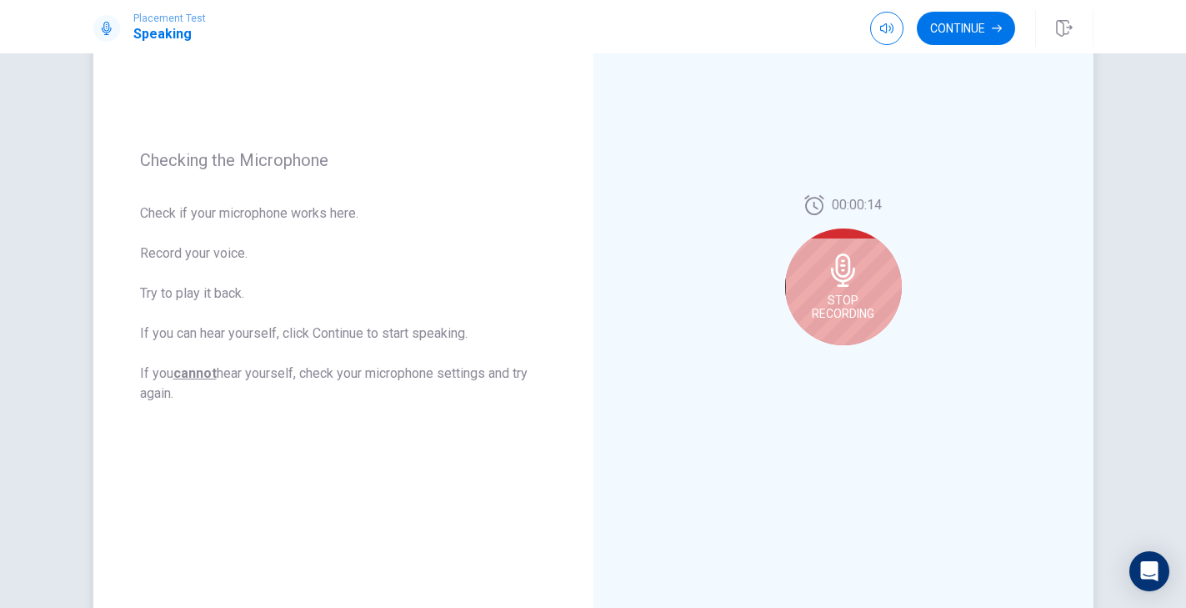
click at [839, 290] on div "Stop Recording" at bounding box center [843, 286] width 117 height 117
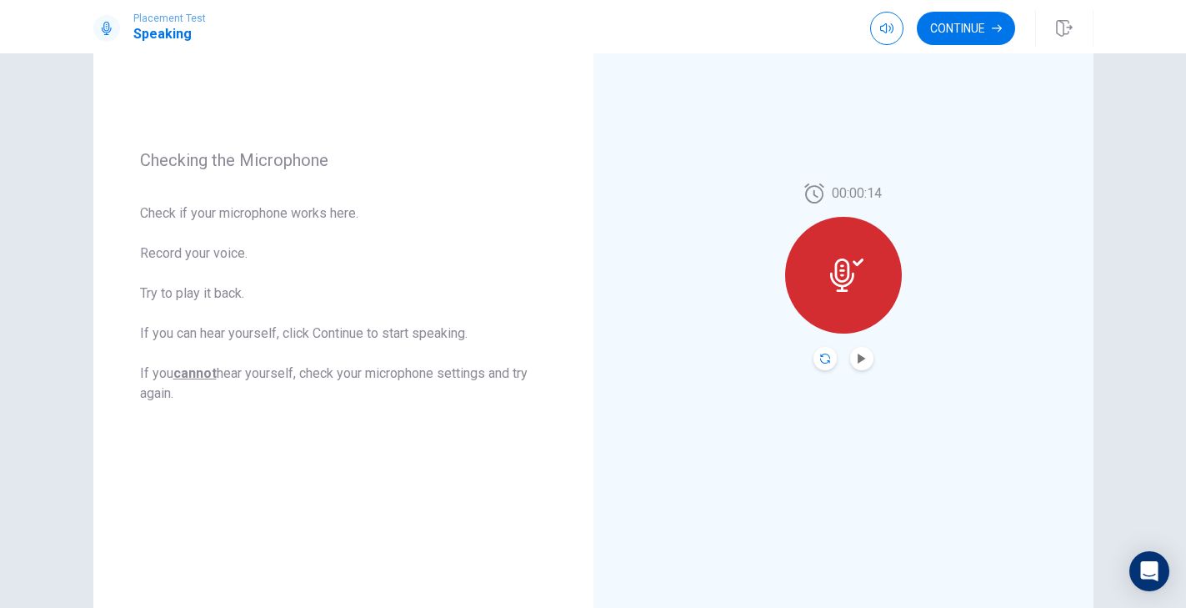
click at [827, 358] on icon "Record Again" at bounding box center [825, 358] width 10 height 10
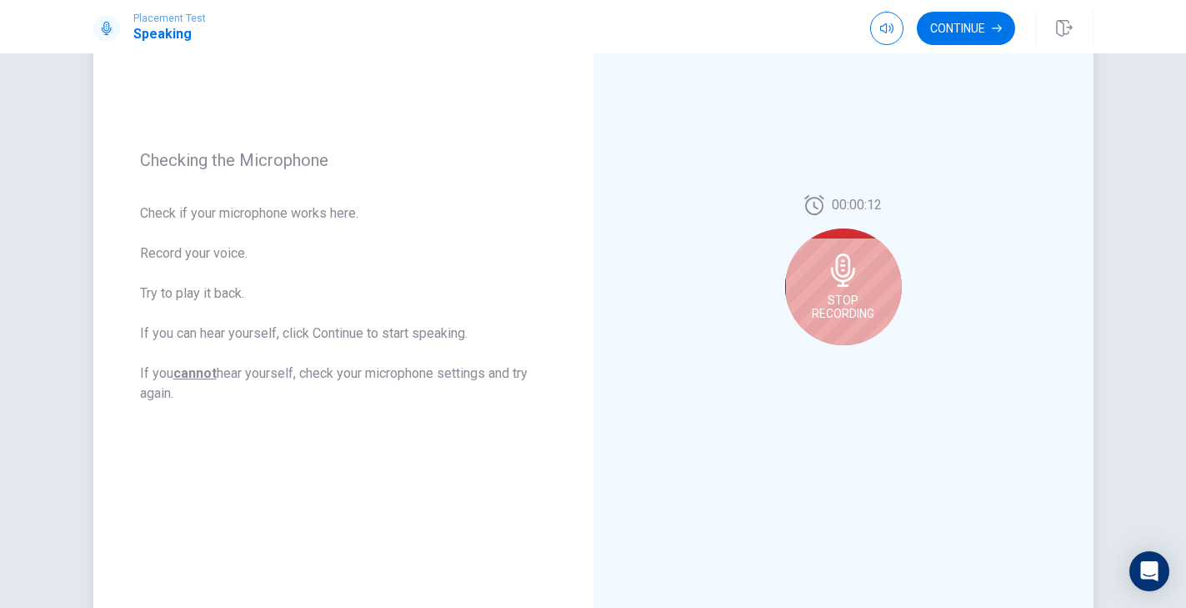
click at [846, 301] on span "Stop Recording" at bounding box center [843, 306] width 63 height 27
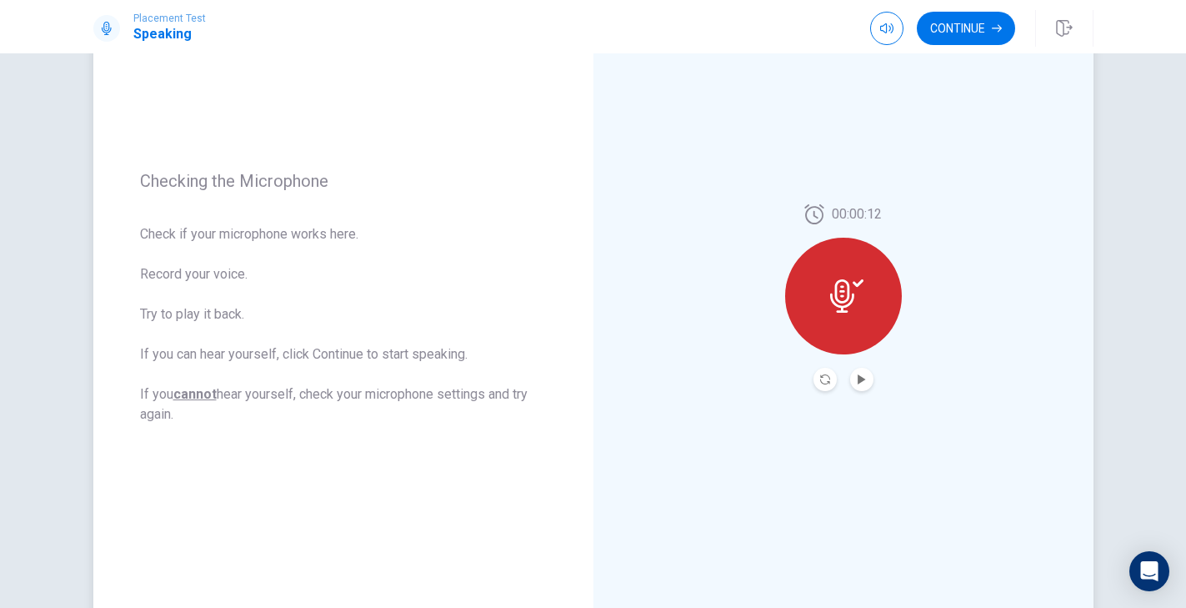
scroll to position [149, 0]
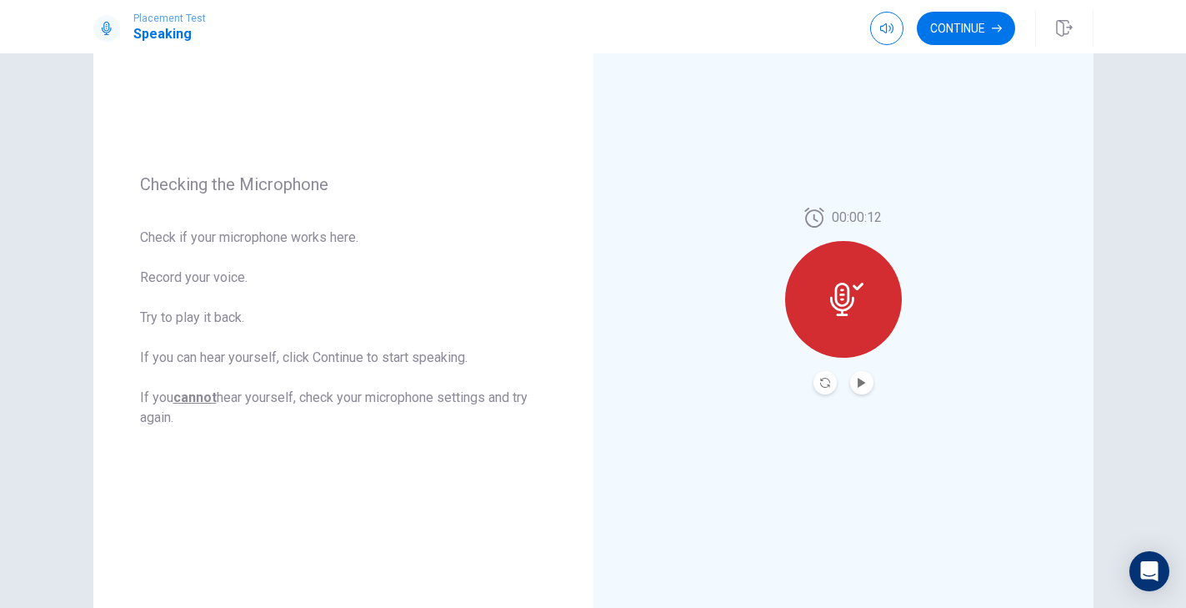
click at [860, 377] on button "Play Audio" at bounding box center [861, 382] width 23 height 23
click at [859, 378] on icon "Pause Audio" at bounding box center [862, 383] width 10 height 10
click at [854, 373] on button "Play Audio" at bounding box center [861, 382] width 23 height 23
click at [966, 25] on button "Continue" at bounding box center [966, 28] width 98 height 33
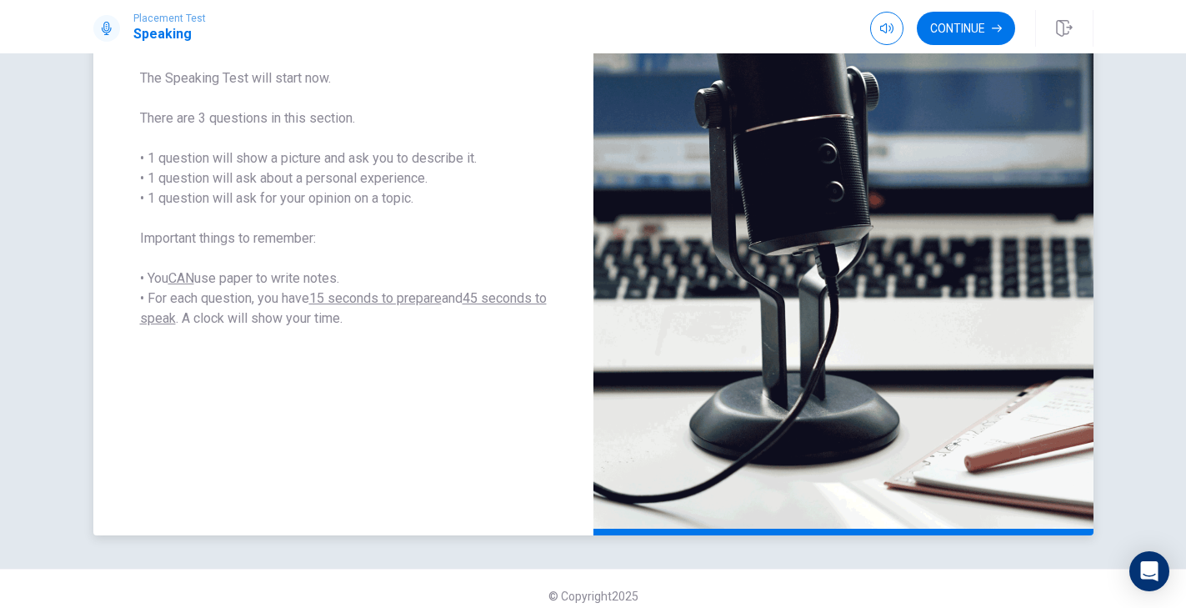
scroll to position [293, 0]
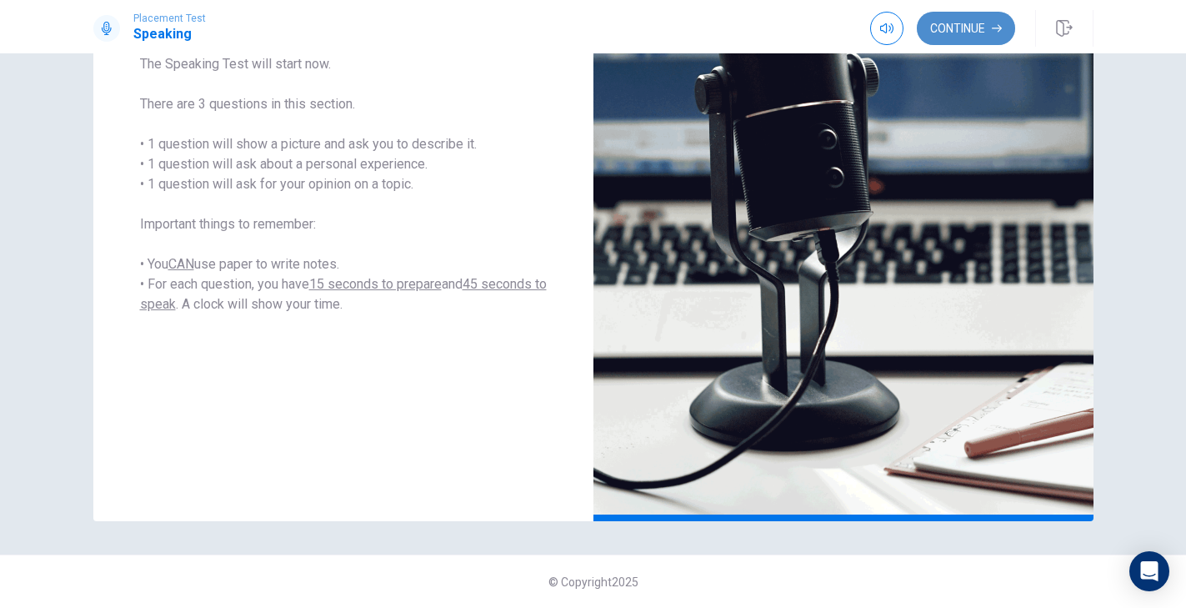
click at [950, 31] on button "Continue" at bounding box center [966, 28] width 98 height 33
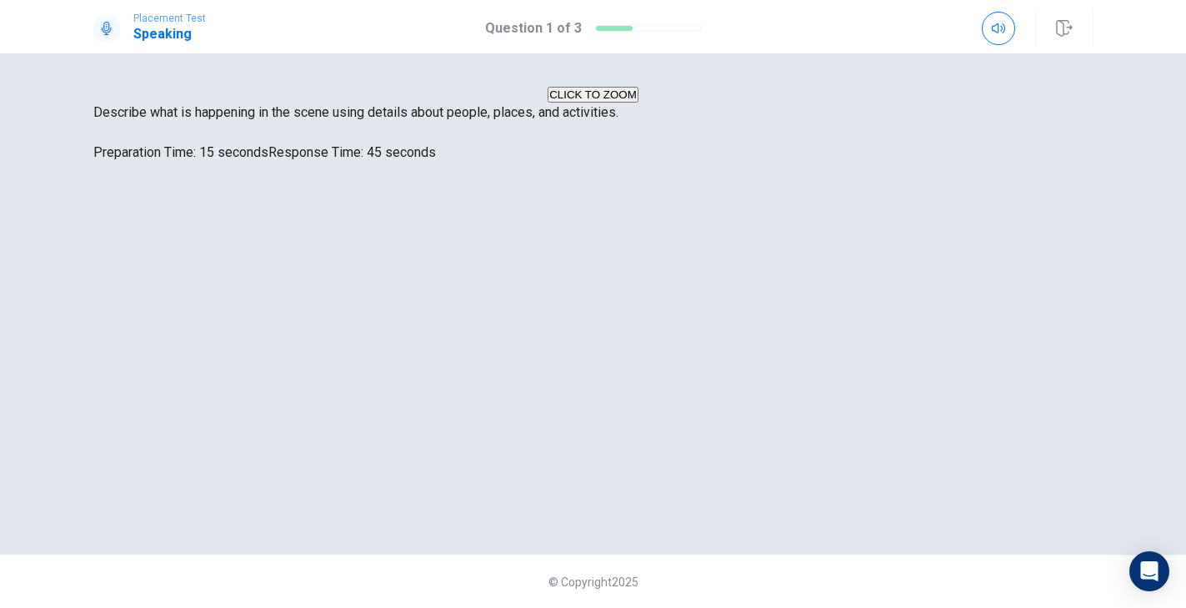
scroll to position [137, 0]
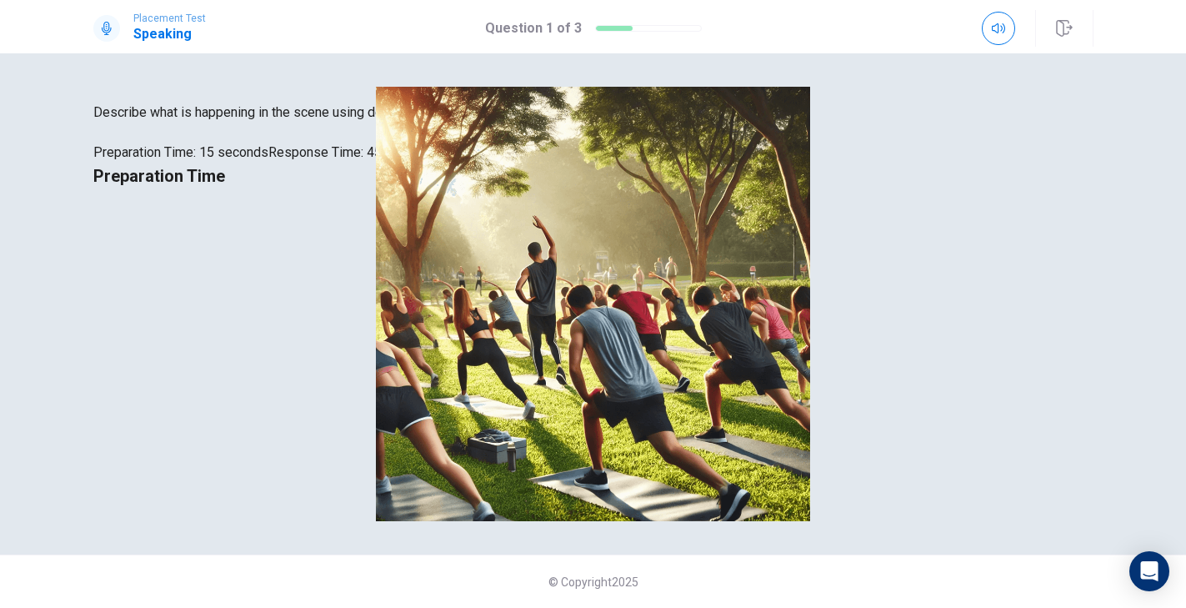
drag, startPoint x: 239, startPoint y: 454, endPoint x: 316, endPoint y: 478, distance: 80.2
click at [316, 123] on span "Describe what is happening in the scene using details about people, places, and…" at bounding box center [593, 113] width 1000 height 20
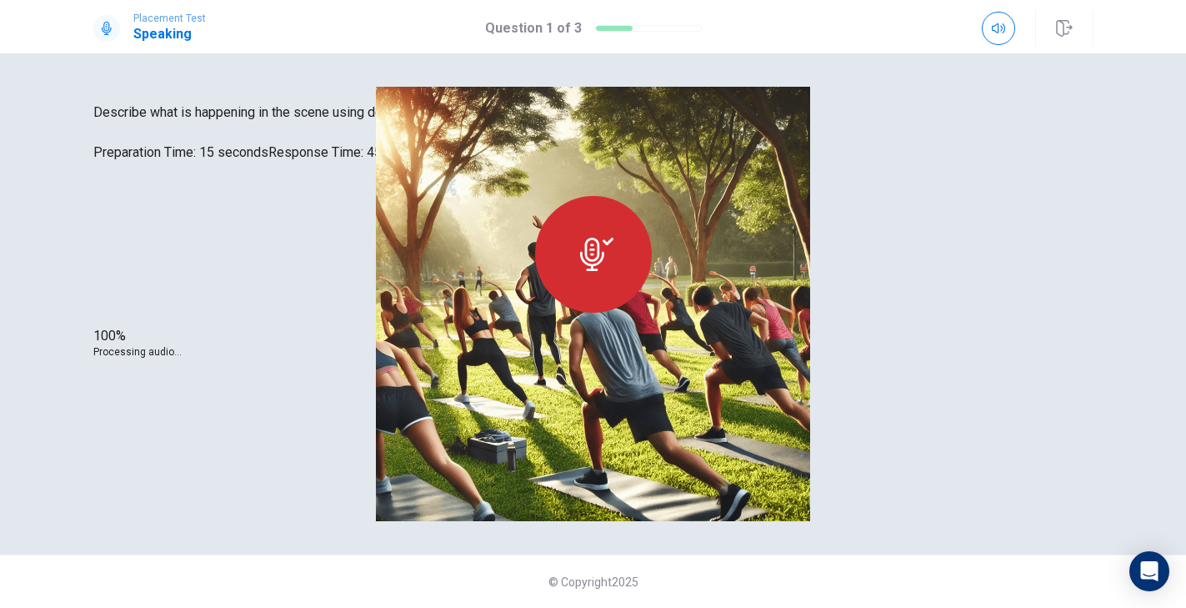
scroll to position [0, 0]
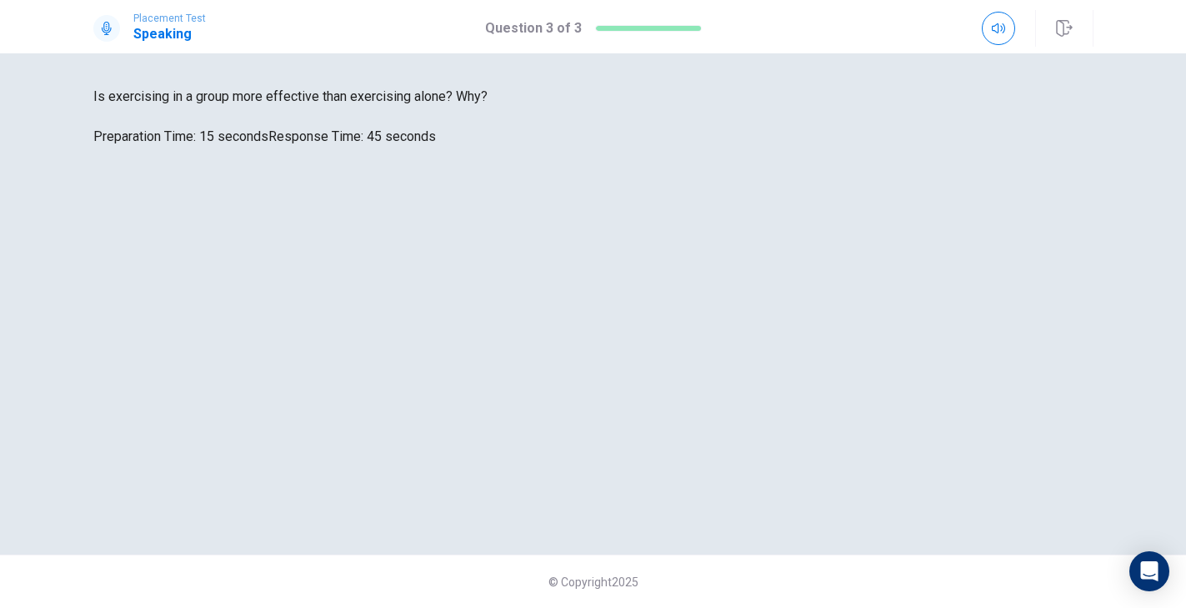
click at [147, 107] on span "Is exercising in a group more effective than exercising alone? Why?" at bounding box center [593, 97] width 1000 height 20
drag, startPoint x: 138, startPoint y: 418, endPoint x: 341, endPoint y: 418, distance: 202.6
click at [342, 147] on div "Is exercising in a group more effective than exercising alone? Why? Preparation…" at bounding box center [593, 117] width 1000 height 60
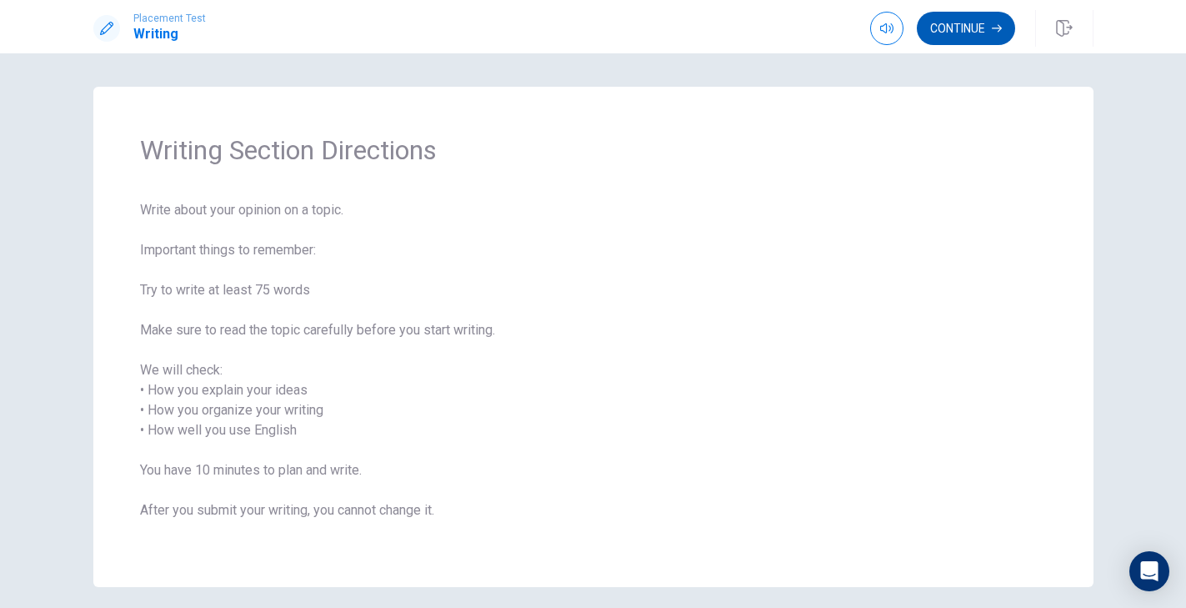
click at [972, 42] on button "Continue" at bounding box center [966, 28] width 98 height 33
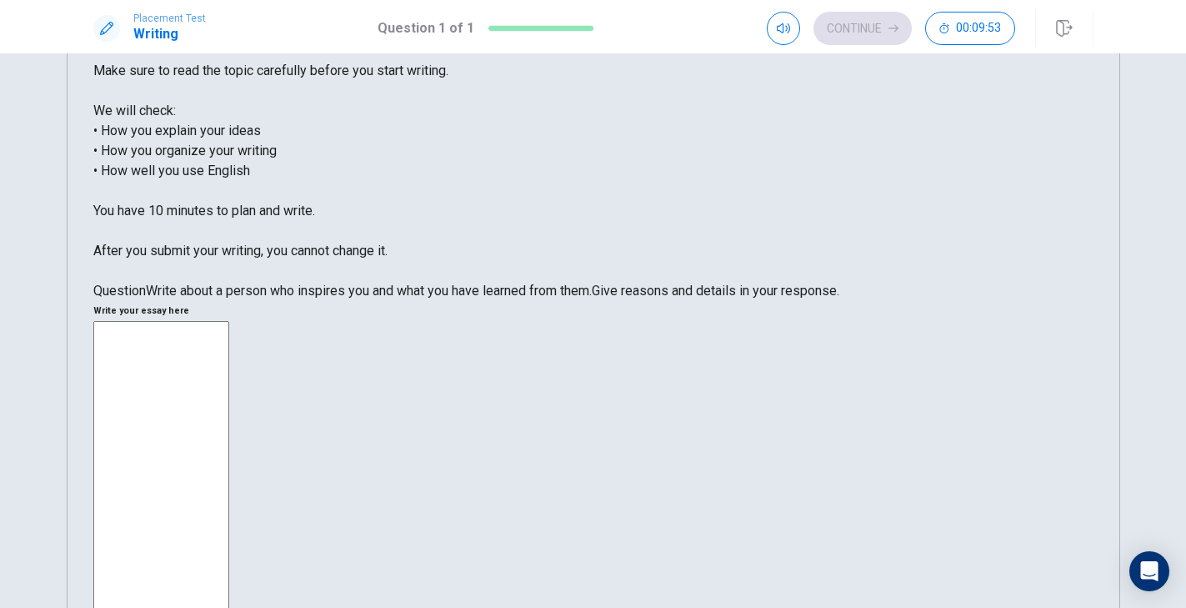
scroll to position [174, 0]
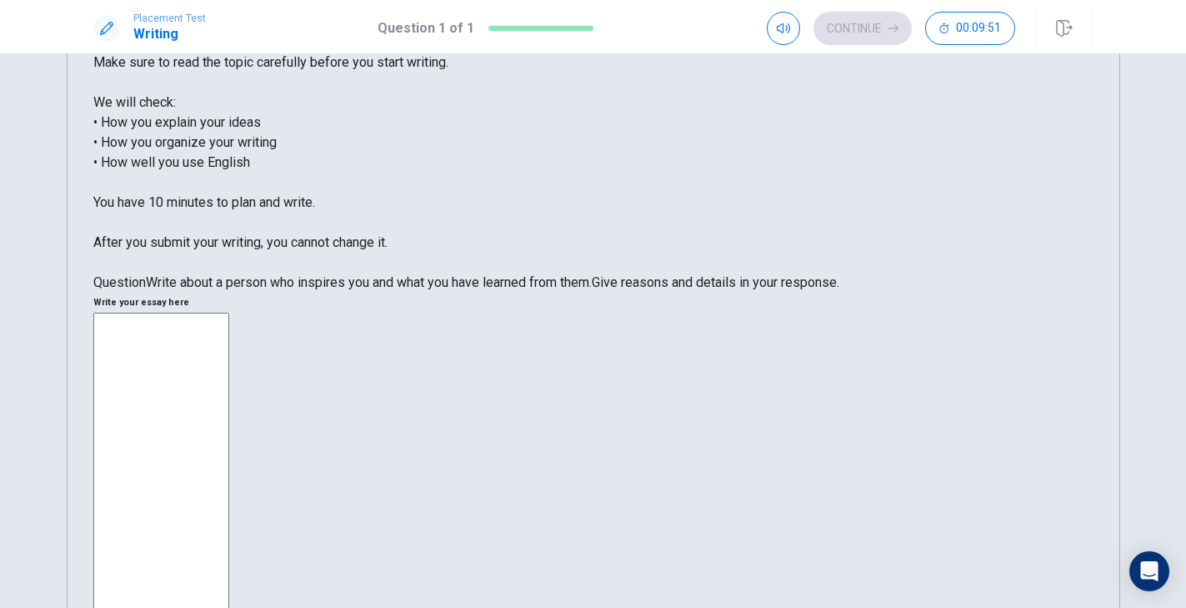
drag, startPoint x: 142, startPoint y: 400, endPoint x: 224, endPoint y: 415, distance: 83.9
click at [225, 290] on span "Write about a person who inspires you and what you have learned from them." at bounding box center [369, 282] width 446 height 16
drag, startPoint x: 296, startPoint y: 408, endPoint x: 347, endPoint y: 430, distance: 55.6
click at [347, 290] on span "Write about a person who inspires you and what you have learned from them." at bounding box center [369, 282] width 446 height 16
click at [348, 290] on span "Write about a person who inspires you and what you have learned from them." at bounding box center [369, 282] width 446 height 16
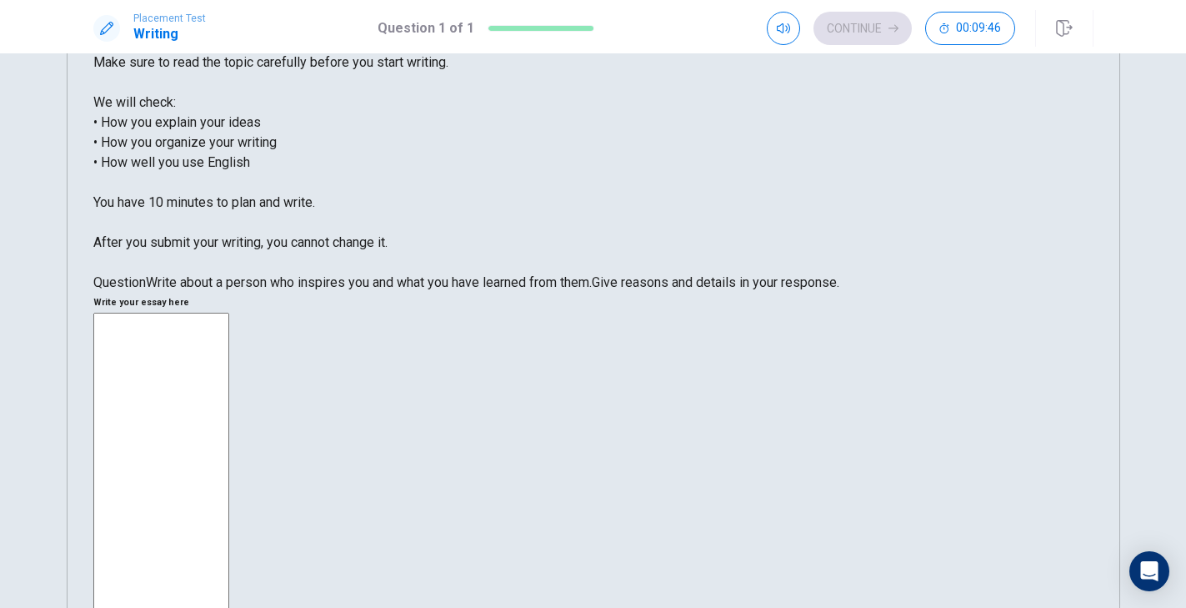
scroll to position [0, 0]
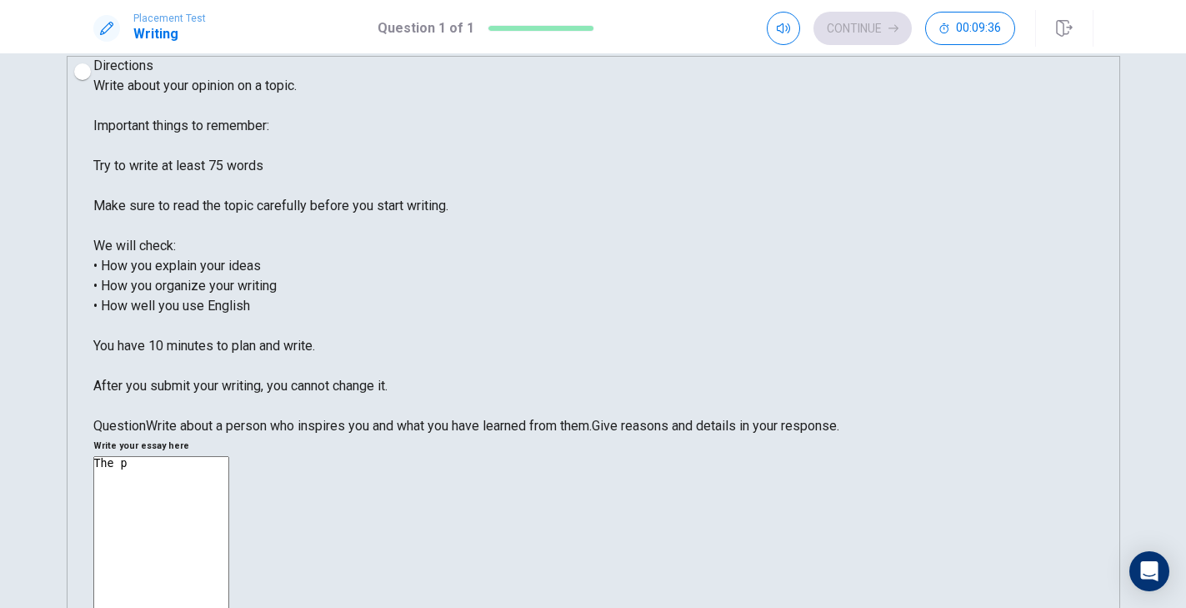
scroll to position [30, 0]
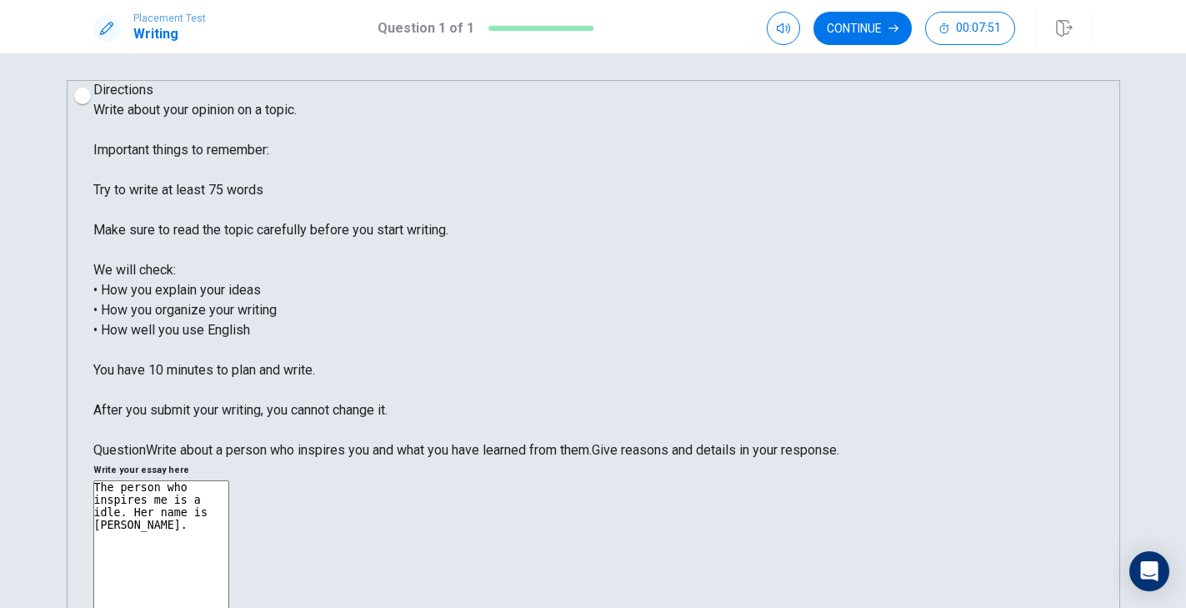
scroll to position [0, 0]
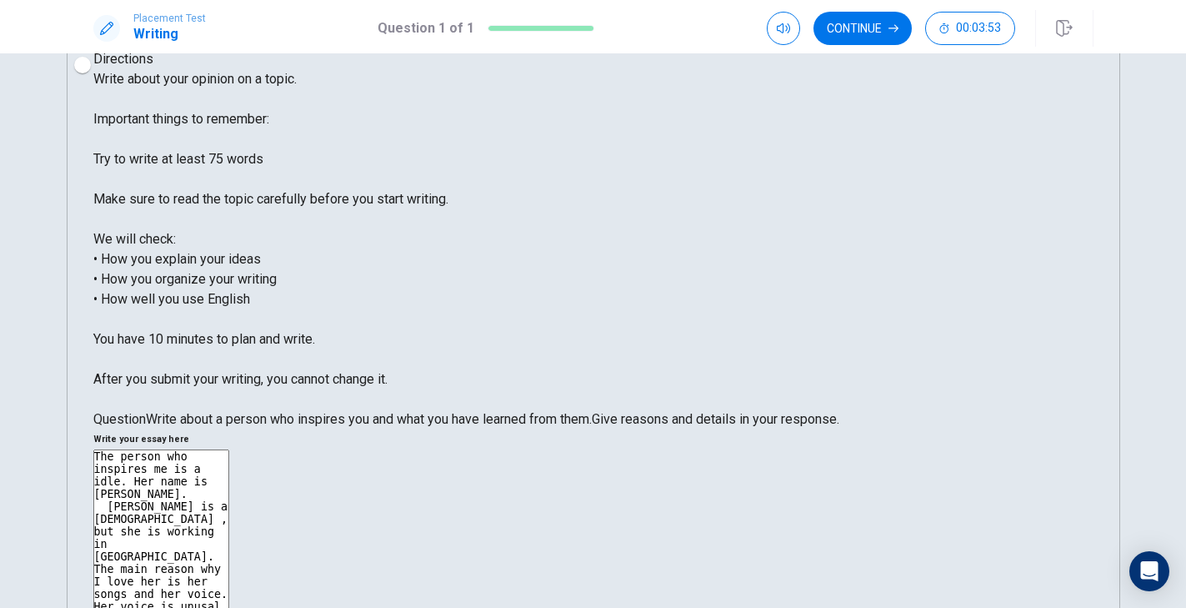
scroll to position [21, 0]
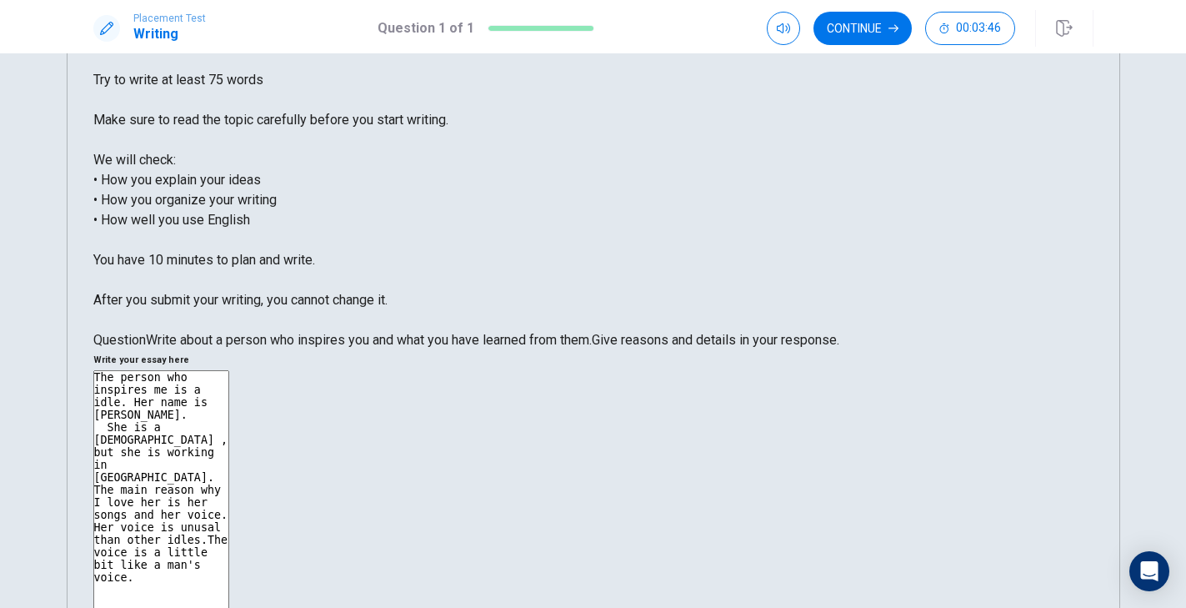
scroll to position [120, 0]
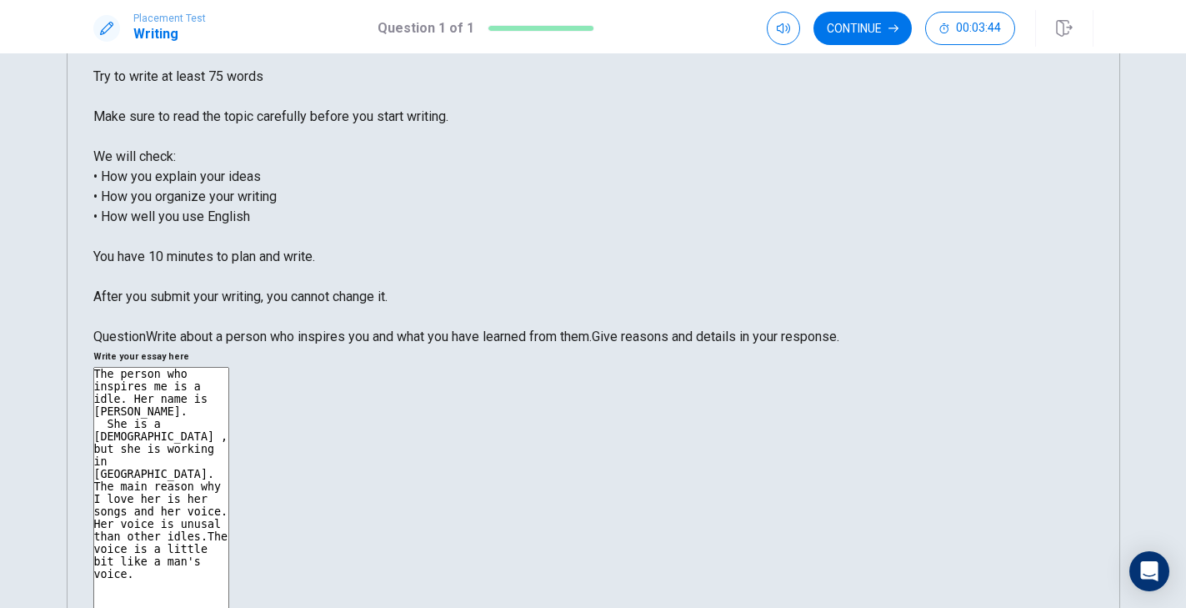
drag, startPoint x: 454, startPoint y: 456, endPoint x: 475, endPoint y: 482, distance: 33.2
click at [476, 344] on span "Write about a person who inspires you and what you have learned from them." at bounding box center [369, 336] width 446 height 16
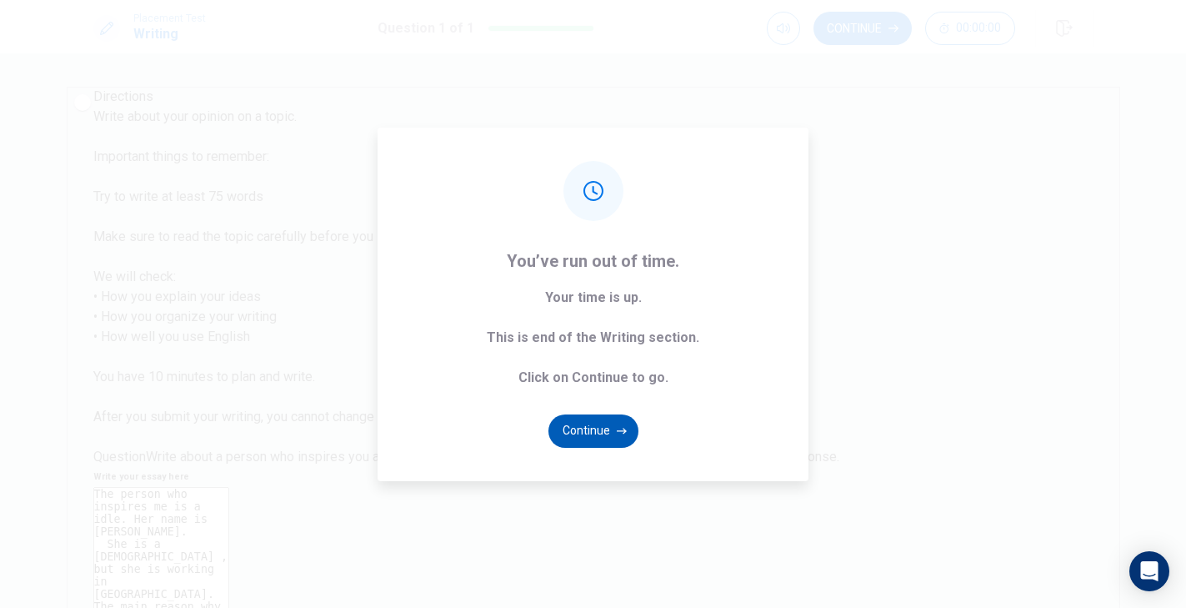
type textarea "The person who inspires me is a idle. Her name is [PERSON_NAME]. She is a [DEMO…"
click at [600, 438] on button "Continue" at bounding box center [593, 430] width 90 height 33
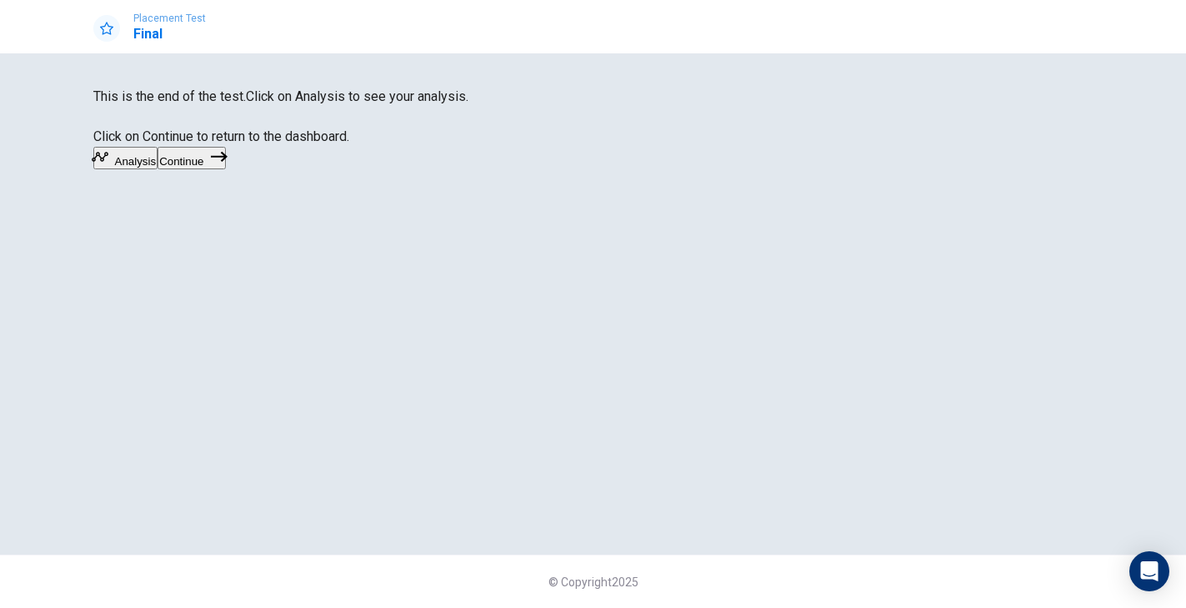
click at [225, 169] on button "Continue" at bounding box center [192, 158] width 68 height 23
